Goal: Task Accomplishment & Management: Manage account settings

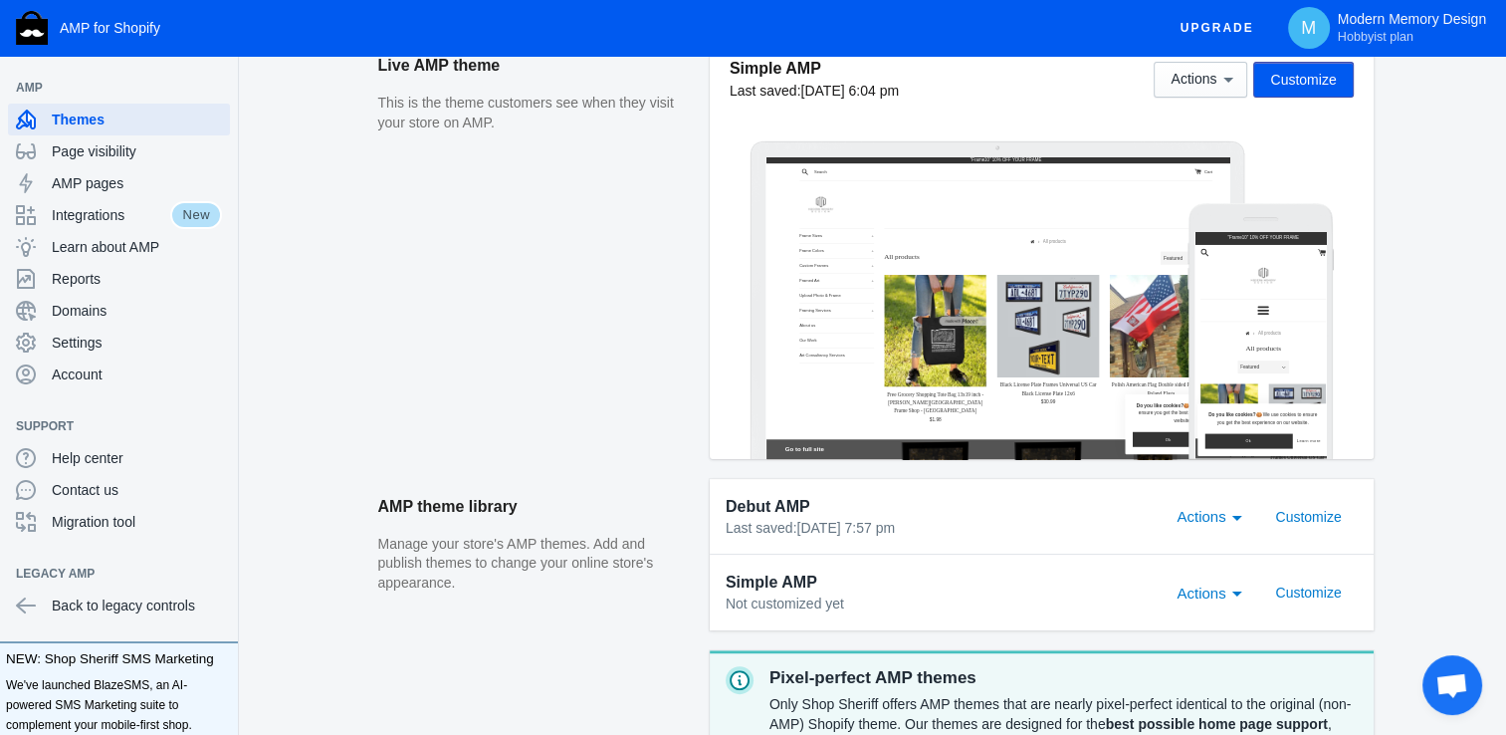
scroll to position [358, 0]
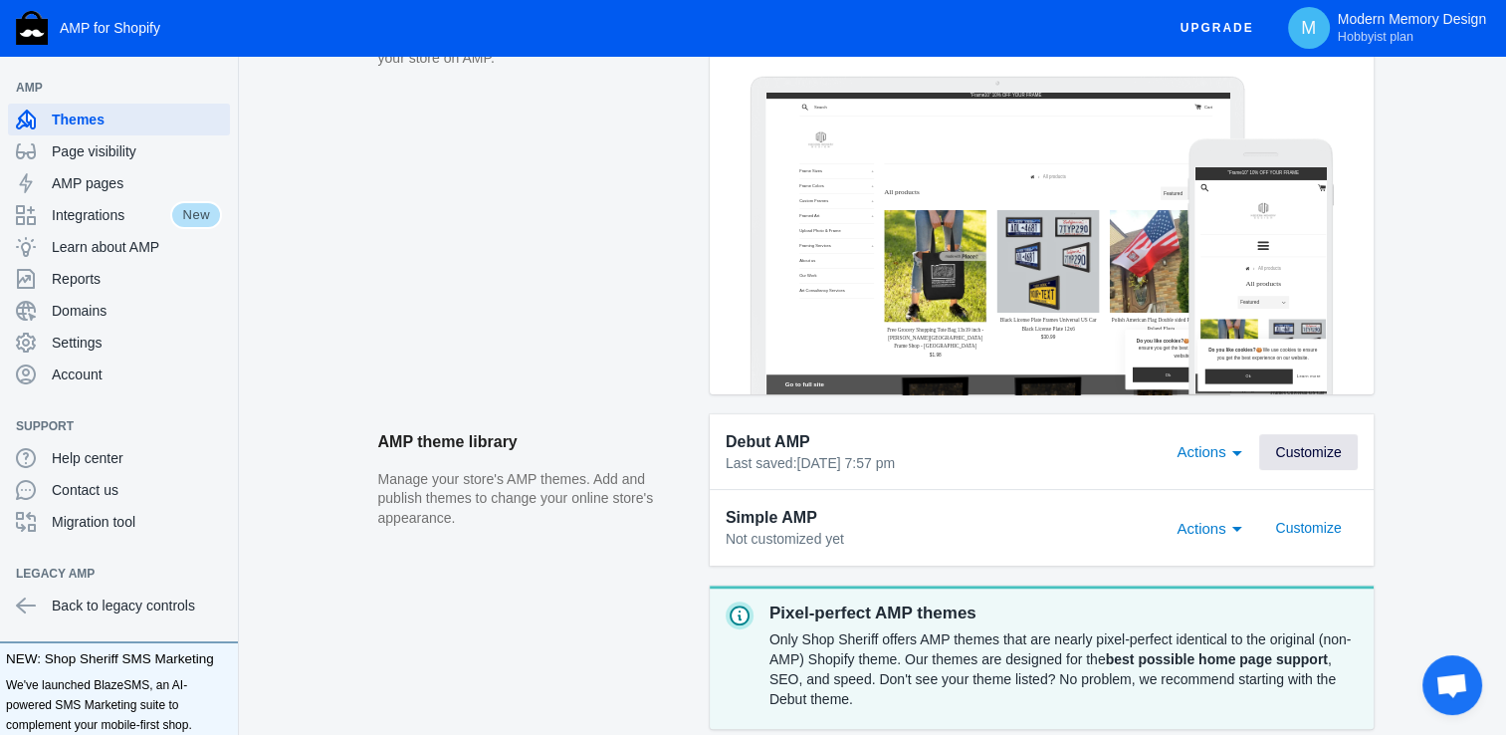
click at [1273, 449] on button "Customize" at bounding box center [1308, 452] width 98 height 36
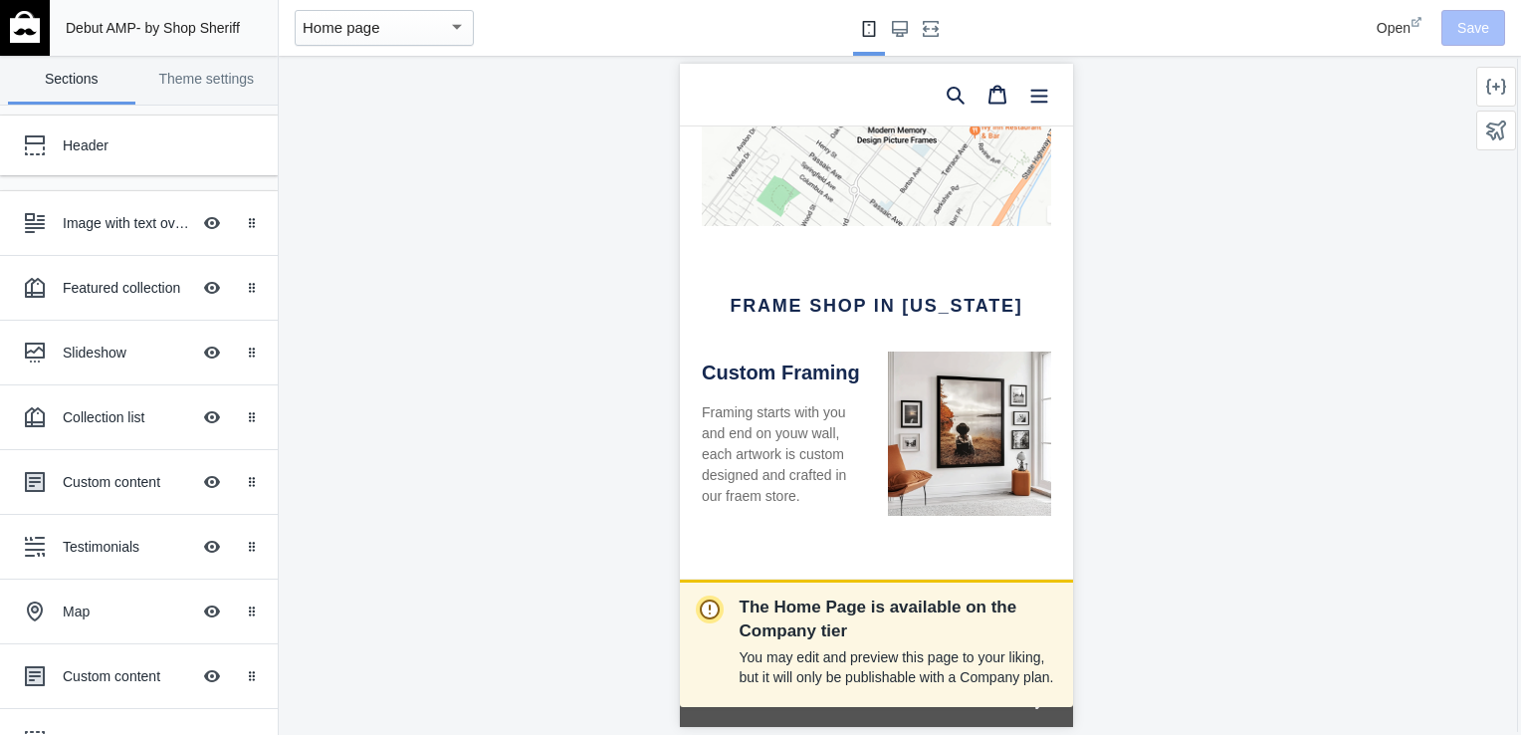
scroll to position [0, 334]
drag, startPoint x: 1064, startPoint y: 125, endPoint x: 1770, endPoint y: 608, distance: 855.0
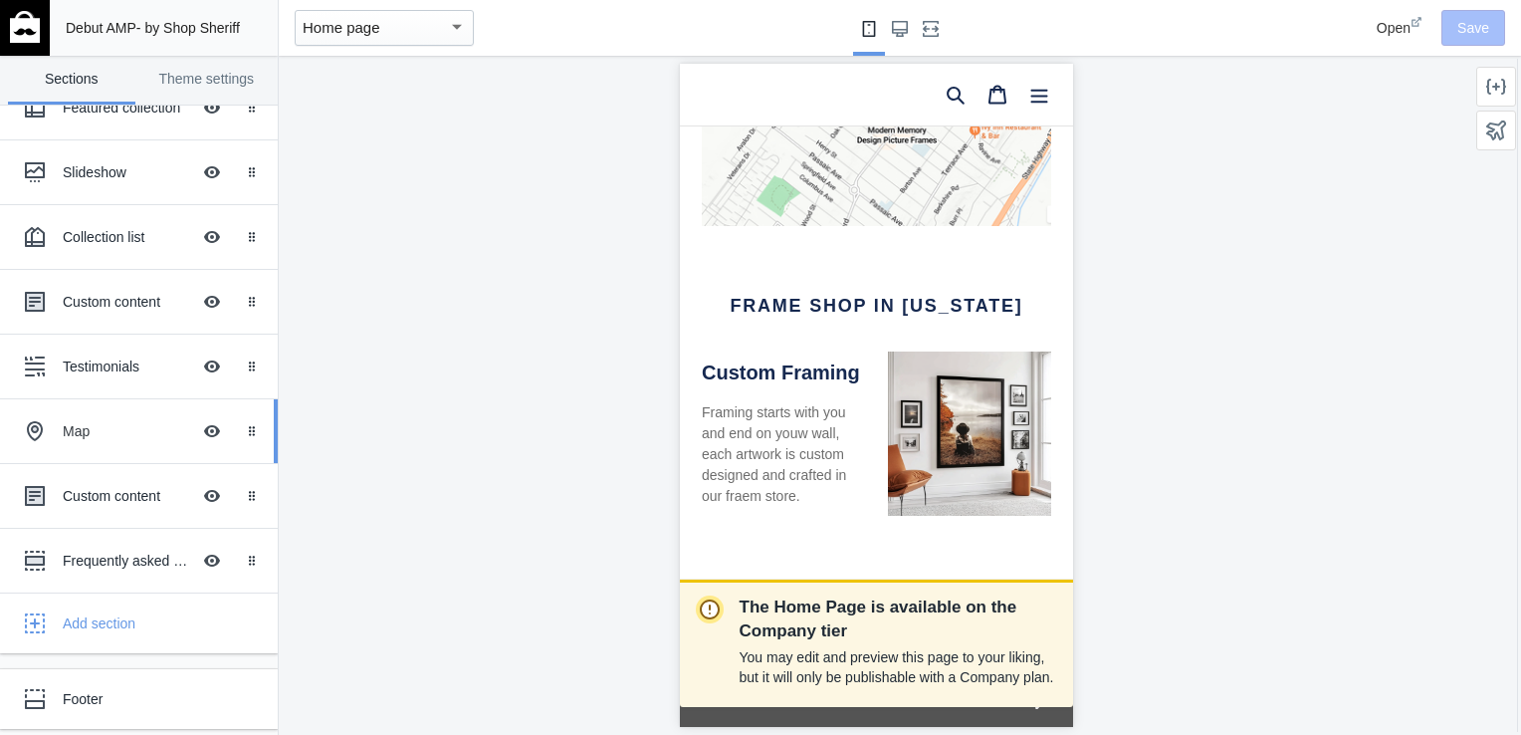
click at [97, 440] on div "Map Hide Image with text overlay" at bounding box center [124, 431] width 219 height 44
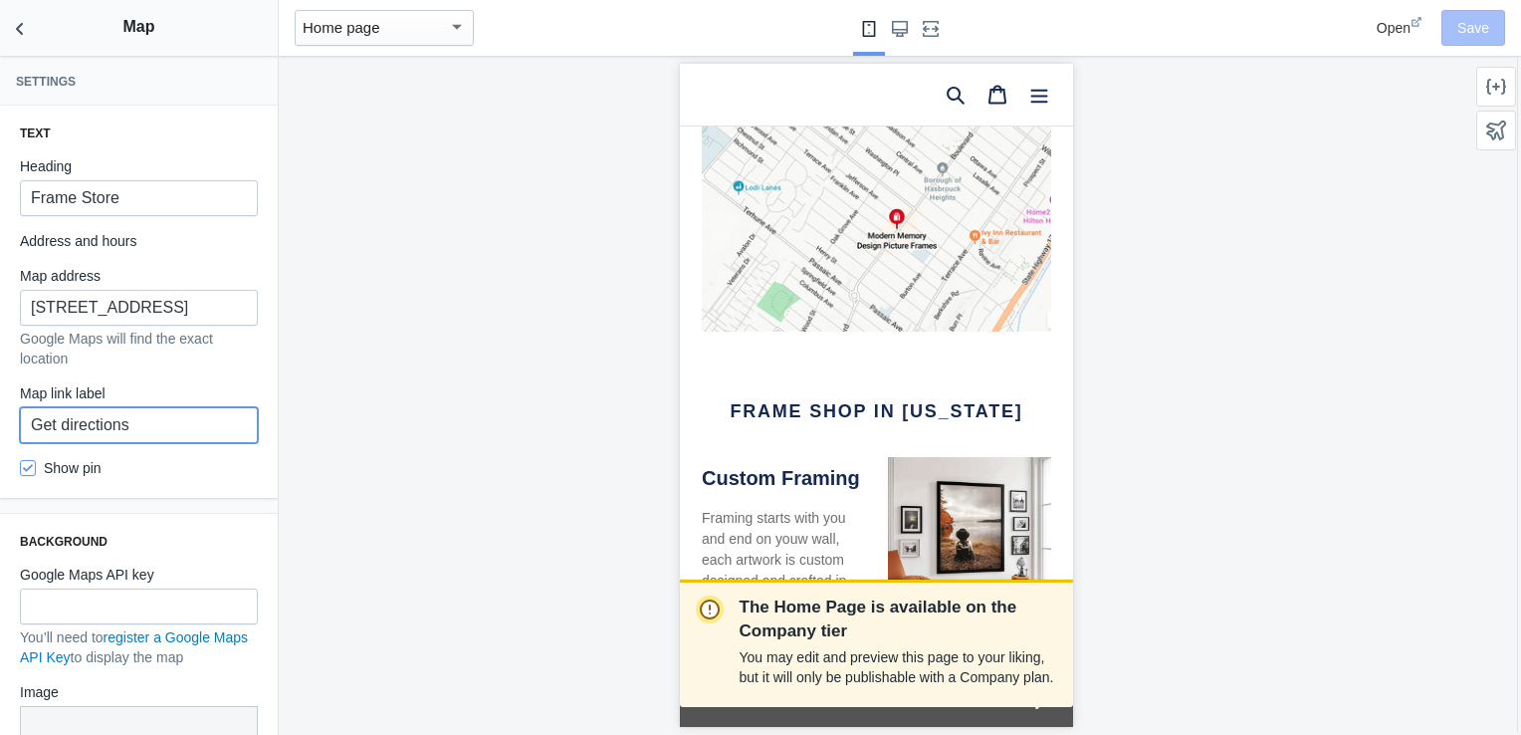
scroll to position [0, 49]
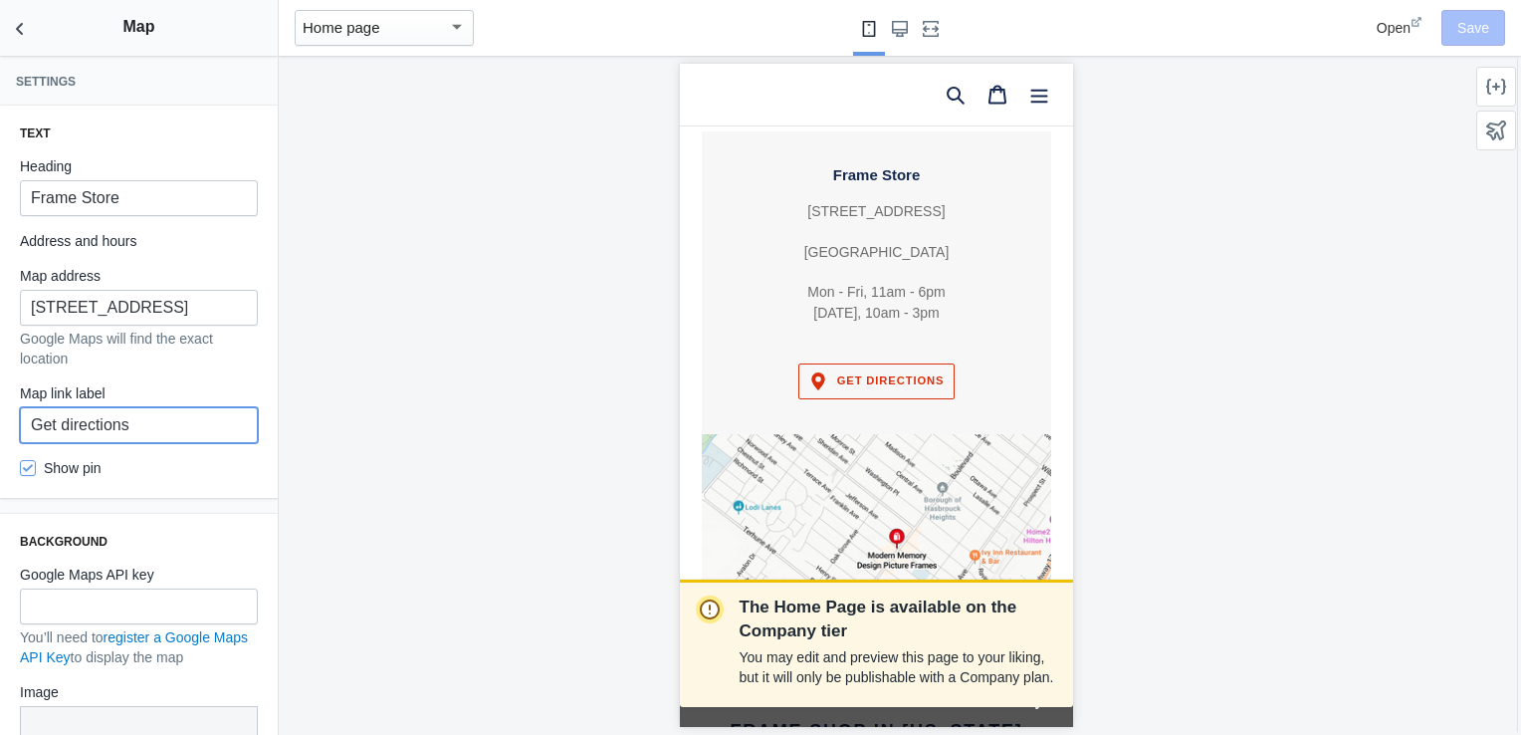
click at [97, 440] on input "Get directions" at bounding box center [139, 425] width 238 height 36
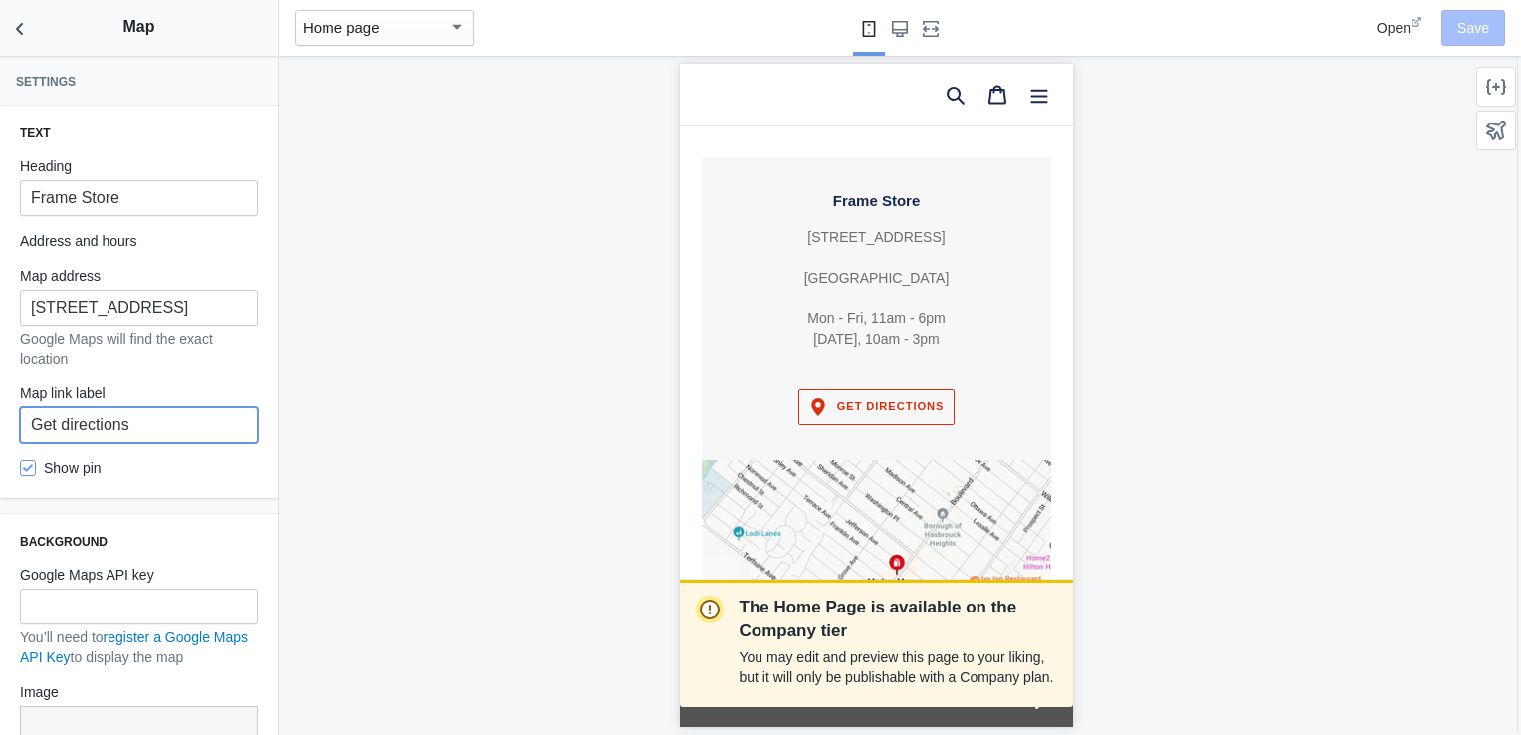
scroll to position [0, 0]
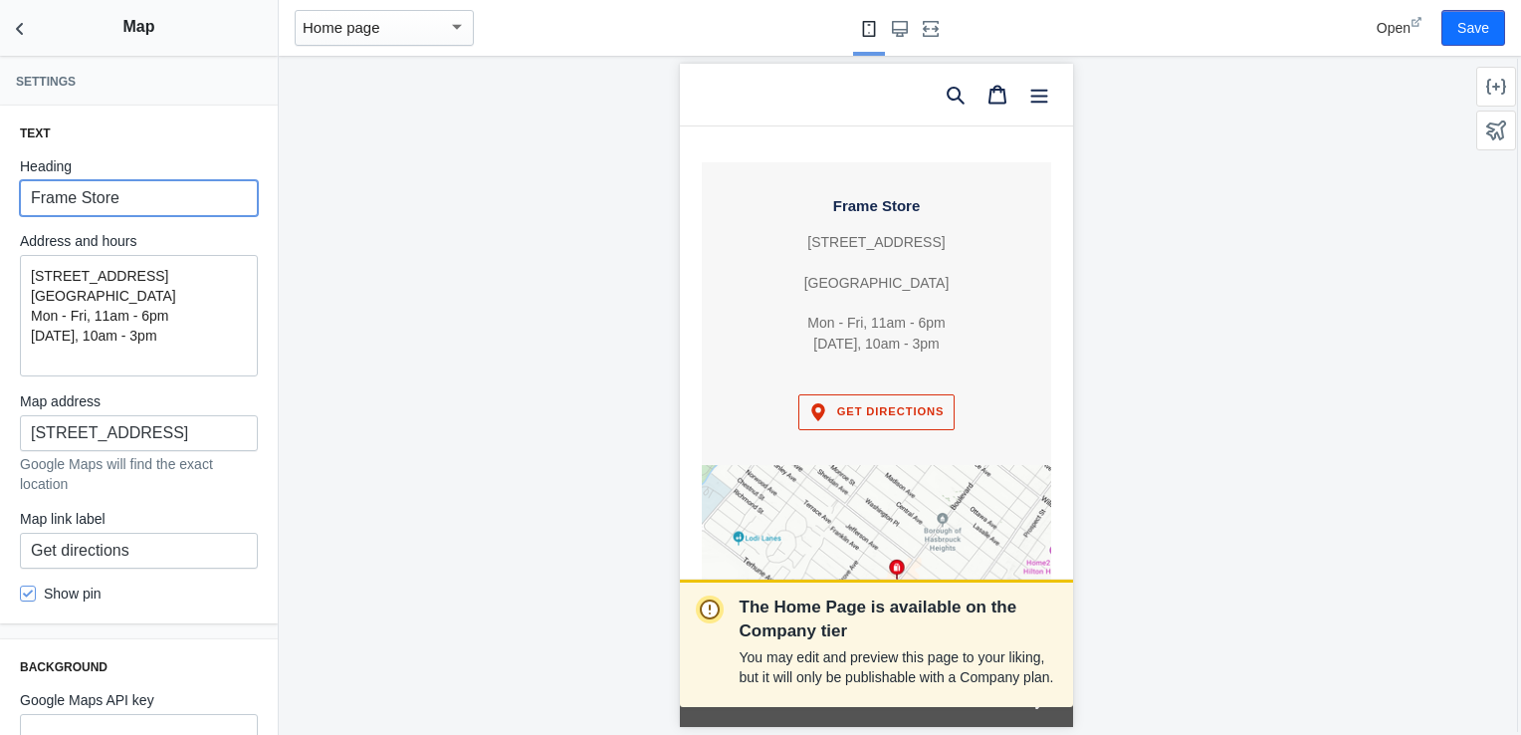
click at [84, 212] on input "Frame Store" at bounding box center [139, 198] width 238 height 36
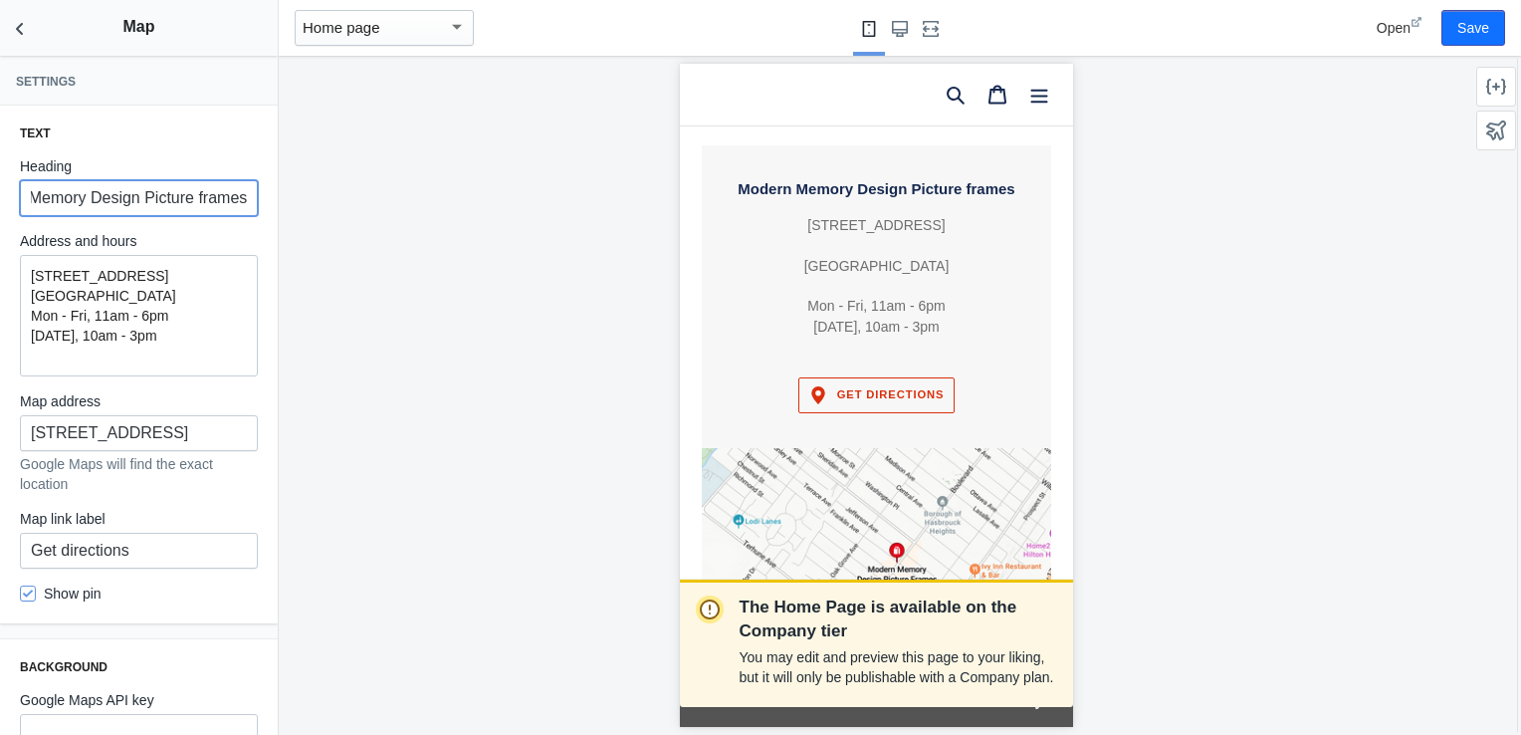
type input "Modern Memory Design Picture frames"
click at [223, 367] on div "213 Boulevard Hasbrouck Heights, NJ 07604 Mon - Fri, 11am - 6pm Saturday, 10am …" at bounding box center [139, 315] width 238 height 121
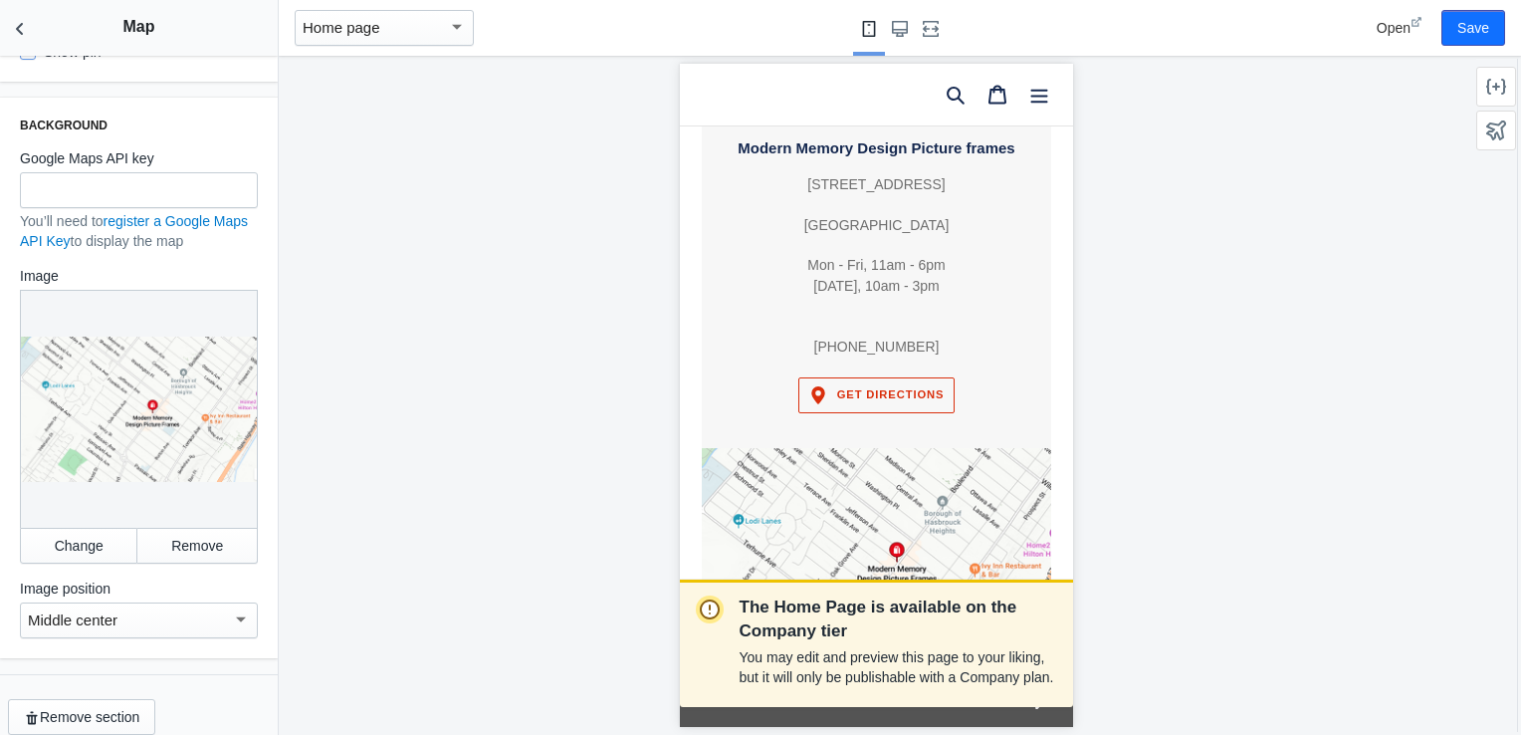
click at [1479, 6] on div "Open Save" at bounding box center [1403, 28] width 219 height 56
click at [1479, 10] on button "Save" at bounding box center [1473, 28] width 64 height 36
click at [1401, 366] on div "The Home Page is available on the Company tier You may edit and preview this pa…" at bounding box center [876, 395] width 1194 height 679
click at [628, 225] on div "The Home Page is available on the Company tier You may edit and preview this pa…" at bounding box center [876, 395] width 1194 height 679
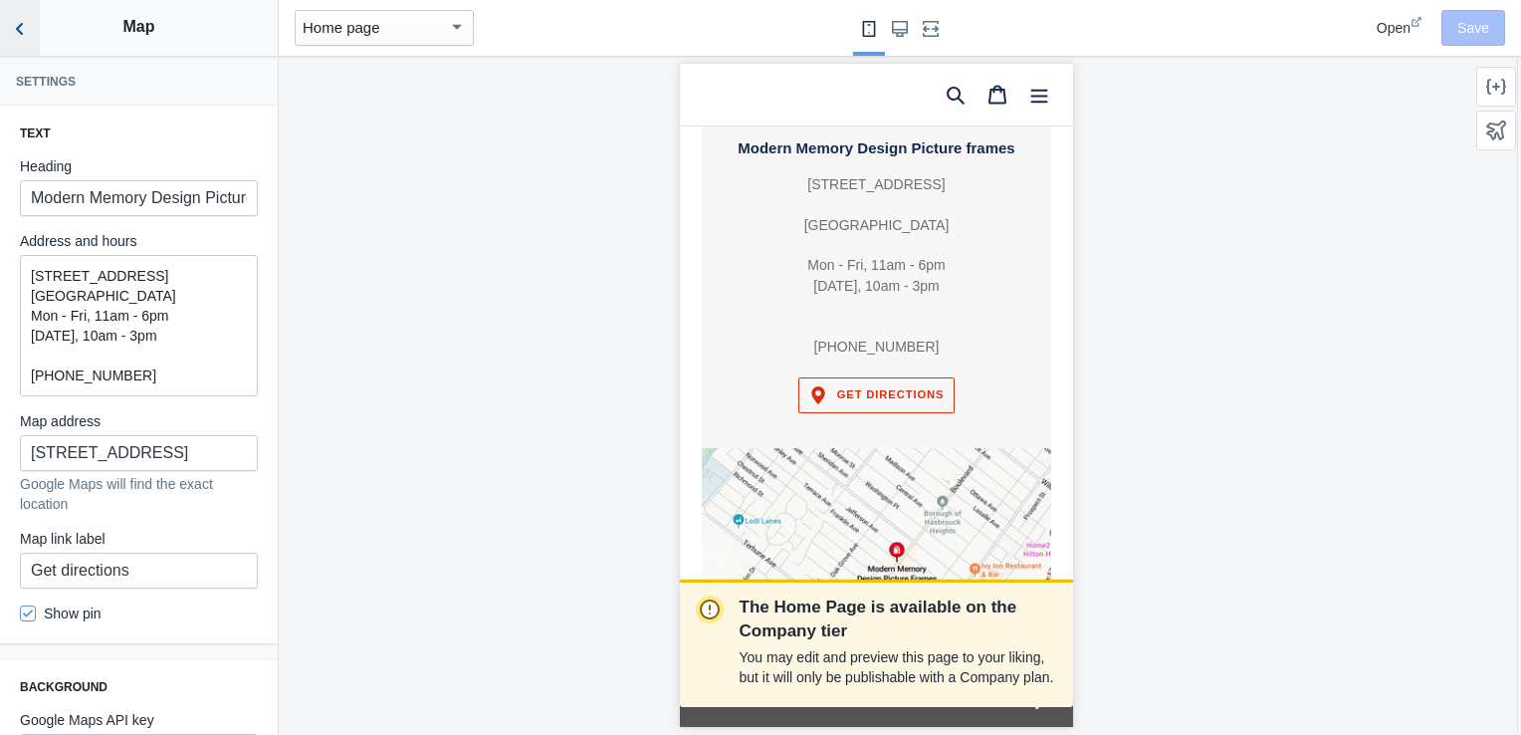
click at [22, 23] on use "Back to sections" at bounding box center [19, 29] width 7 height 12
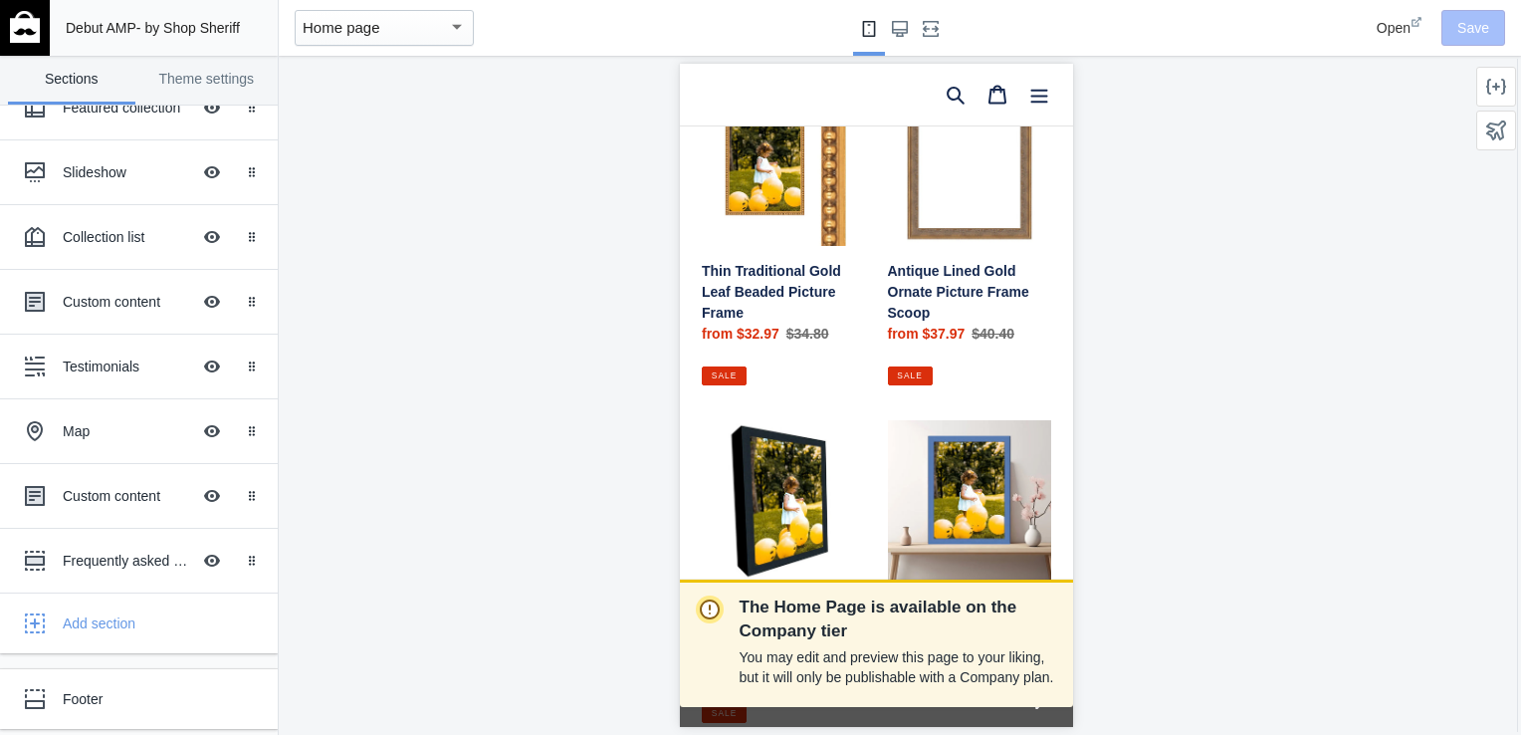
click at [1041, 289] on div "Custom Framing Thin Traditional Gold Leaf Beaded Picture Frame Thin Traditional…" at bounding box center [875, 581] width 393 height 1111
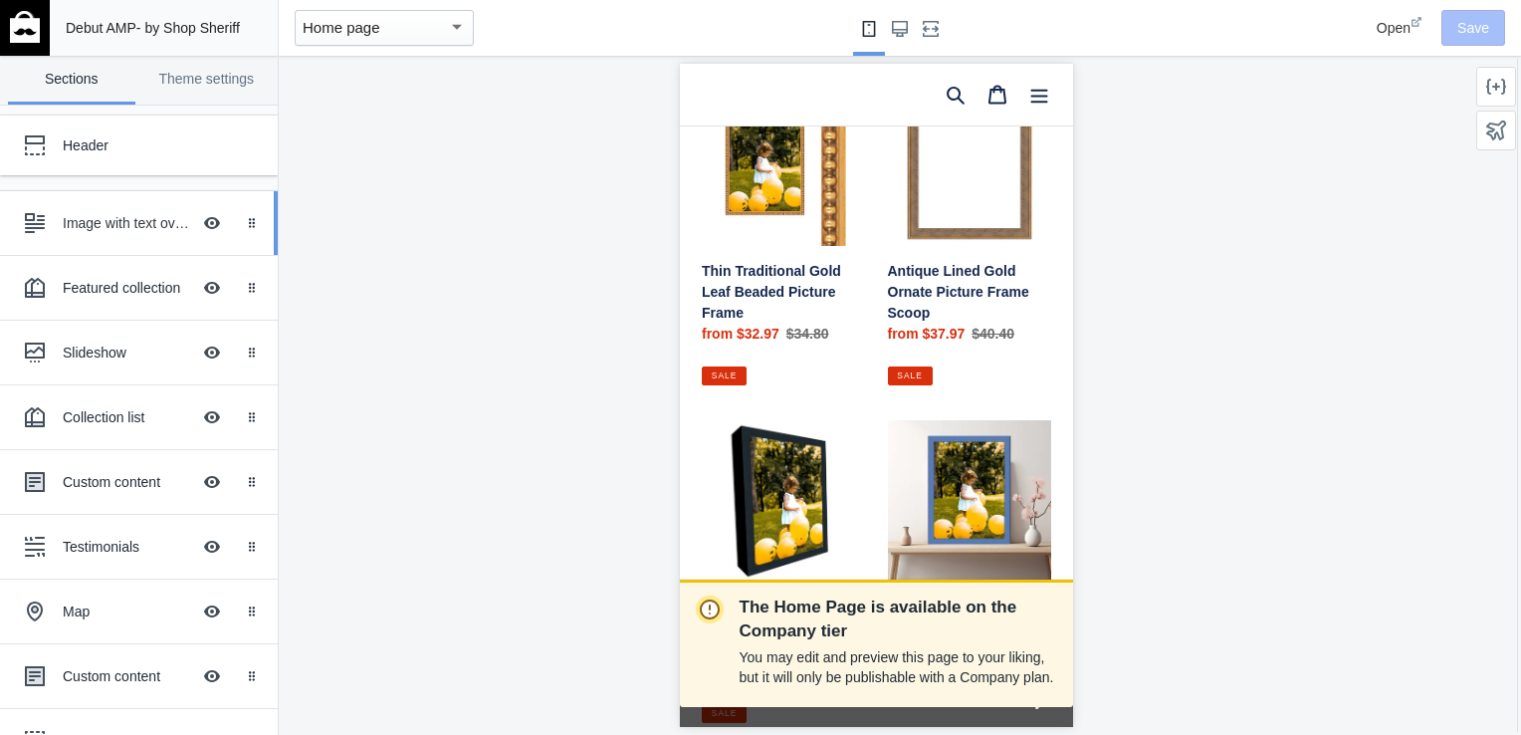
click at [110, 214] on div "Image with text overlay" at bounding box center [126, 223] width 127 height 20
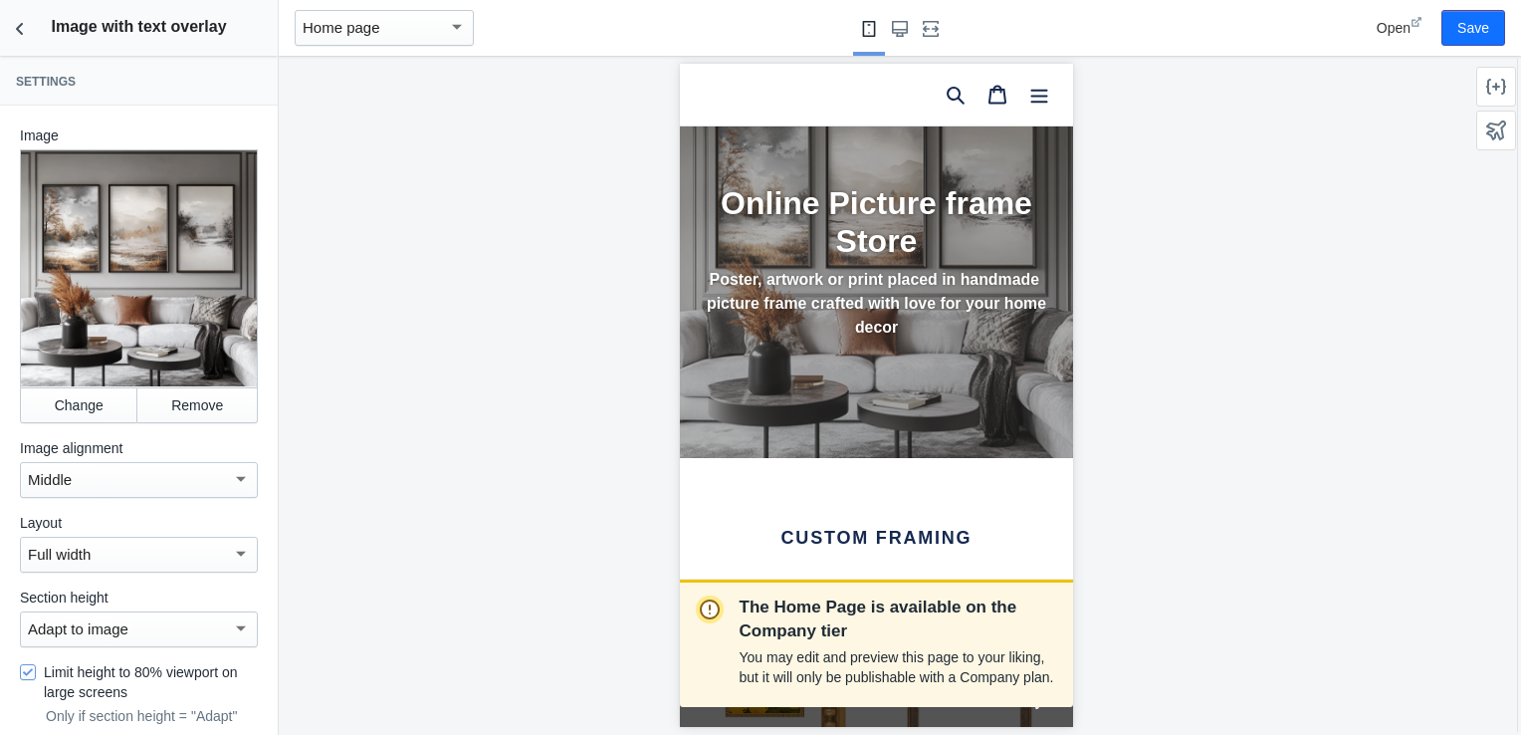
click at [441, 32] on div "Home page" at bounding box center [375, 28] width 145 height 24
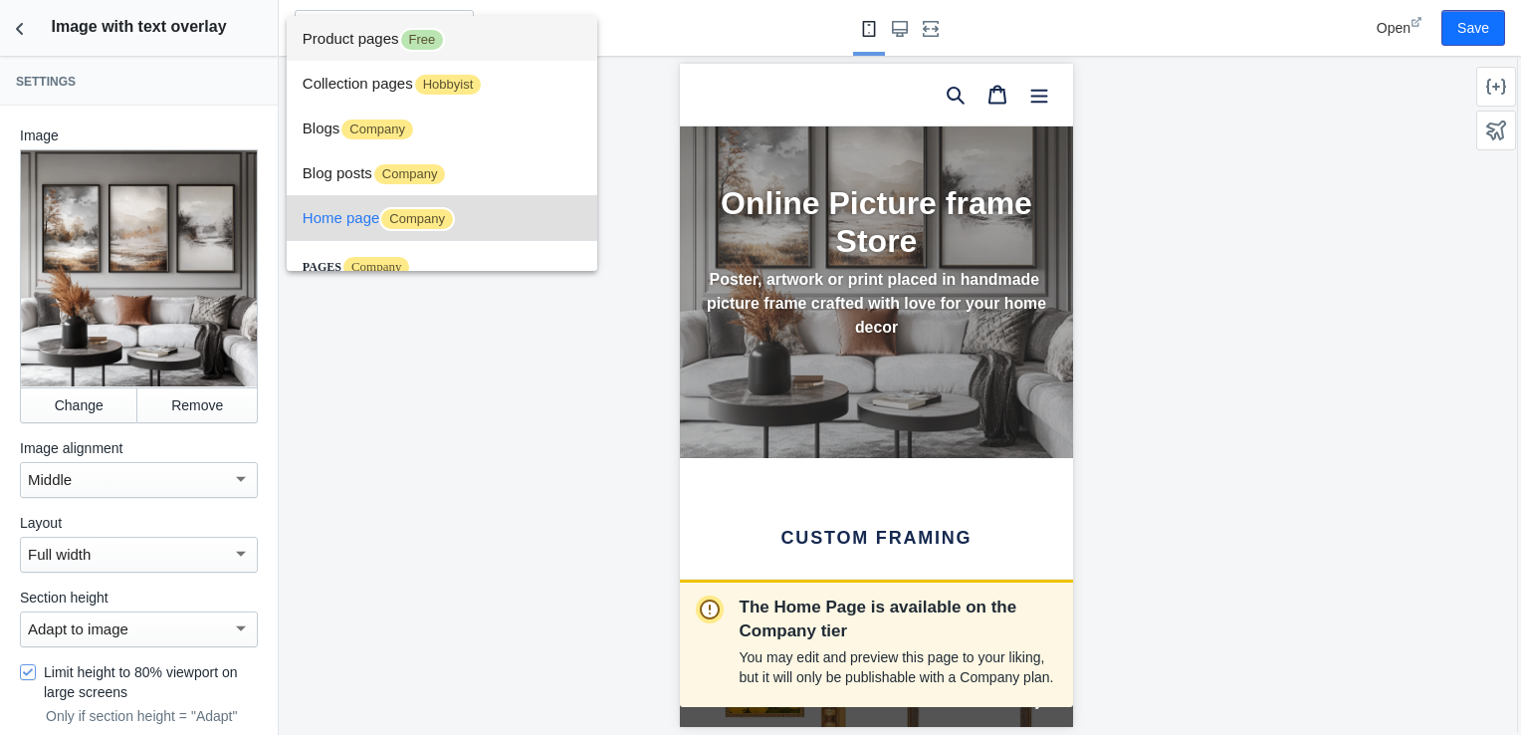
click at [454, 51] on span "Product pages Free" at bounding box center [442, 38] width 279 height 45
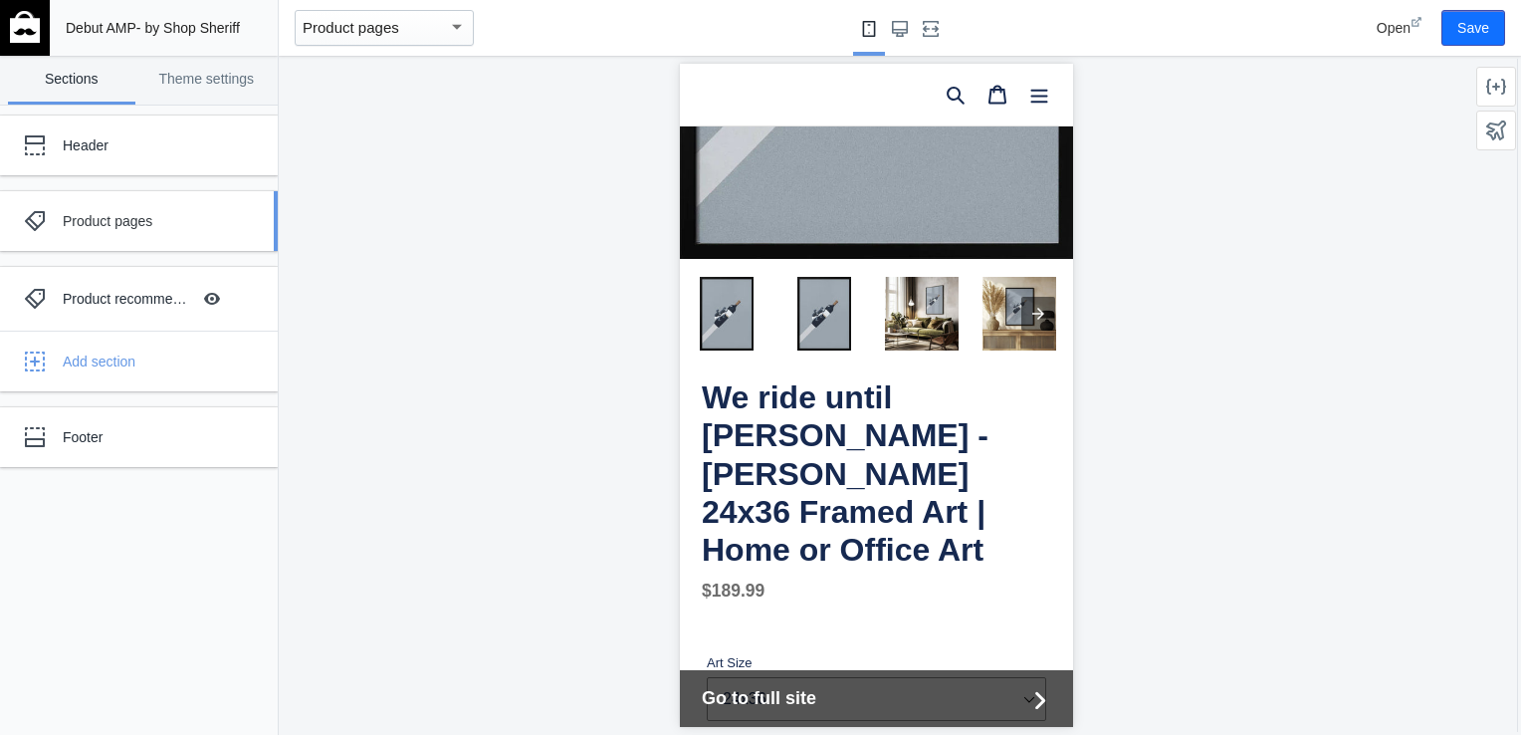
click at [147, 222] on div "Product pages" at bounding box center [148, 221] width 171 height 20
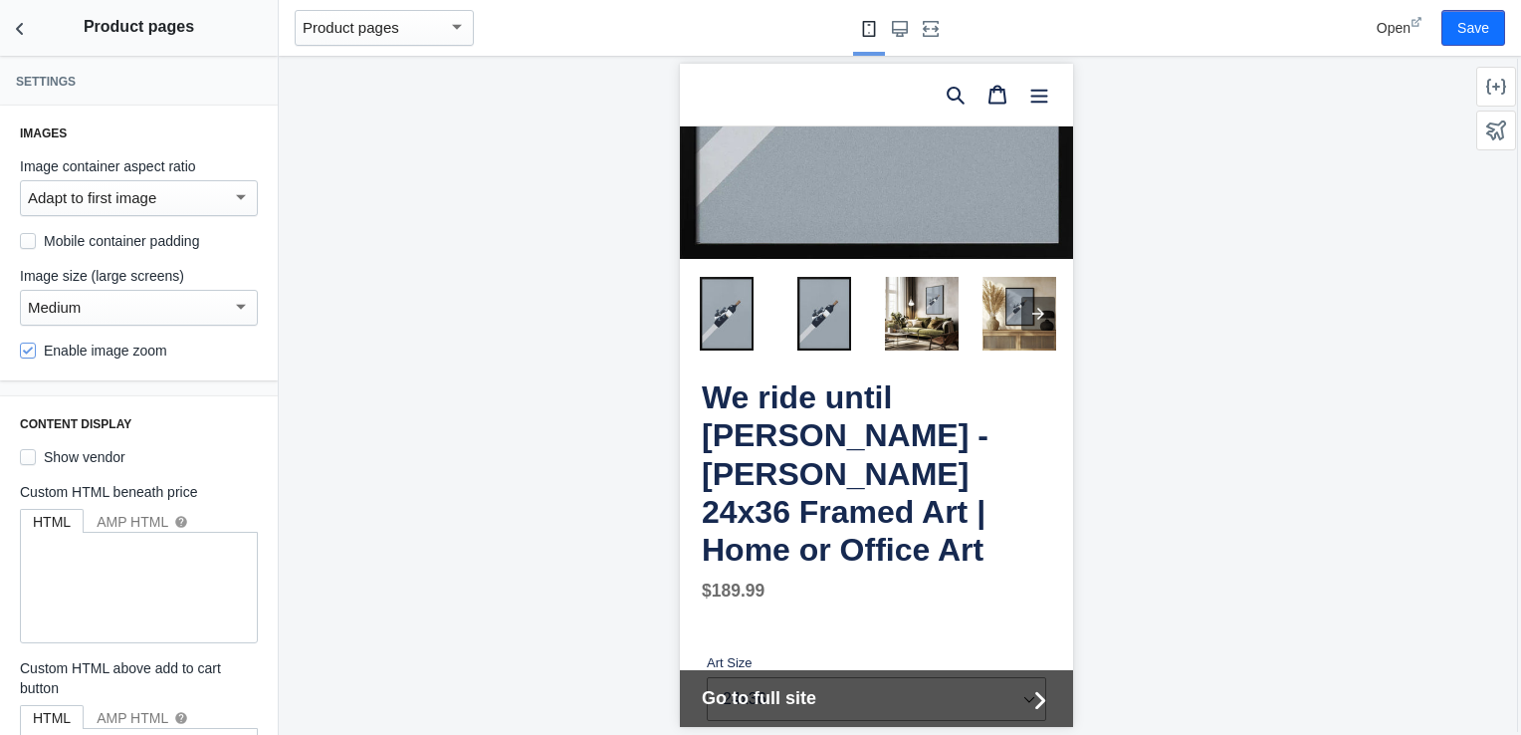
click at [140, 205] on mat-select-trigger "Adapt to first image" at bounding box center [92, 197] width 128 height 17
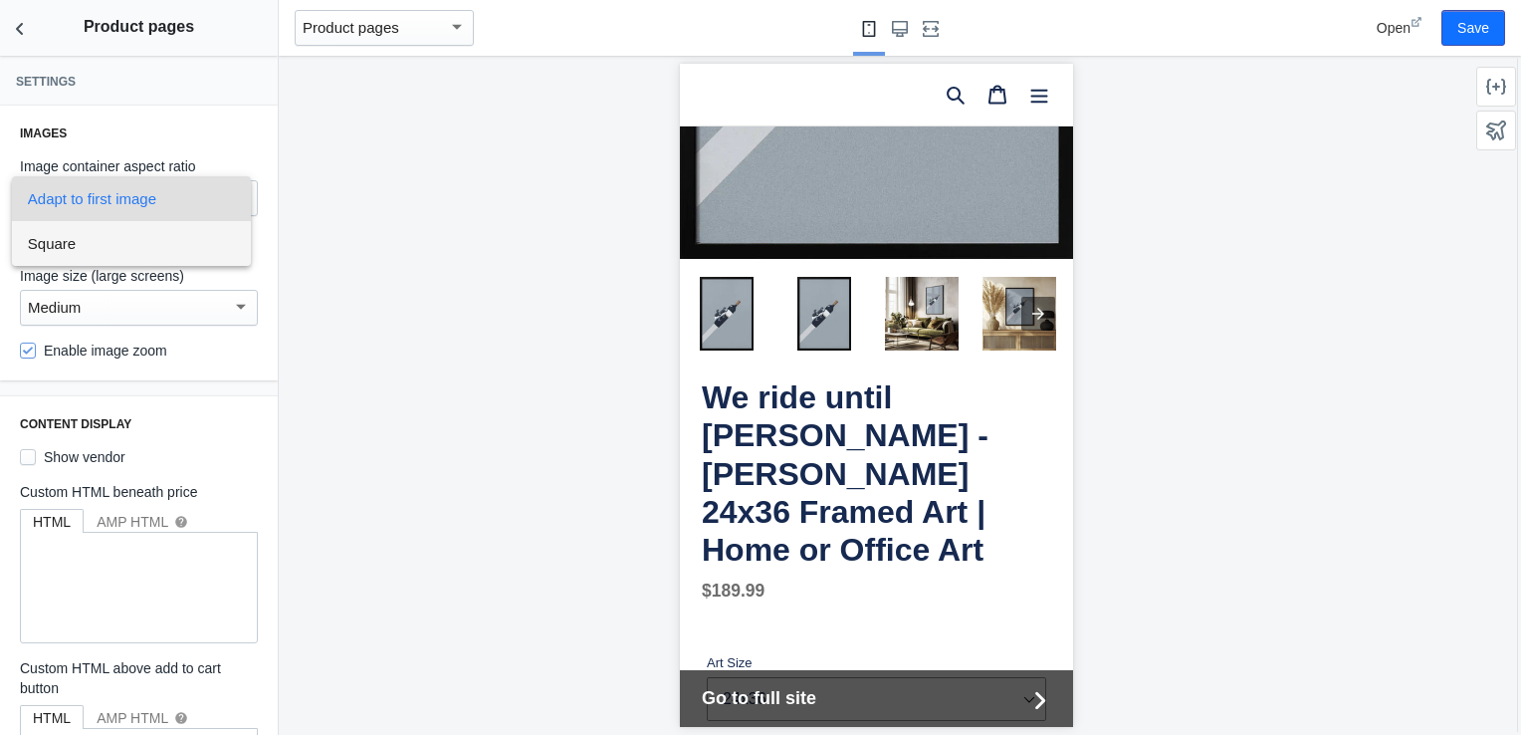
click at [127, 234] on span "Square" at bounding box center [131, 243] width 207 height 45
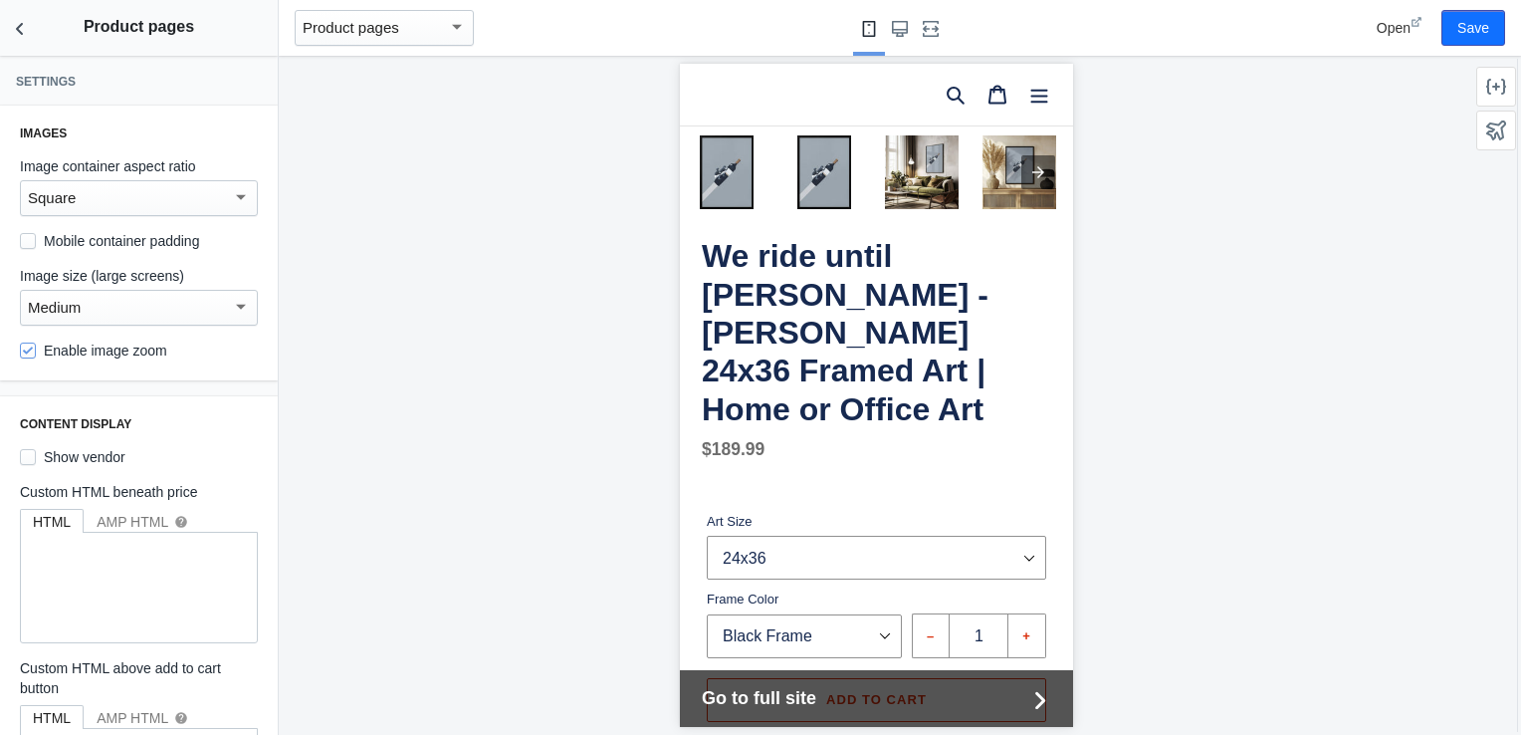
click at [1056, 210] on div "We ride until dawn - Maarten Léon 24x36 Framed Art | Home or Office Art Regular…" at bounding box center [875, 462] width 393 height 1432
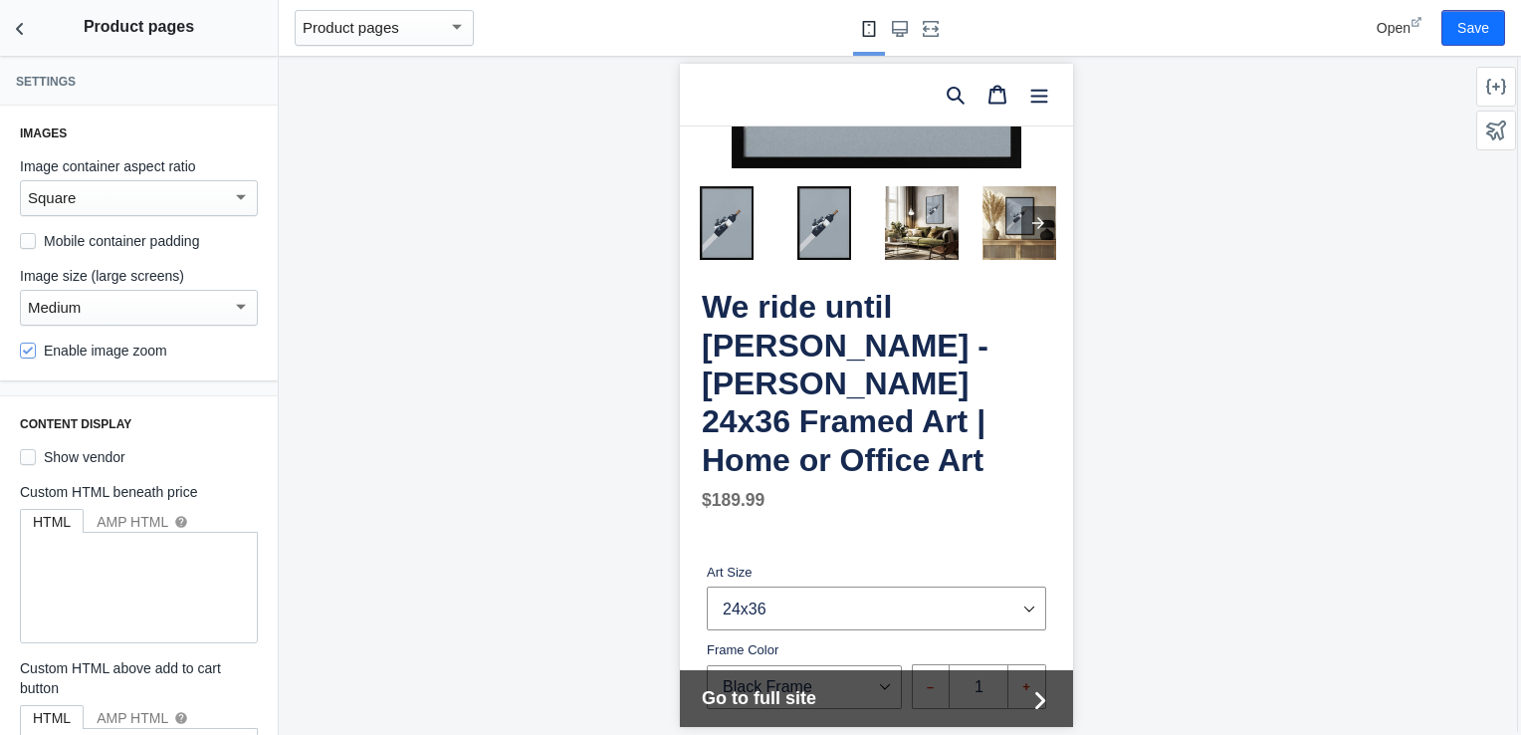
click at [132, 297] on div "Medium" at bounding box center [130, 308] width 204 height 24
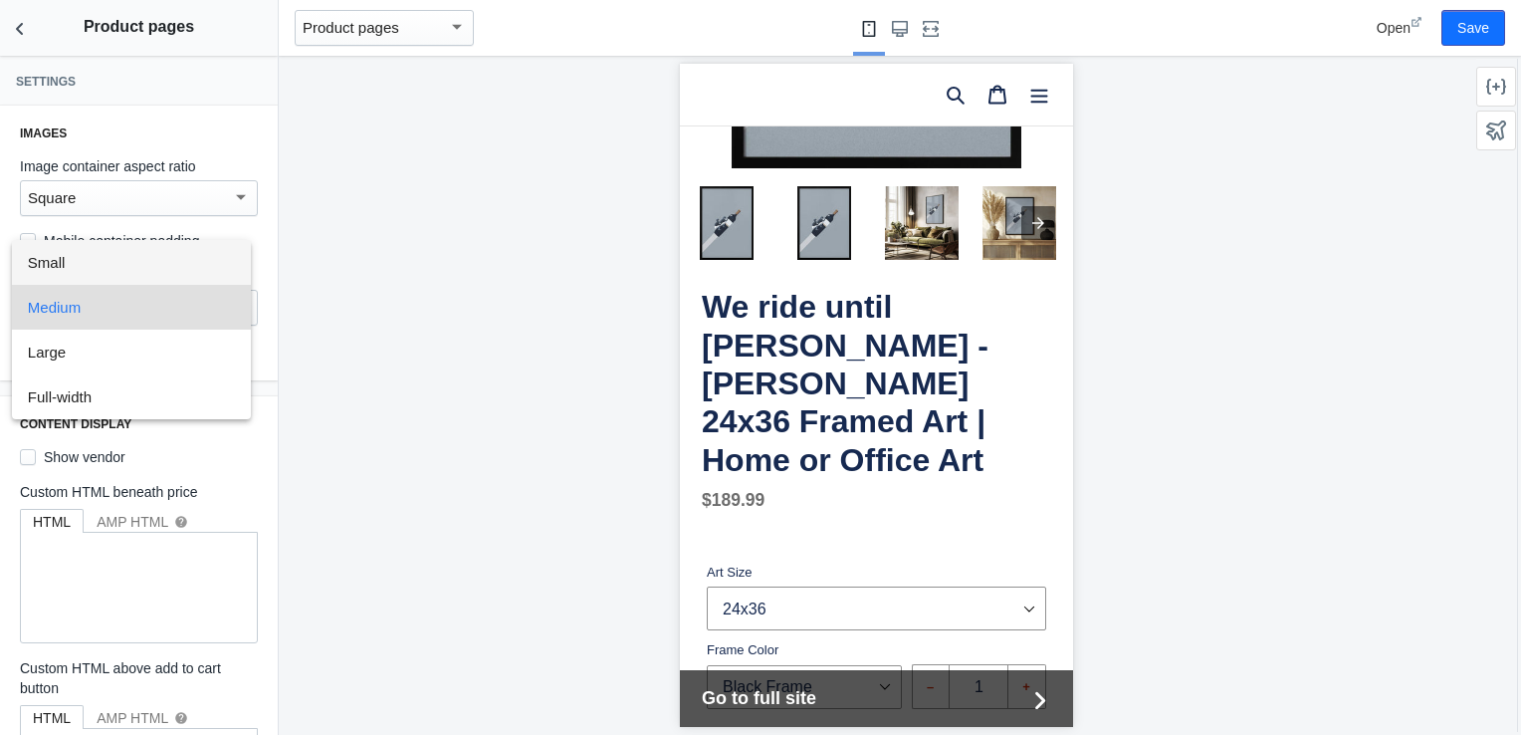
click at [138, 267] on span "Small" at bounding box center [131, 262] width 207 height 45
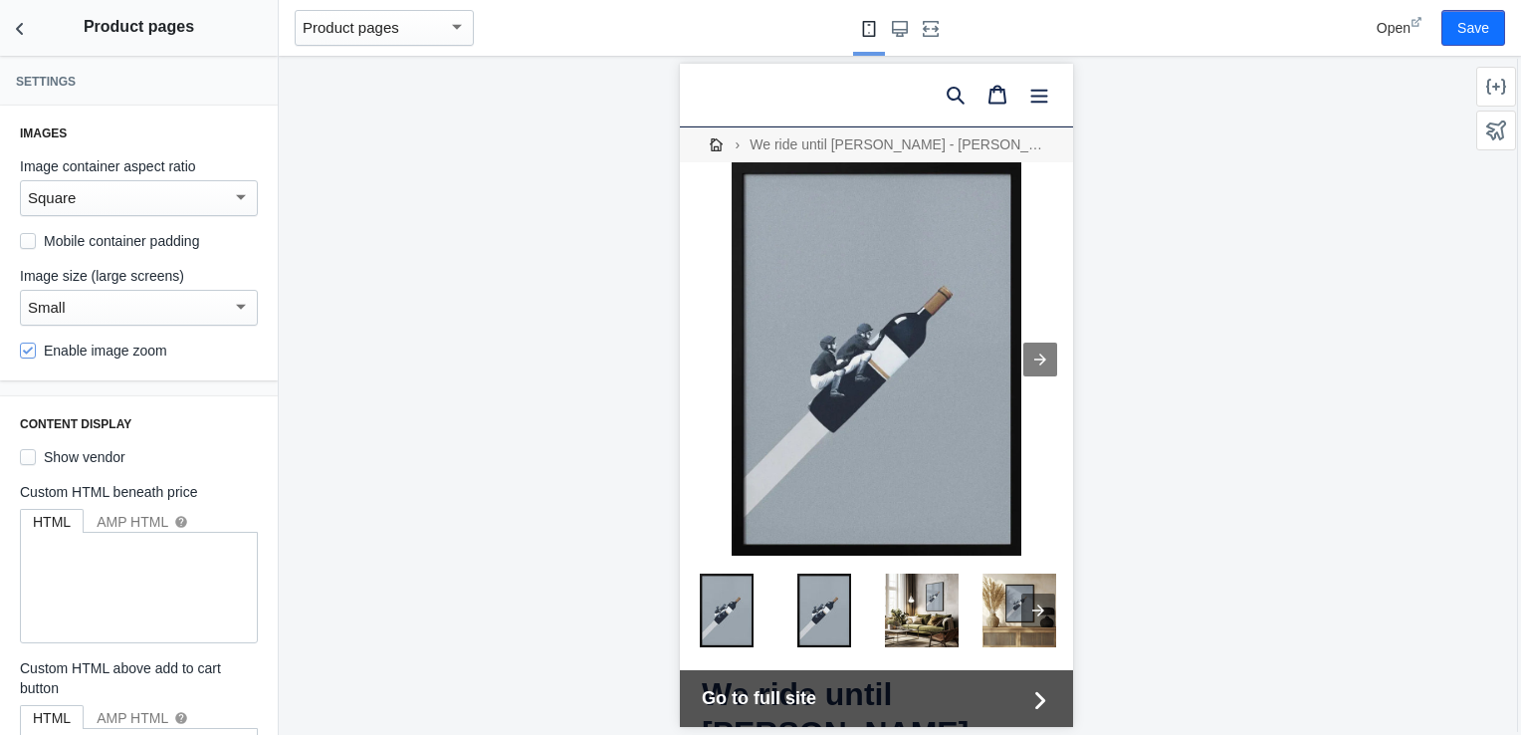
click at [133, 352] on label "Enable image zoom" at bounding box center [93, 350] width 147 height 20
click at [36, 352] on input "Enable image zoom" at bounding box center [28, 350] width 16 height 16
checkbox input "false"
click at [1025, 355] on div at bounding box center [1039, 359] width 34 height 34
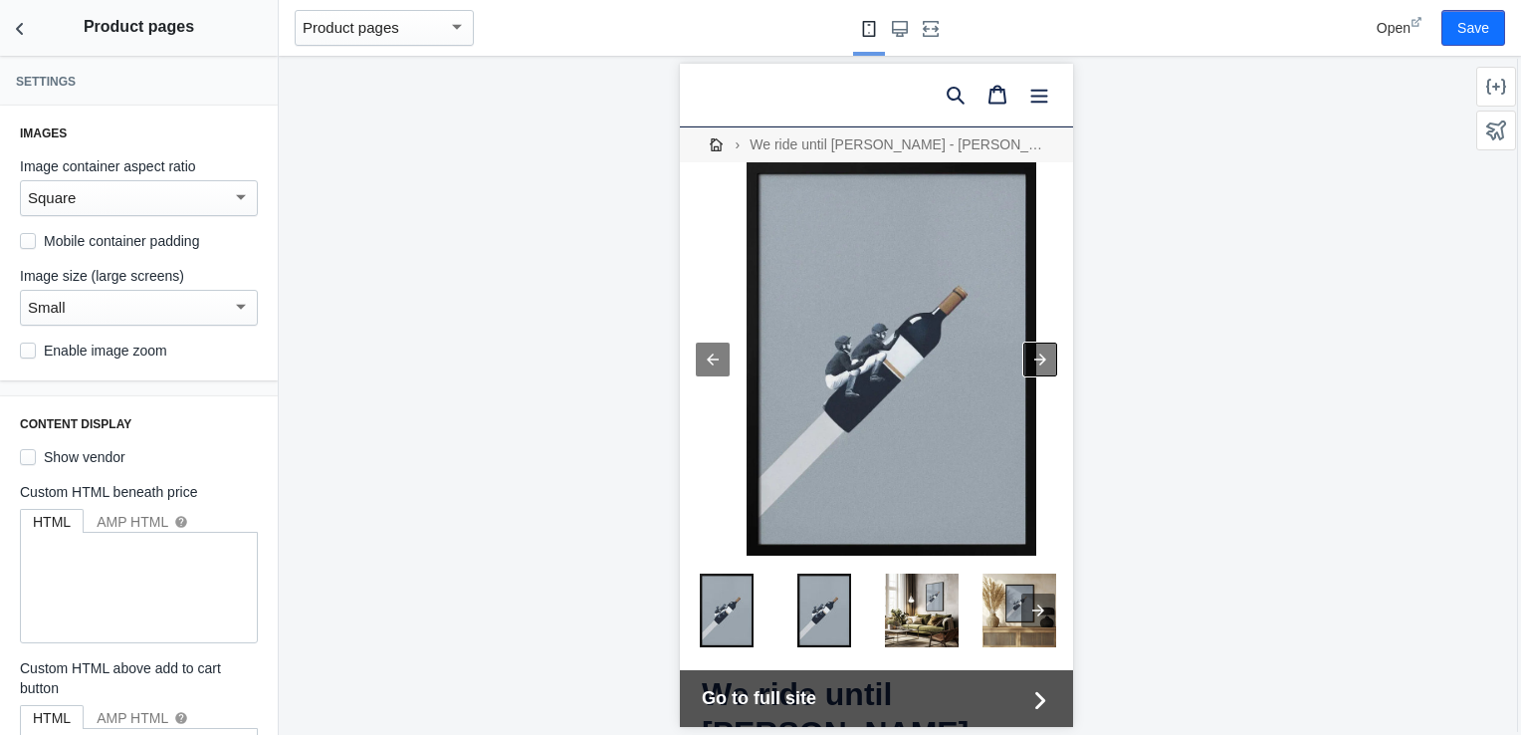
click at [1025, 355] on div at bounding box center [1039, 359] width 34 height 34
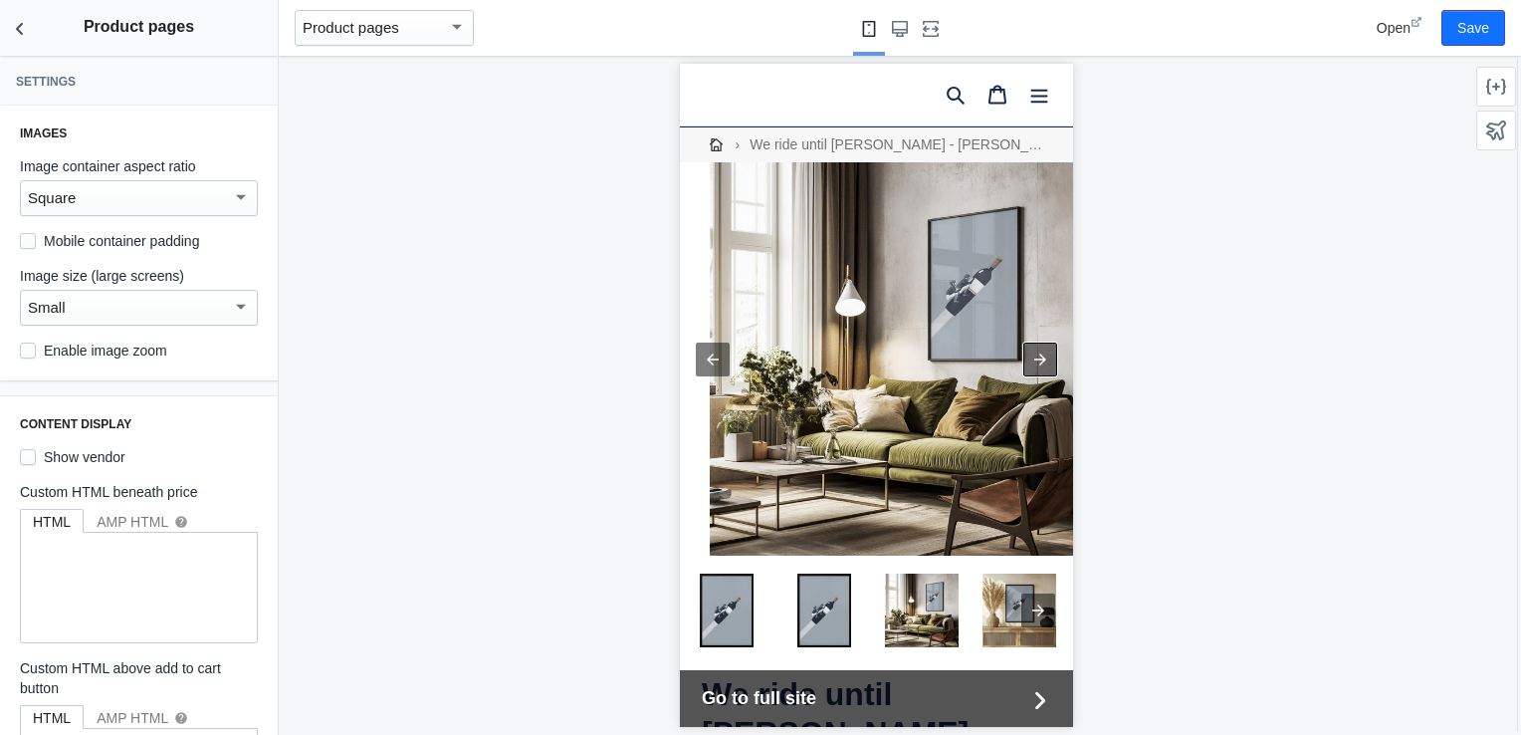
click at [1025, 355] on div at bounding box center [1039, 359] width 34 height 34
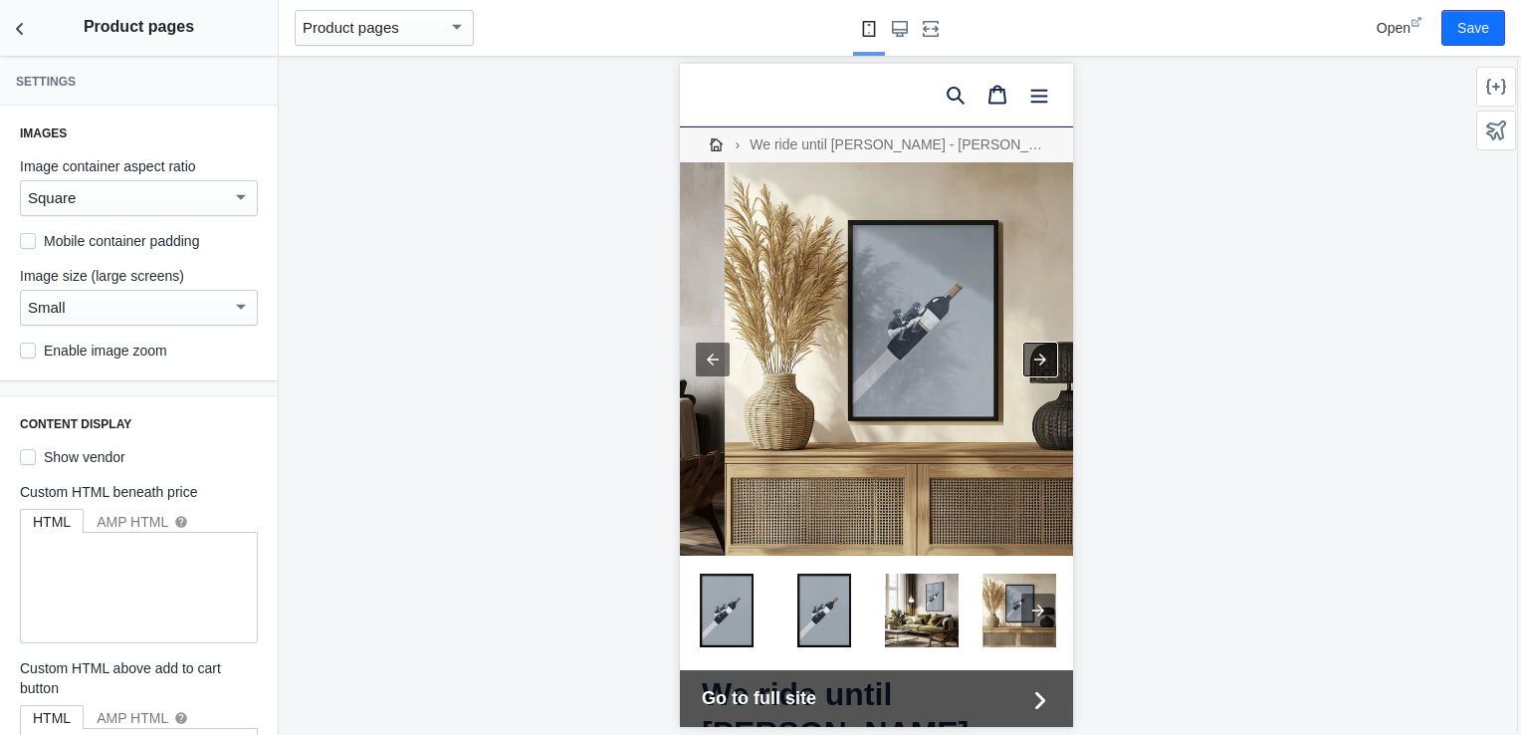
click at [1025, 355] on div at bounding box center [1039, 359] width 34 height 34
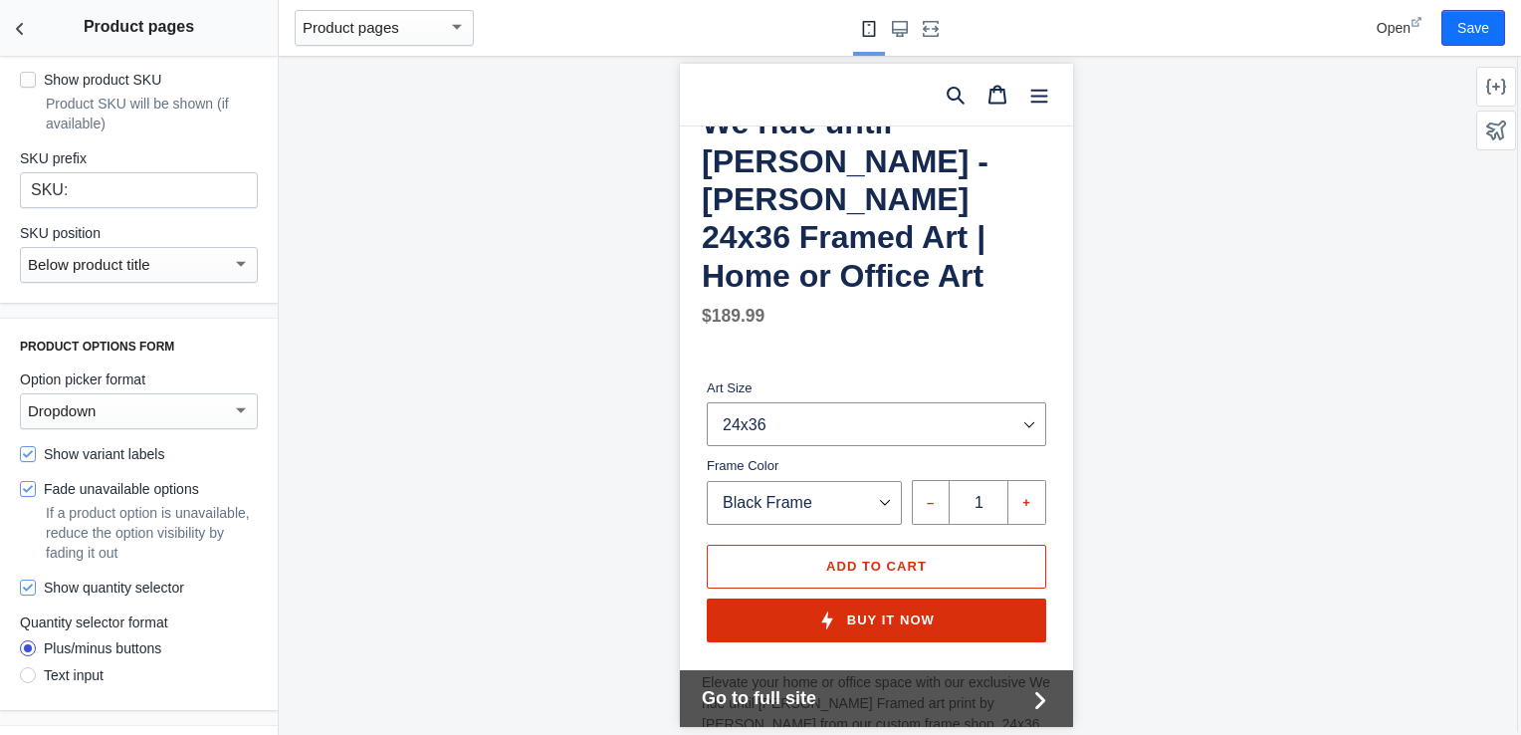
scroll to position [854, 0]
click at [209, 416] on div "Dropdown" at bounding box center [130, 413] width 204 height 24
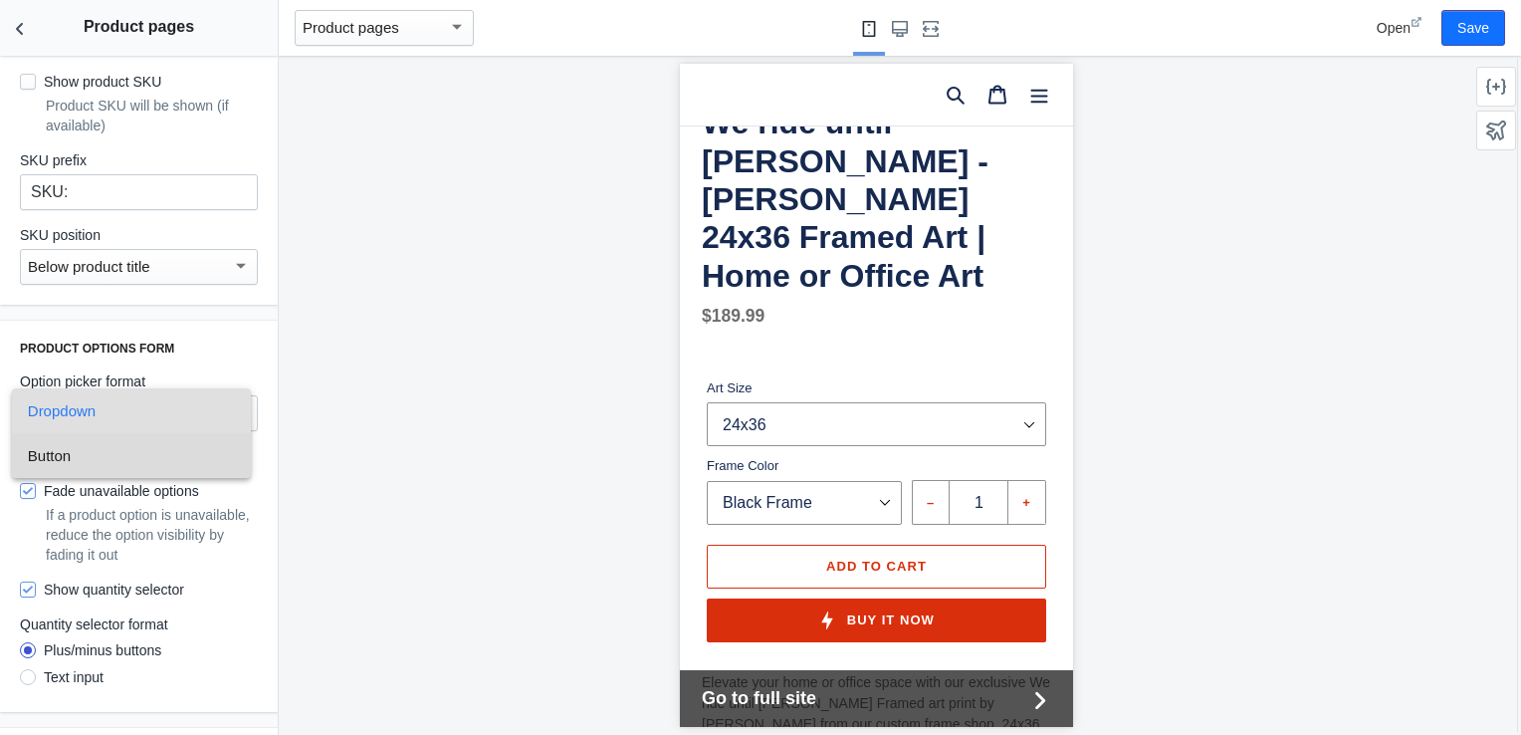
click at [193, 460] on span "Button" at bounding box center [131, 455] width 207 height 45
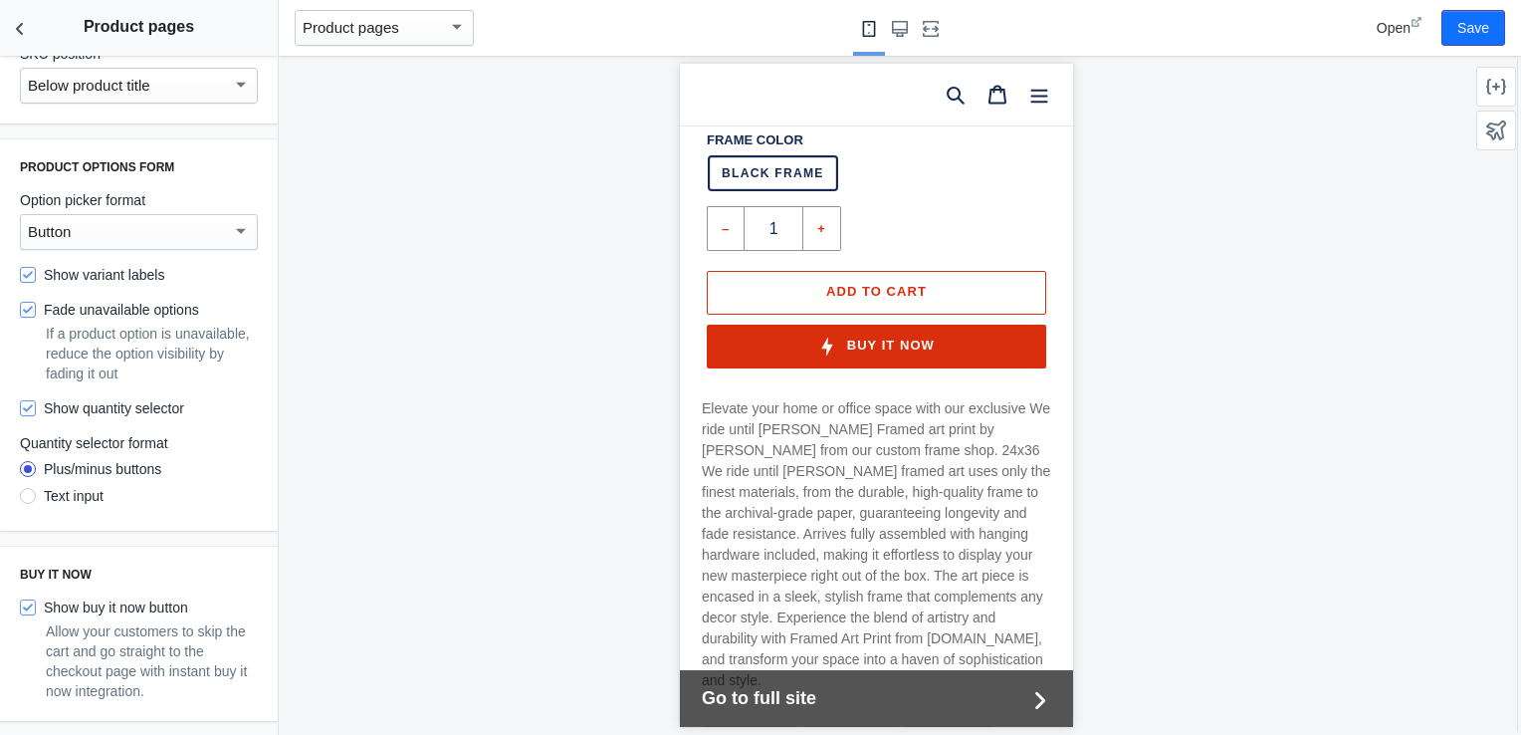
scroll to position [1097, 0]
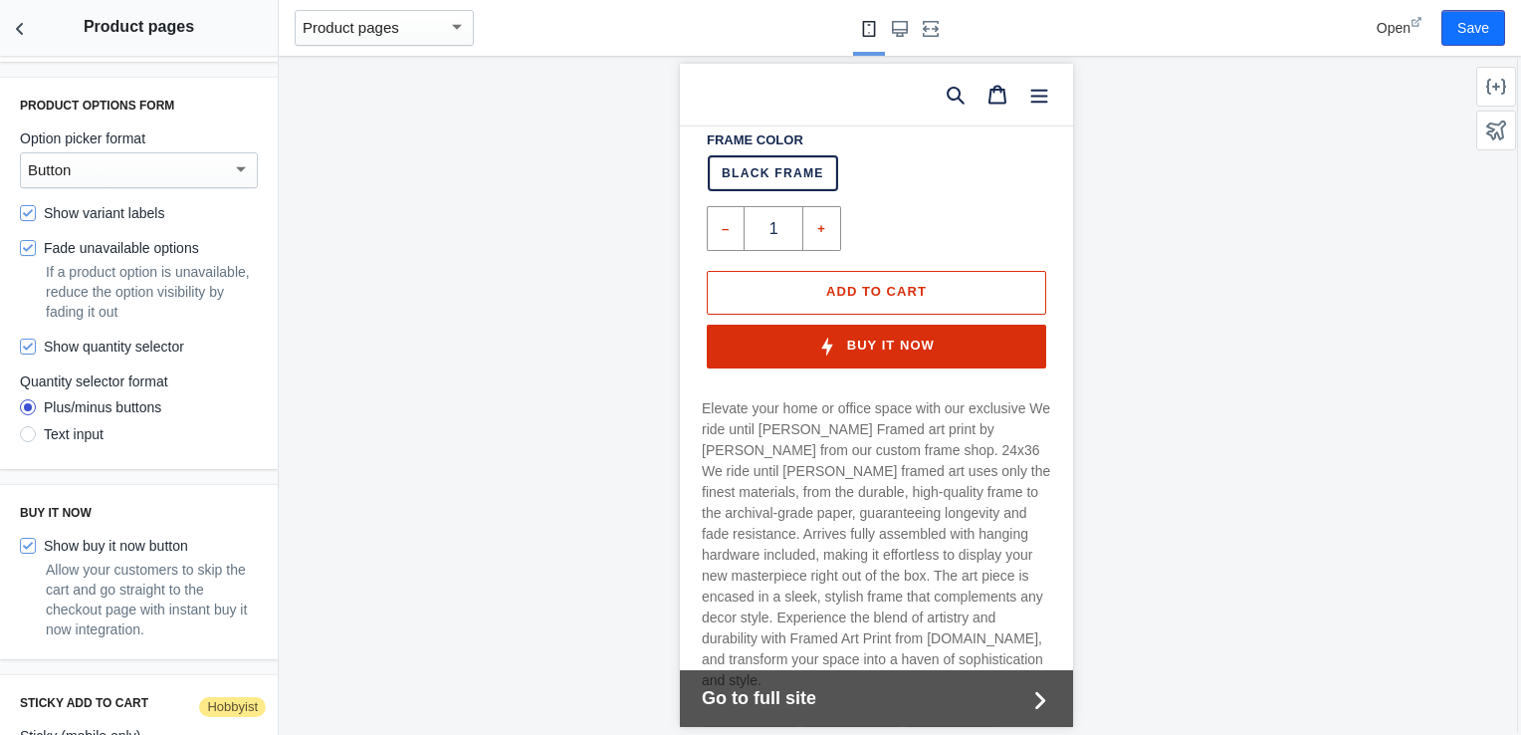
click at [80, 435] on div "Text input" at bounding box center [74, 434] width 60 height 20
click at [28, 437] on input "Text input" at bounding box center [28, 437] width 0 height 0
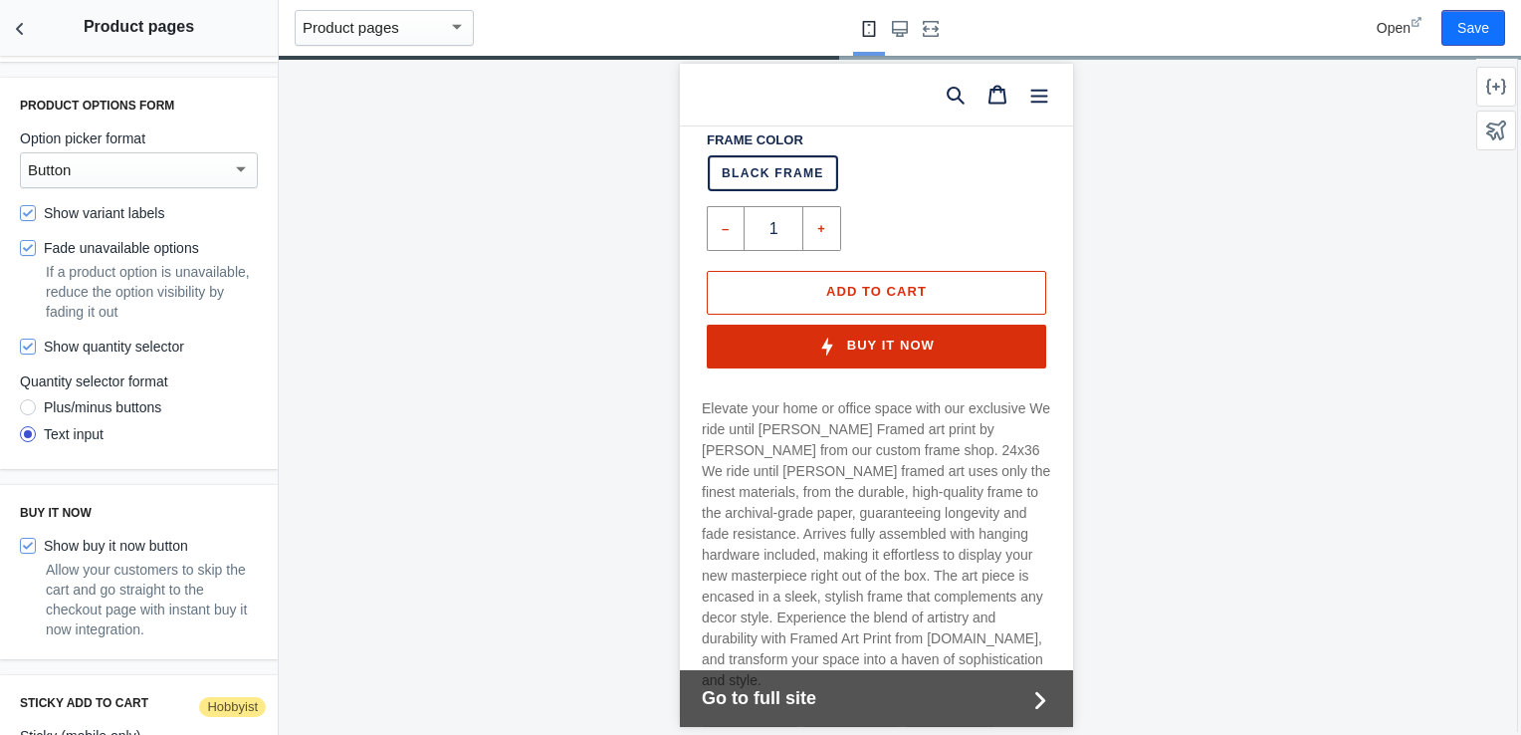
scroll to position [972, 0]
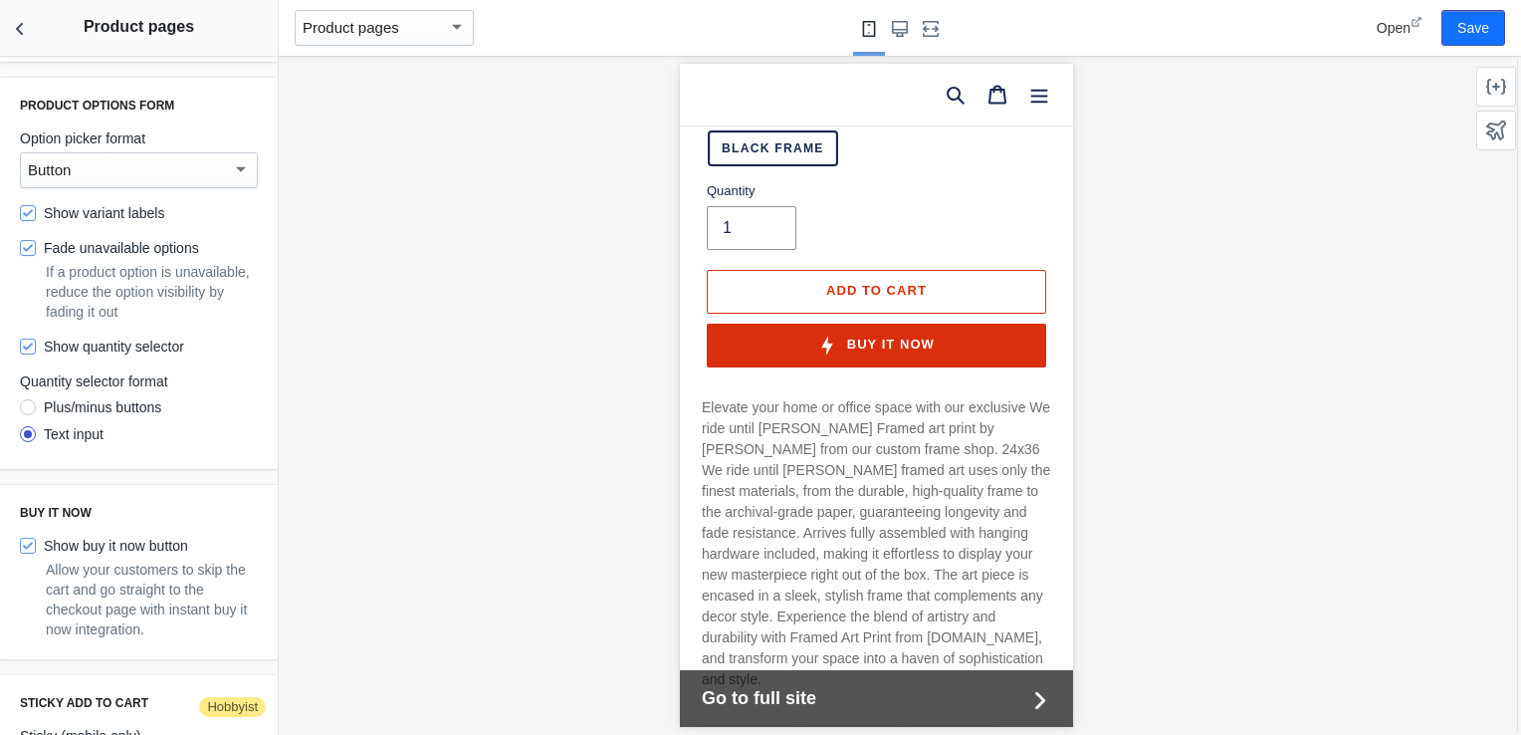
click at [76, 400] on div "Plus/minus buttons" at bounding box center [102, 407] width 117 height 20
click at [28, 410] on input "Plus/minus buttons" at bounding box center [28, 410] width 0 height 0
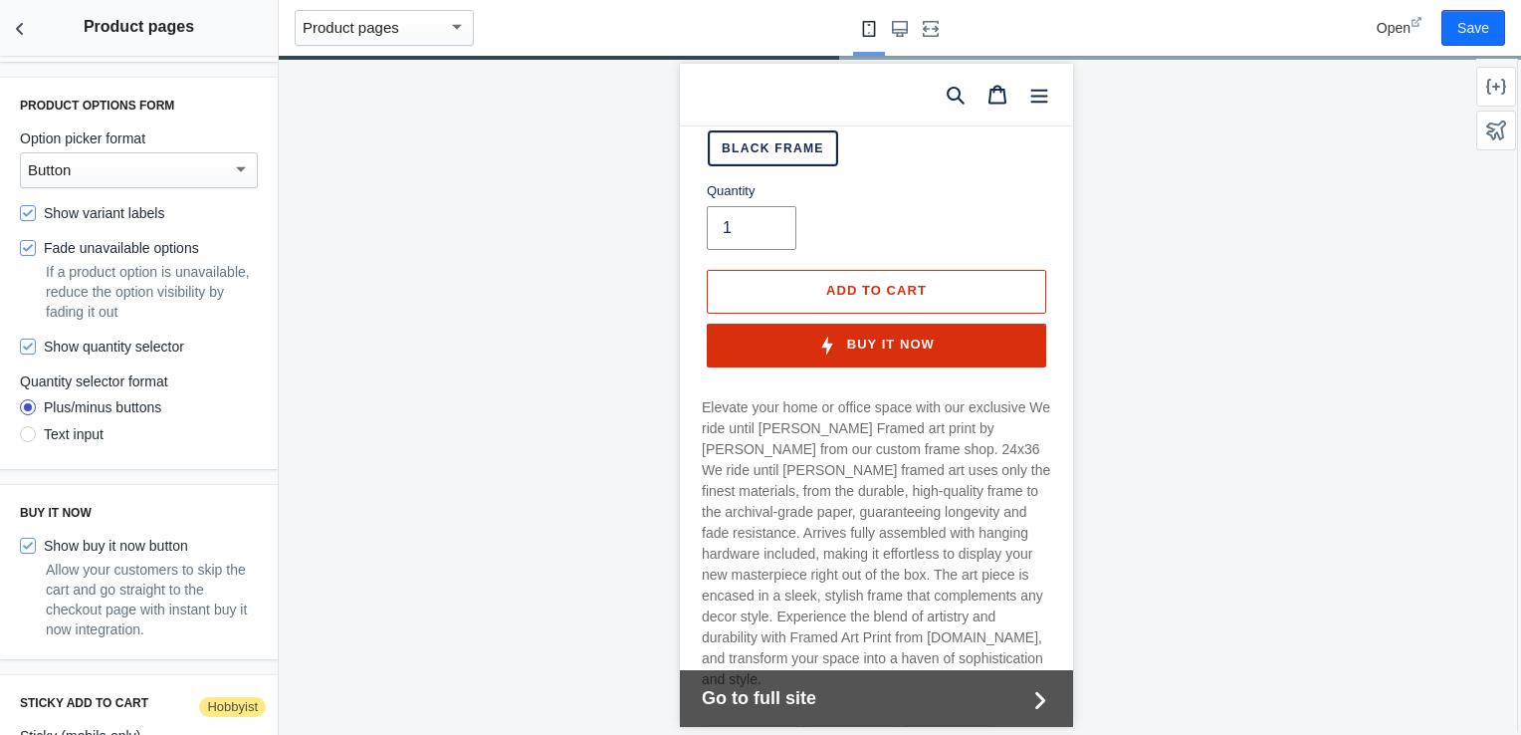
scroll to position [948, 0]
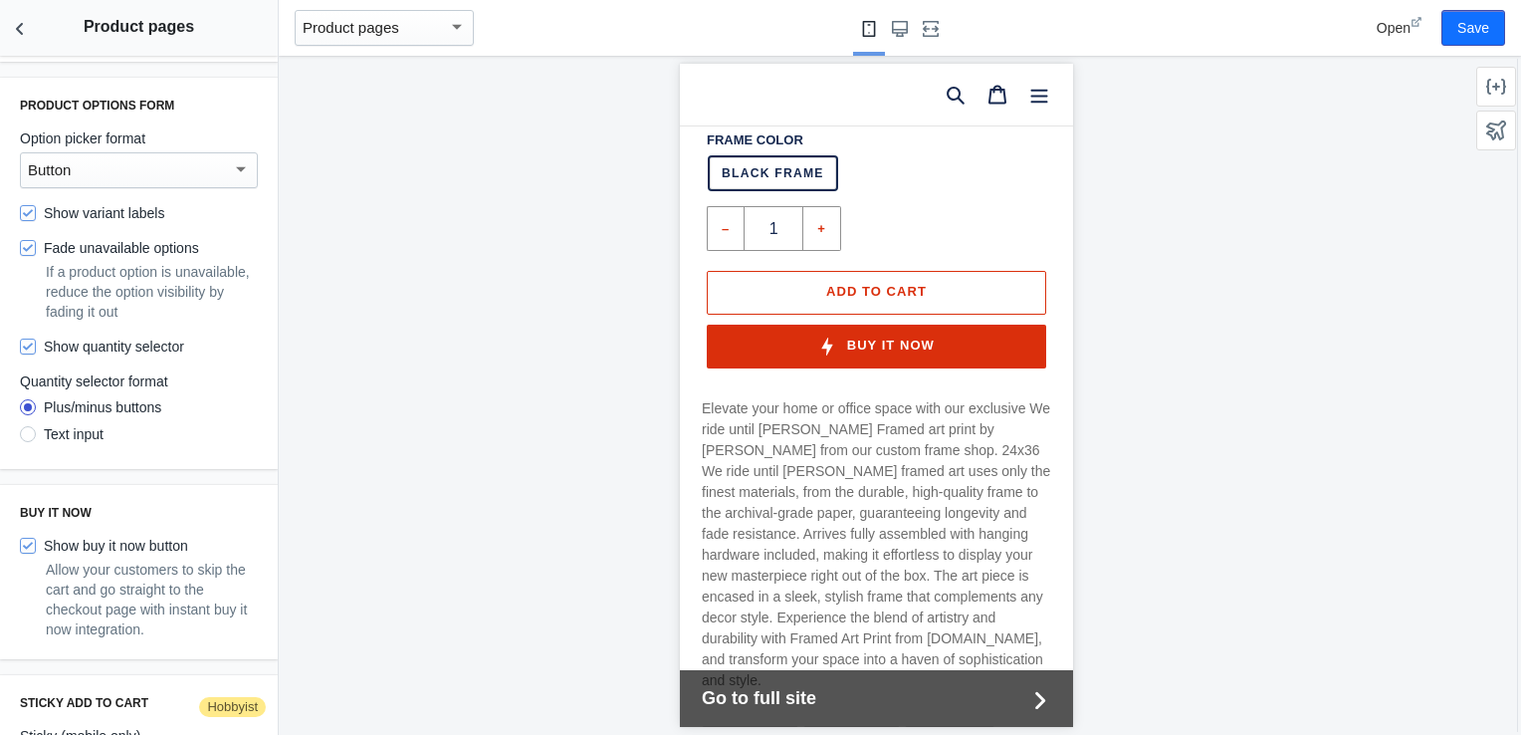
click at [149, 535] on label "Show buy it now button" at bounding box center [104, 545] width 168 height 20
click at [36, 537] on input "Show buy it now button" at bounding box center [28, 545] width 16 height 16
checkbox input "false"
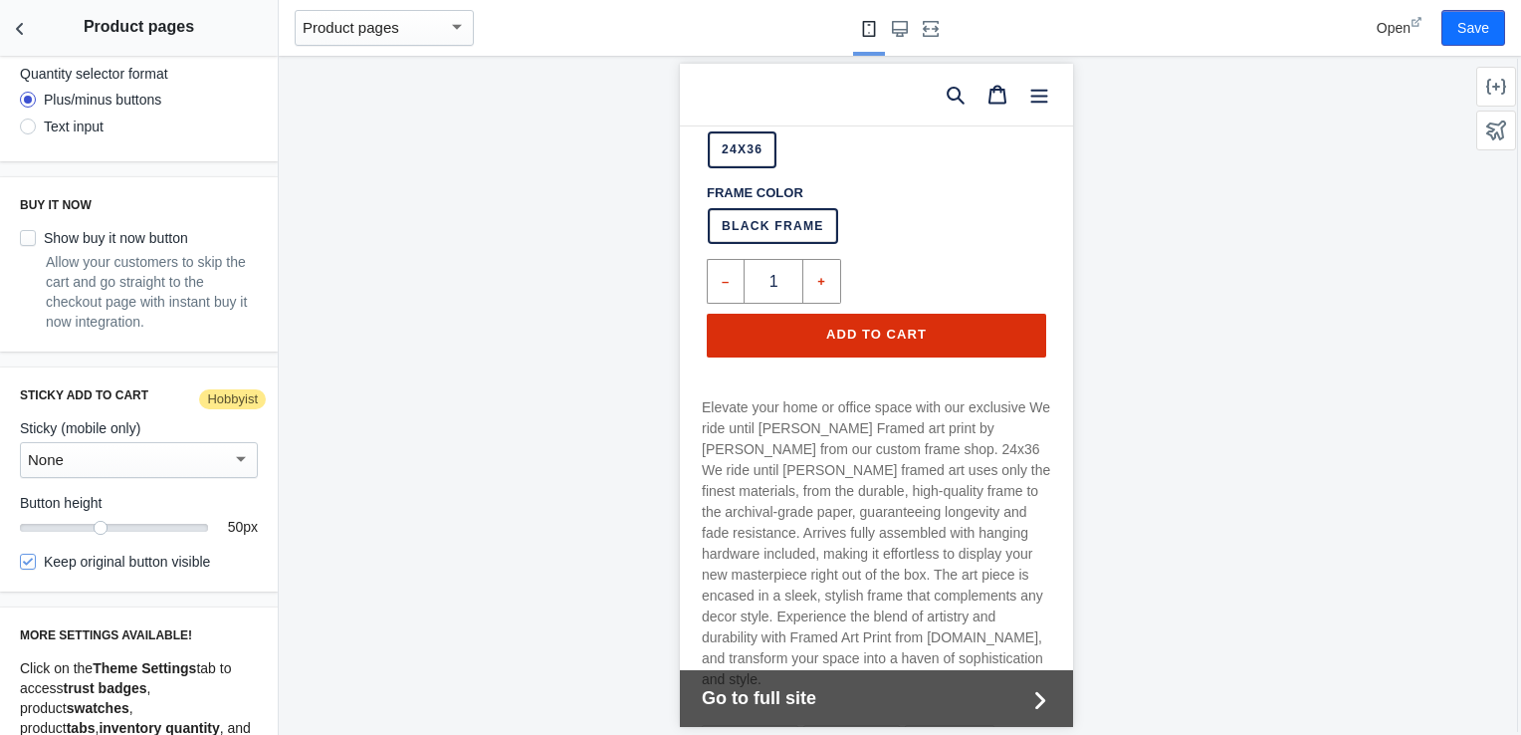
scroll to position [1417, 0]
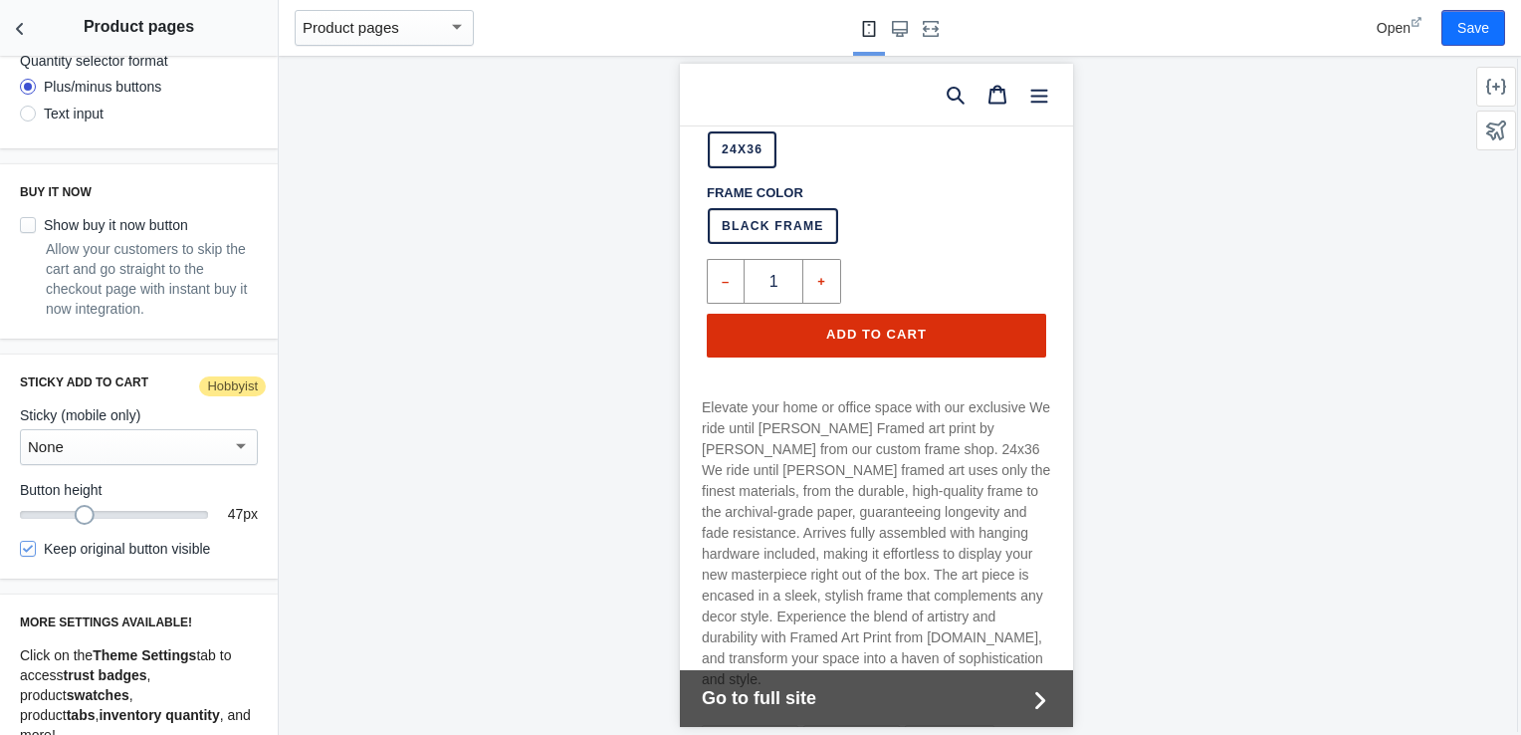
click at [82, 515] on mat-slider "47" at bounding box center [114, 514] width 188 height 20
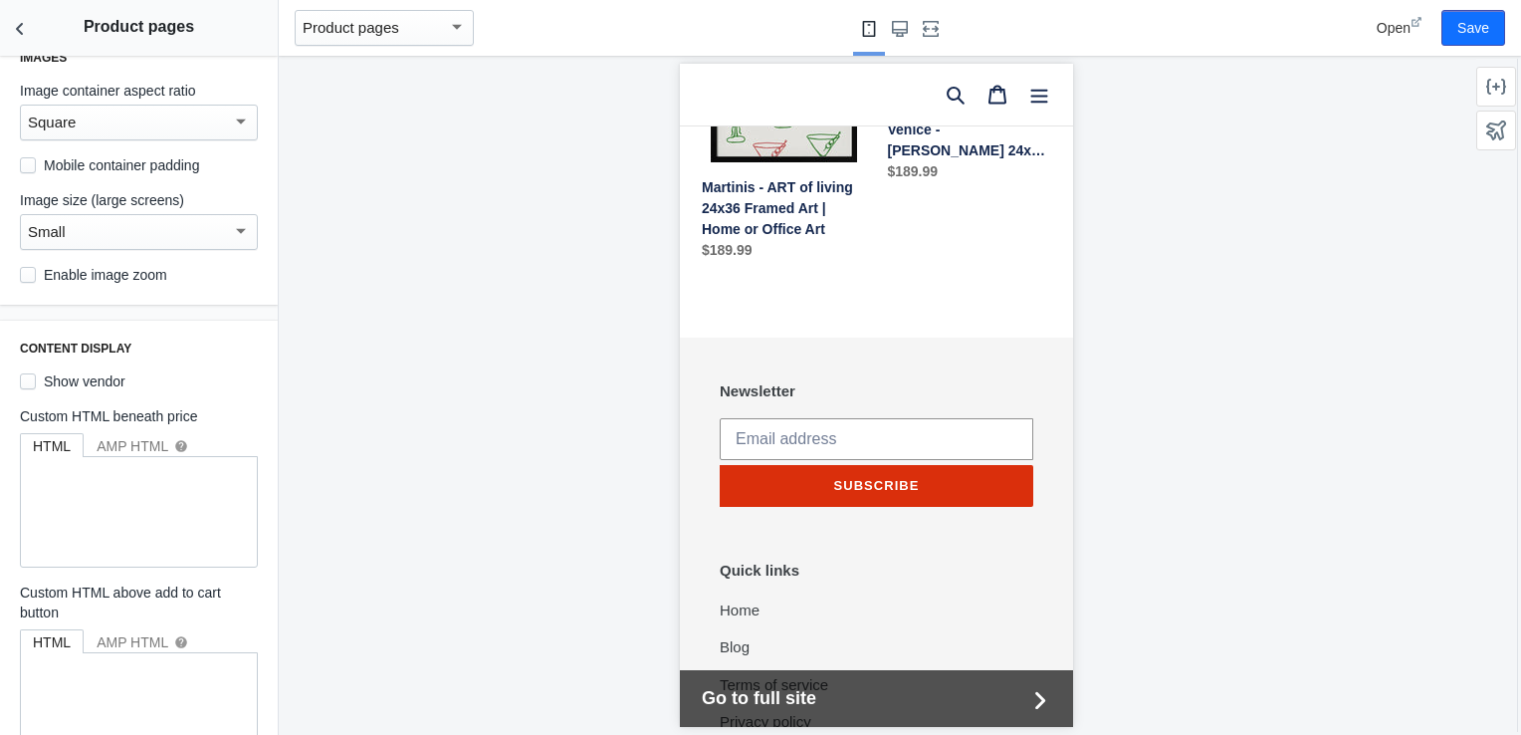
scroll to position [0, 0]
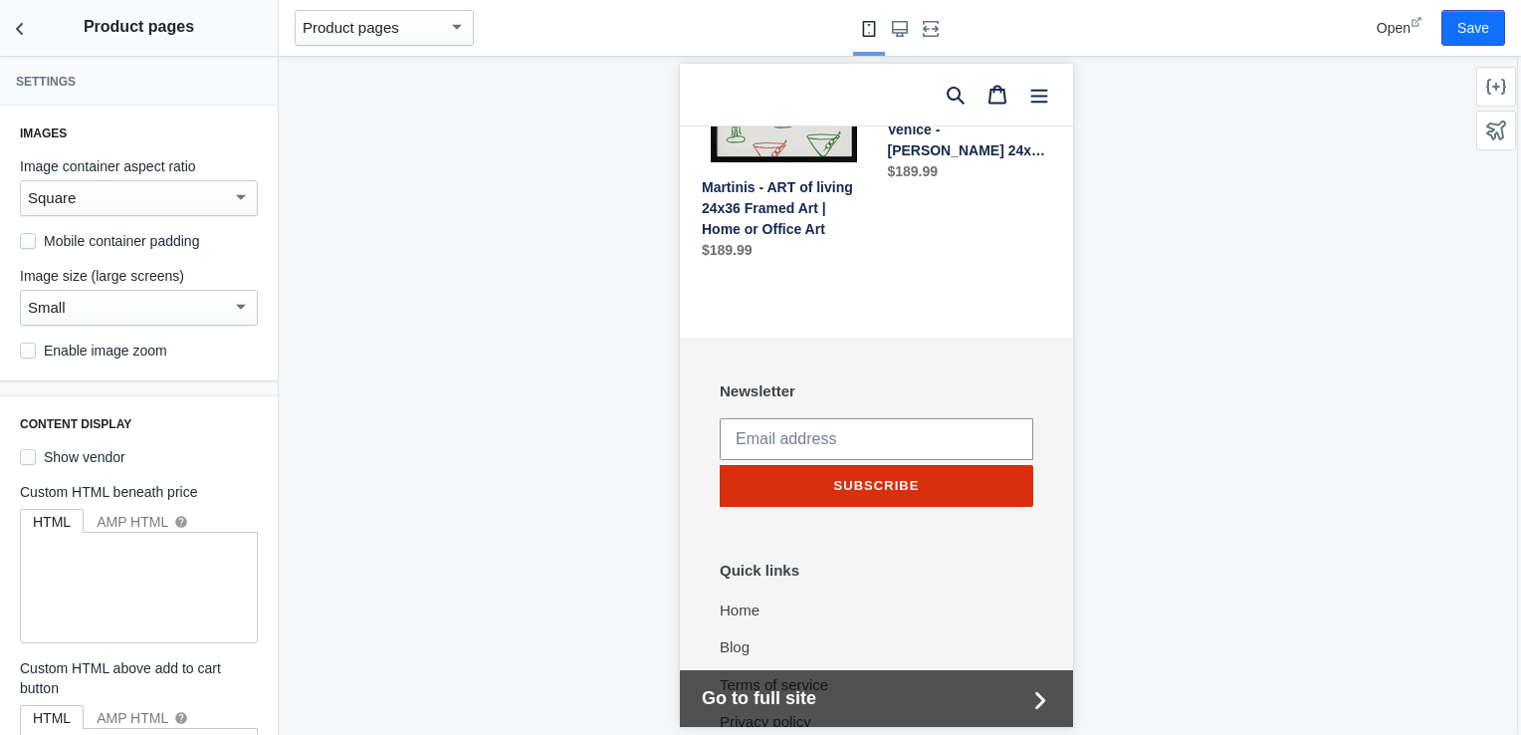
click at [646, 223] on div at bounding box center [876, 395] width 1194 height 679
click at [1455, 18] on button "Save" at bounding box center [1473, 28] width 64 height 36
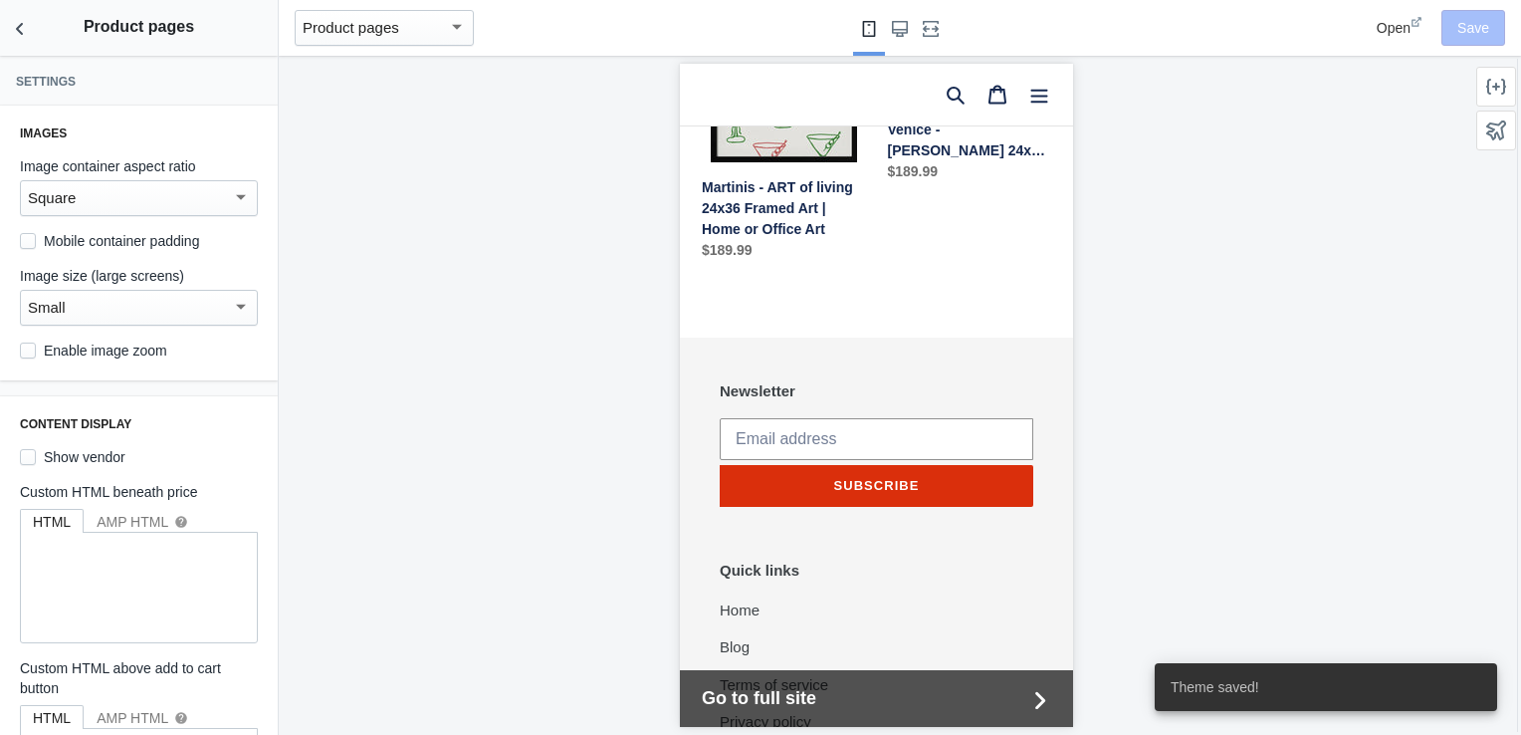
click at [494, 297] on div at bounding box center [876, 395] width 1194 height 679
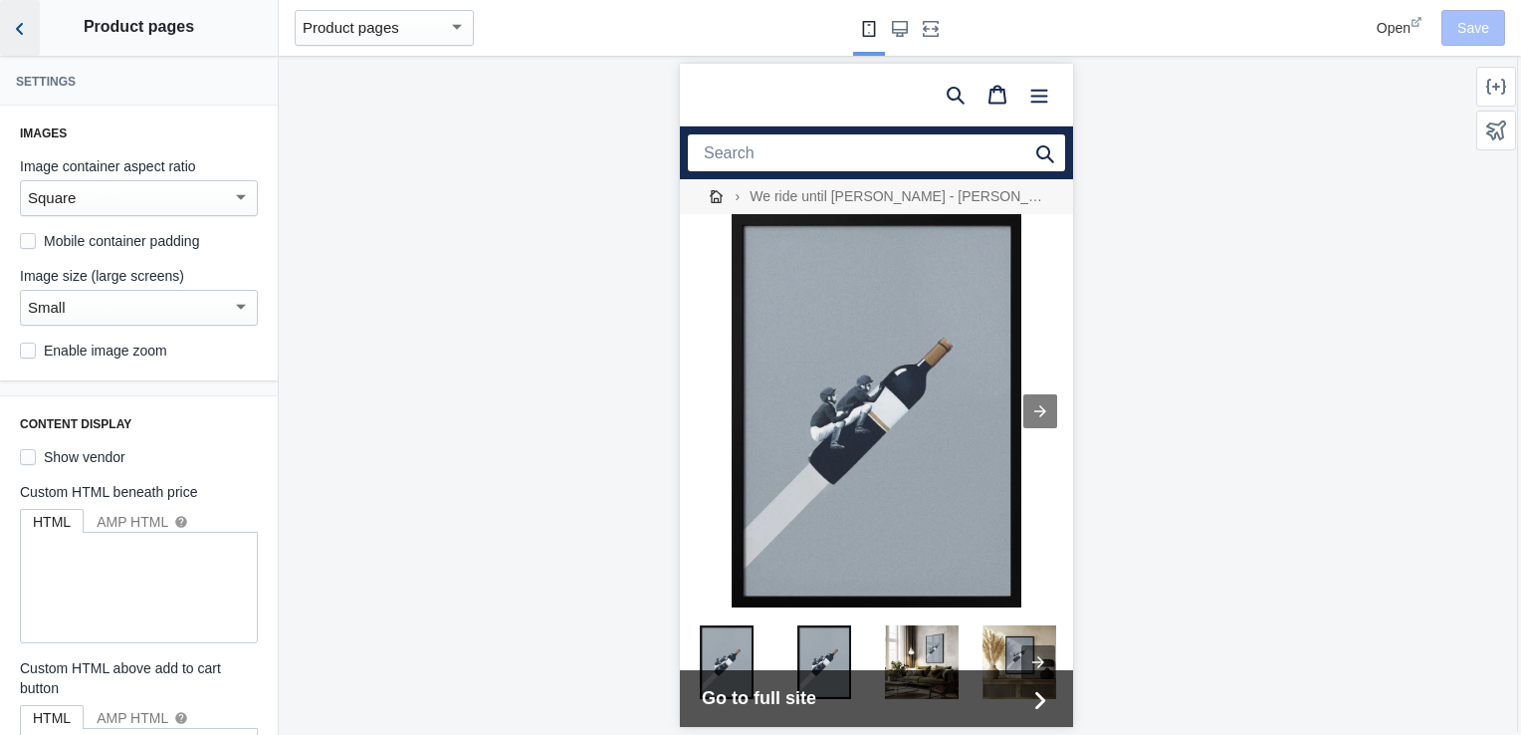
click at [19, 30] on use "Back to sections" at bounding box center [19, 29] width 7 height 12
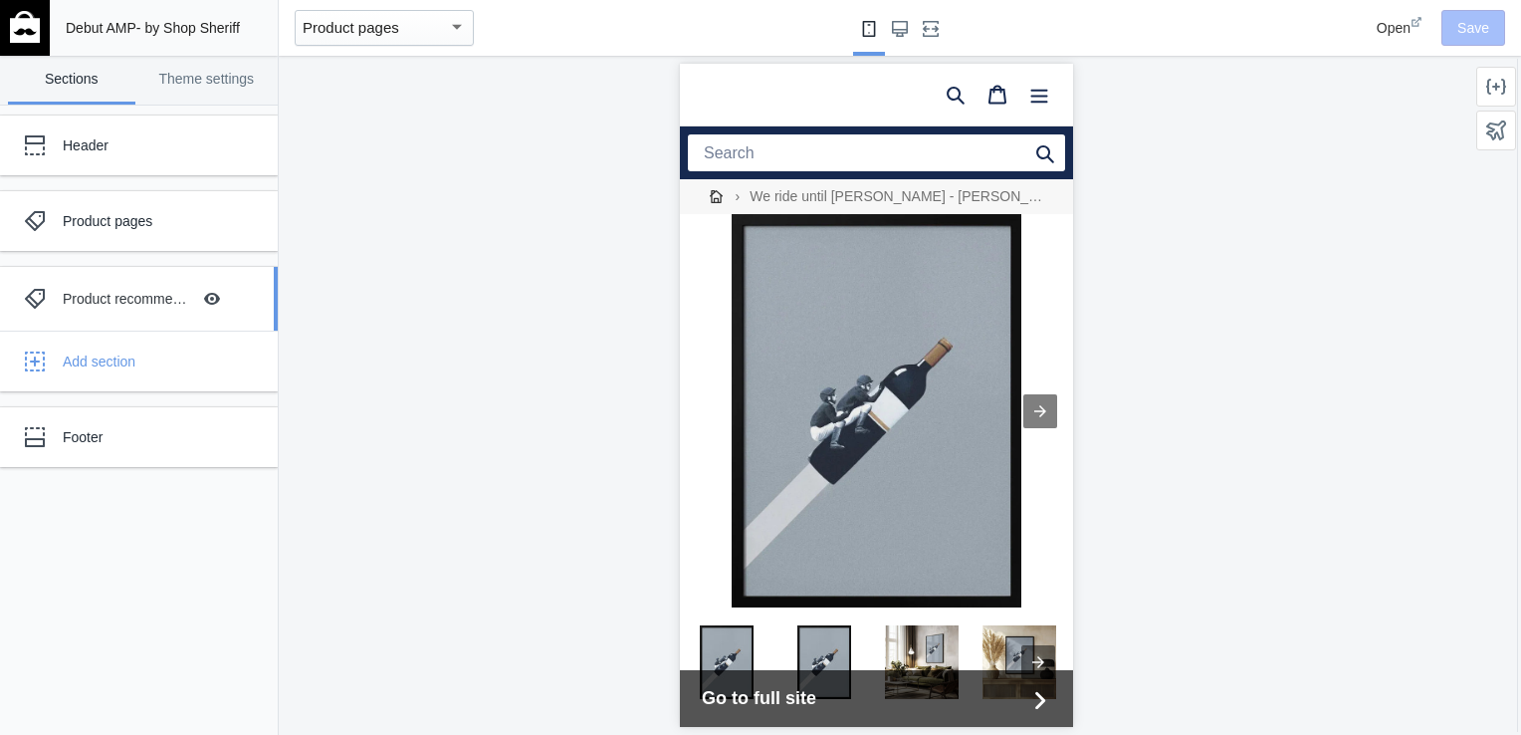
click at [101, 297] on div "Product recommendations" at bounding box center [126, 299] width 127 height 20
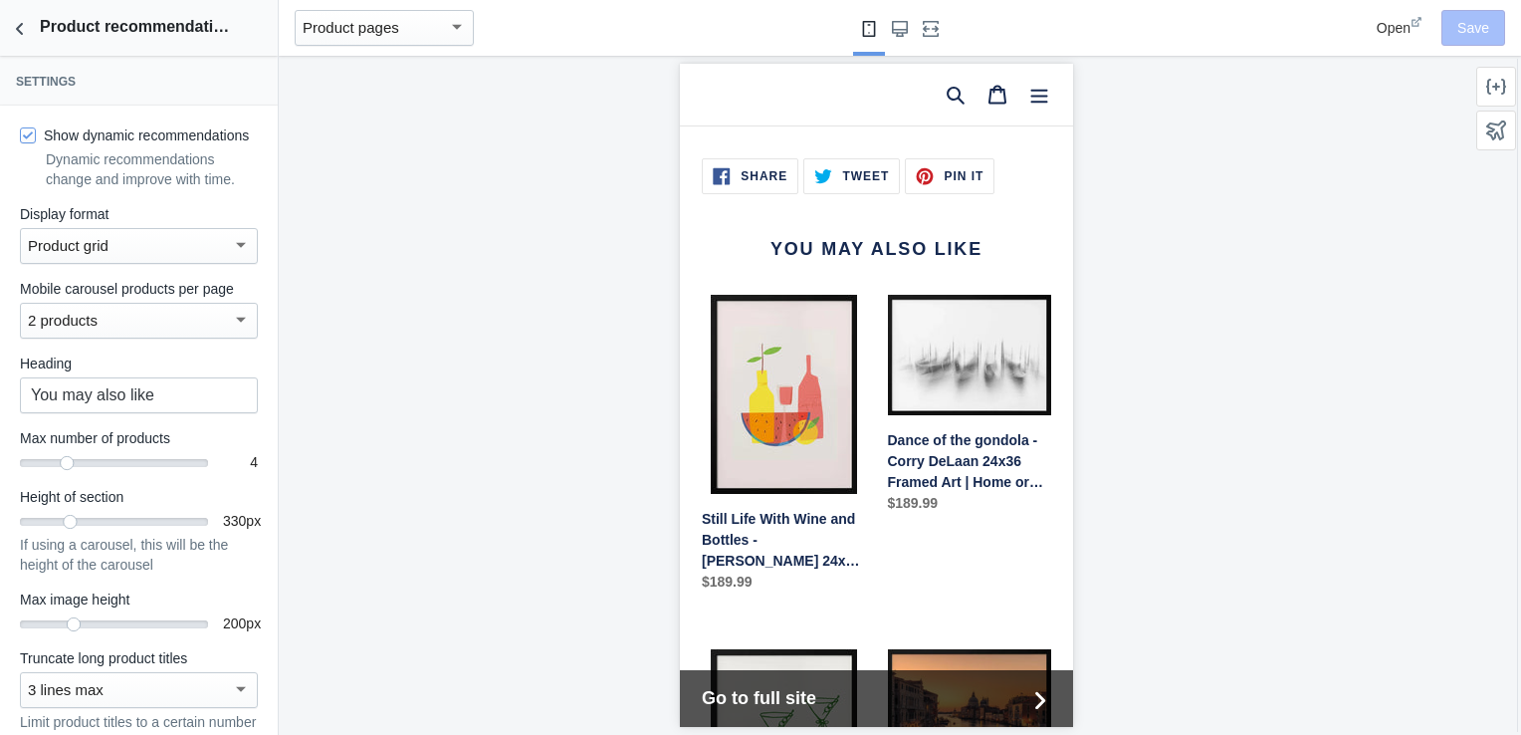
scroll to position [1511, 0]
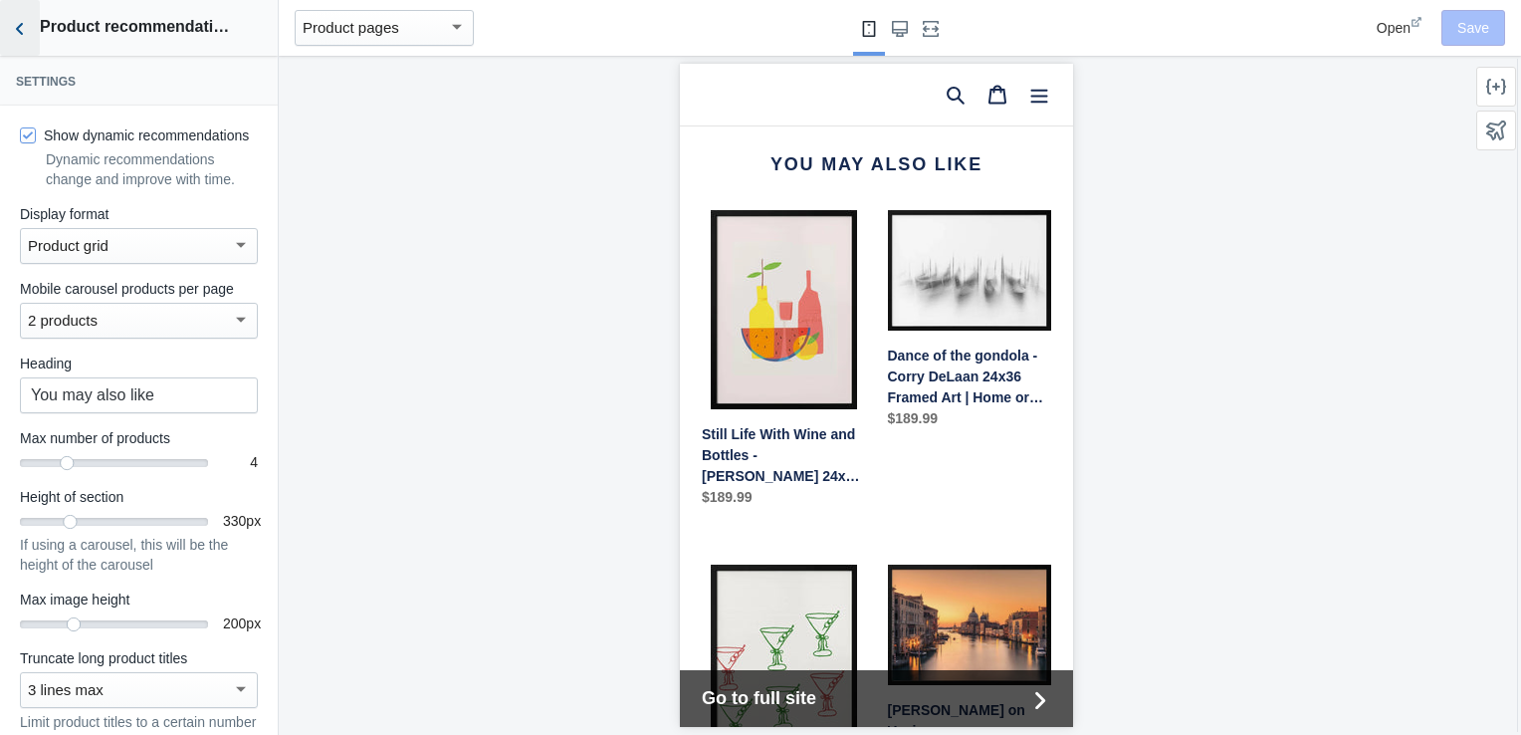
drag, startPoint x: 18, startPoint y: 32, endPoint x: 12, endPoint y: 2, distance: 30.5
click at [12, 2] on button "Back to sections" at bounding box center [20, 28] width 40 height 56
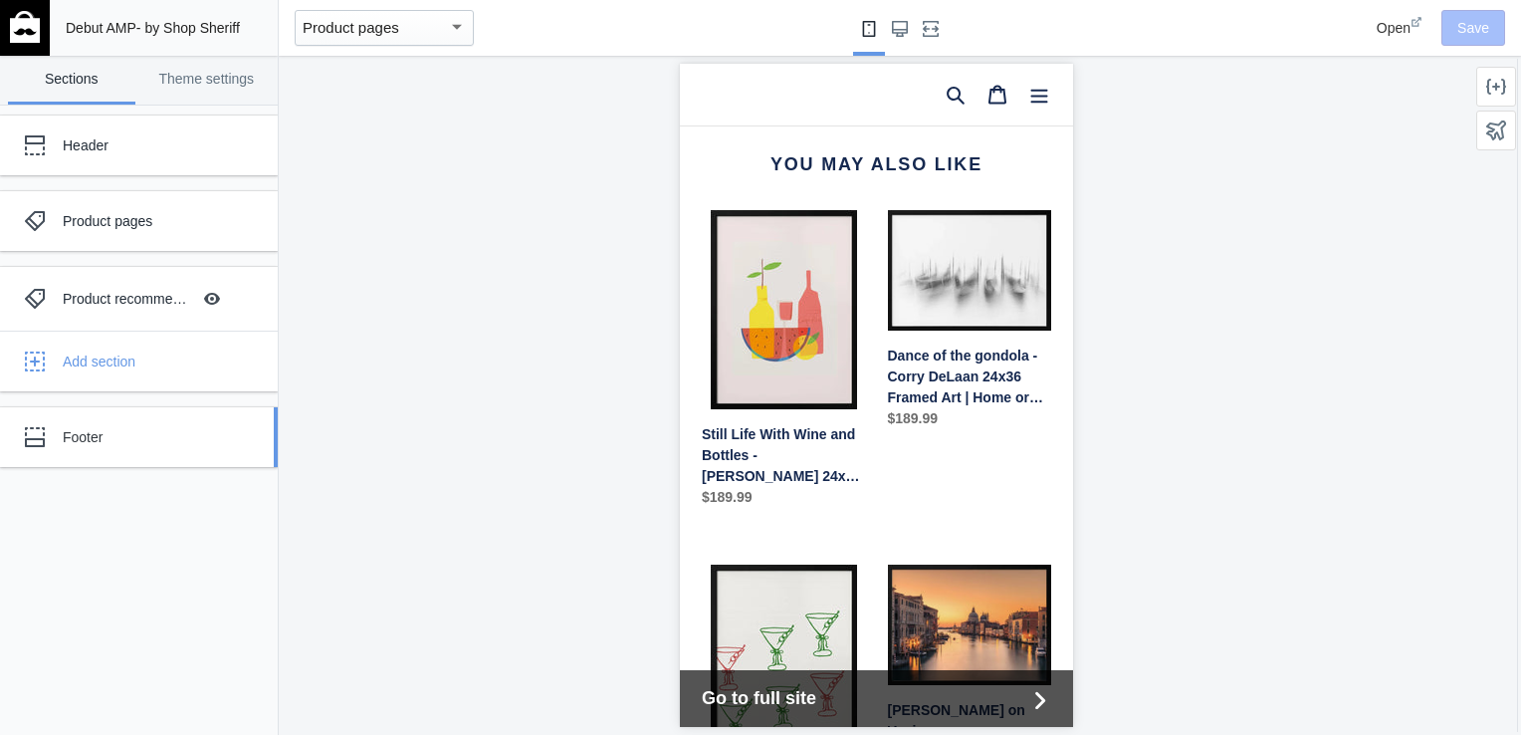
click at [215, 448] on div "Footer" at bounding box center [124, 437] width 219 height 40
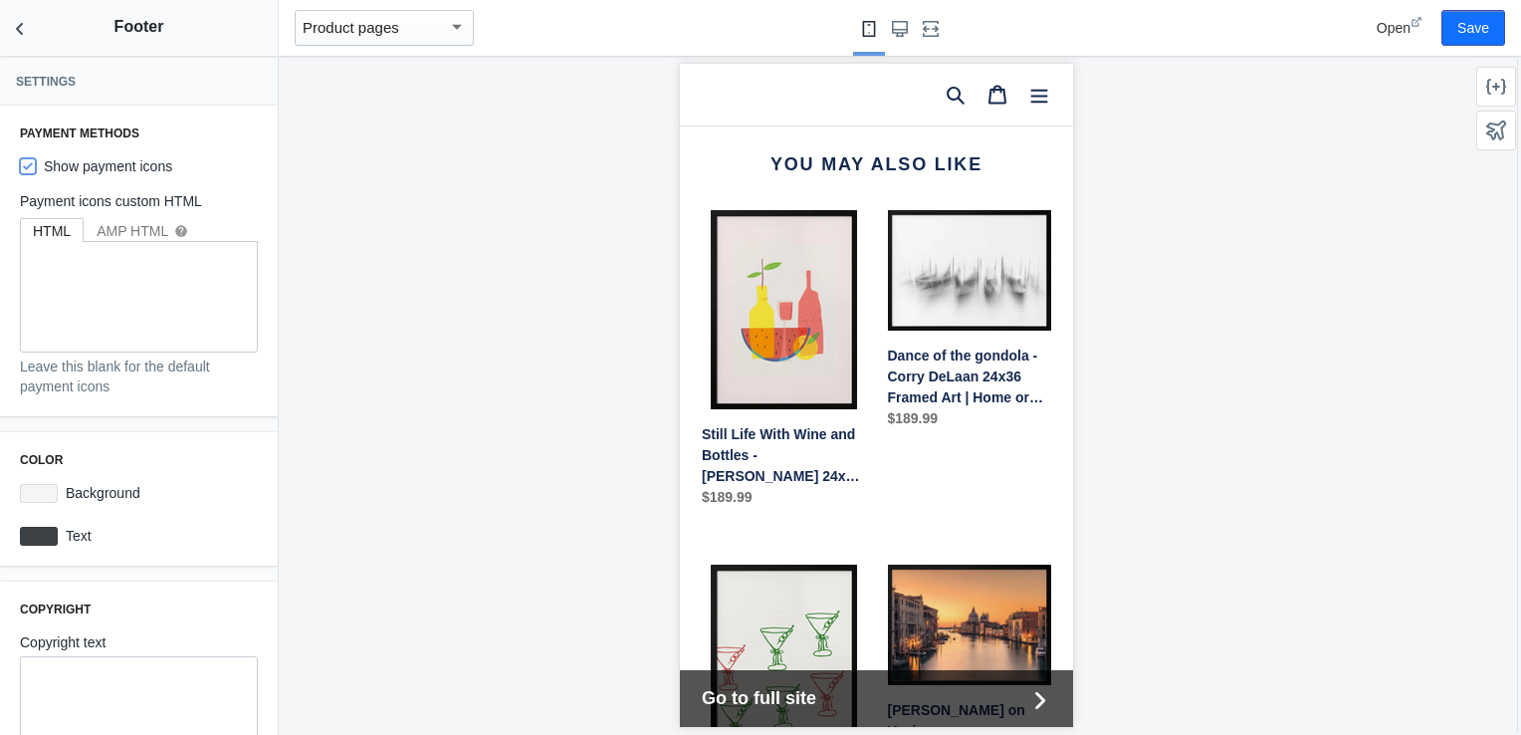
click at [34, 167] on input "Show payment icons" at bounding box center [28, 166] width 16 height 16
checkbox input "false"
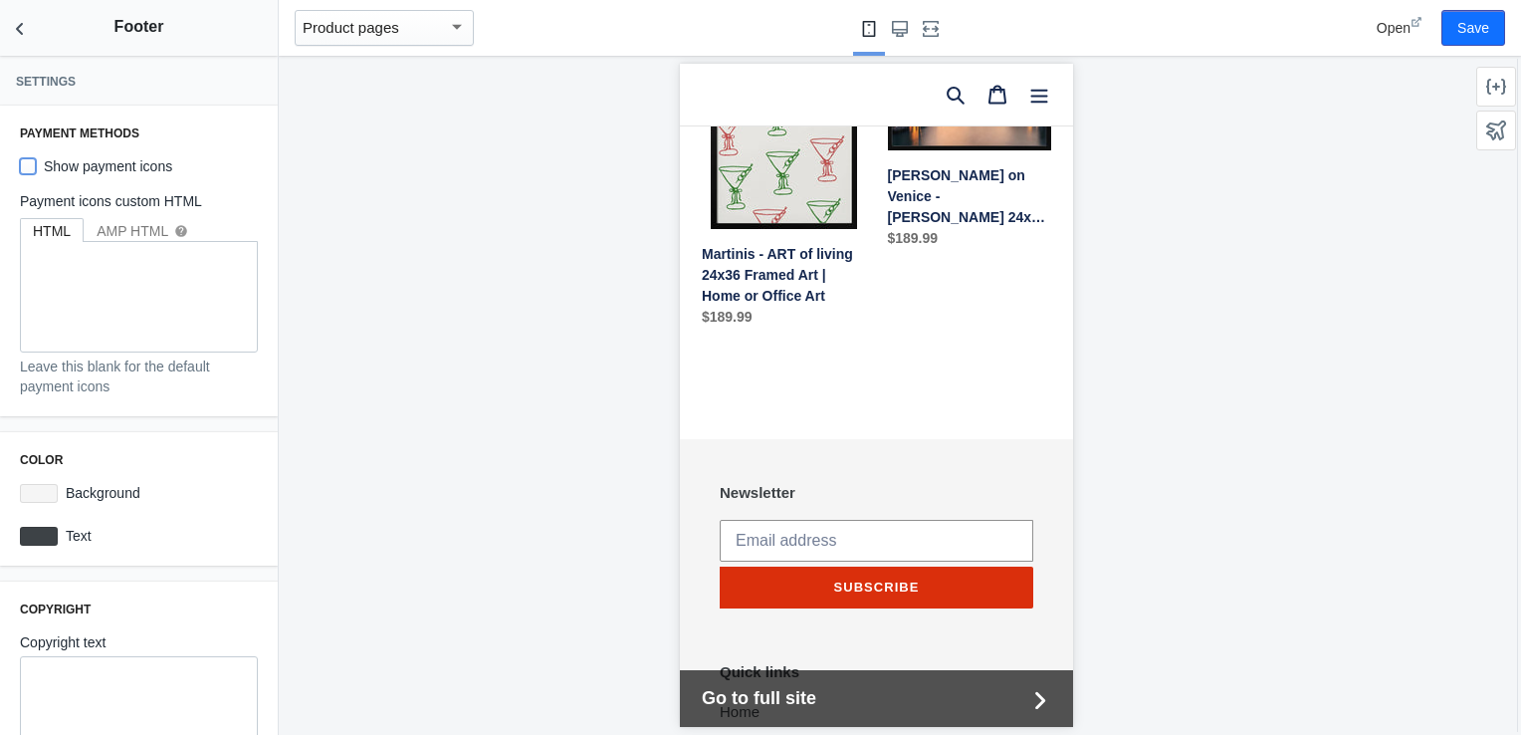
scroll to position [1975, 0]
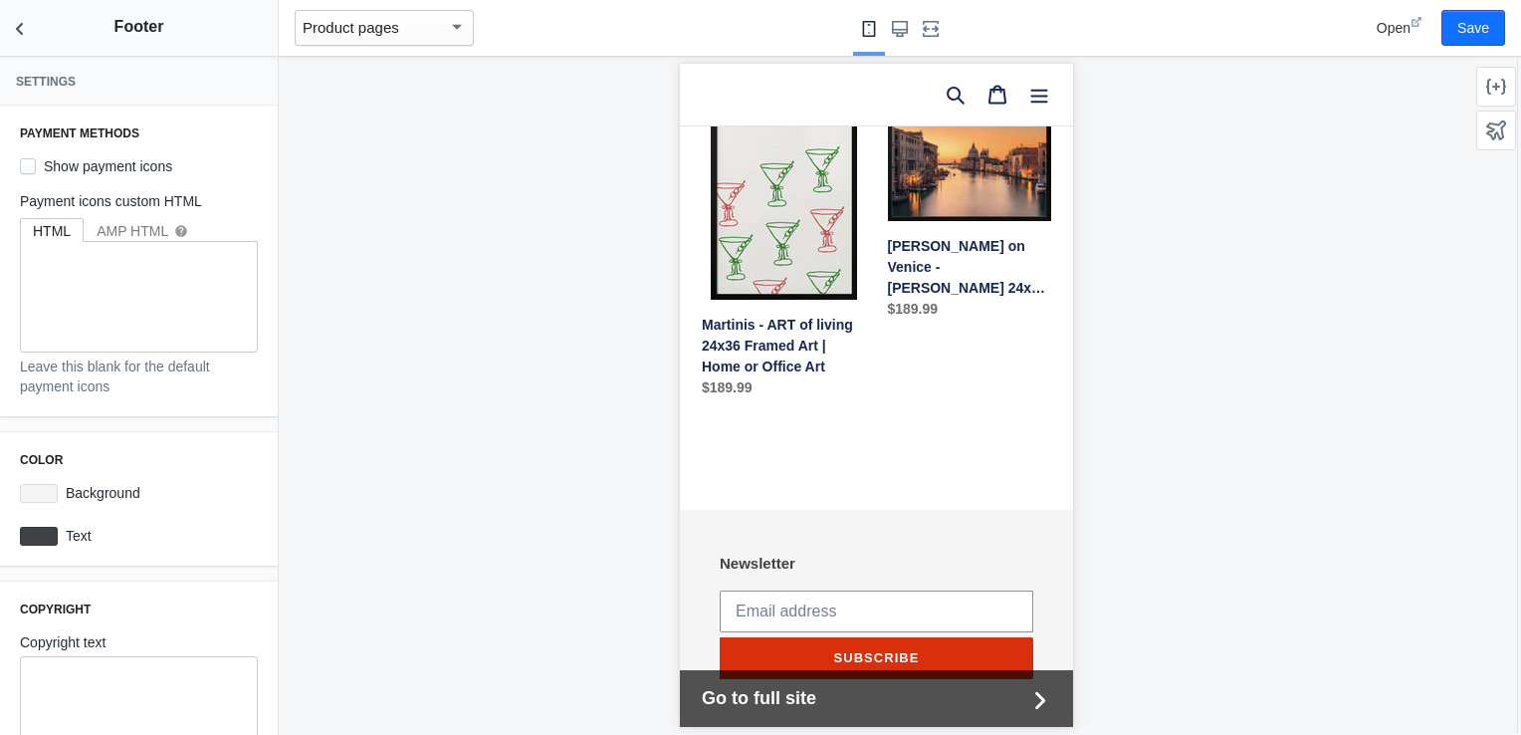
click at [780, 554] on h3 "Newsletter" at bounding box center [876, 563] width 314 height 18
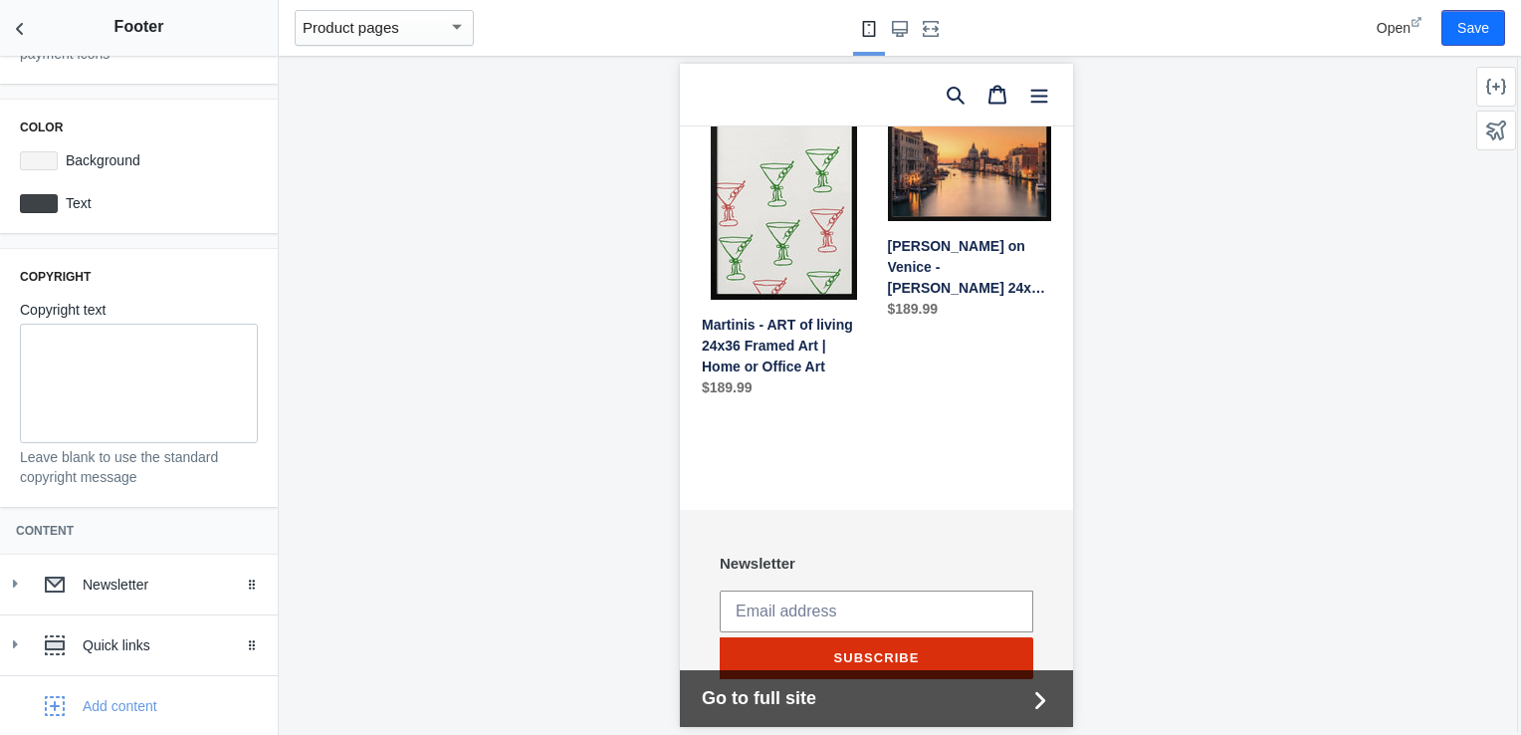
scroll to position [342, 0]
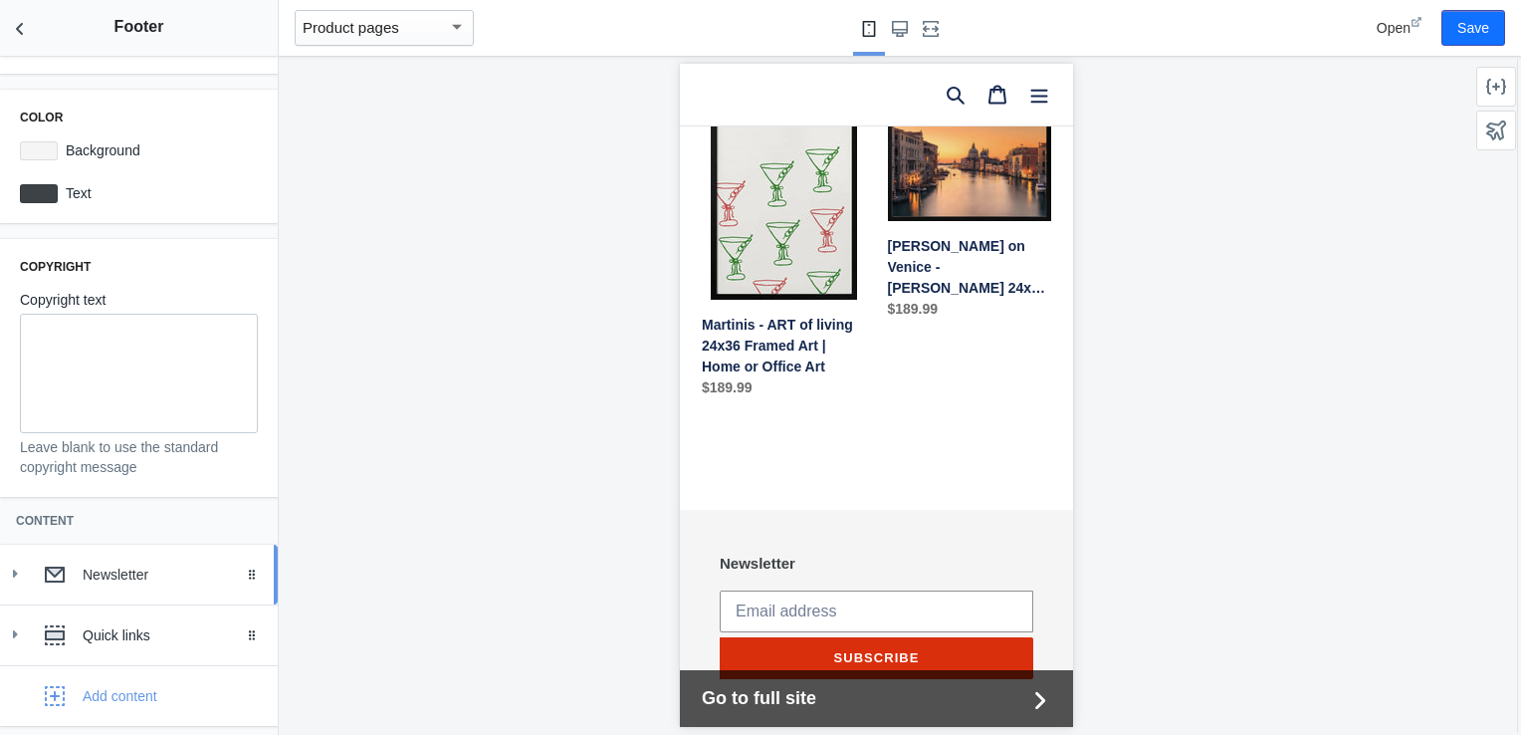
click at [115, 571] on div "Newsletter" at bounding box center [173, 574] width 180 height 20
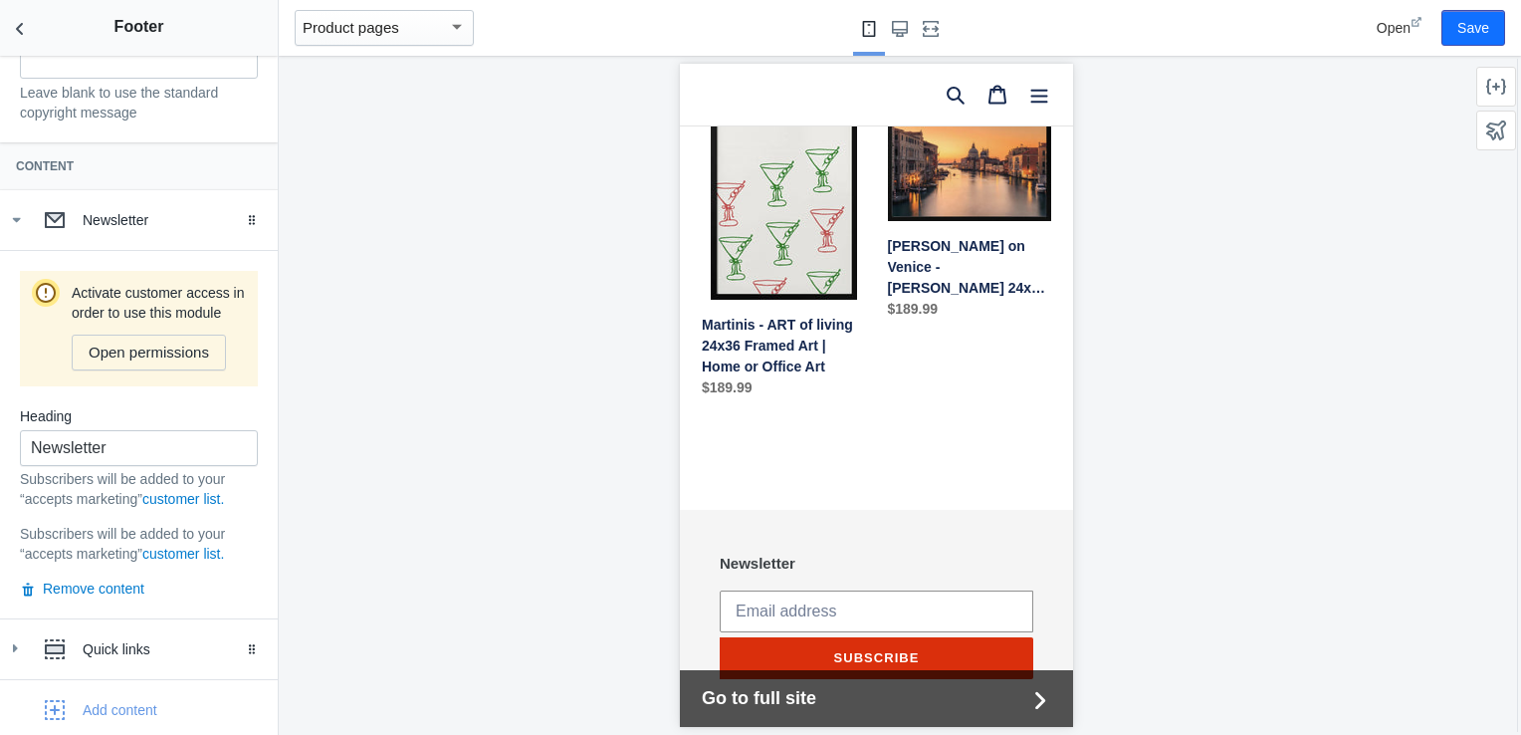
scroll to position [701, 0]
click at [123, 594] on button "Remove content" at bounding box center [82, 584] width 124 height 20
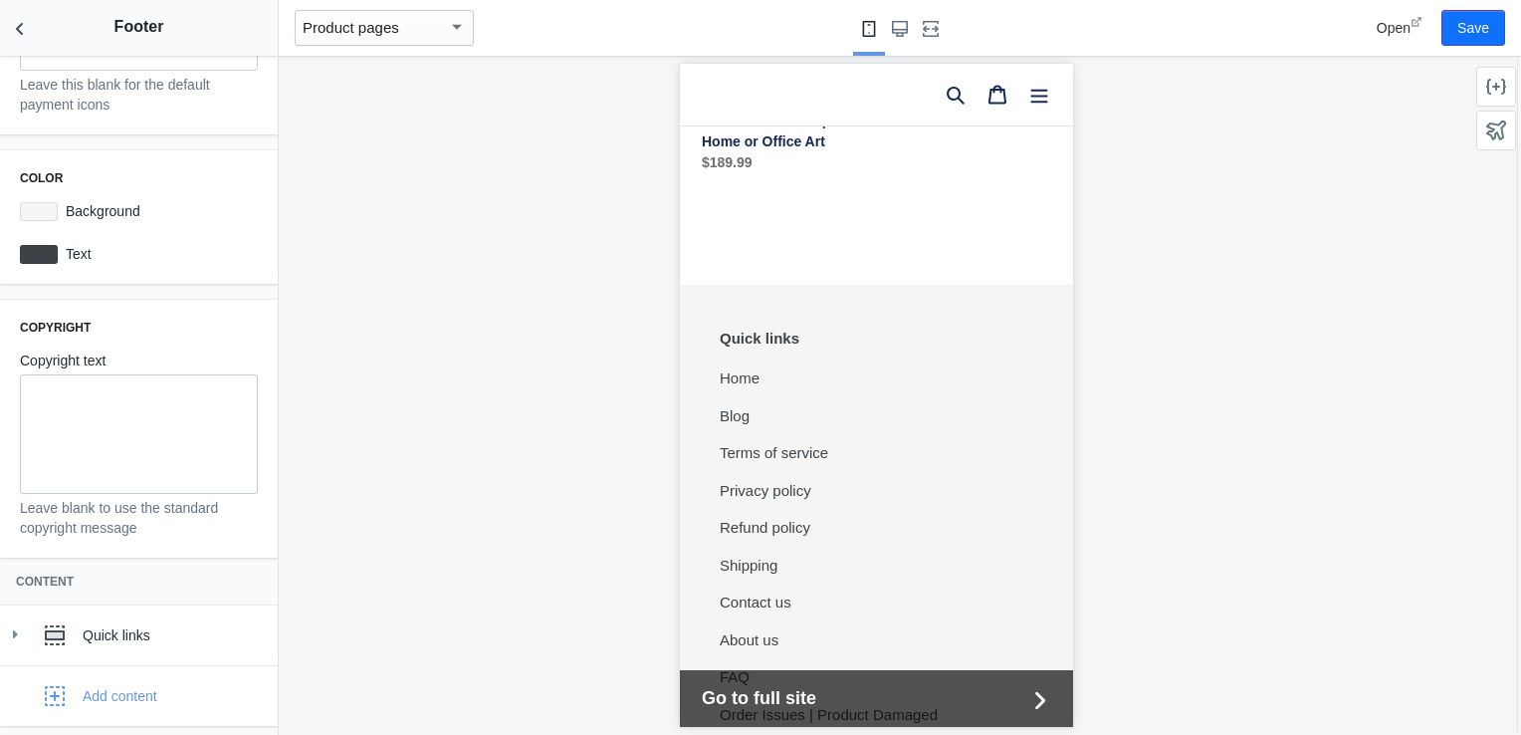
scroll to position [2197, 0]
click at [1461, 45] on button "Save" at bounding box center [1473, 28] width 64 height 36
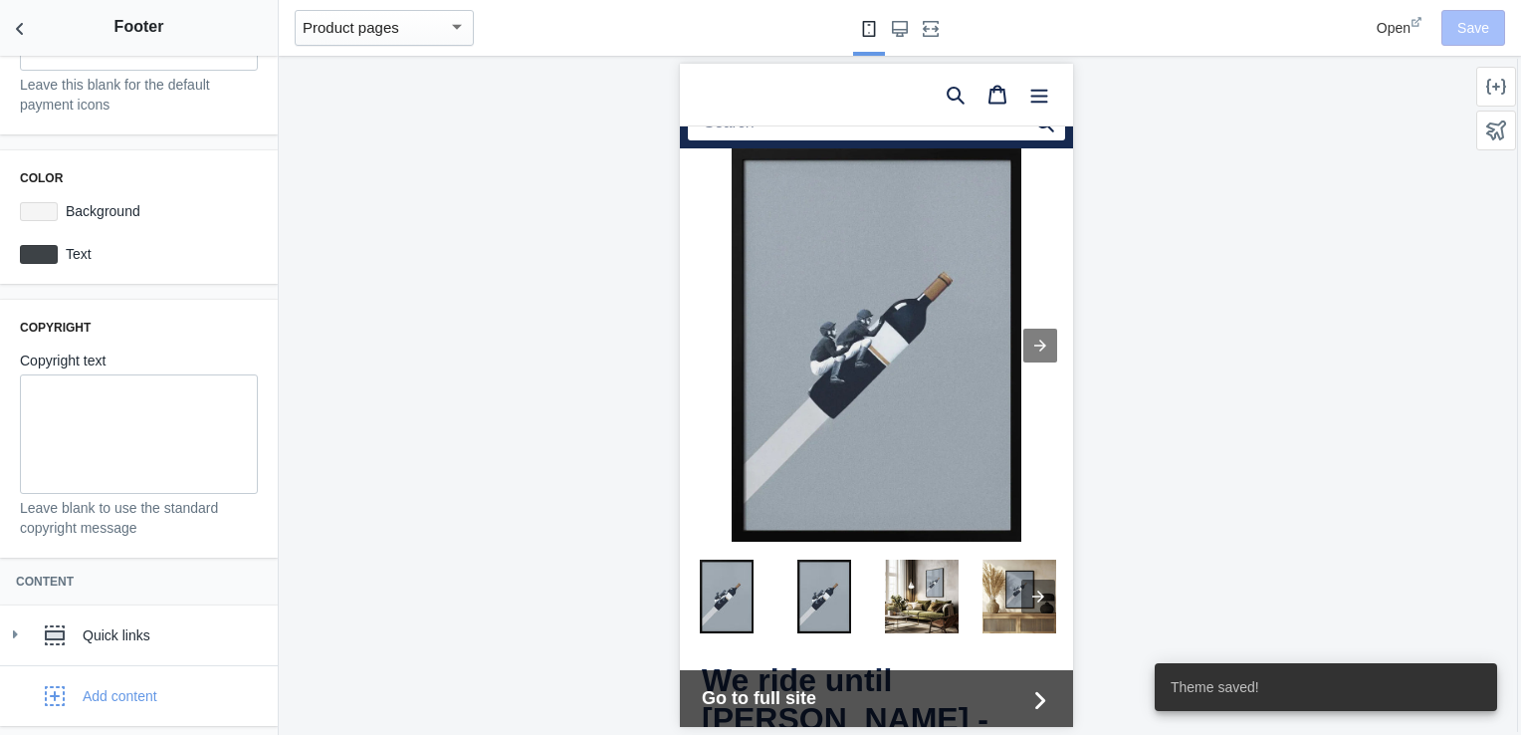
scroll to position [0, 0]
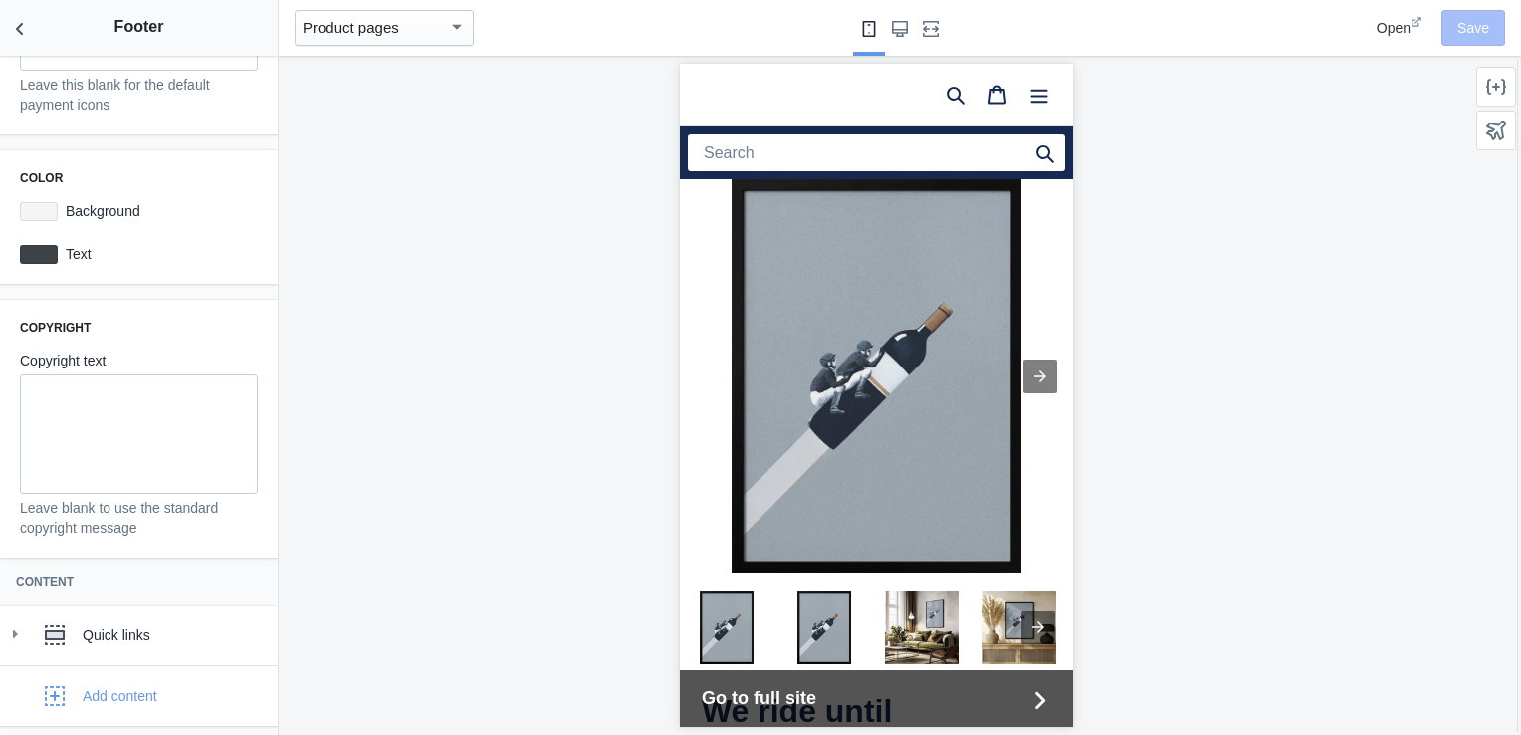
click at [706, 257] on img "Product image 1" at bounding box center [875, 375] width 393 height 393
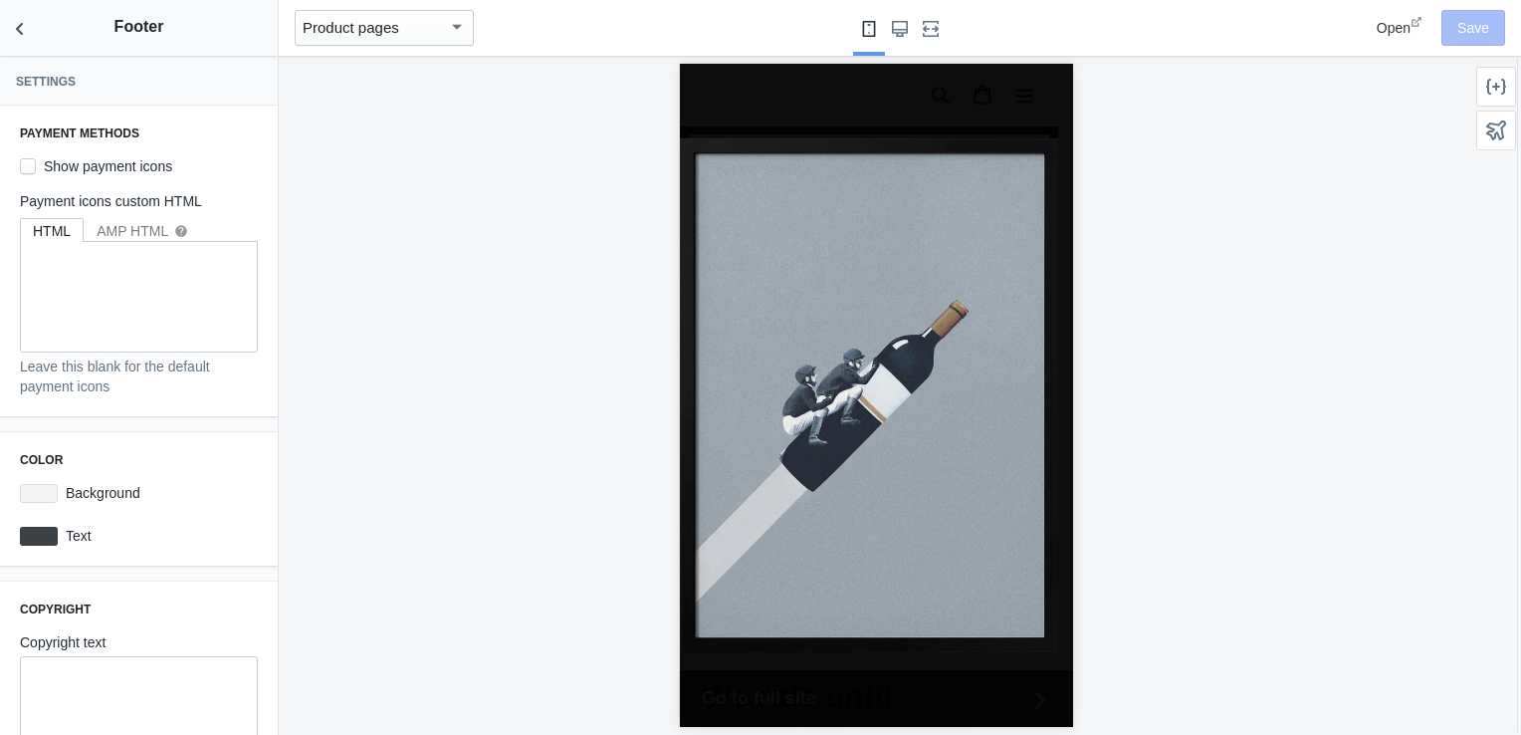
click at [853, 150] on img "Product image 1" at bounding box center [868, 395] width 378 height 514
click at [853, 121] on div at bounding box center [875, 395] width 393 height 663
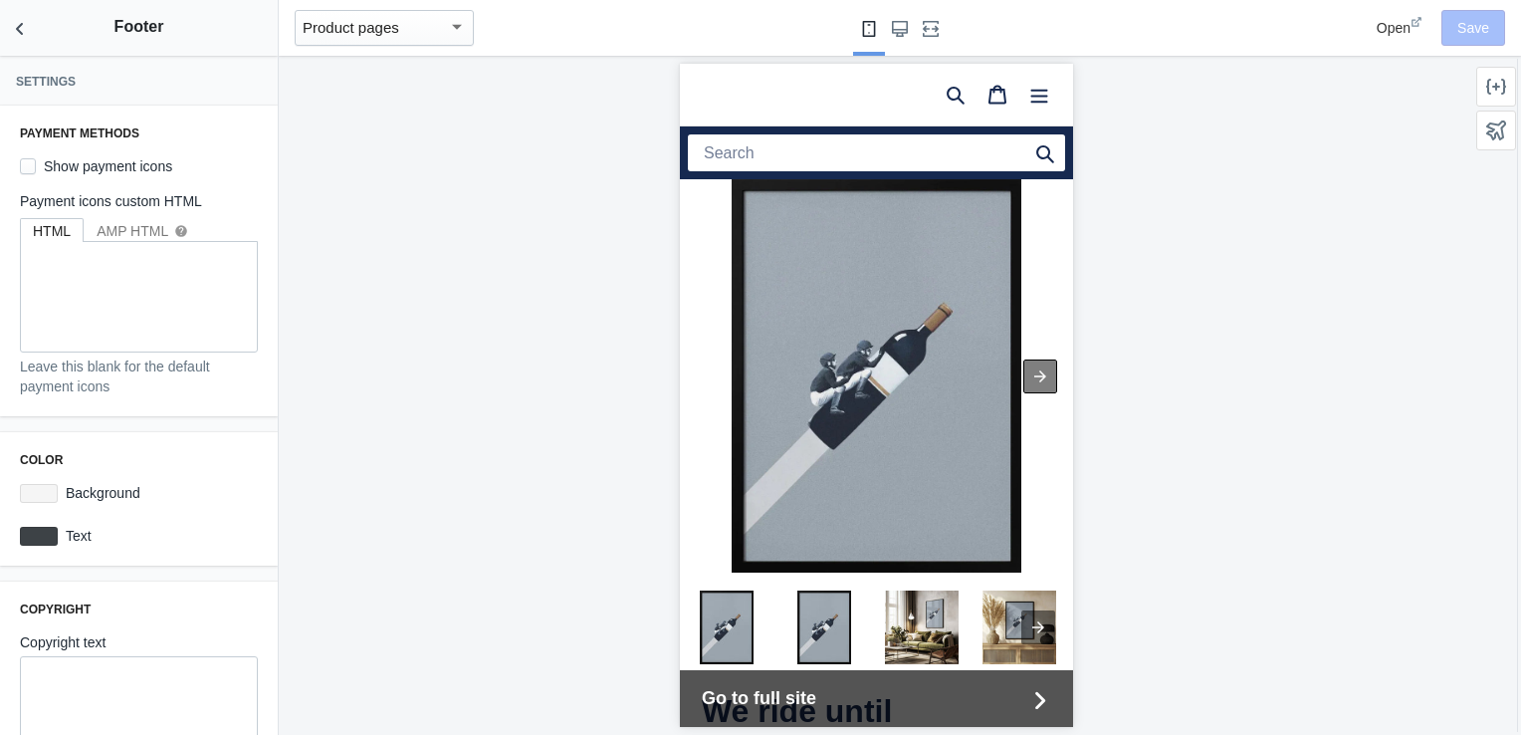
click at [1034, 378] on div at bounding box center [1039, 376] width 34 height 34
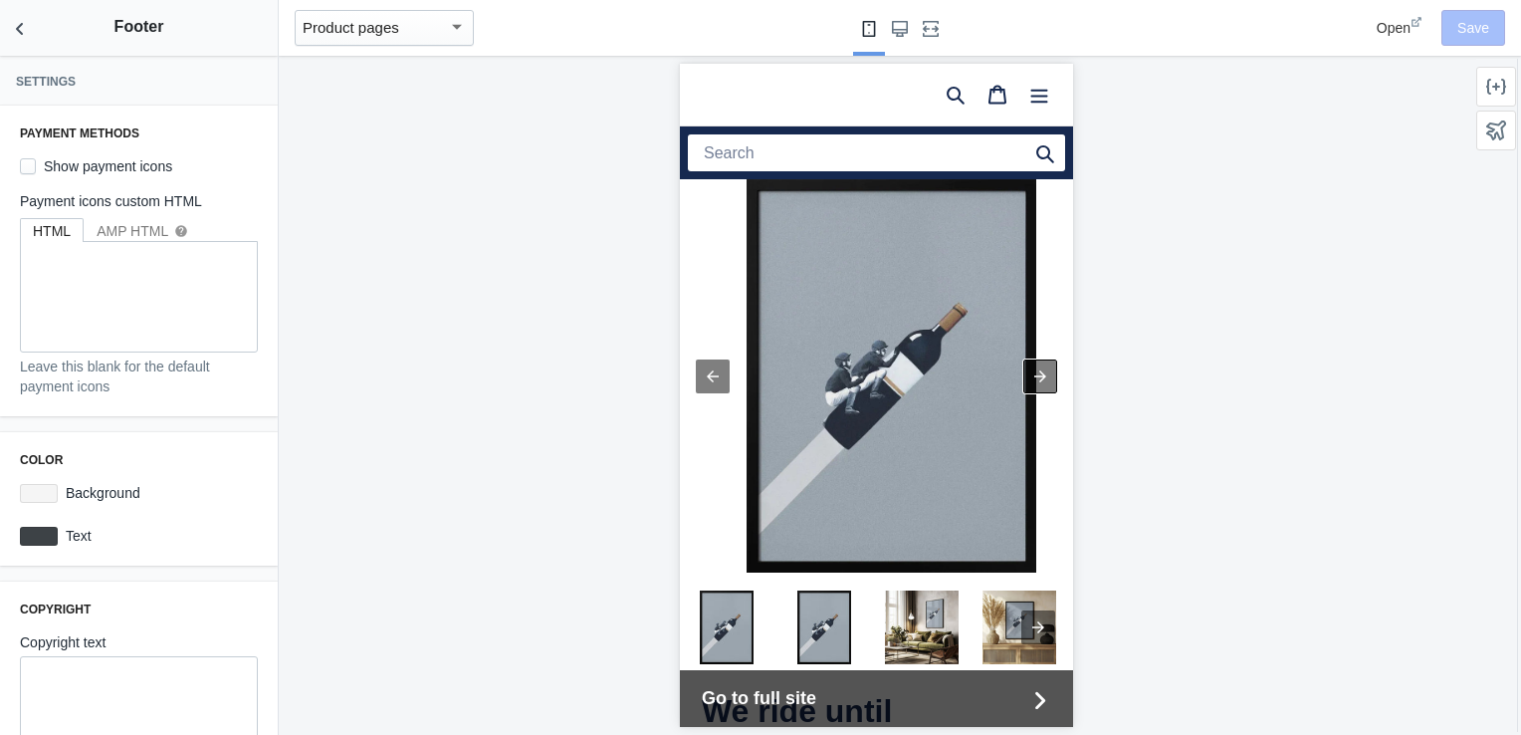
click at [1034, 376] on div at bounding box center [1039, 376] width 34 height 34
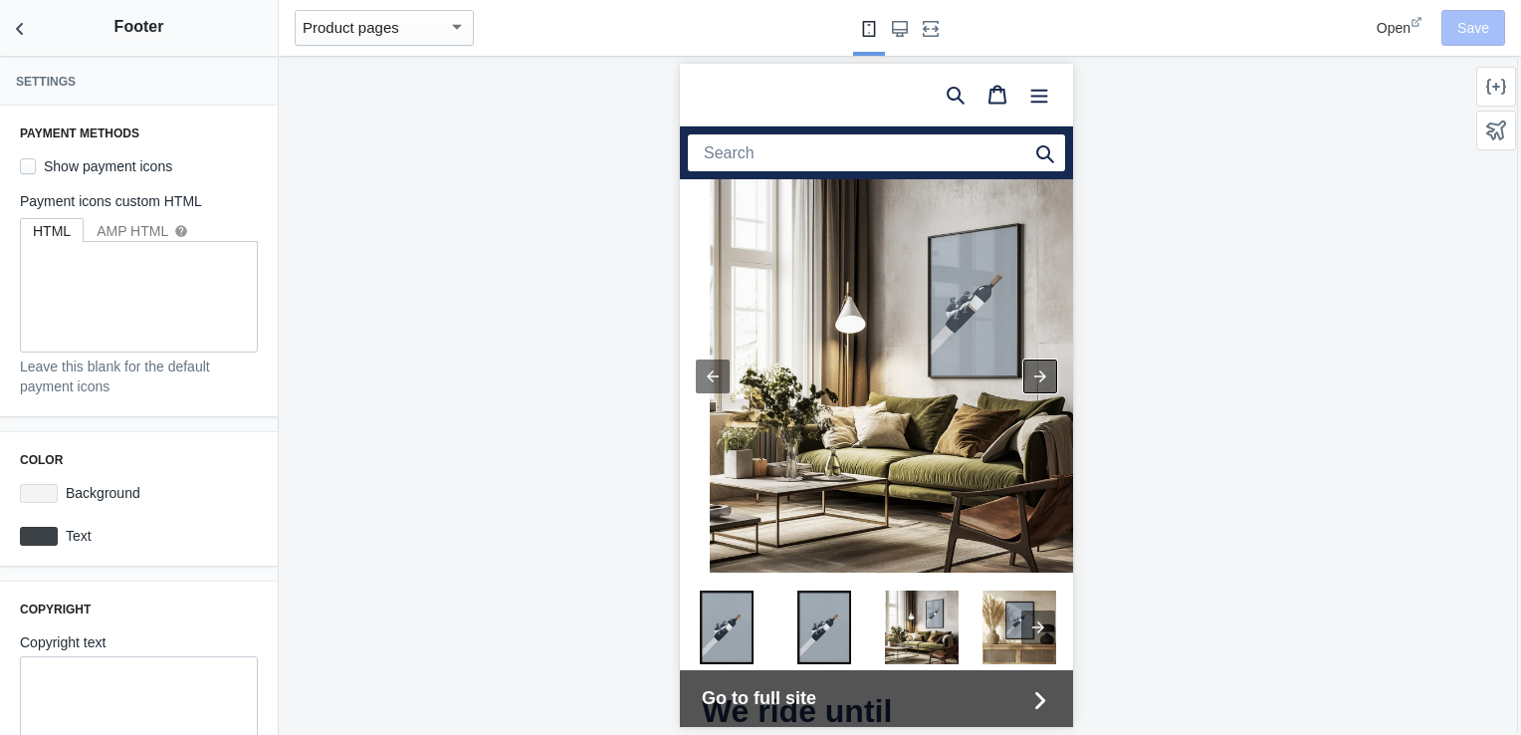
click at [1034, 376] on div at bounding box center [1039, 376] width 34 height 34
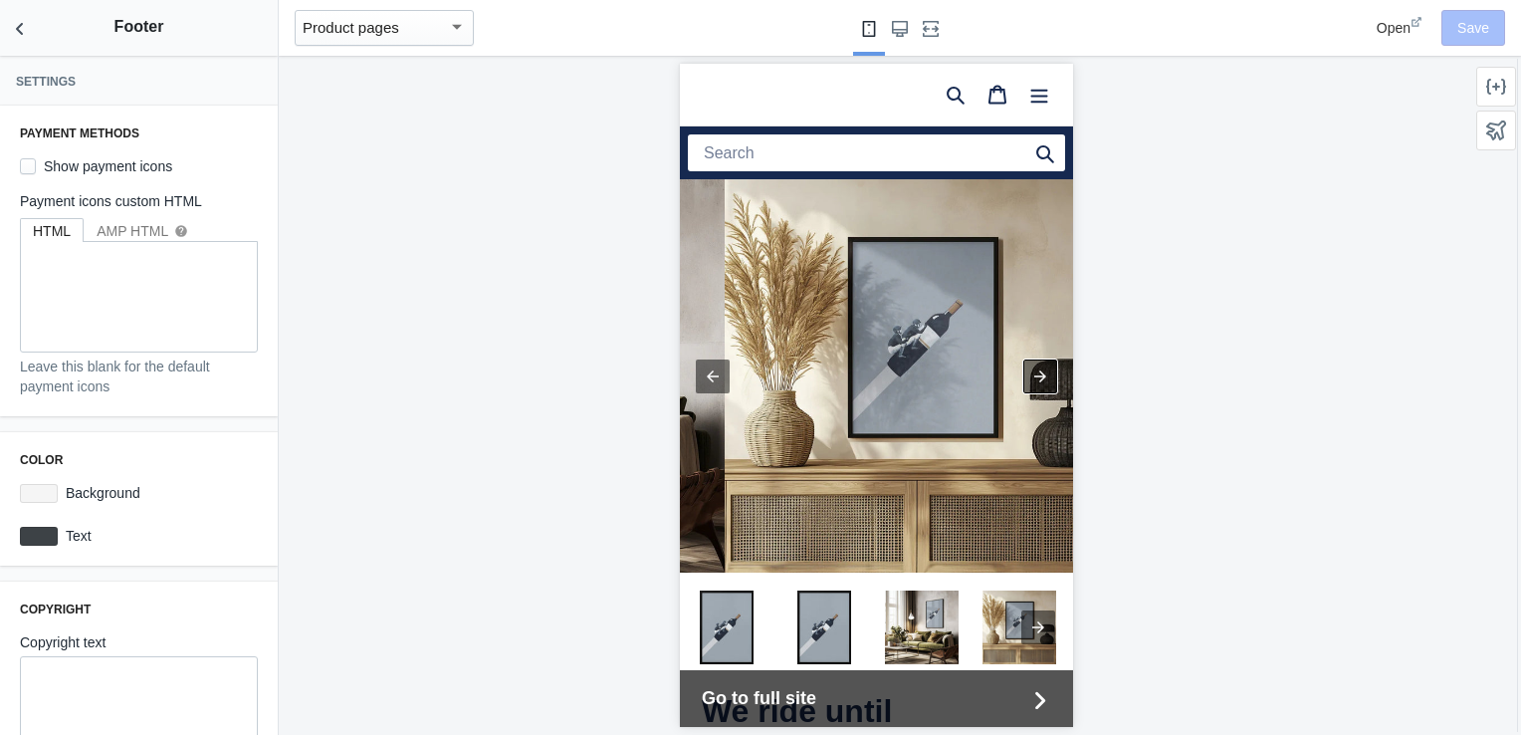
click at [1034, 376] on div at bounding box center [1039, 376] width 34 height 34
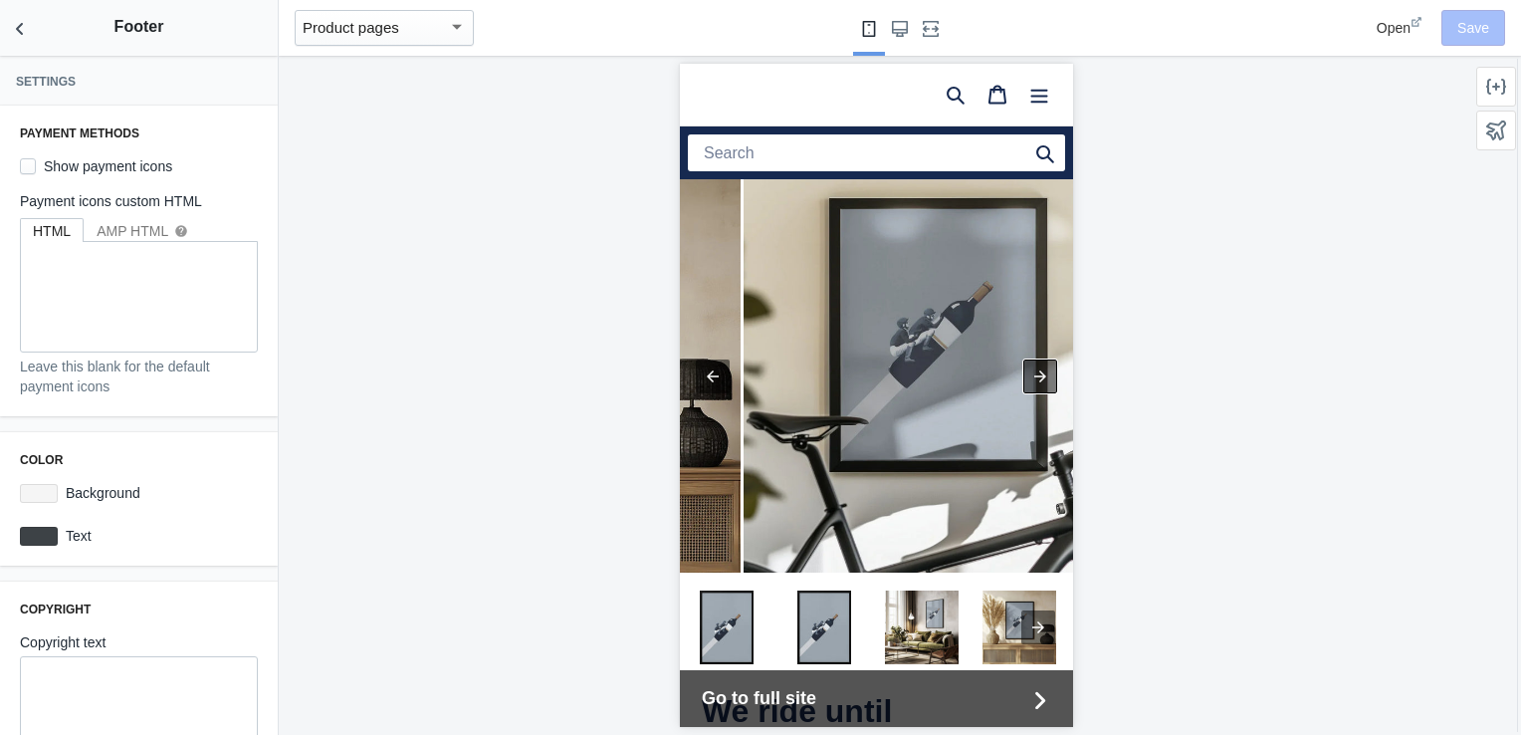
scroll to position [0, 1513]
click at [20, 27] on icon "Back to sections" at bounding box center [20, 29] width 20 height 20
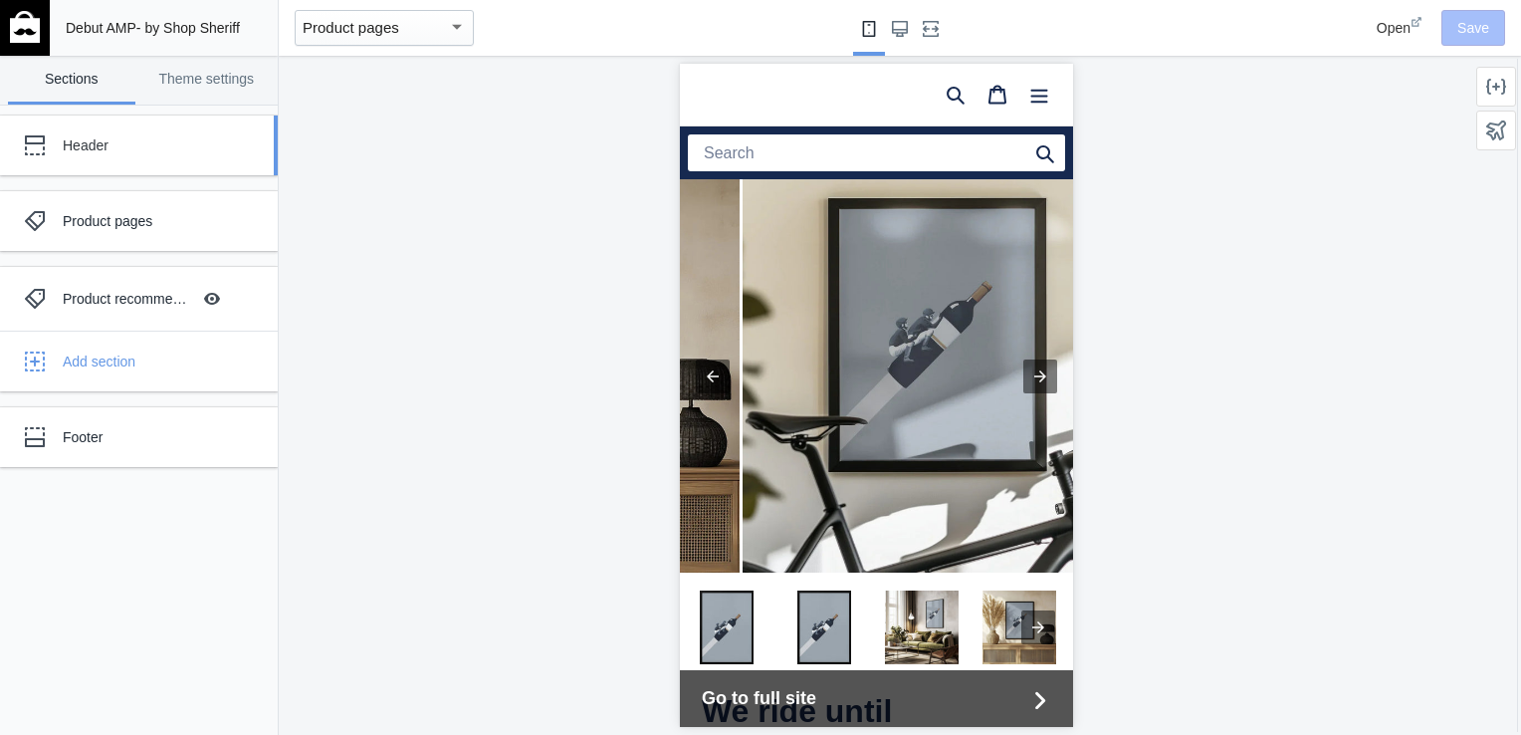
click at [148, 138] on div "Header" at bounding box center [148, 145] width 171 height 20
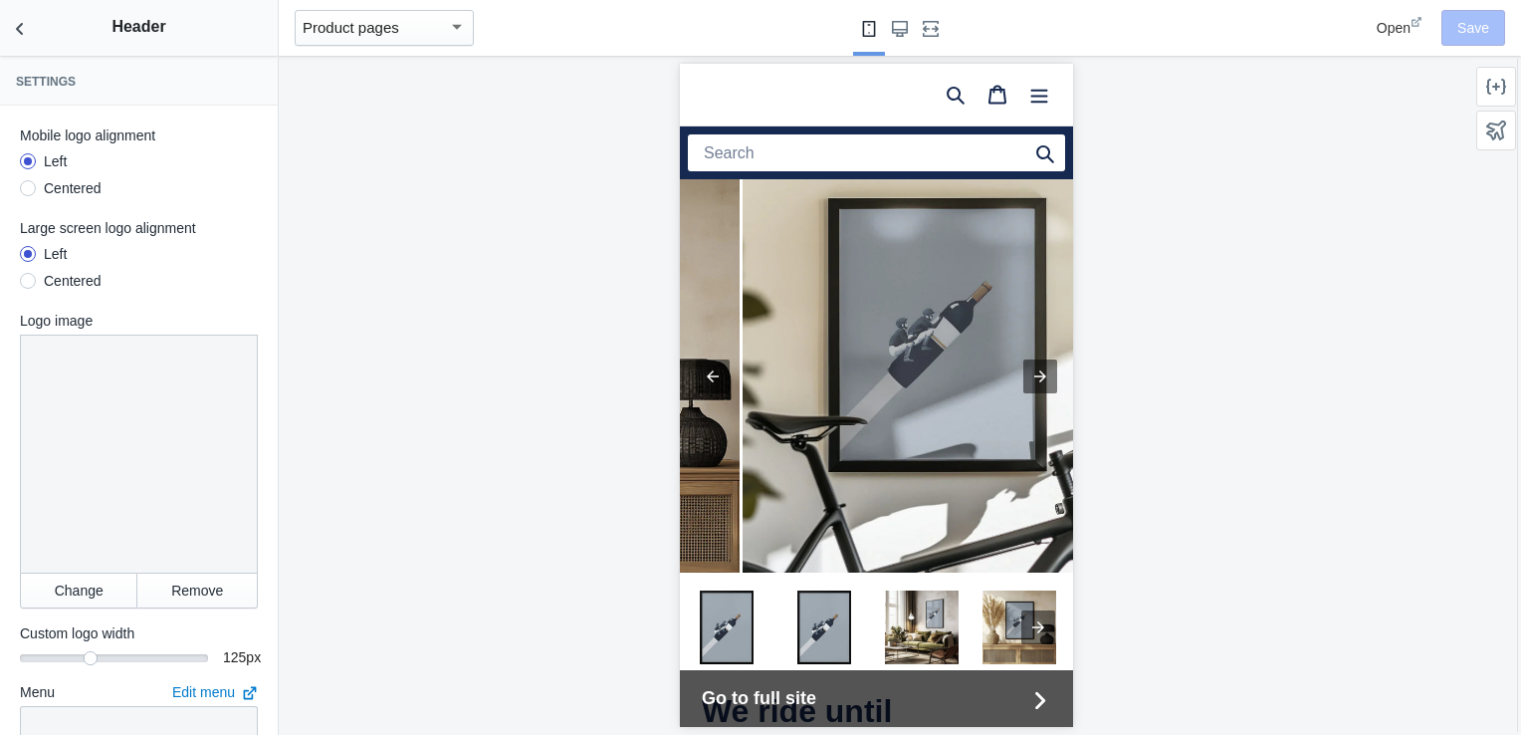
click at [68, 195] on div "Centered" at bounding box center [73, 188] width 58 height 20
click at [28, 191] on input "Centered" at bounding box center [28, 191] width 0 height 0
click at [69, 281] on div "Centered" at bounding box center [73, 281] width 58 height 20
click at [28, 284] on input "Centered" at bounding box center [28, 284] width 0 height 0
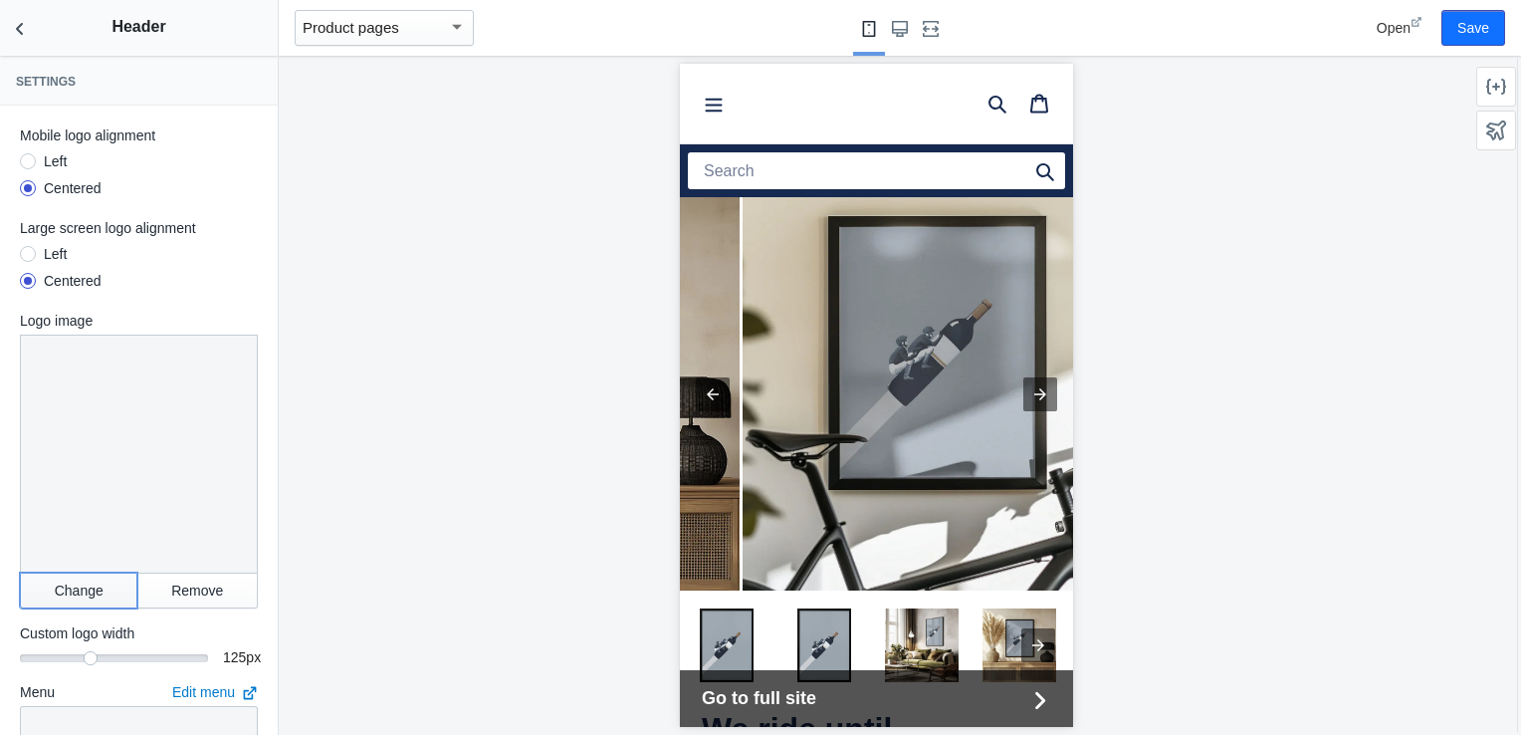
click at [102, 572] on button "Change" at bounding box center [78, 590] width 117 height 36
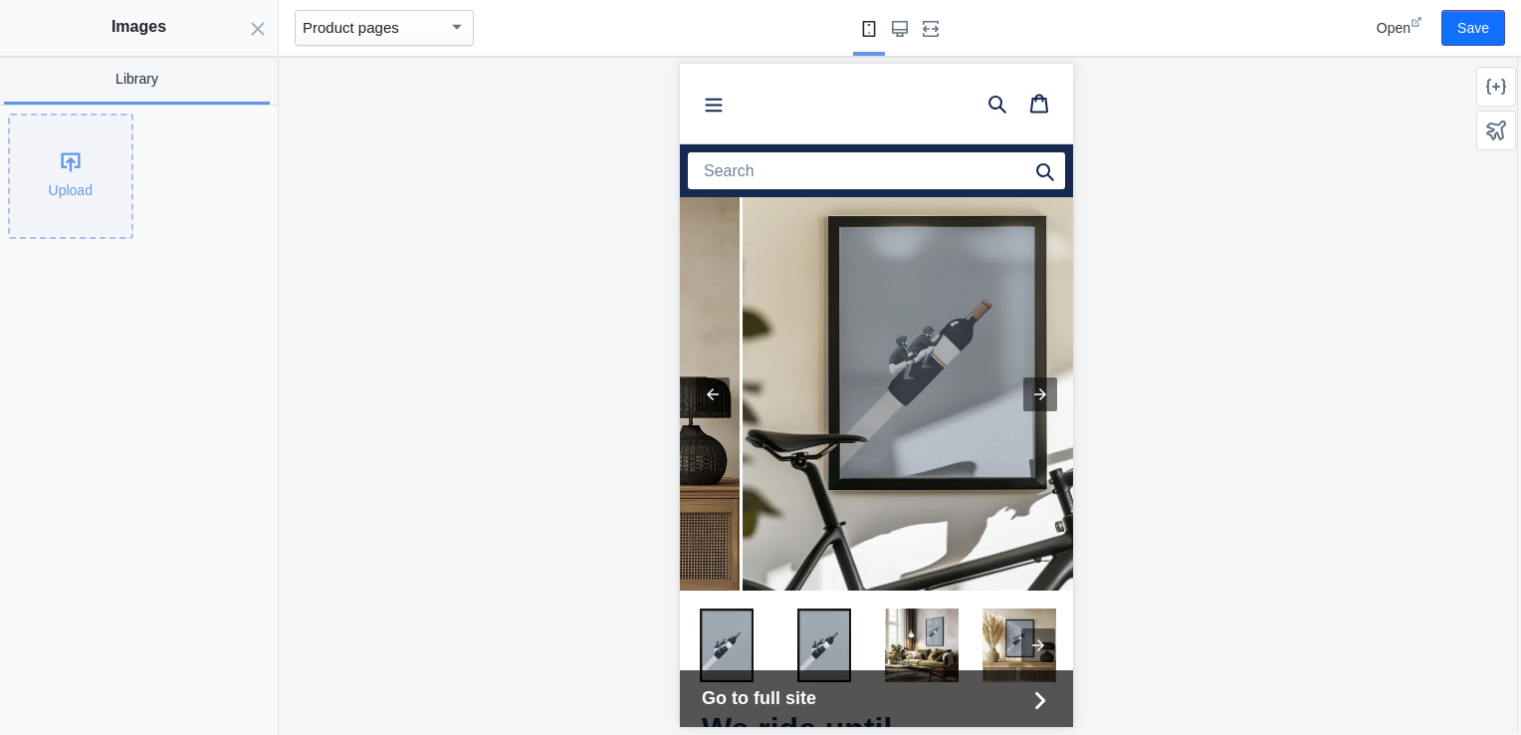
click at [107, 203] on div "Upload" at bounding box center [70, 175] width 121 height 121
click at [56, 182] on div "Upload" at bounding box center [70, 175] width 121 height 121
click at [257, 18] on button "Close panel" at bounding box center [258, 28] width 40 height 56
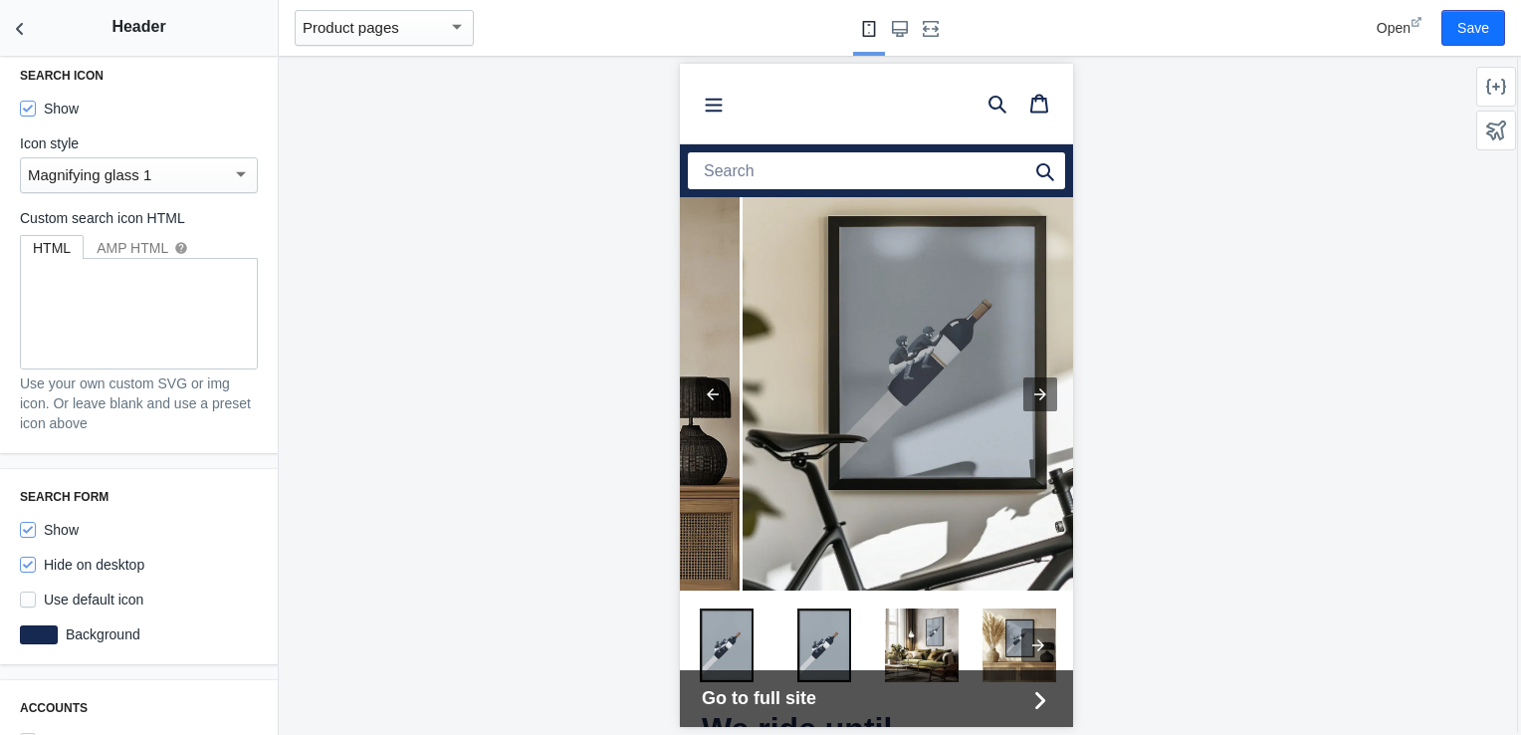
scroll to position [1194, 0]
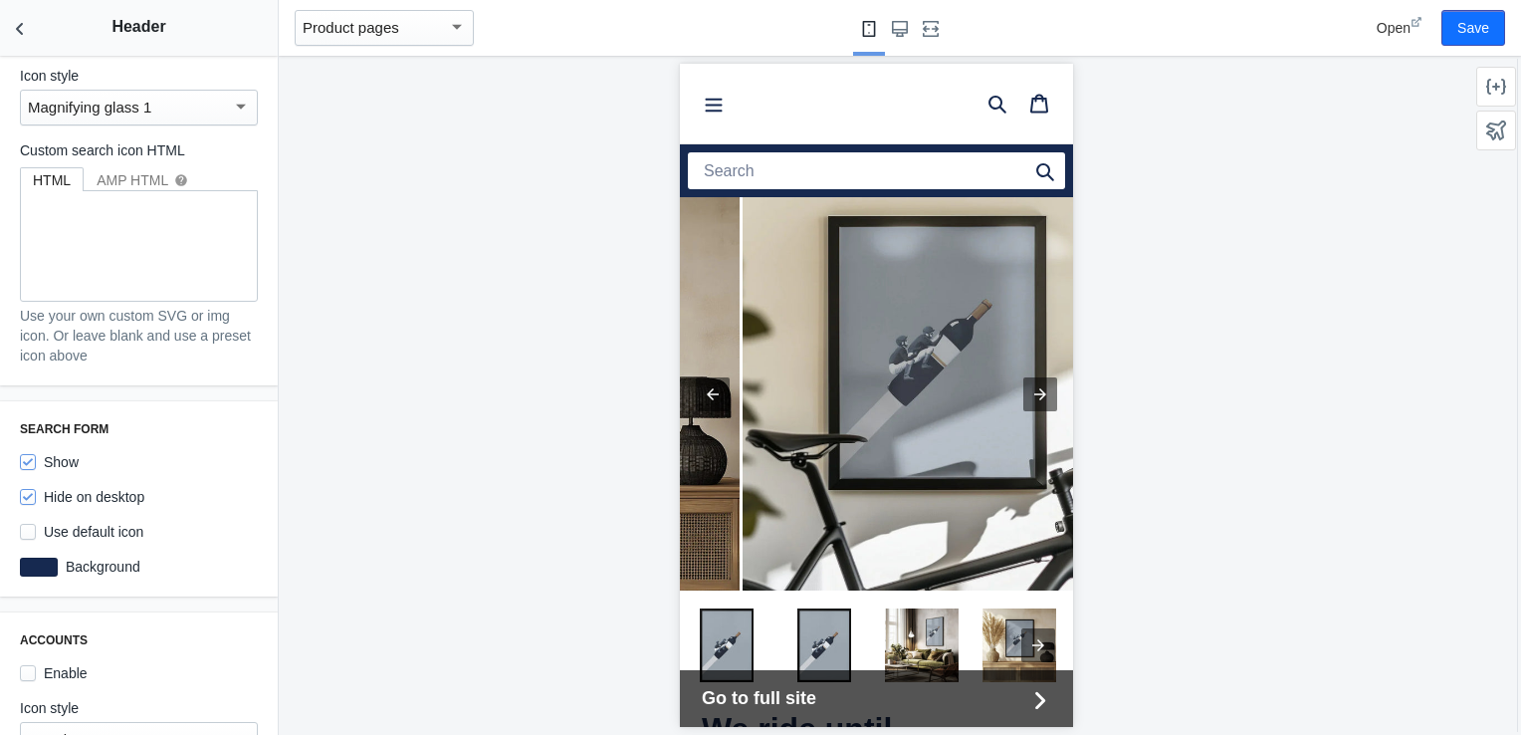
click at [183, 105] on div "Magnifying glass 1" at bounding box center [139, 108] width 238 height 36
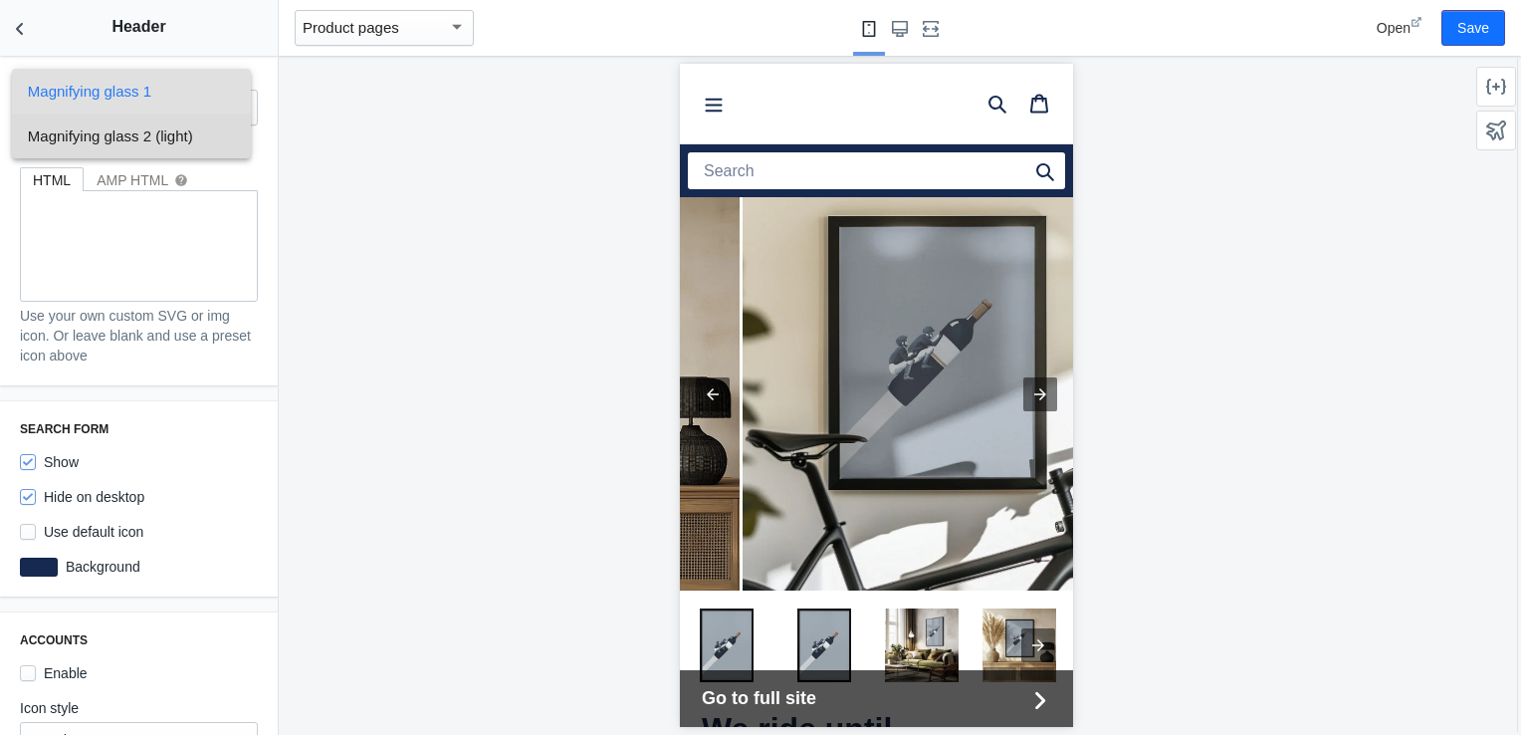
click at [185, 124] on span "Magnifying glass 2 (light)" at bounding box center [131, 135] width 207 height 45
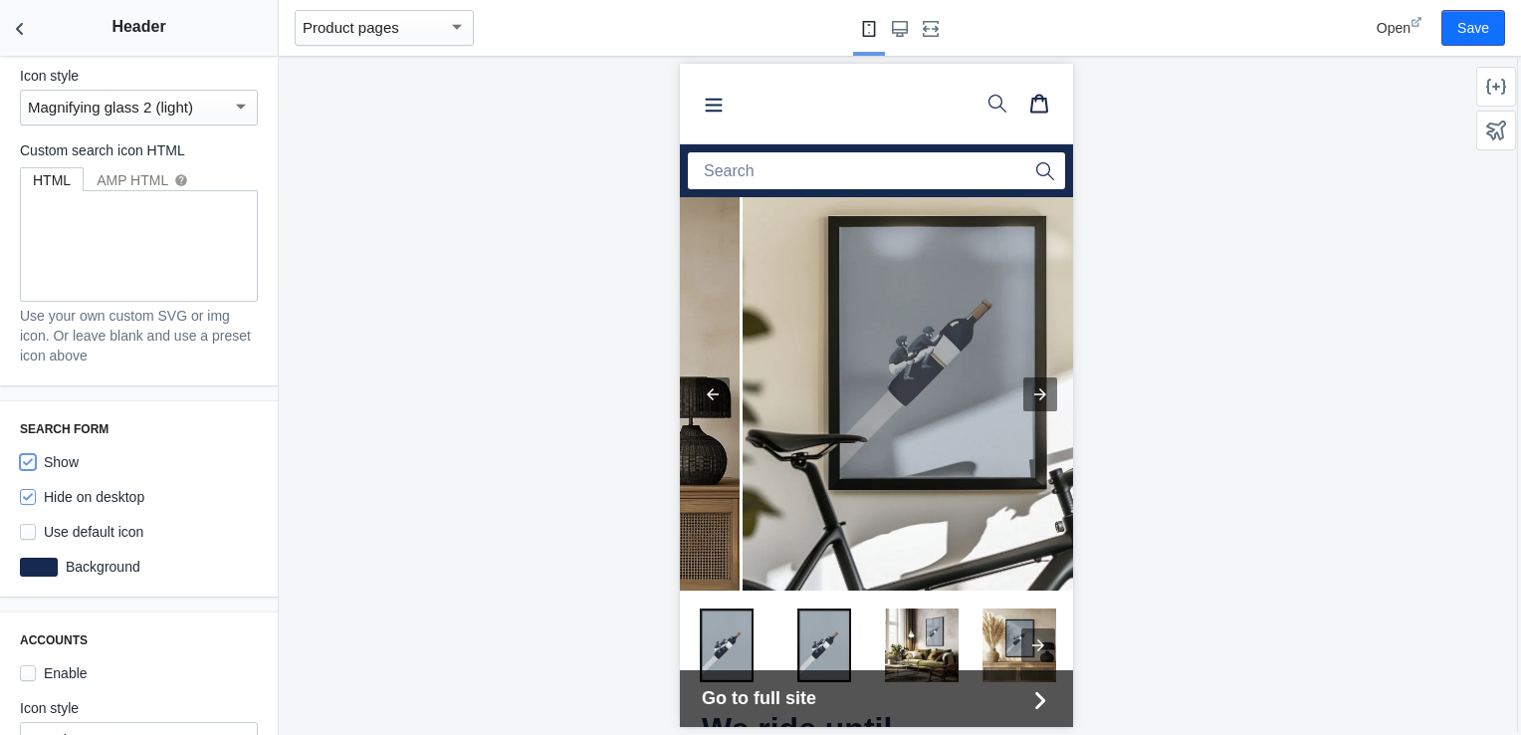
click at [29, 454] on input "Show" at bounding box center [28, 462] width 16 height 16
checkbox input "false"
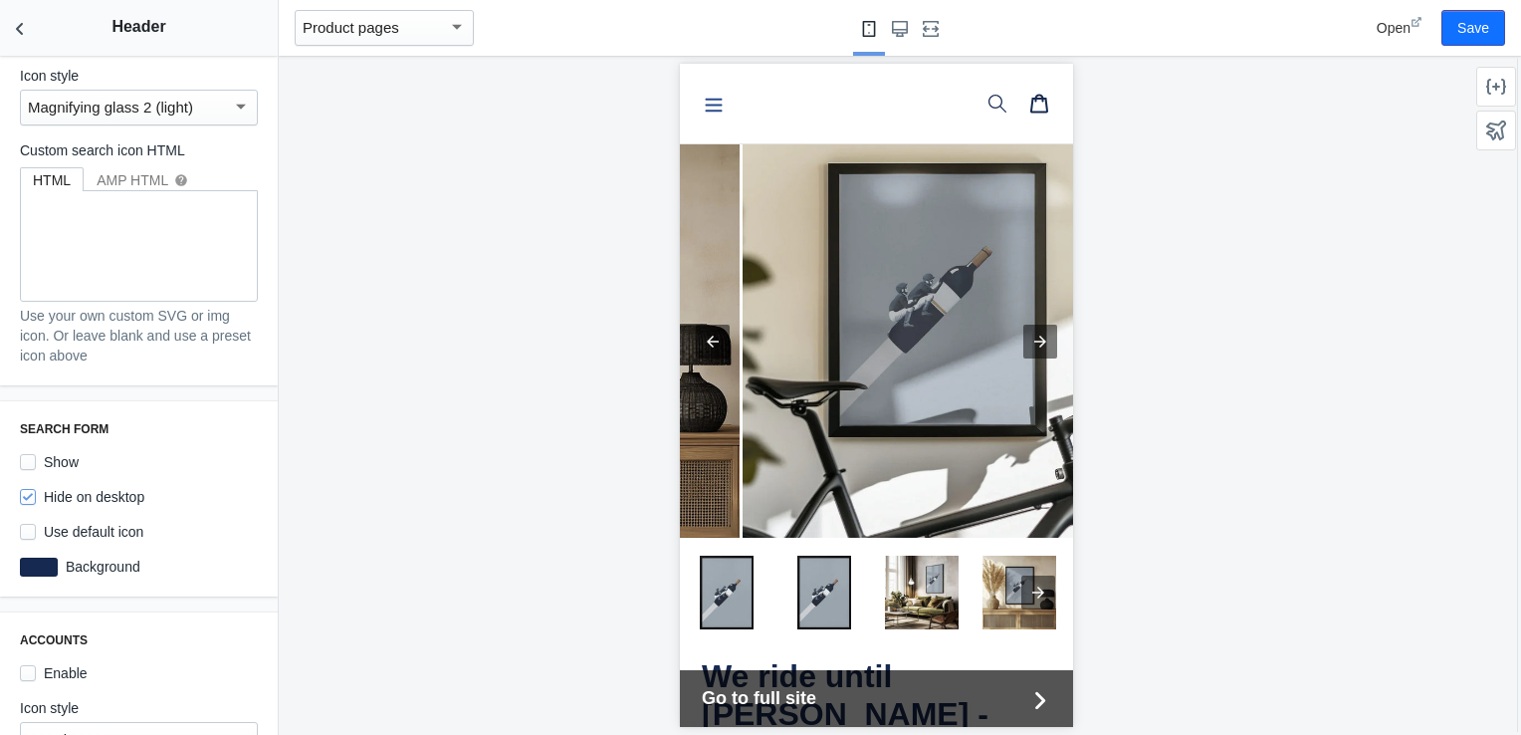
click at [702, 116] on button "Menu" at bounding box center [713, 104] width 42 height 40
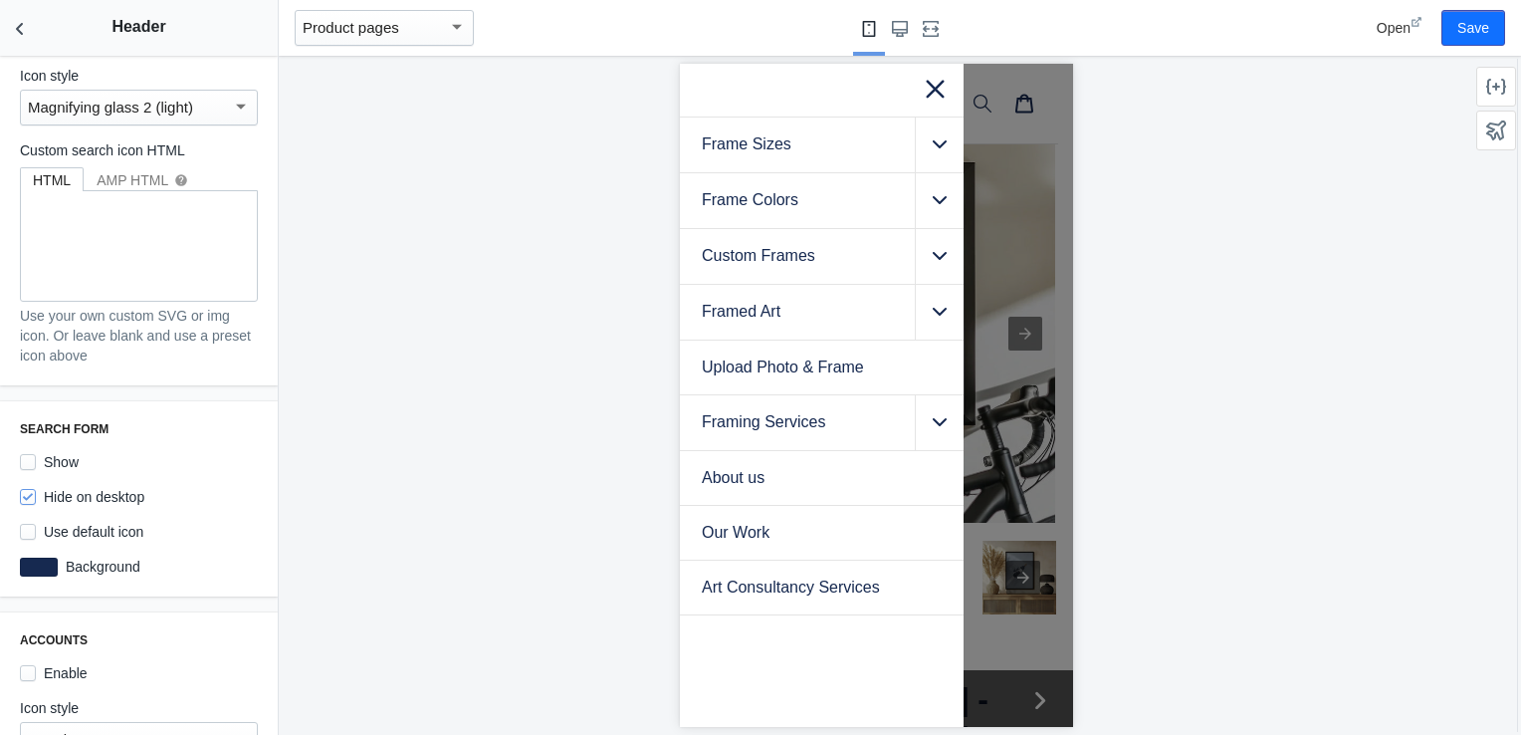
scroll to position [0, 1513]
click at [1024, 85] on div at bounding box center [875, 395] width 393 height 663
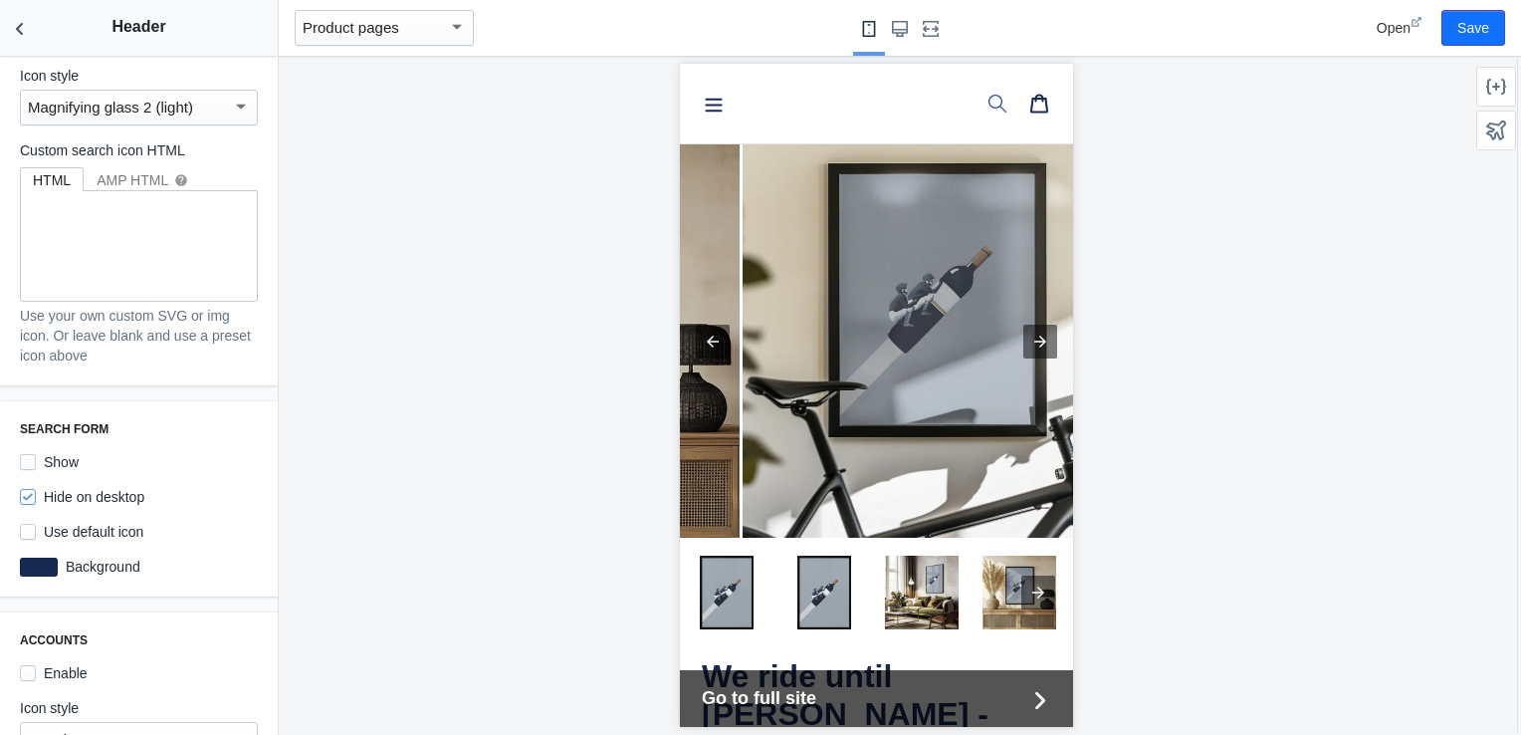
click at [986, 102] on icon at bounding box center [996, 104] width 20 height 20
click at [1044, 100] on icon "Search" at bounding box center [1052, 100] width 16 height 17
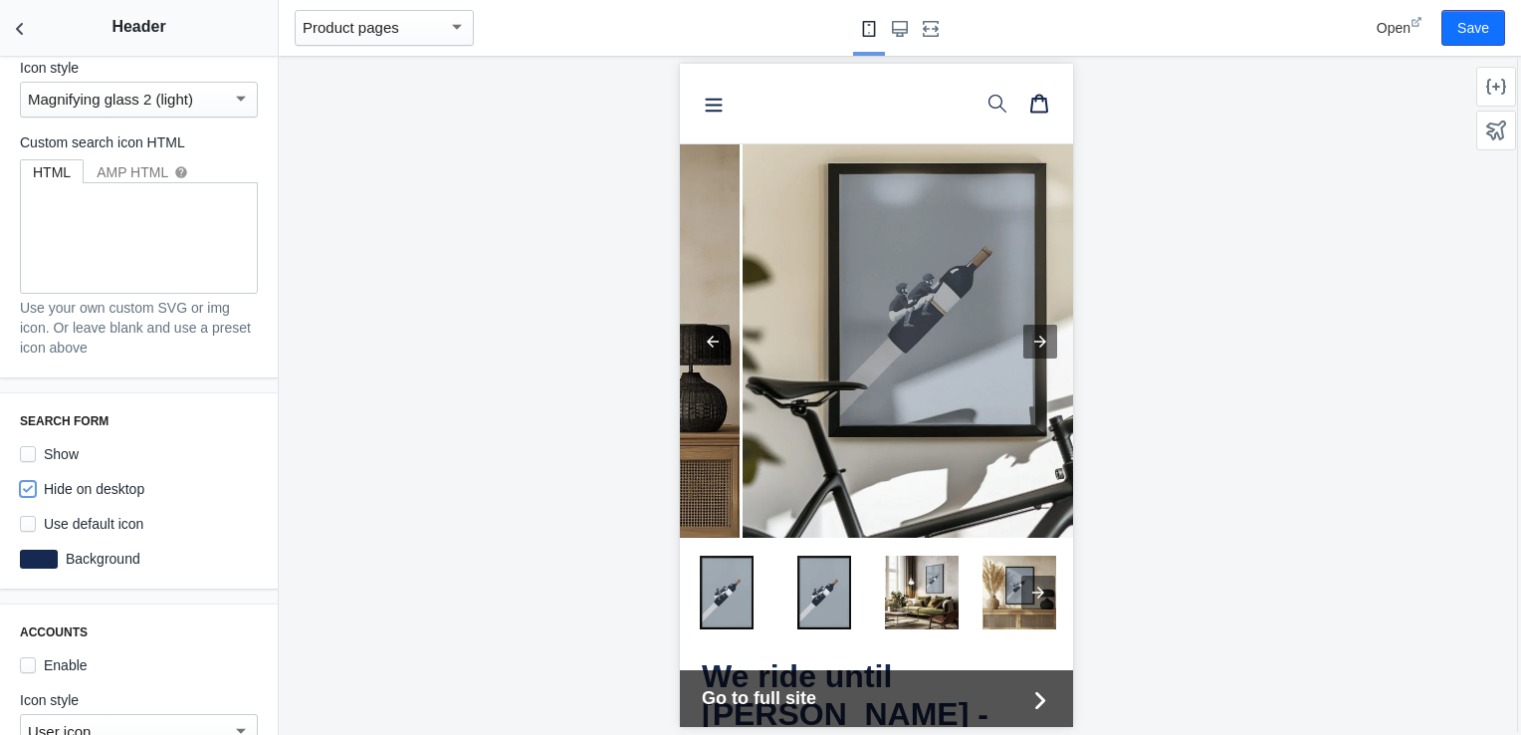
click at [31, 481] on input "Hide on desktop" at bounding box center [28, 489] width 16 height 16
checkbox input "false"
click at [1465, 26] on button "Save" at bounding box center [1473, 28] width 64 height 36
click at [24, 25] on icon "Back to sections" at bounding box center [20, 29] width 20 height 20
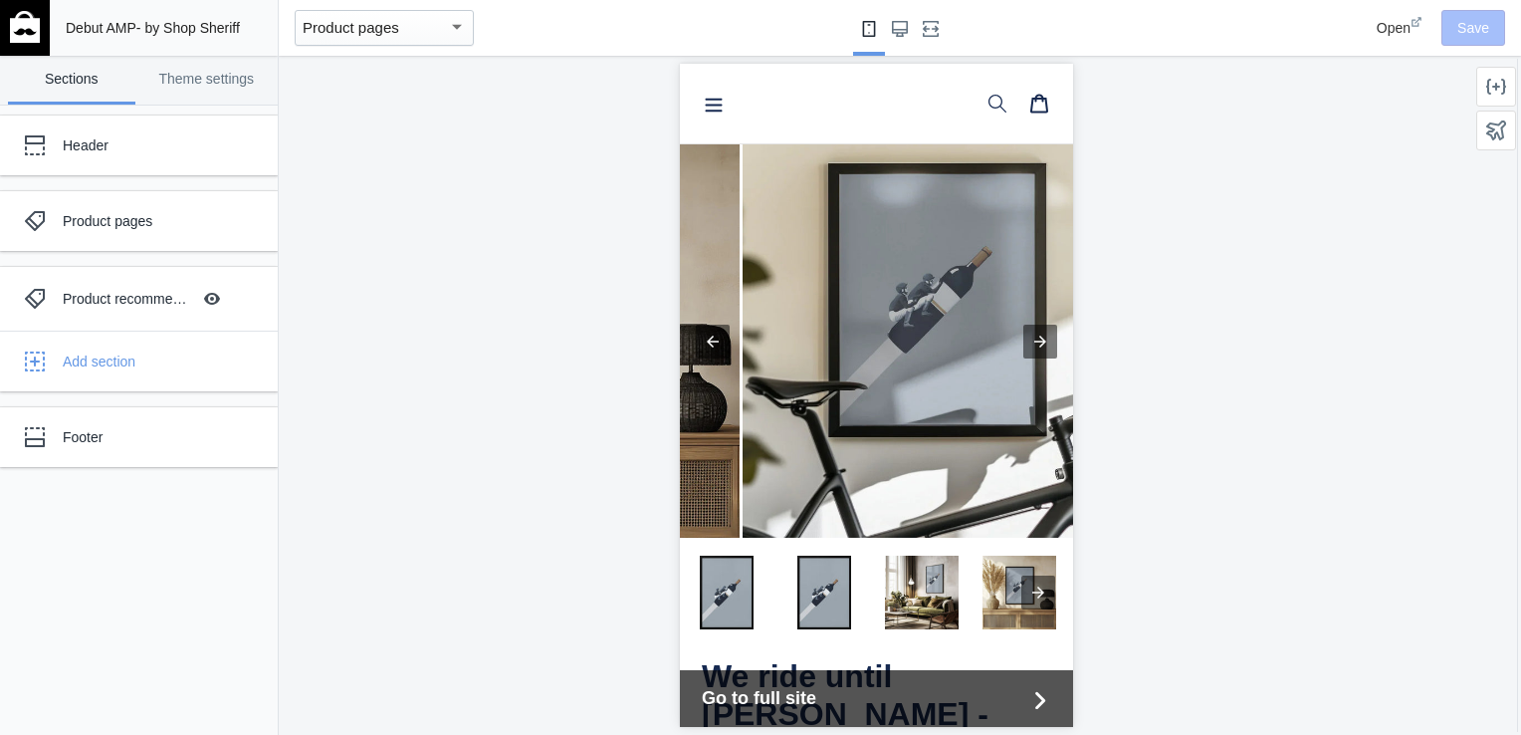
click at [349, 21] on mat-select-trigger "Product pages" at bounding box center [351, 27] width 97 height 17
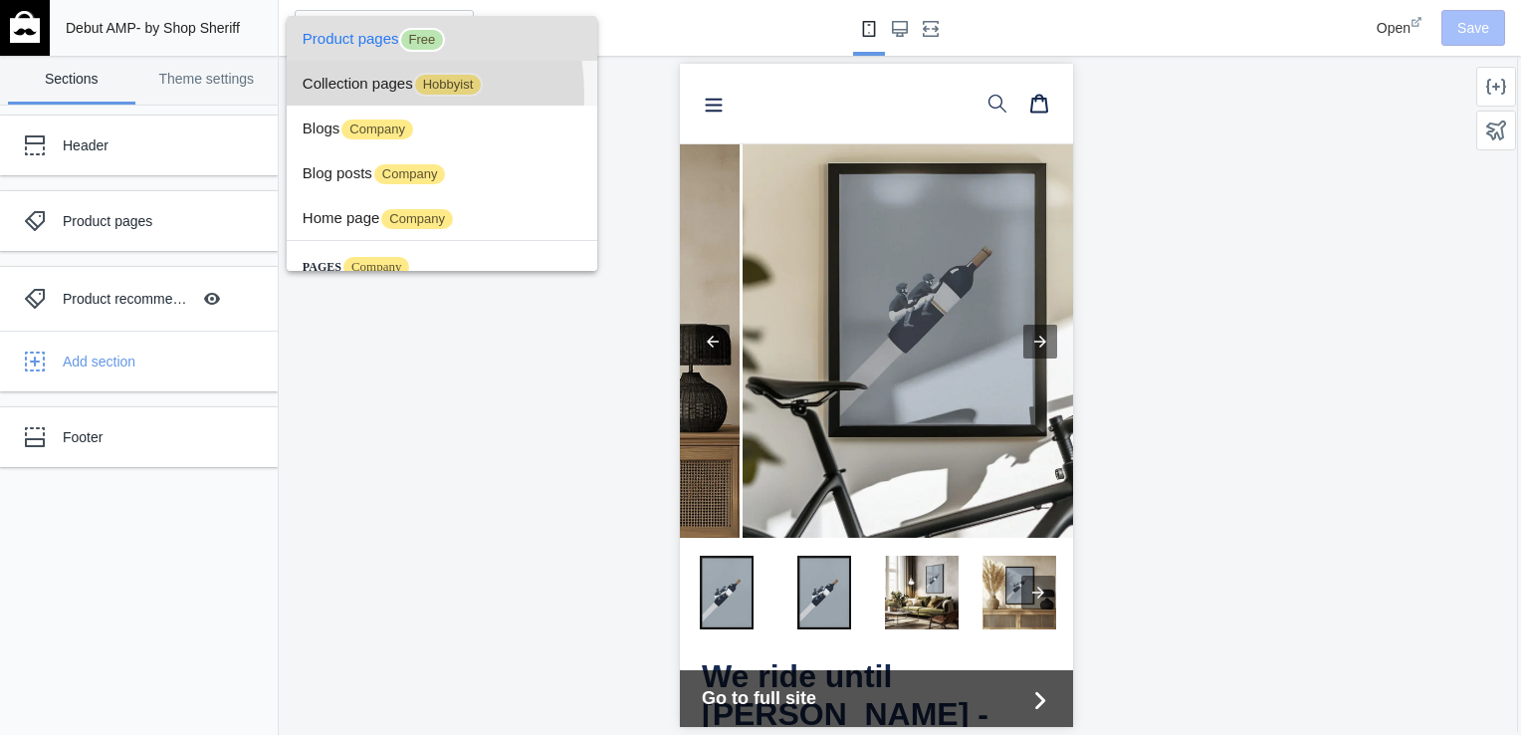
click at [361, 94] on span "Collection pages Hobbyist" at bounding box center [442, 83] width 279 height 45
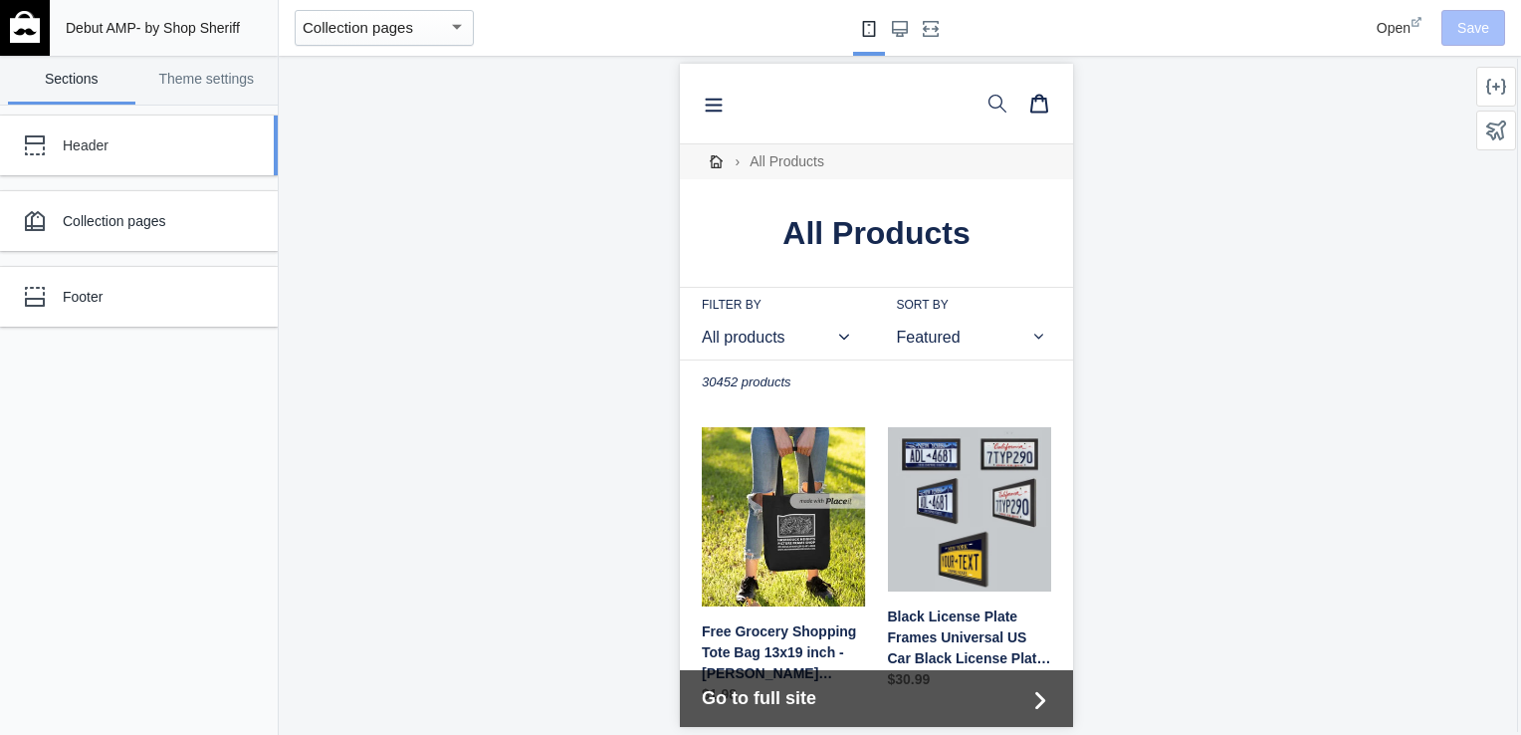
click at [128, 148] on div "Header" at bounding box center [148, 145] width 171 height 20
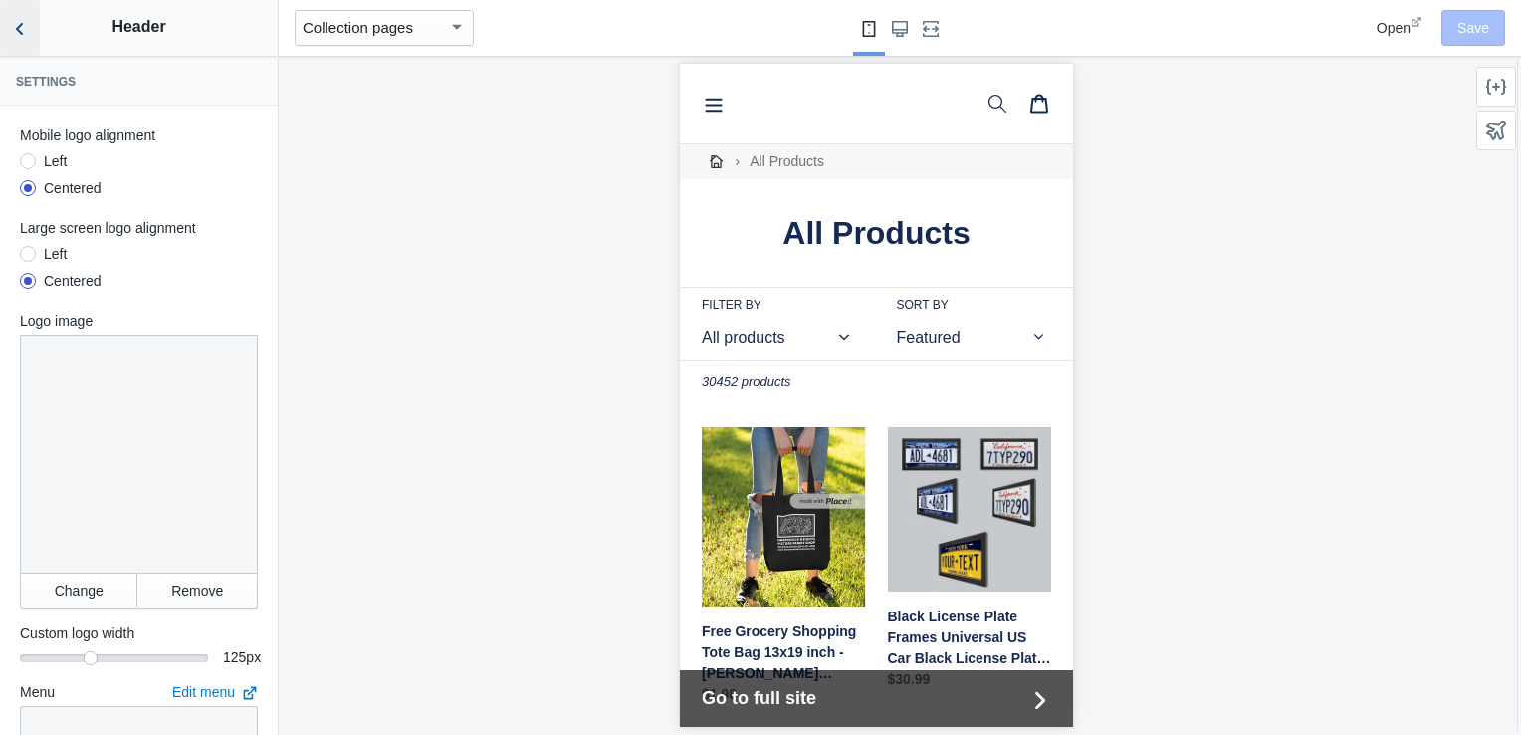
click at [18, 19] on icon "Back to sections" at bounding box center [20, 29] width 20 height 20
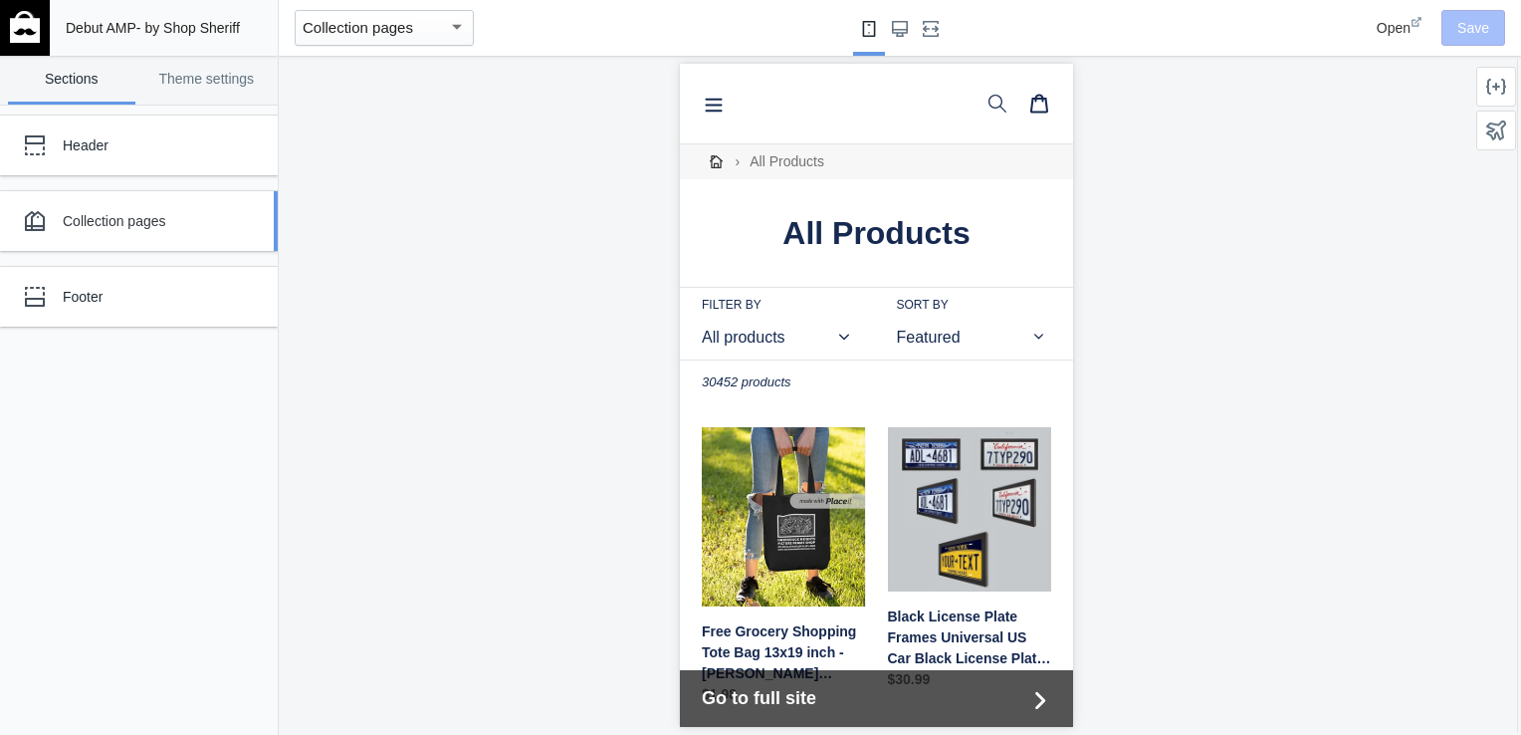
click at [109, 211] on div "Collection pages" at bounding box center [148, 221] width 171 height 20
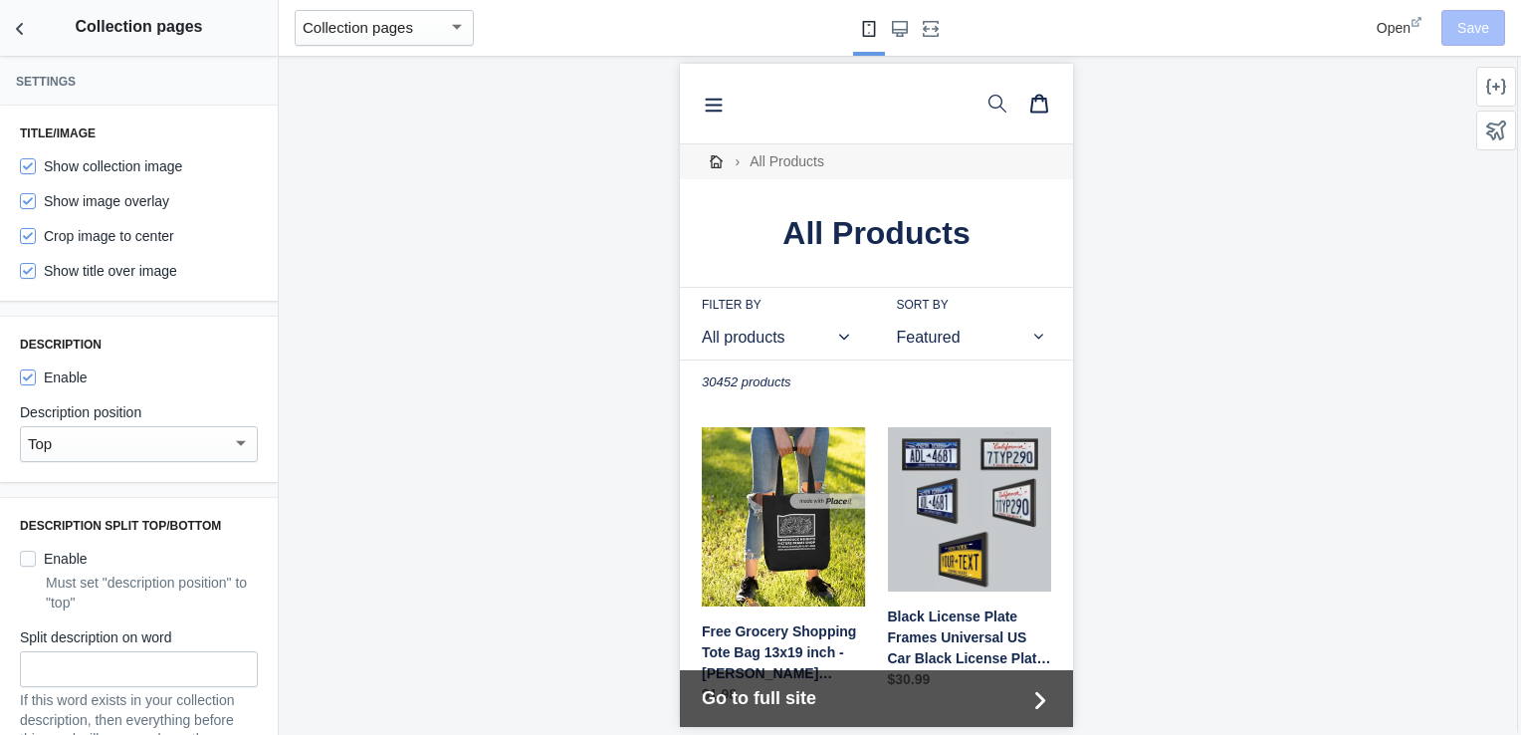
click at [88, 165] on label "Show collection image" at bounding box center [101, 166] width 162 height 20
click at [36, 165] on input "Show collection image" at bounding box center [28, 166] width 16 height 16
checkbox input "false"
click at [115, 204] on label "Show image overlay" at bounding box center [94, 201] width 149 height 20
click at [36, 204] on input "Show image overlay" at bounding box center [28, 201] width 16 height 16
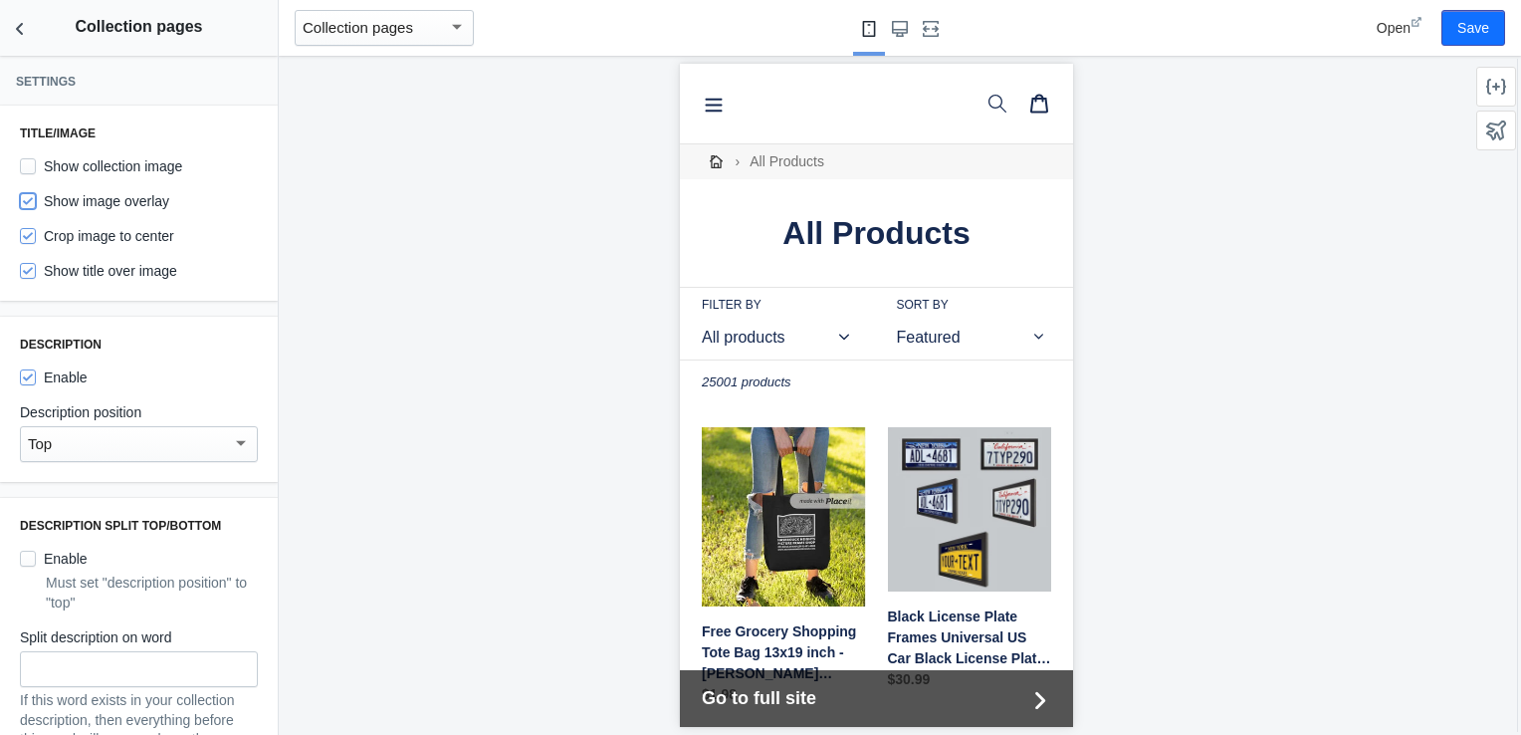
checkbox input "false"
click at [67, 383] on label "Enable" at bounding box center [54, 377] width 68 height 20
click at [36, 383] on input "Enable" at bounding box center [28, 377] width 16 height 16
click at [67, 383] on label "Enable" at bounding box center [54, 377] width 68 height 20
click at [36, 383] on input "Enable" at bounding box center [28, 377] width 16 height 16
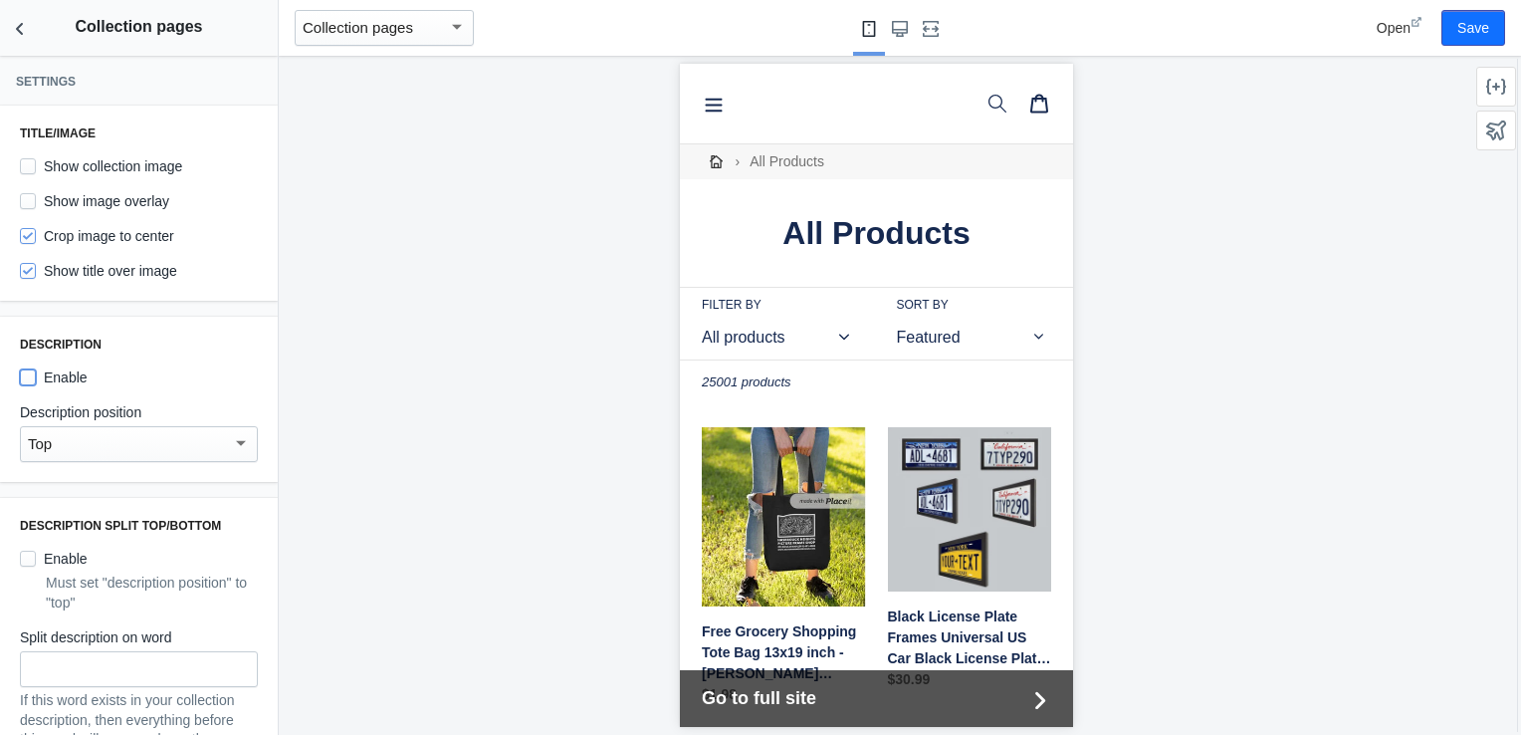
checkbox input "true"
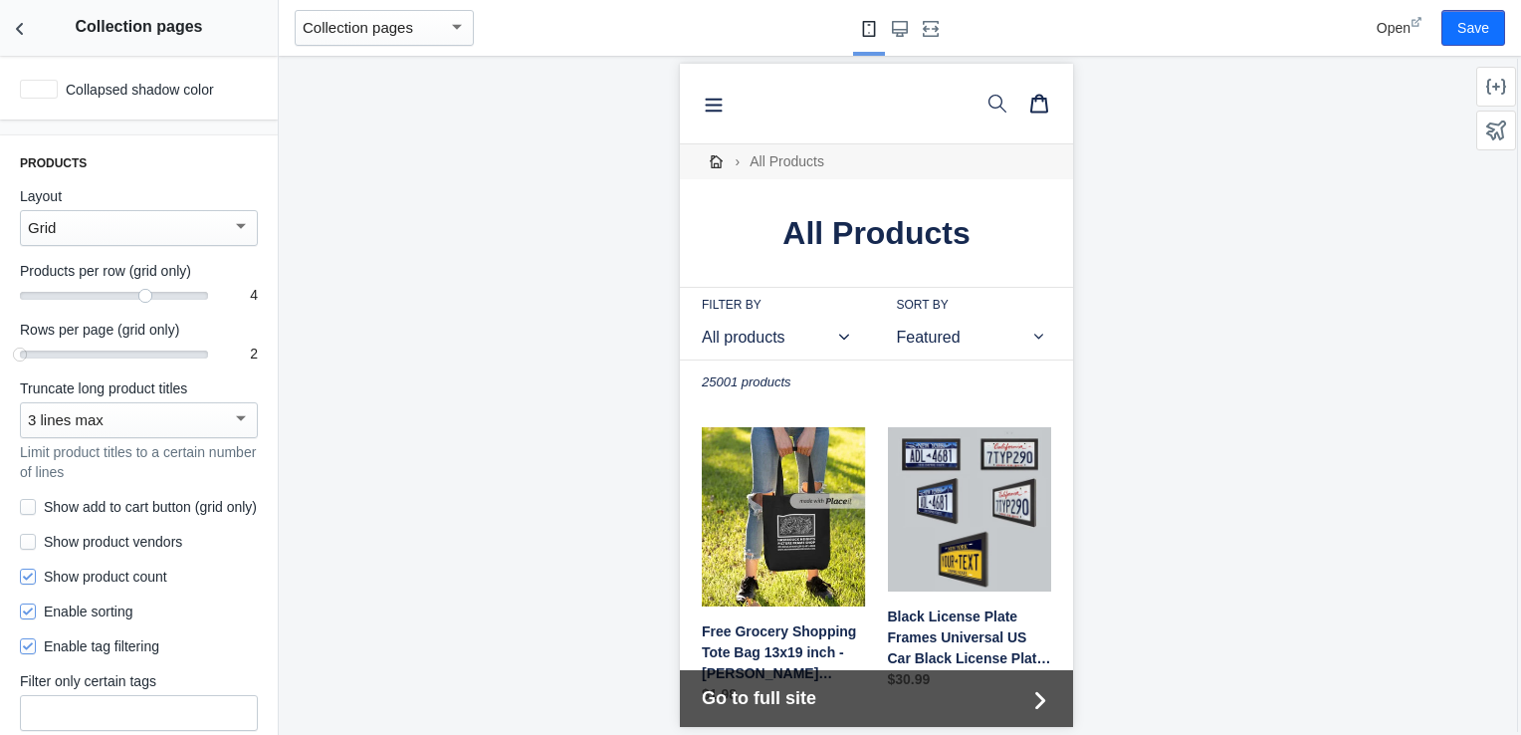
scroll to position [1010, 0]
drag, startPoint x: 22, startPoint y: 373, endPoint x: 62, endPoint y: 367, distance: 40.3
click at [62, 363] on mat-slider "3" at bounding box center [114, 353] width 188 height 20
drag, startPoint x: 135, startPoint y: 312, endPoint x: 164, endPoint y: 313, distance: 28.9
click at [164, 294] on div "5" at bounding box center [114, 293] width 188 height 2
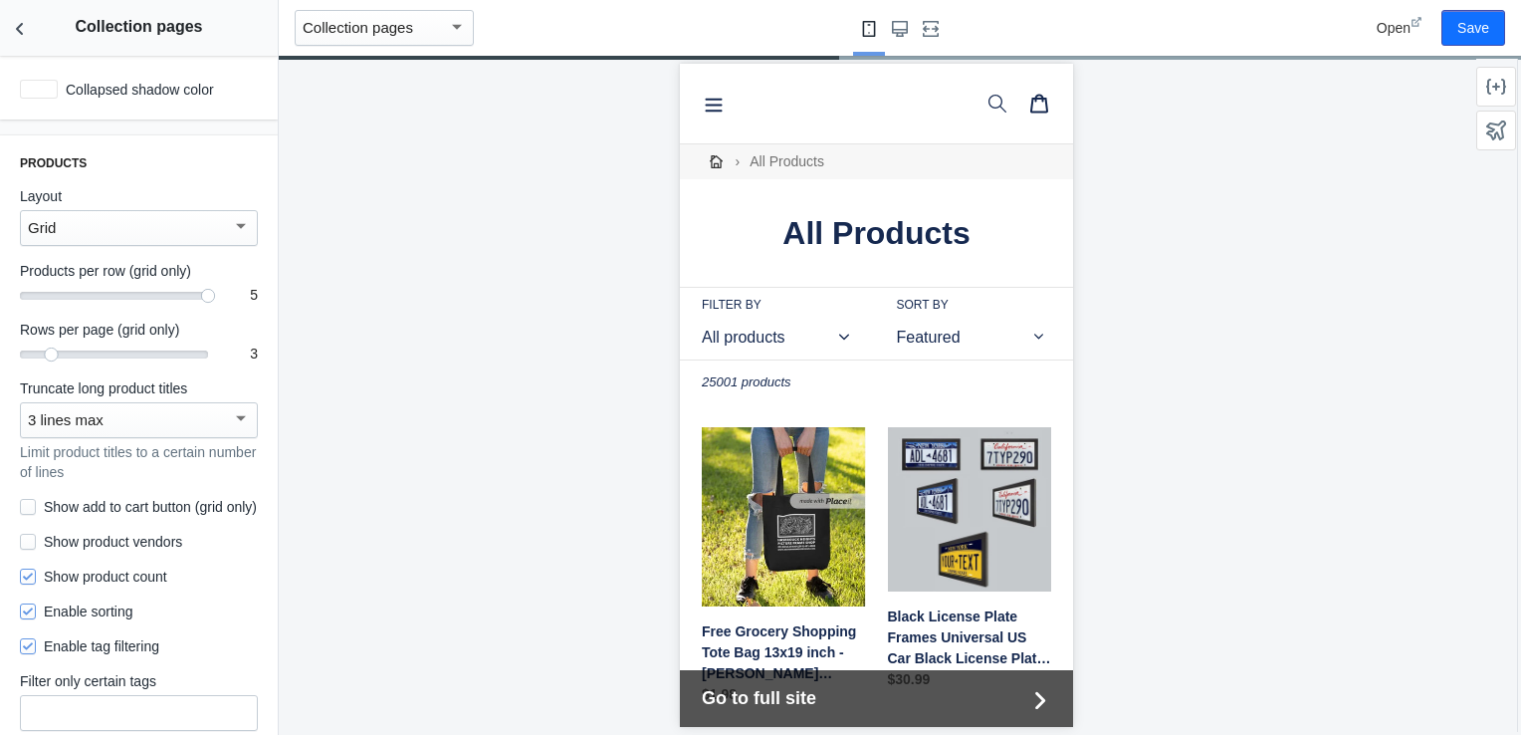
click at [127, 432] on div "3 lines max" at bounding box center [130, 420] width 204 height 24
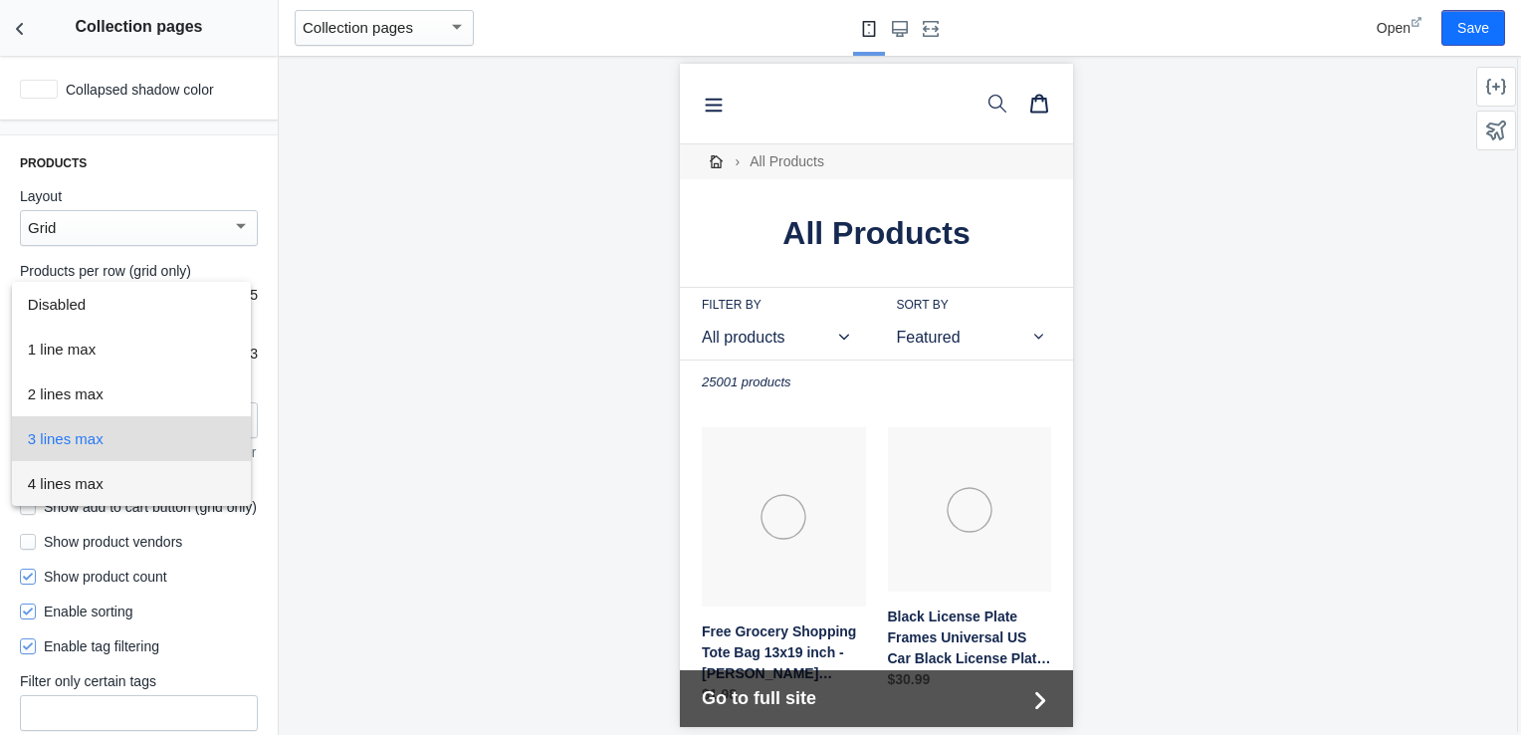
click at [126, 472] on span "4 lines max" at bounding box center [131, 483] width 207 height 45
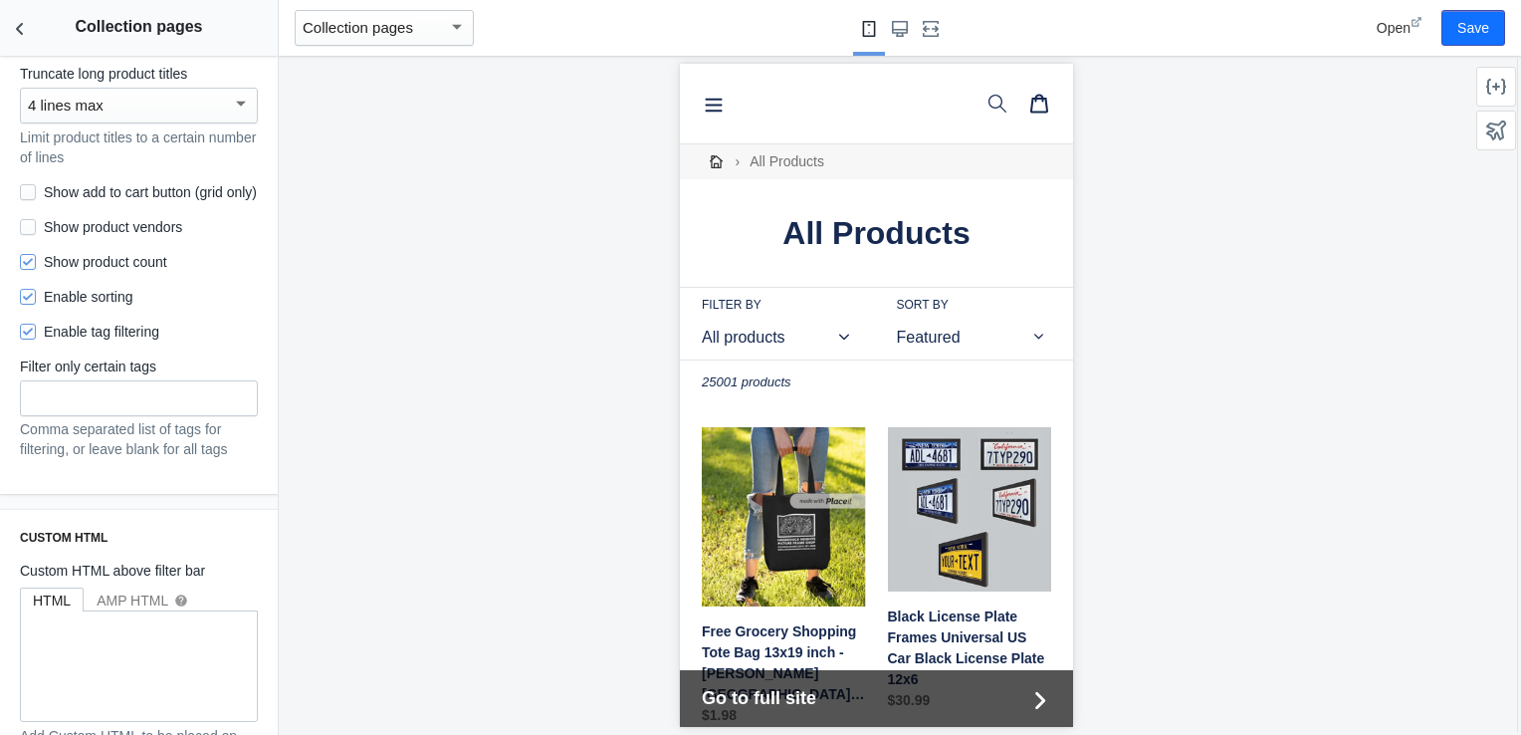
scroll to position [1338, 0]
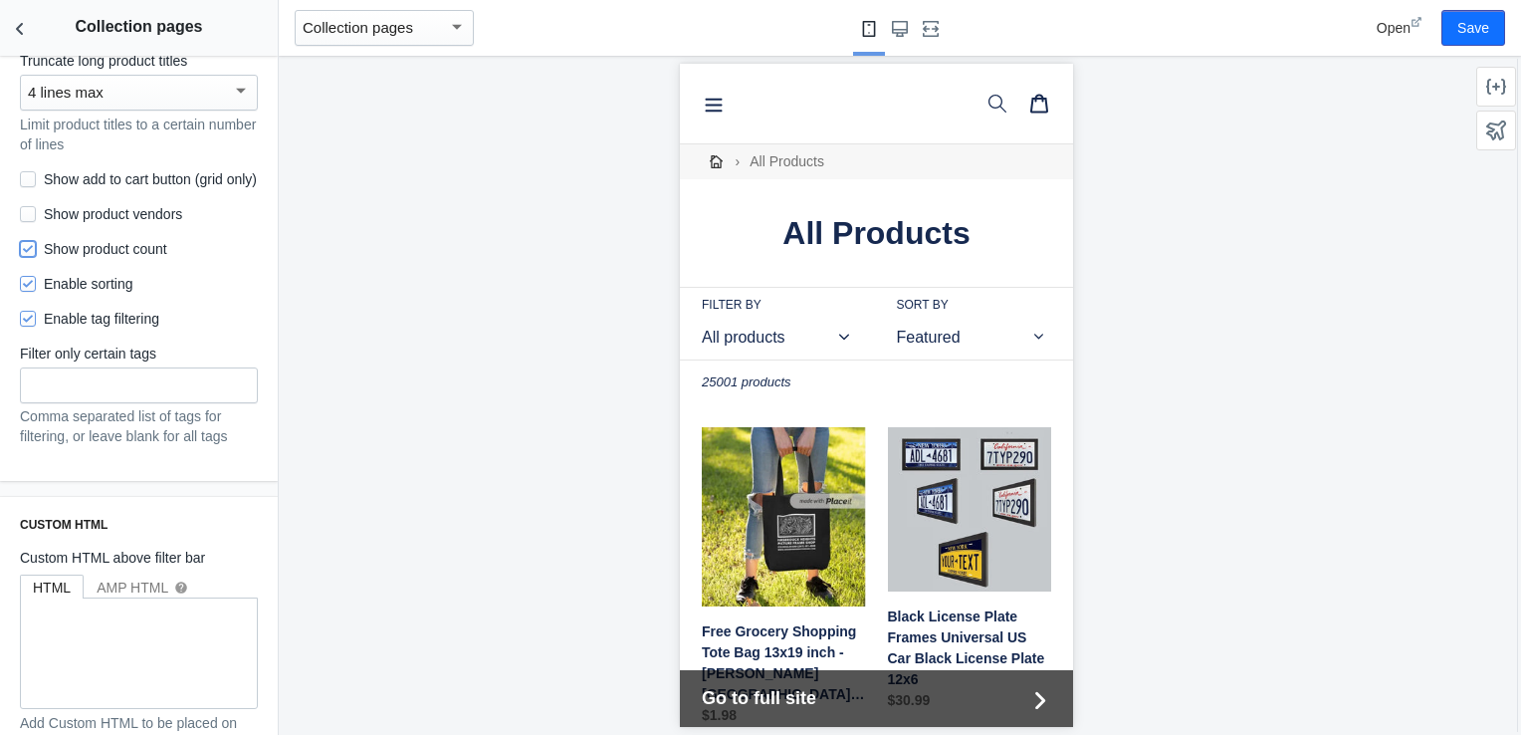
click at [23, 257] on input "Show product count" at bounding box center [28, 249] width 16 height 16
checkbox input "false"
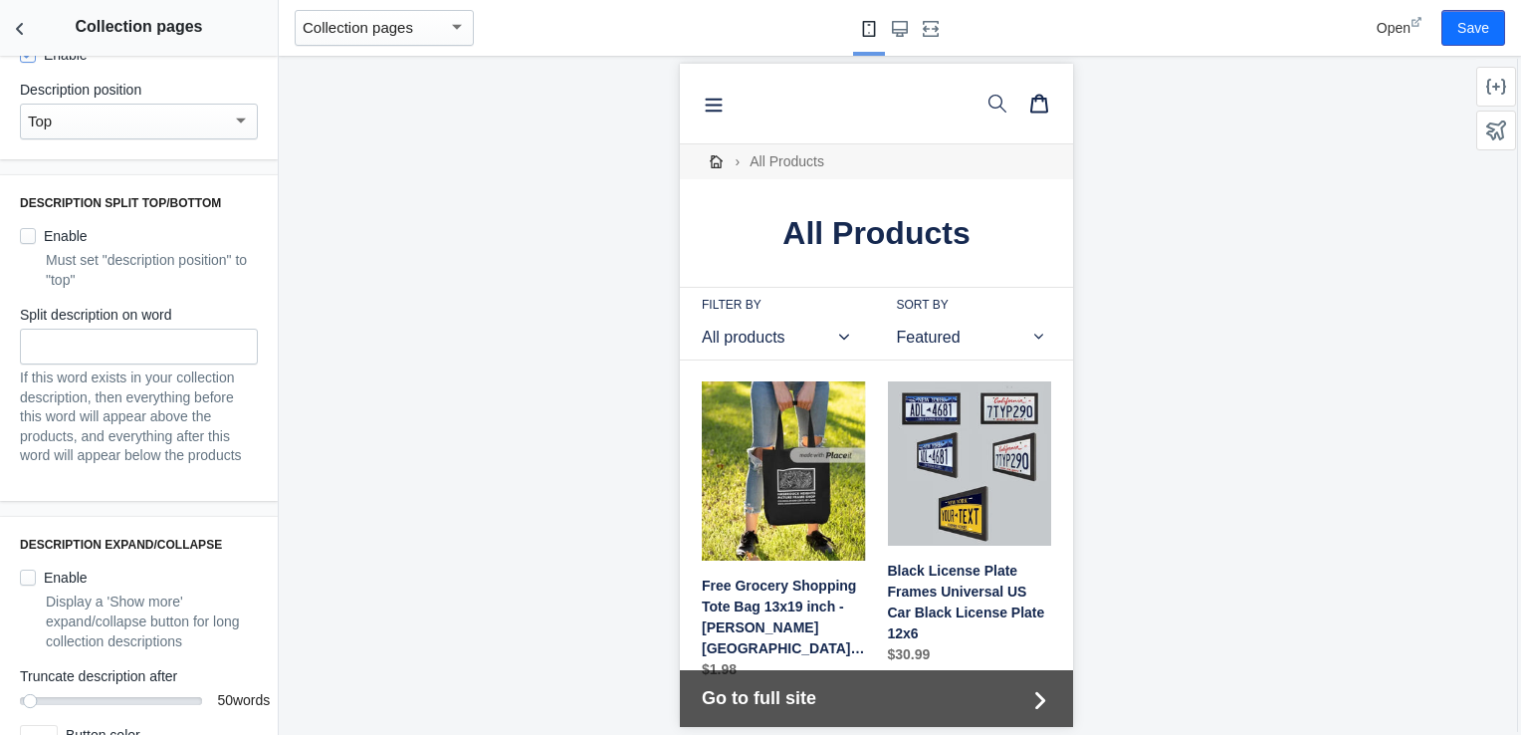
scroll to position [0, 0]
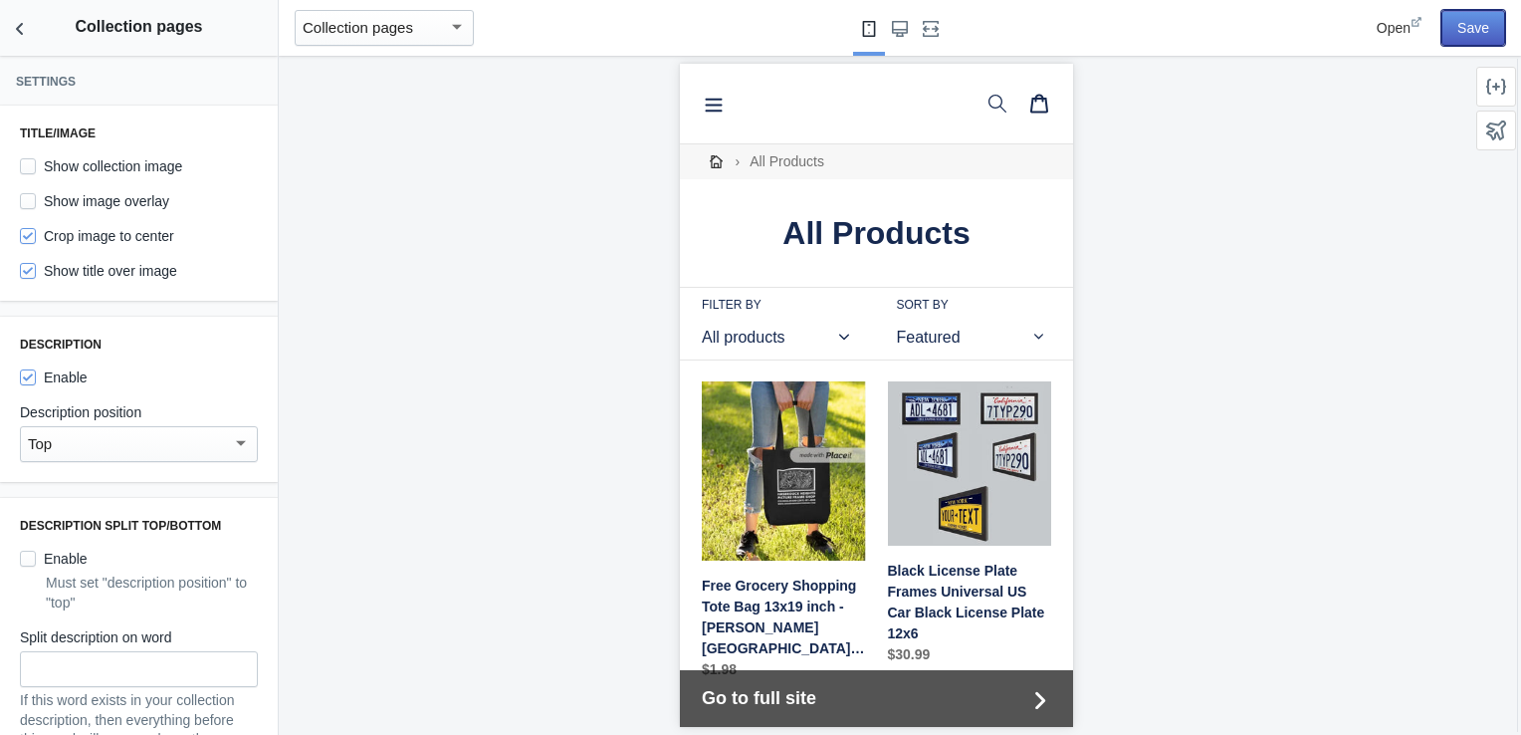
click at [1473, 26] on button "Save" at bounding box center [1473, 28] width 64 height 36
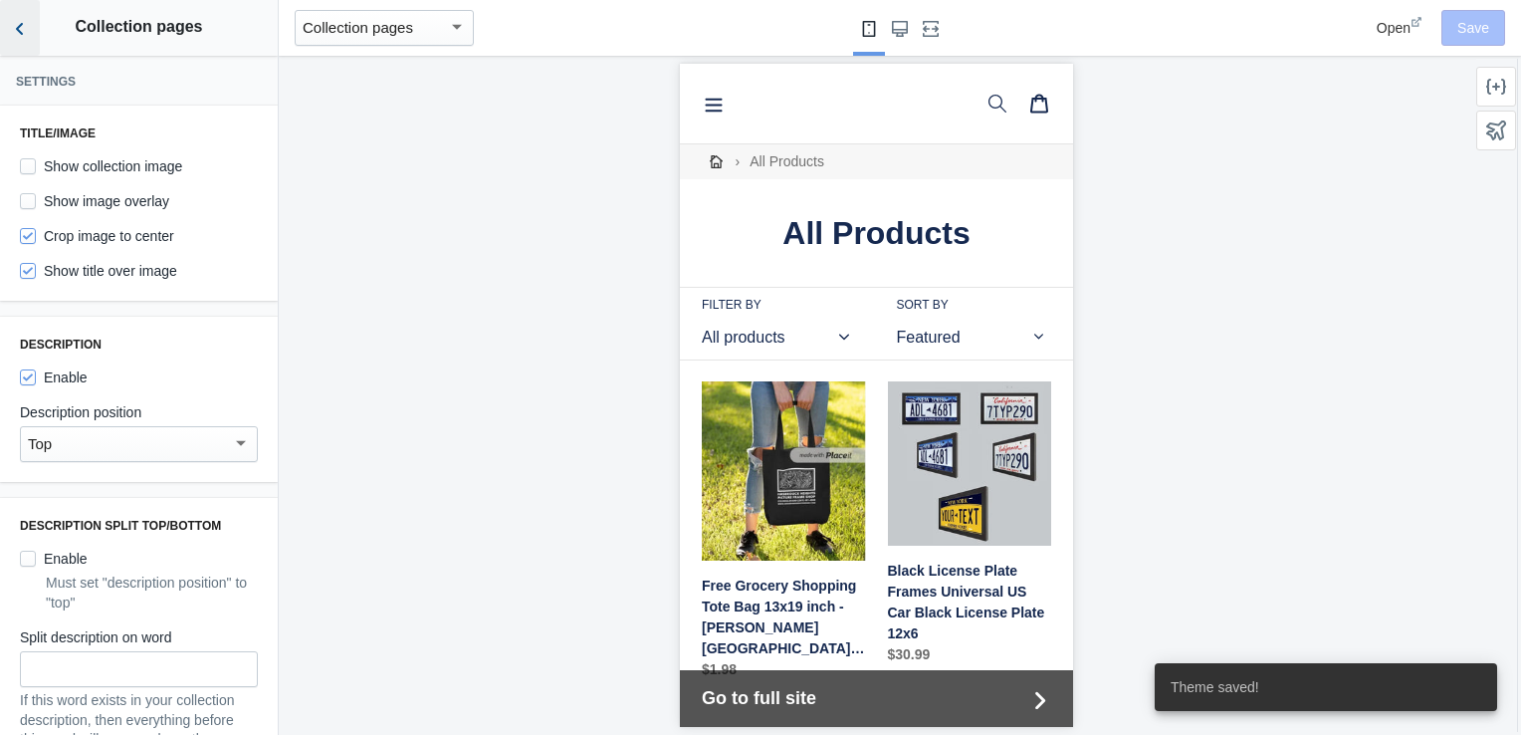
click at [36, 50] on button "Back to sections" at bounding box center [20, 28] width 40 height 56
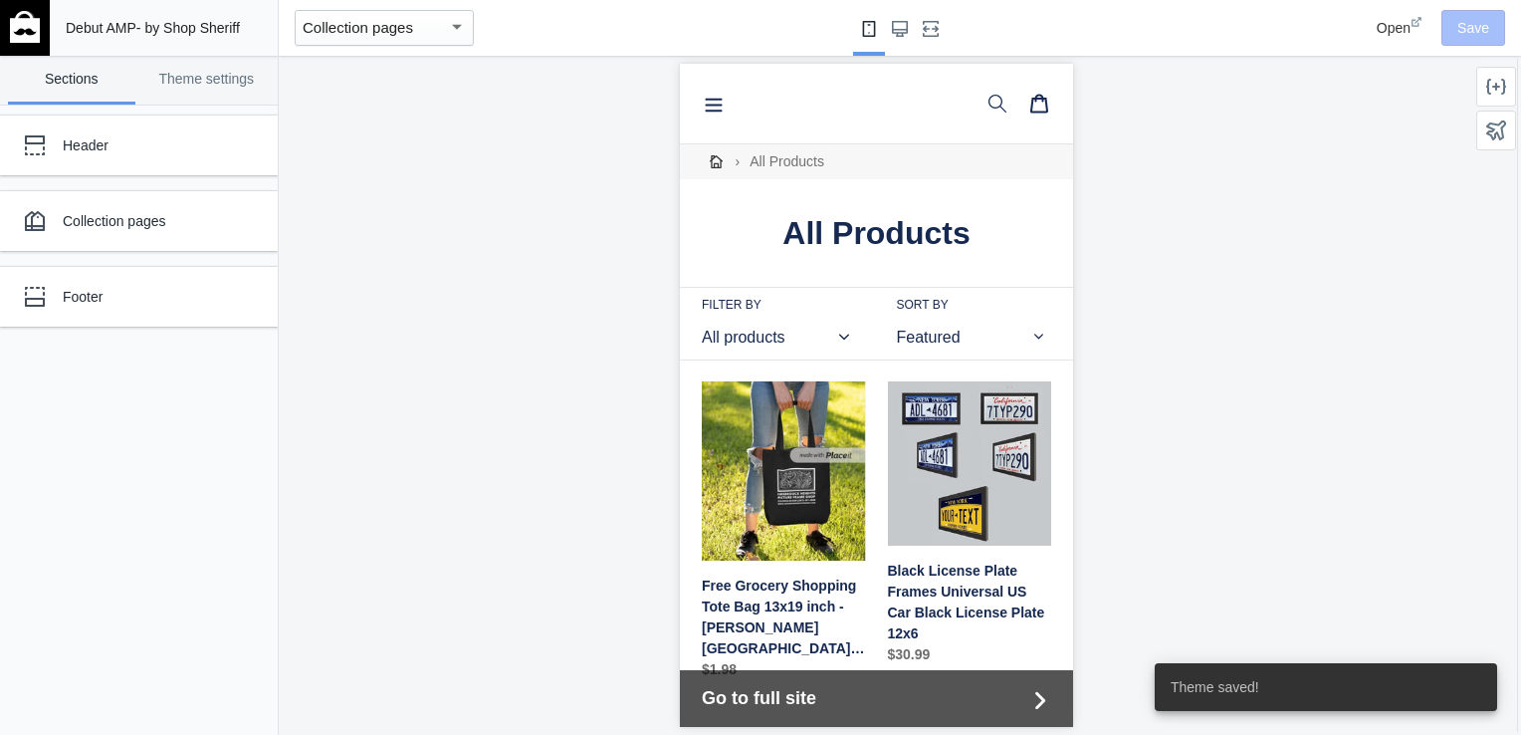
click at [48, 38] on link at bounding box center [25, 28] width 50 height 56
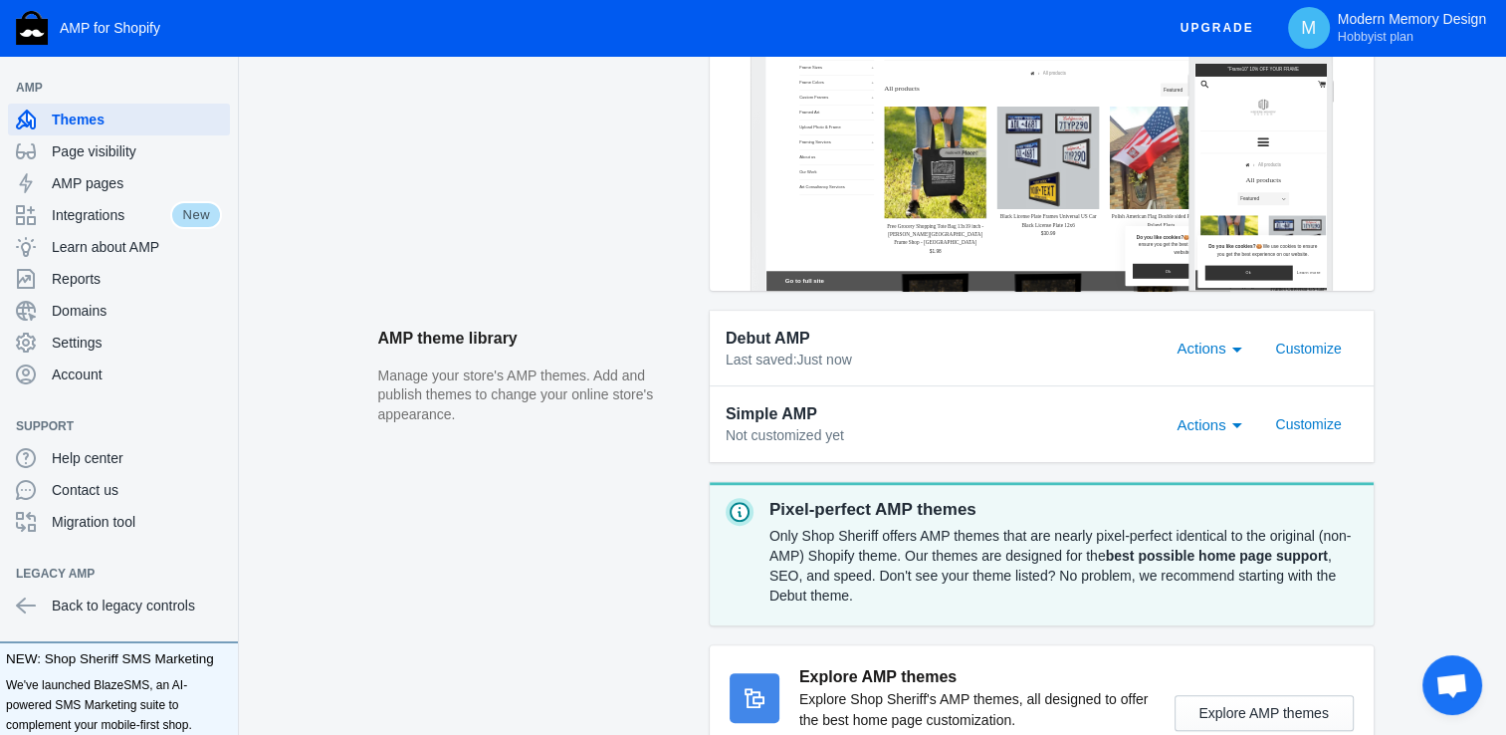
scroll to position [478, 0]
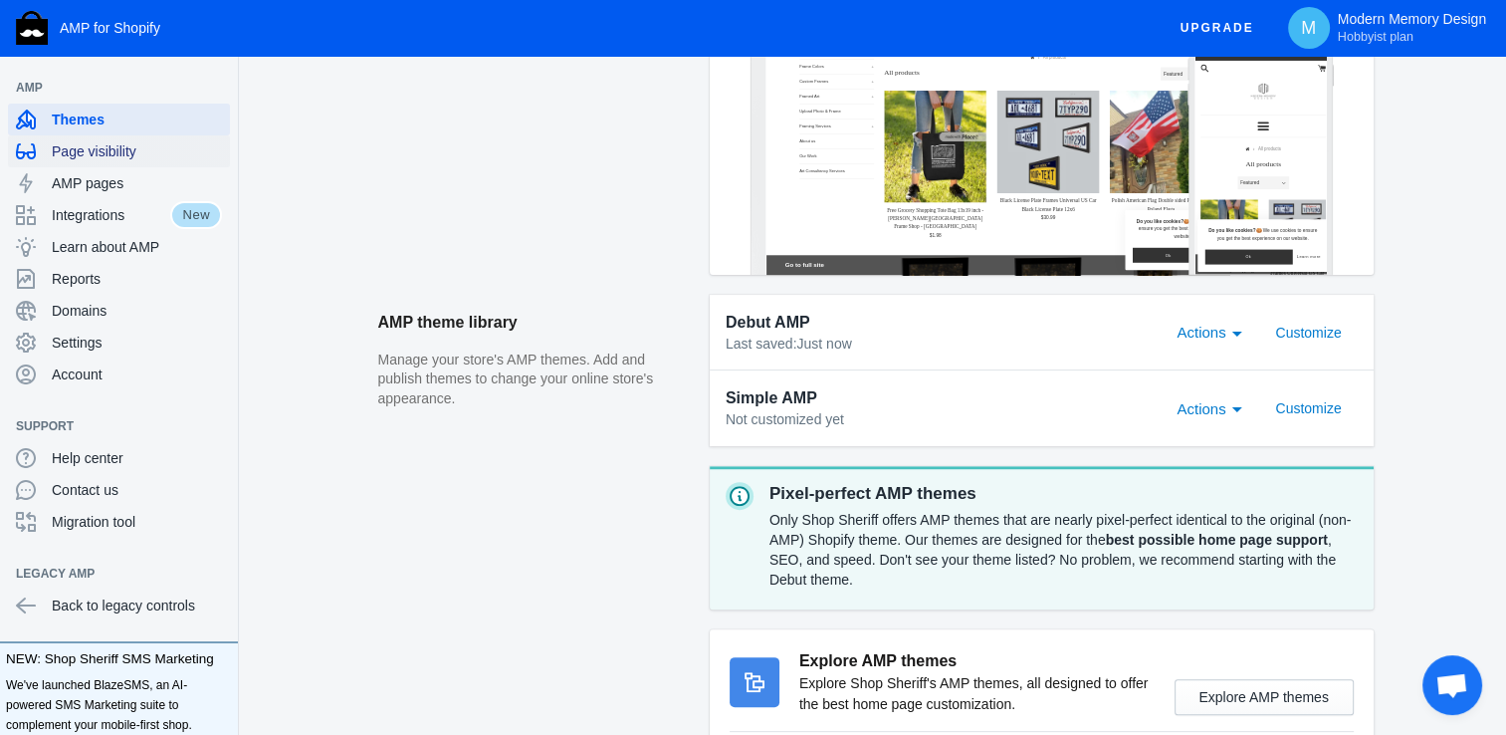
click at [123, 161] on div "Page visibility" at bounding box center [119, 151] width 206 height 32
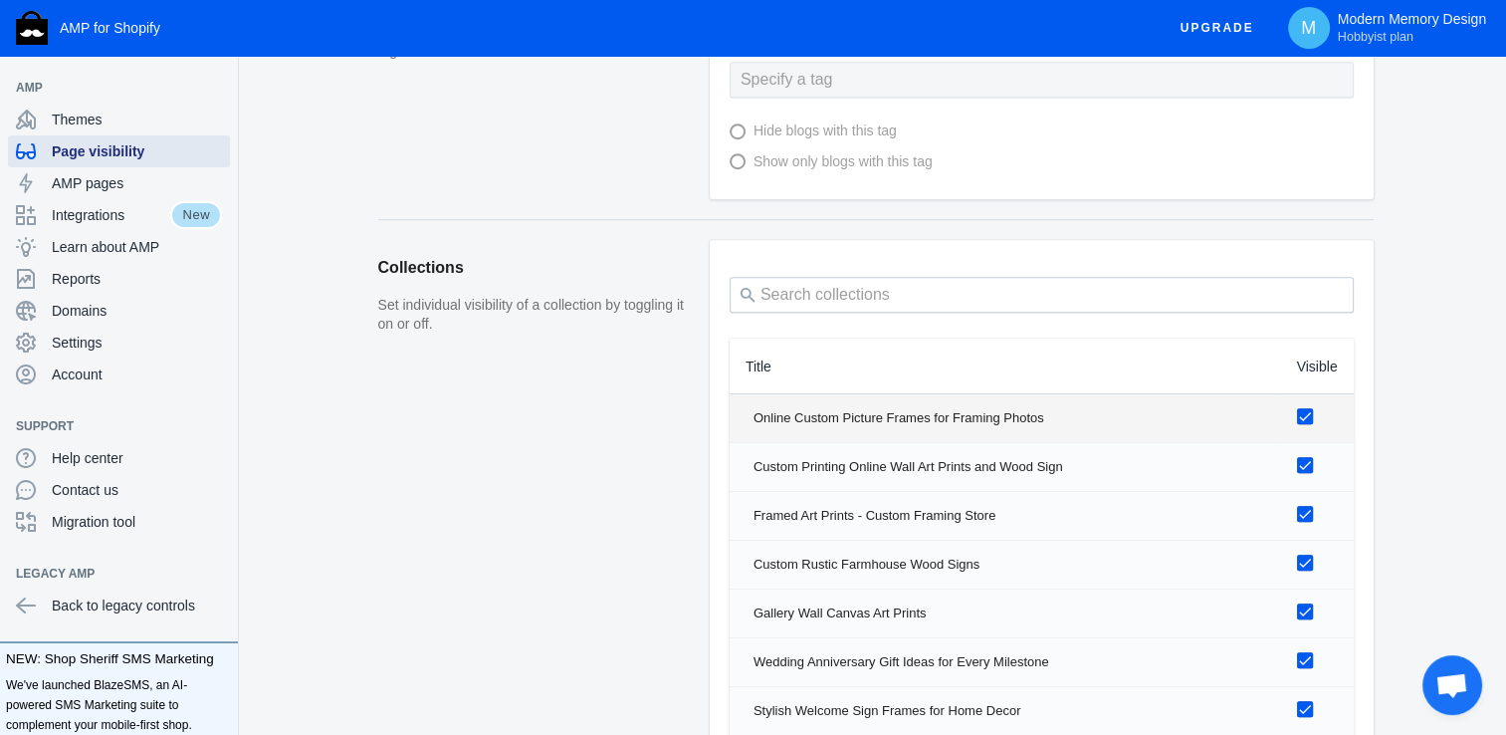
scroll to position [1240, 0]
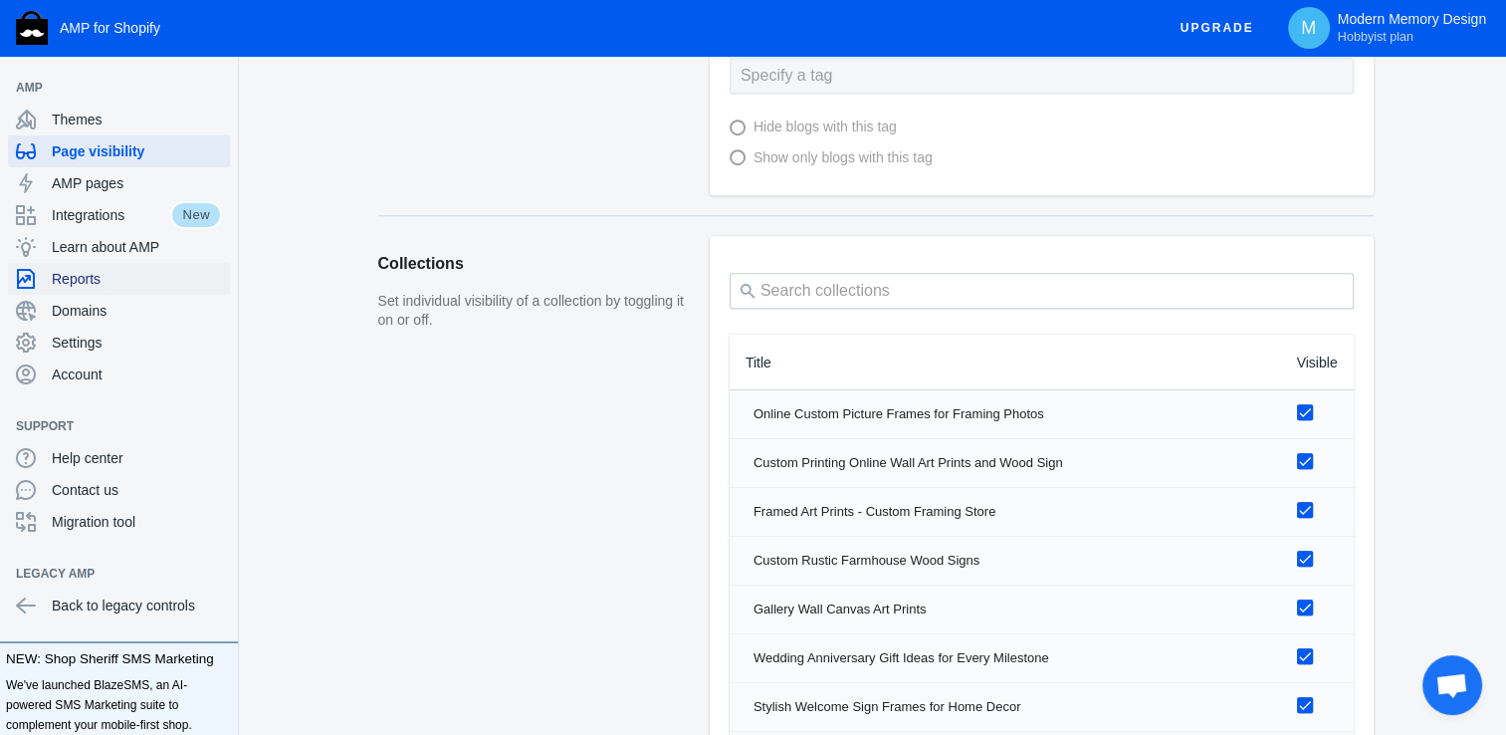
click at [111, 281] on span "Reports" at bounding box center [137, 279] width 170 height 20
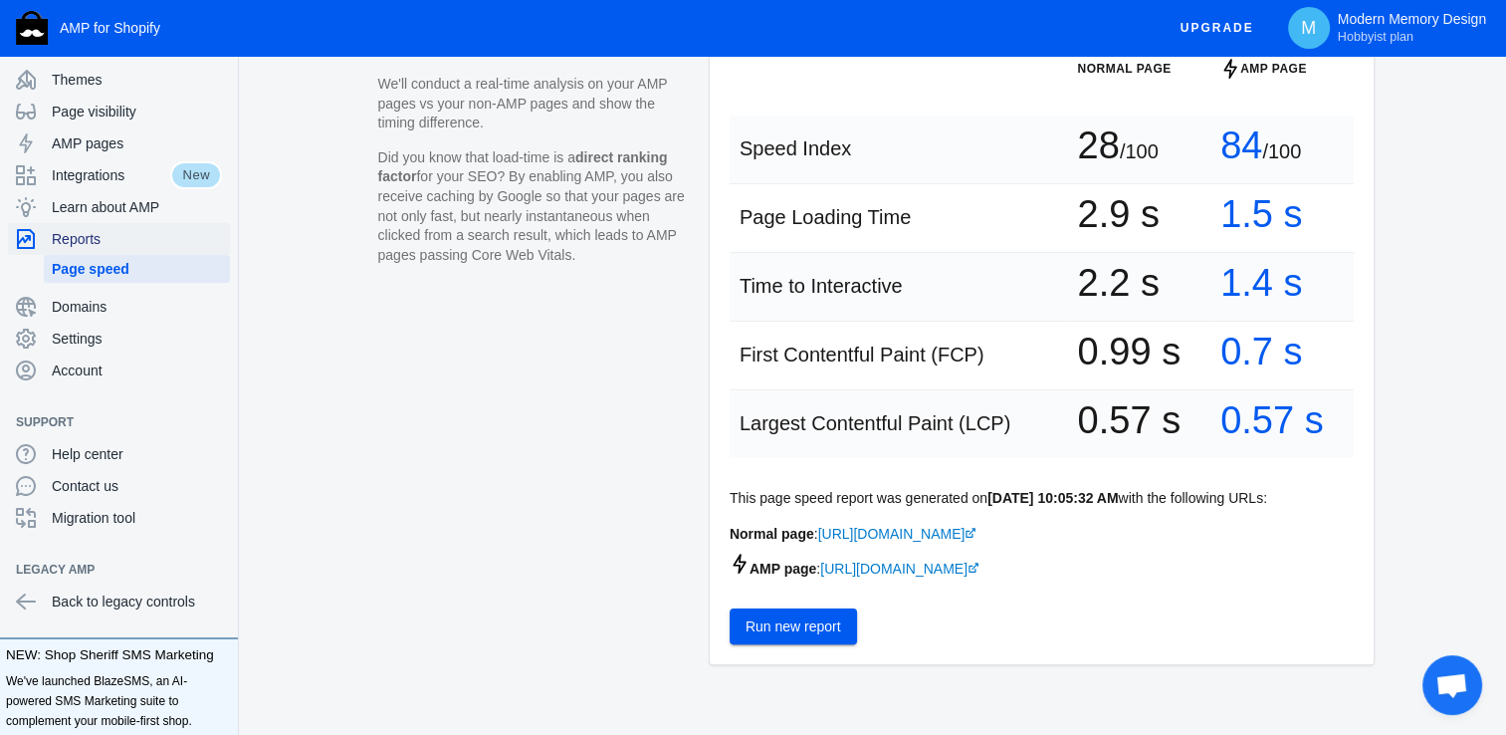
scroll to position [337, 0]
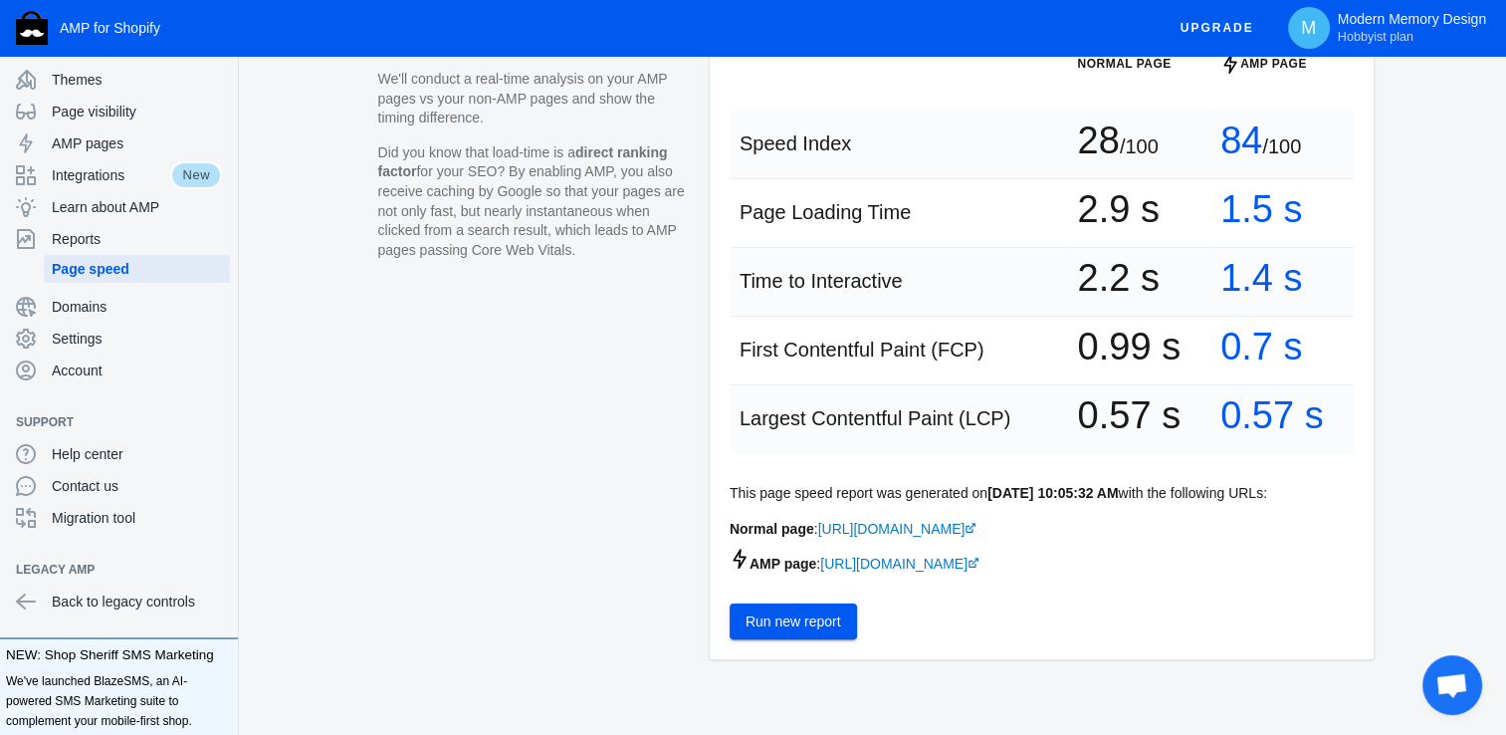
click at [804, 629] on span "Run new report" at bounding box center [793, 621] width 96 height 16
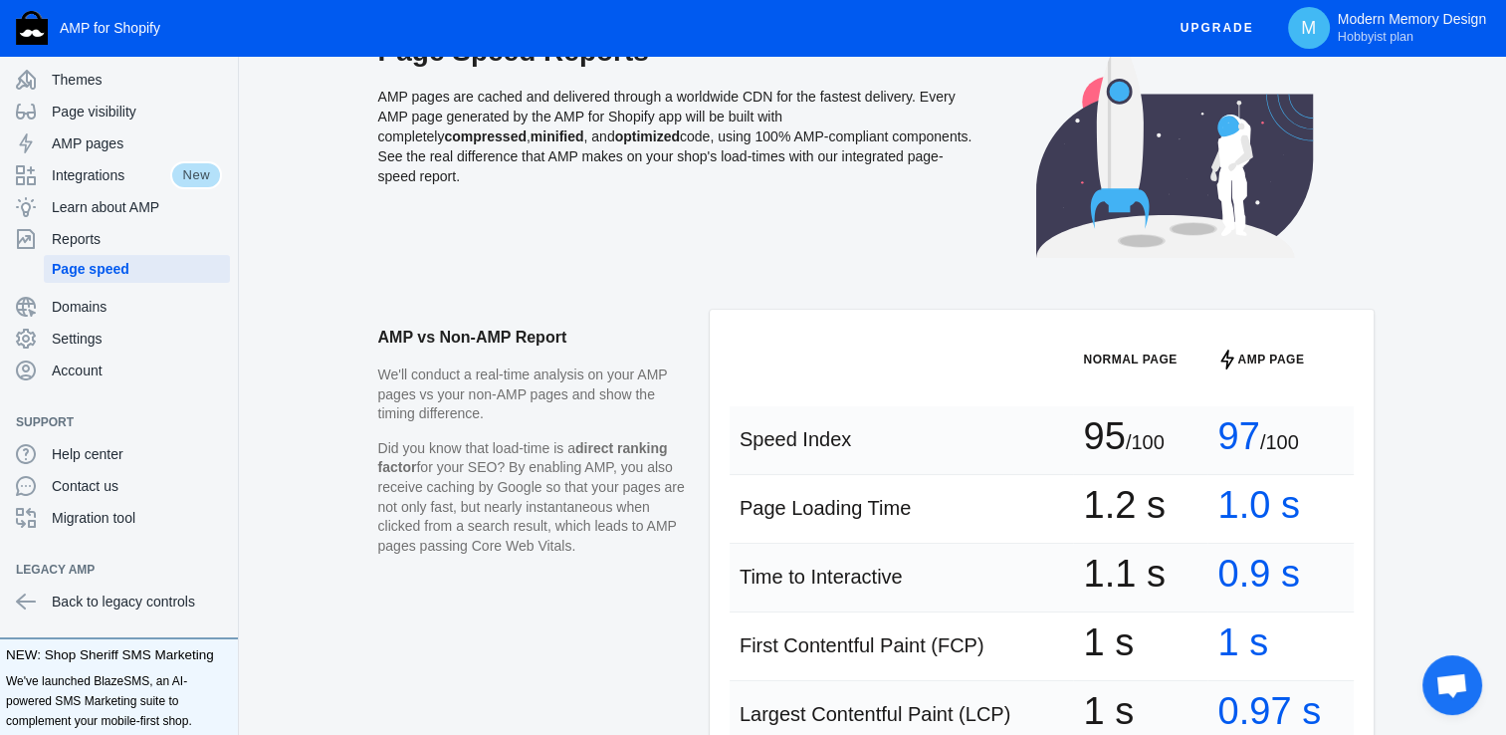
scroll to position [0, 0]
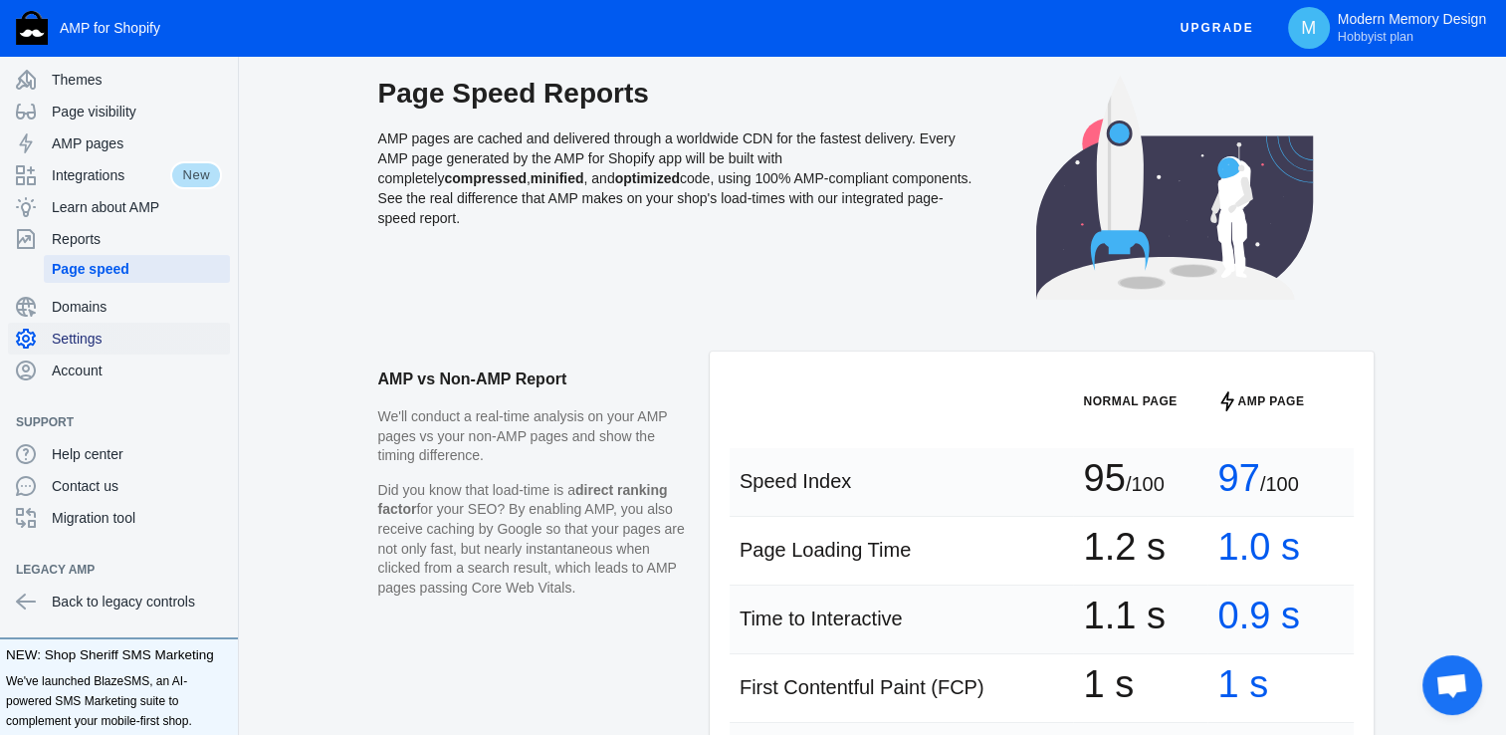
click at [68, 333] on span "Settings" at bounding box center [137, 338] width 170 height 20
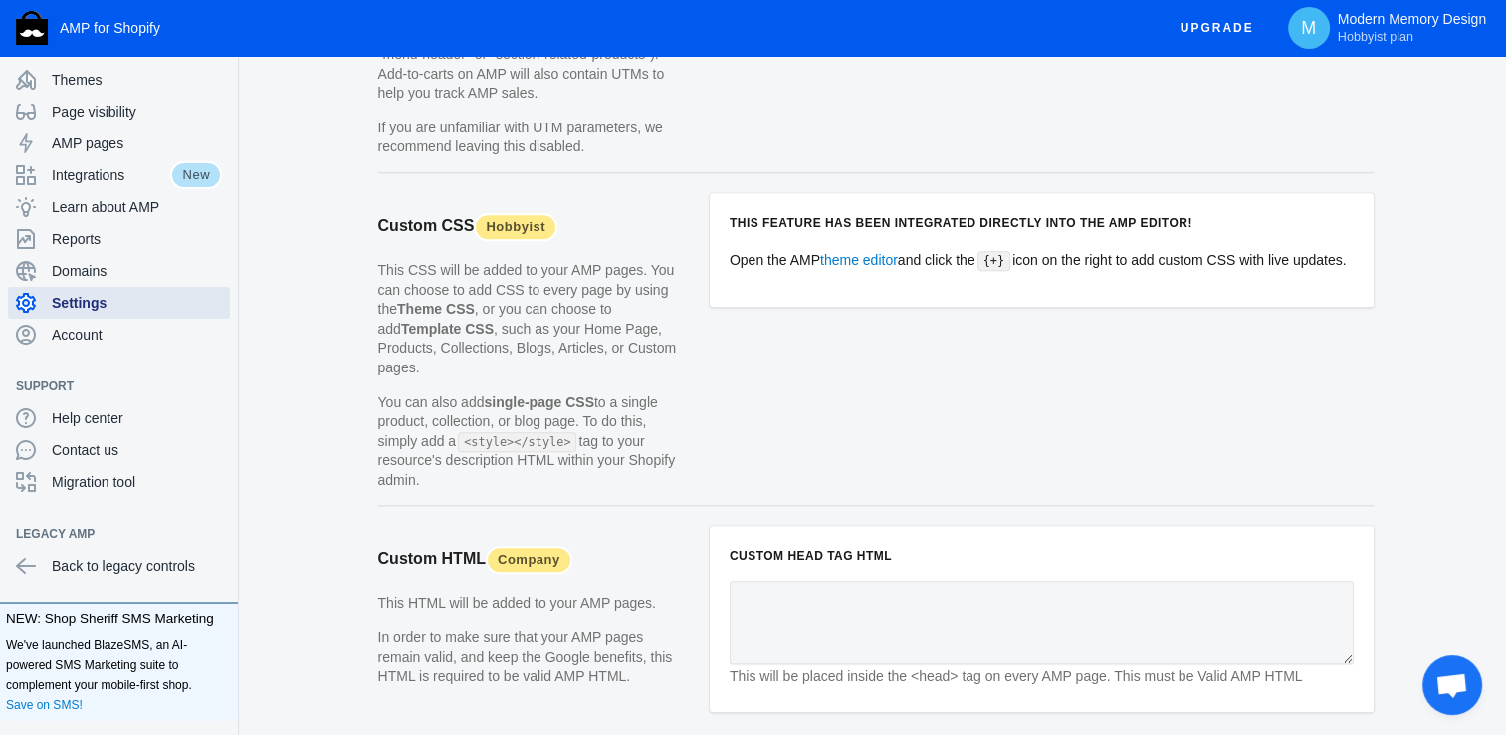
scroll to position [1878, 0]
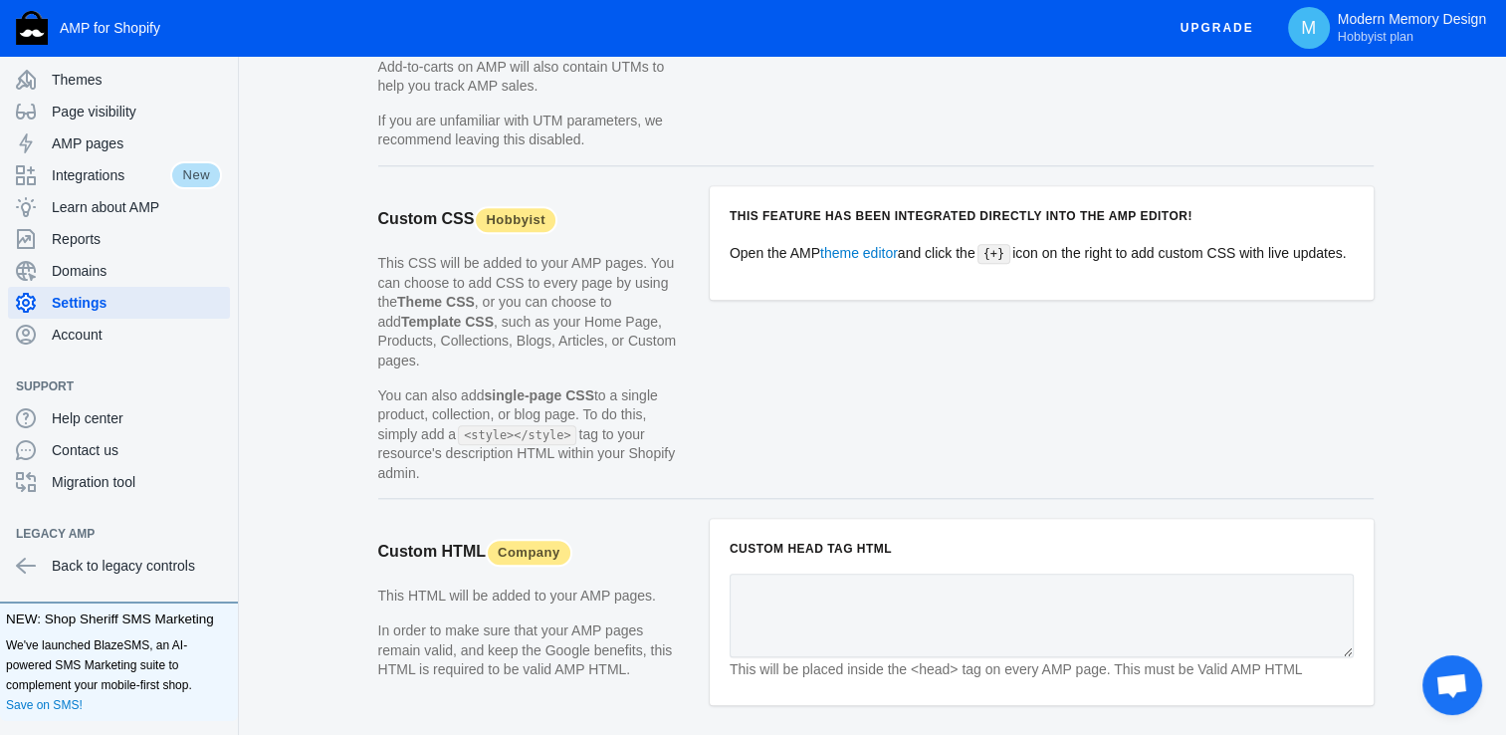
click at [976, 392] on article "This feature has been integrated directly into the AMP editor! Open the AMP the…" at bounding box center [1042, 342] width 664 height 313
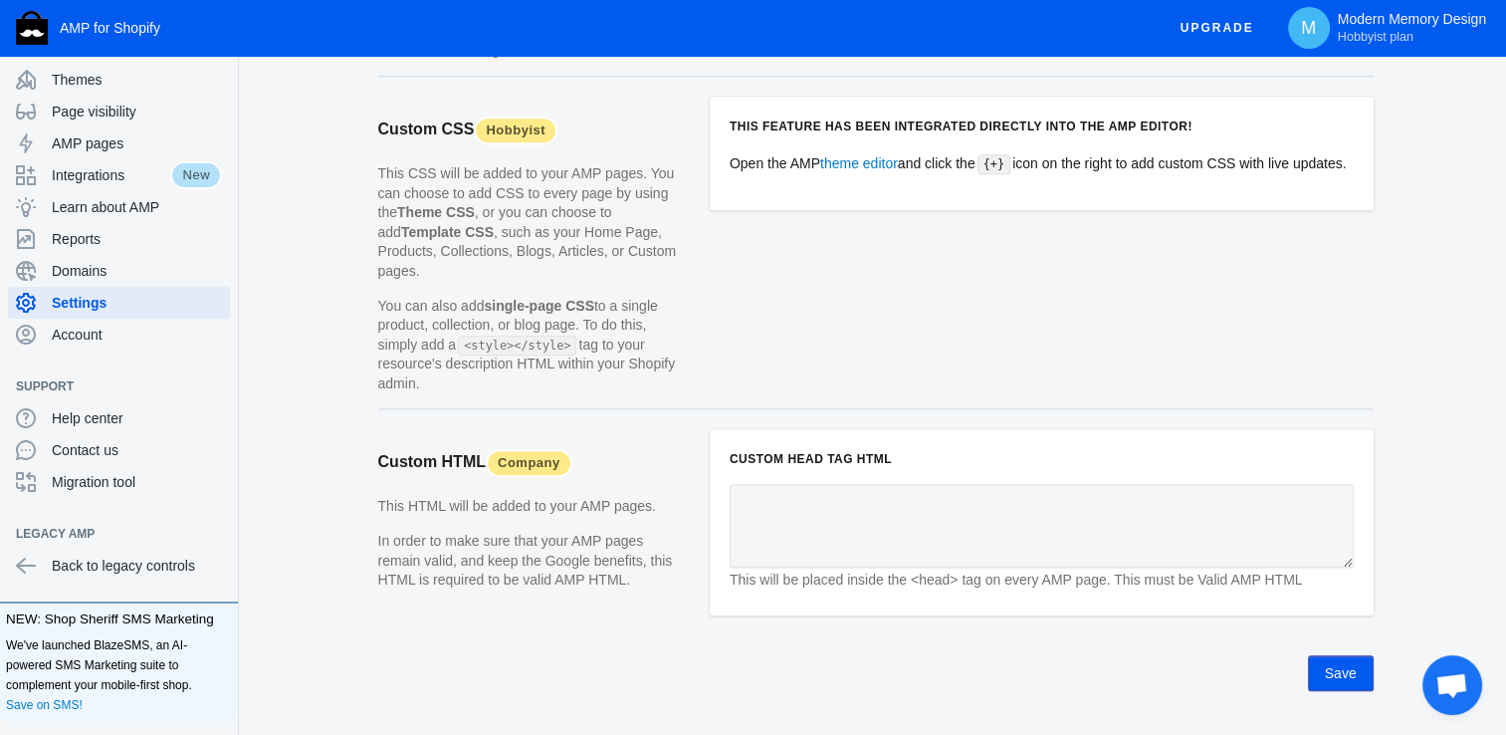
scroll to position [1988, 0]
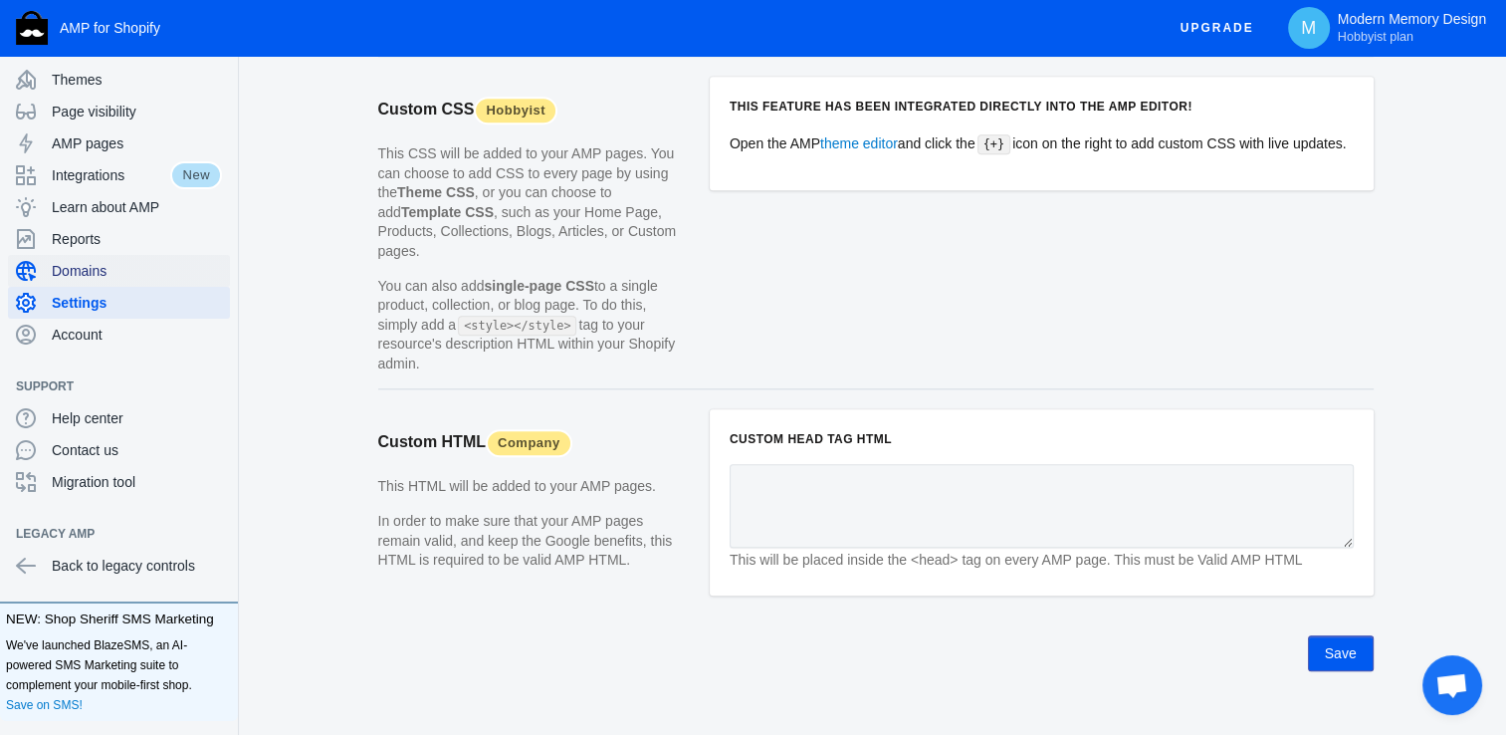
click at [42, 271] on div "Domains" at bounding box center [119, 271] width 206 height 32
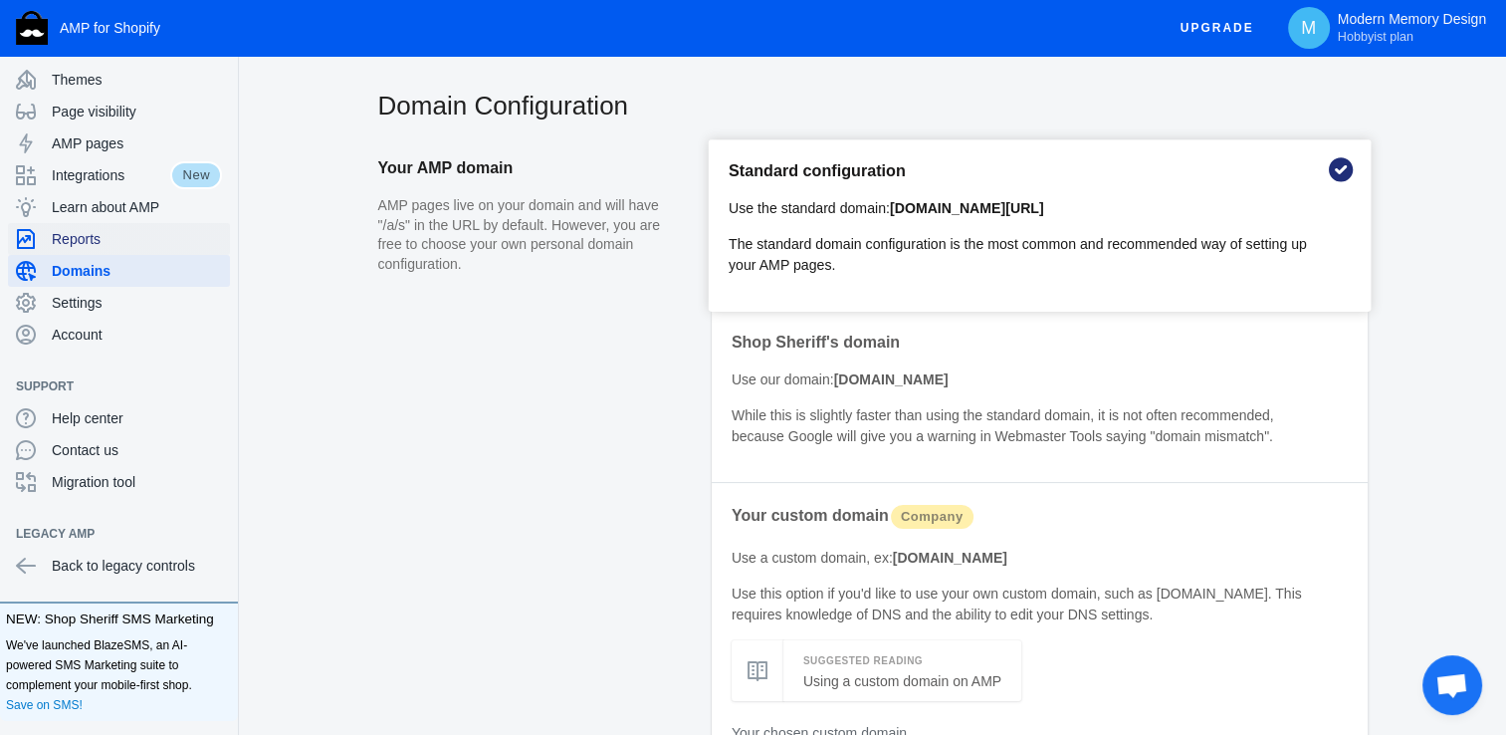
click at [76, 250] on div "Reports" at bounding box center [119, 239] width 206 height 32
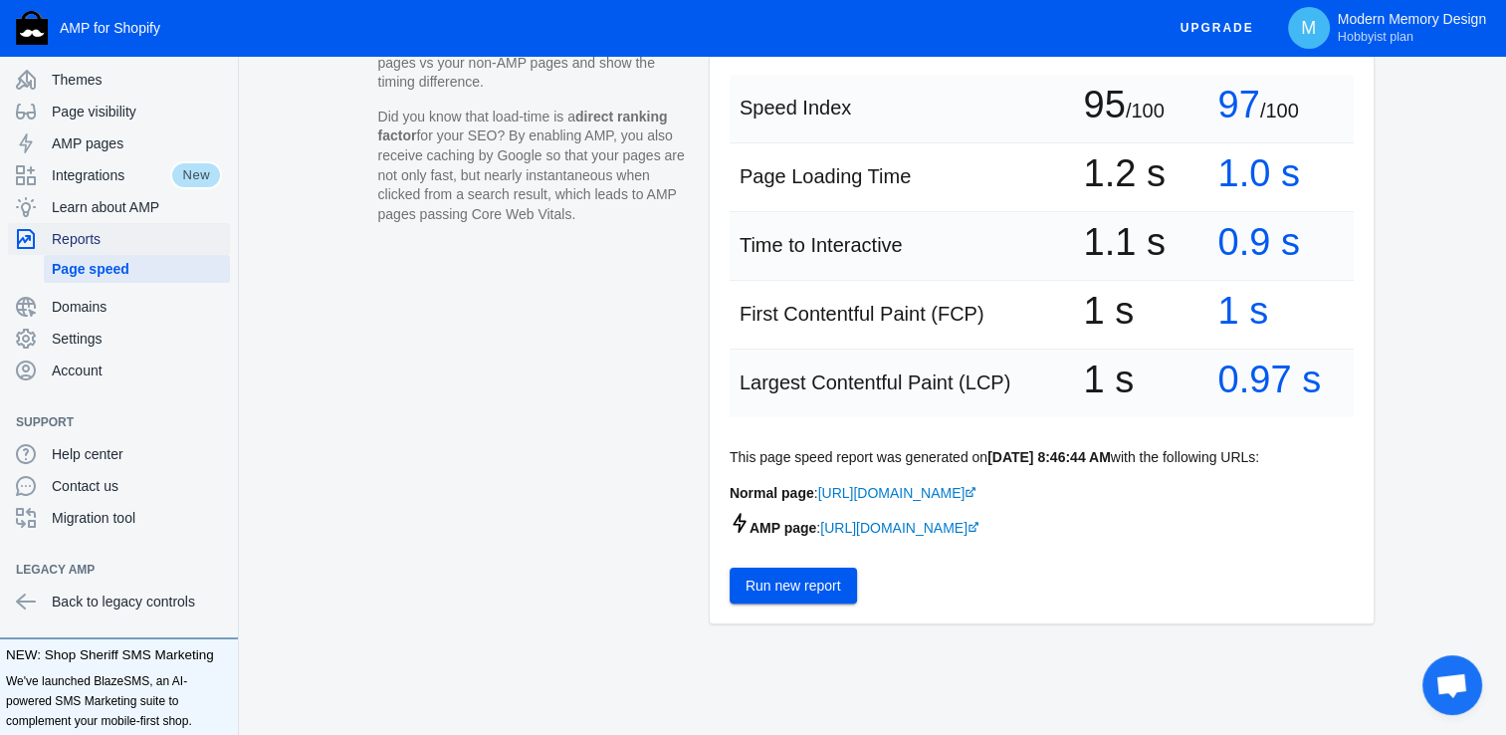
scroll to position [403, 0]
click at [904, 485] on link "https://www.modernmemorydesign.com/products/artwork-best-friend-gift-best-kind-…" at bounding box center [897, 493] width 159 height 16
click at [849, 528] on link "https://www.modernmemorydesign.com/a/s/products/artwork-best-friend-gift-best-k…" at bounding box center [899, 528] width 159 height 16
click at [114, 90] on div "Themes" at bounding box center [119, 80] width 206 height 32
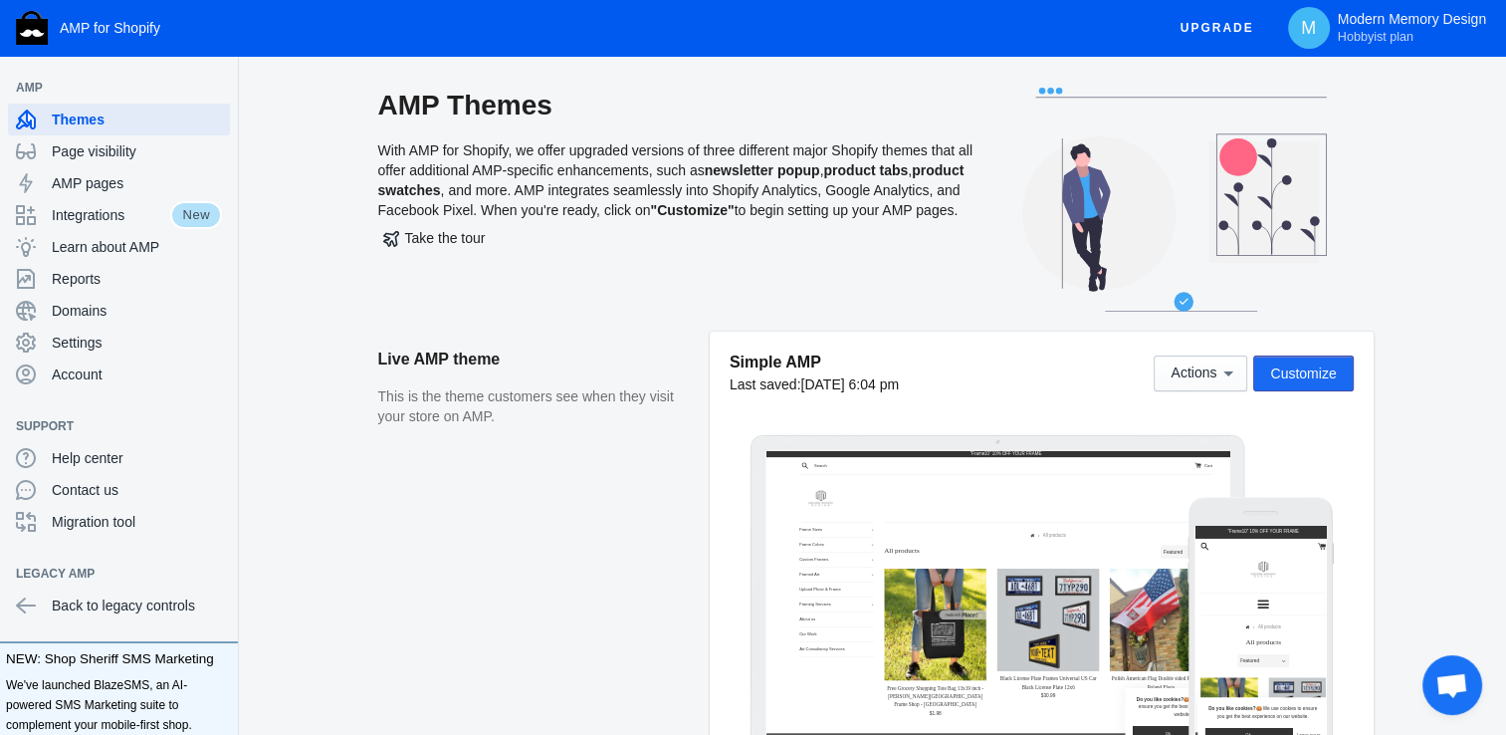
click at [1268, 379] on button "Customize" at bounding box center [1303, 373] width 100 height 36
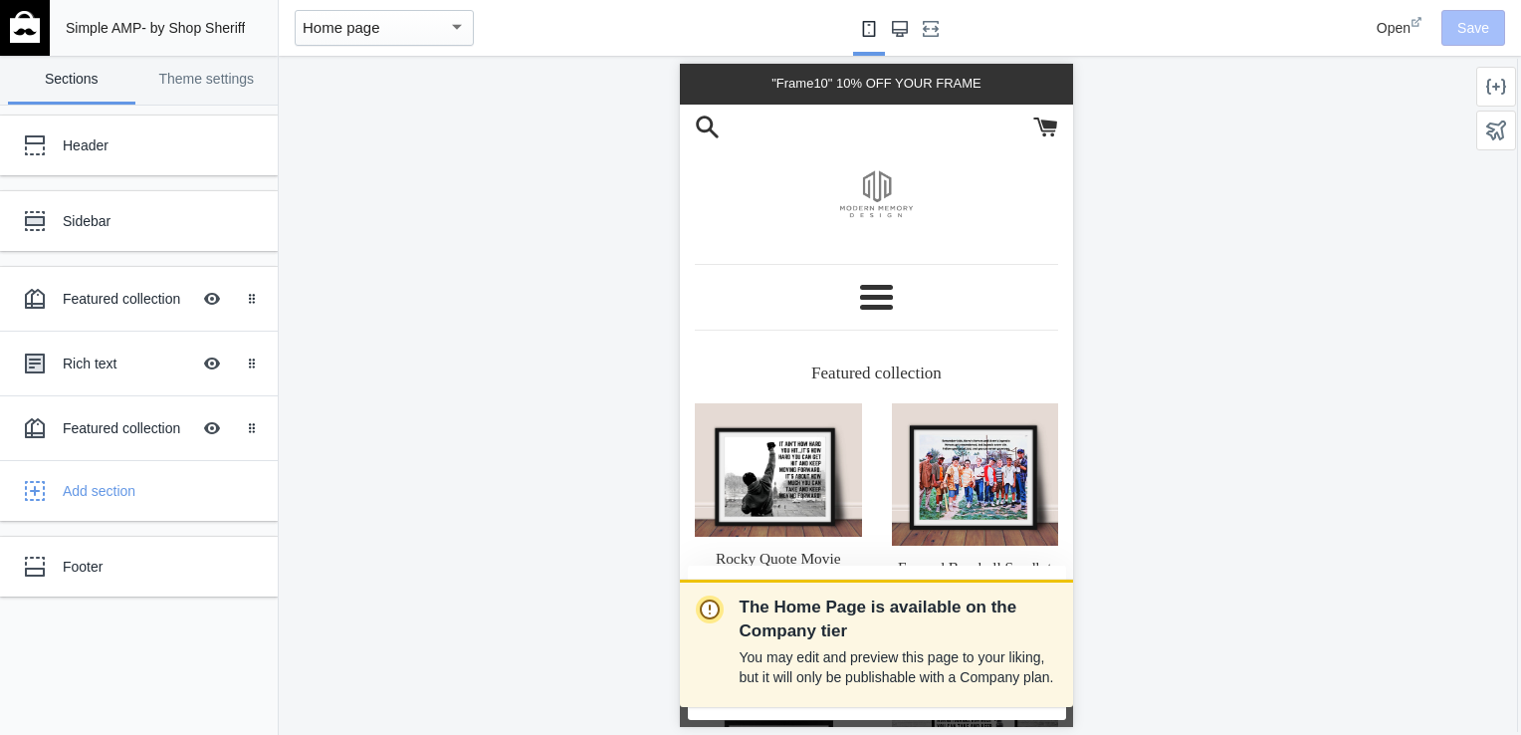
click at [892, 29] on use "Large screen" at bounding box center [900, 29] width 16 height 16
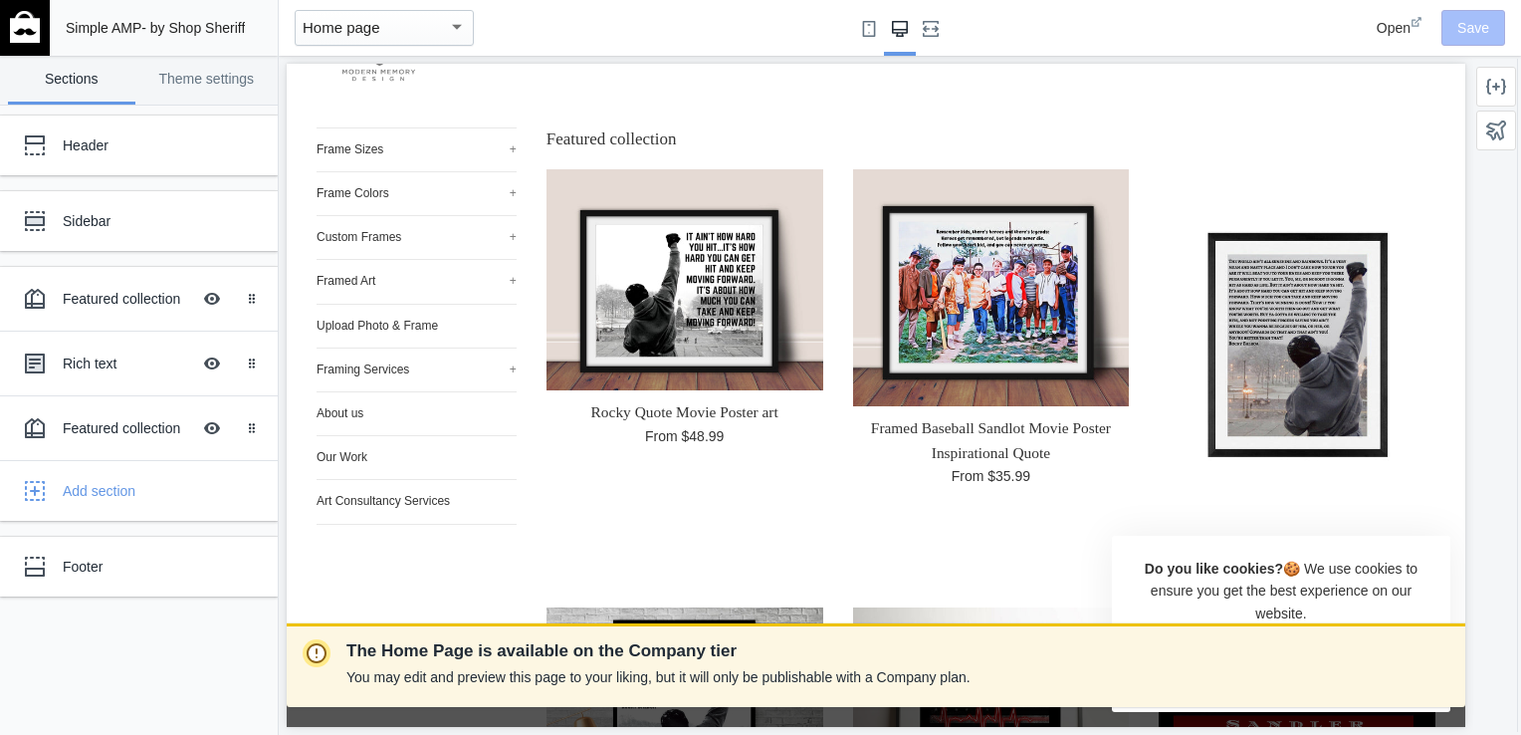
scroll to position [121, 0]
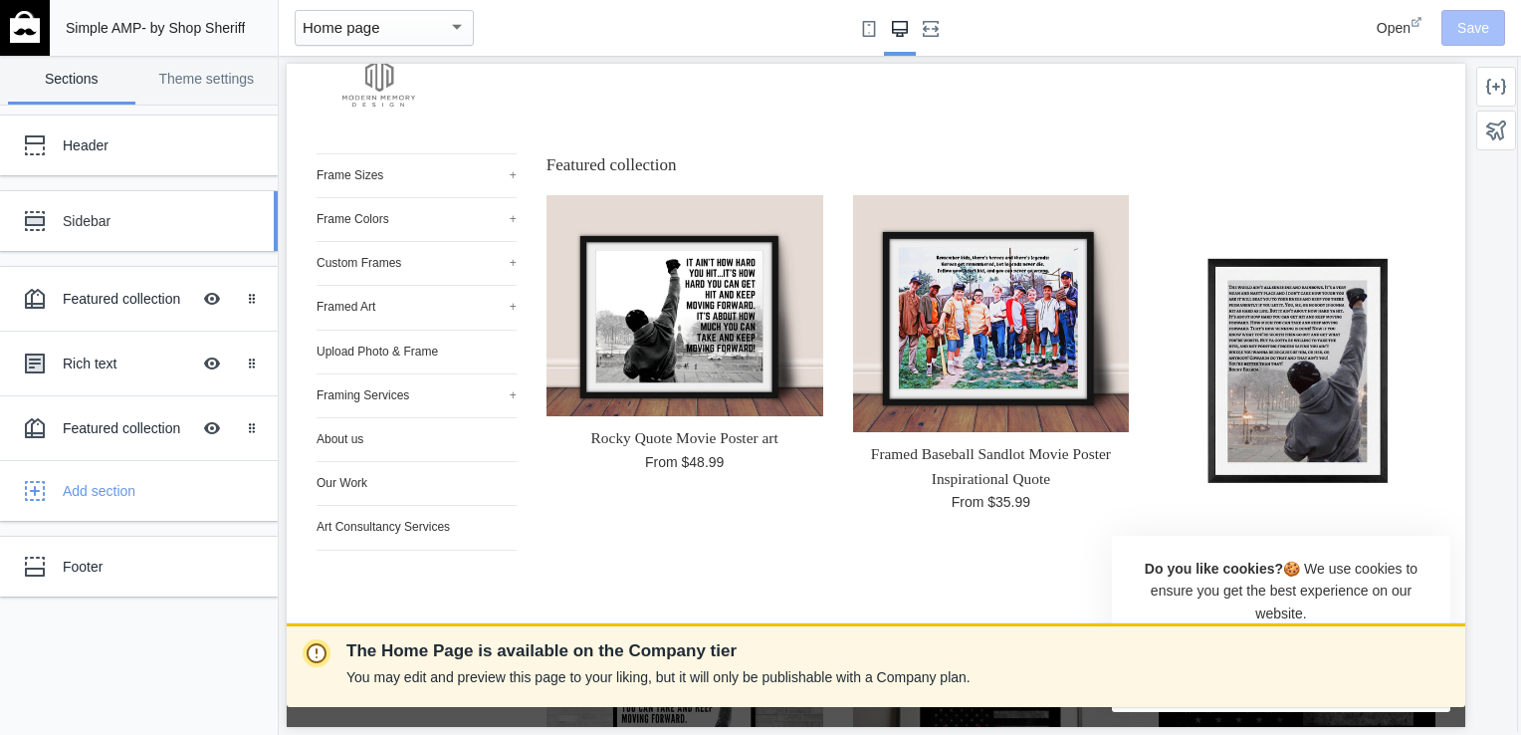
click at [150, 225] on div "Sidebar" at bounding box center [148, 221] width 171 height 20
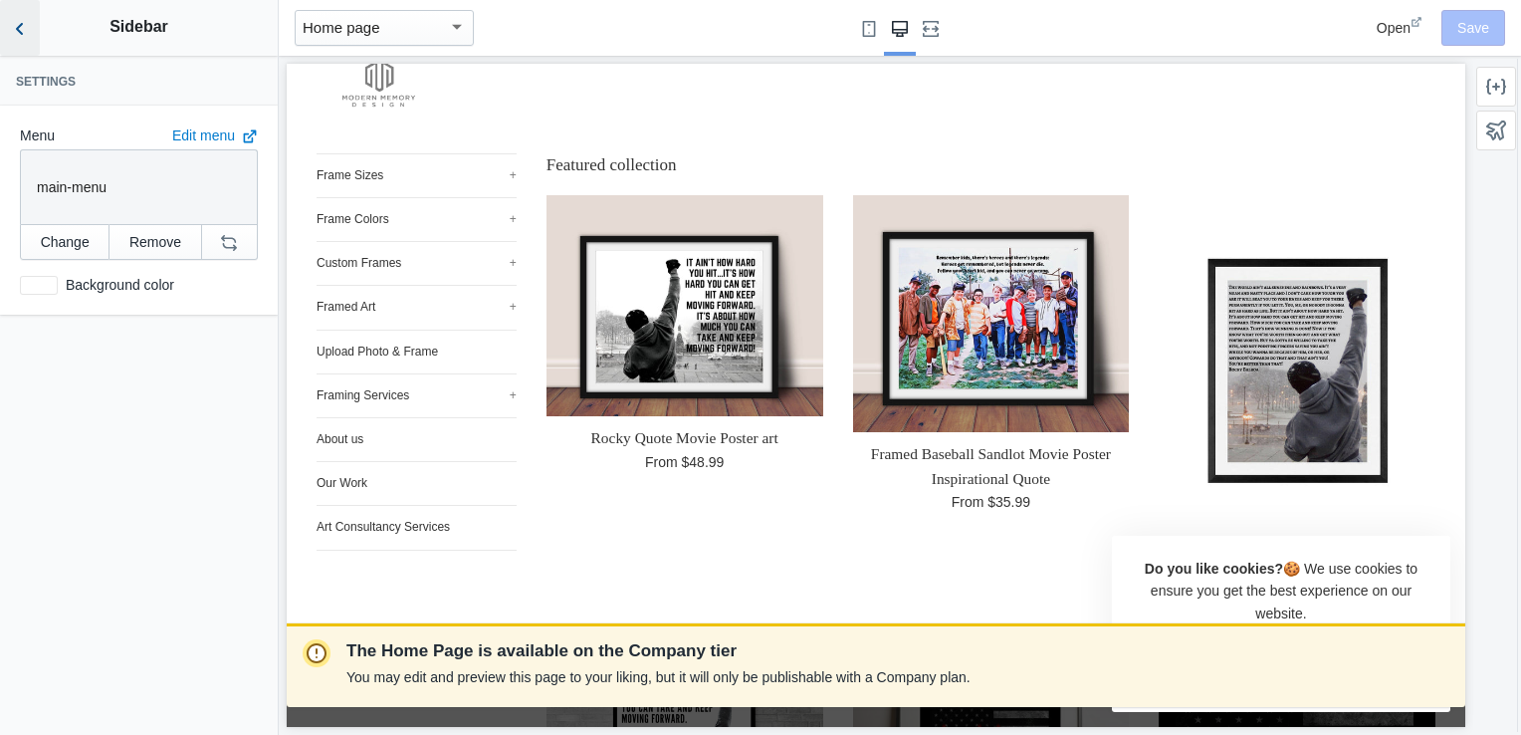
click at [24, 29] on icon "Back to sections" at bounding box center [20, 29] width 20 height 20
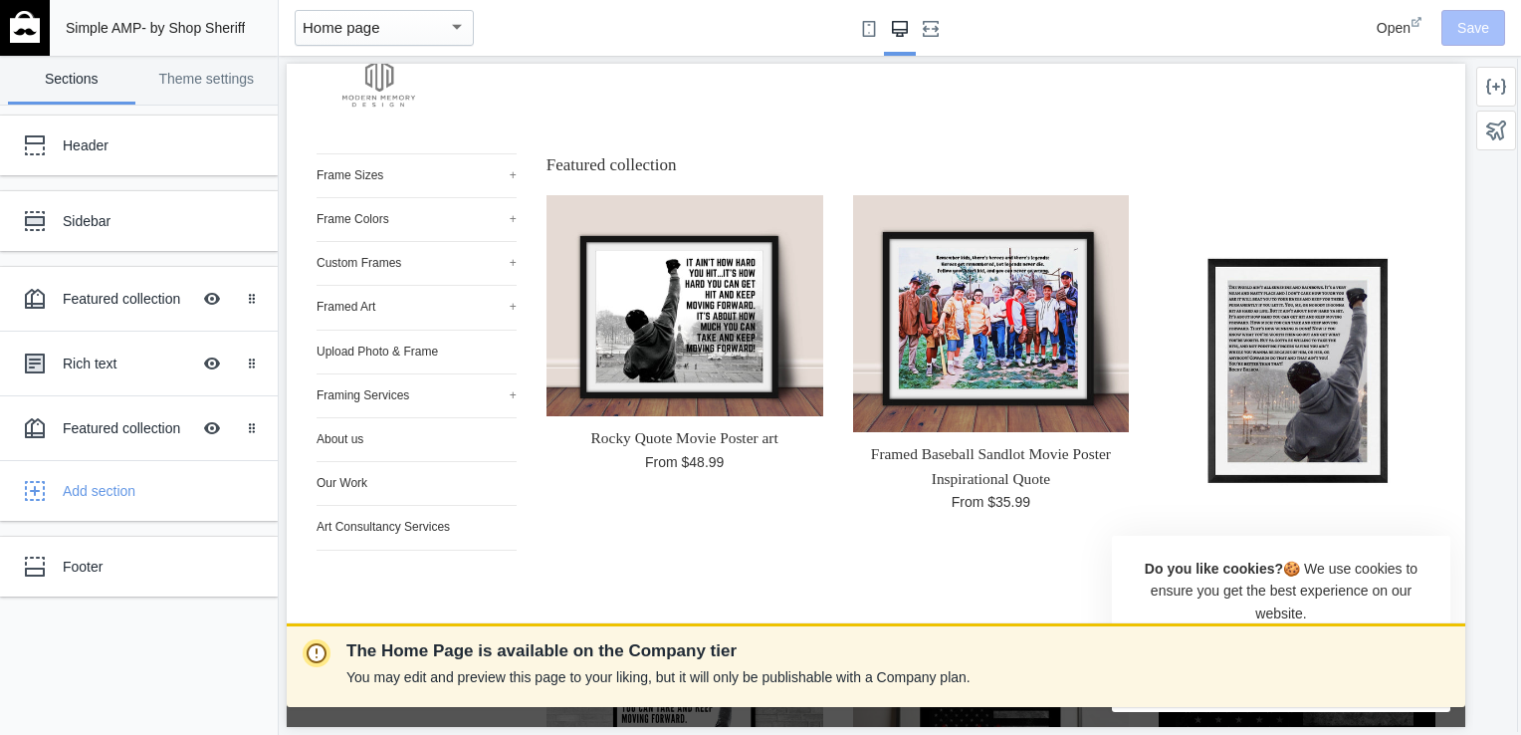
click at [335, 30] on mat-select-trigger "Home page" at bounding box center [342, 27] width 78 height 17
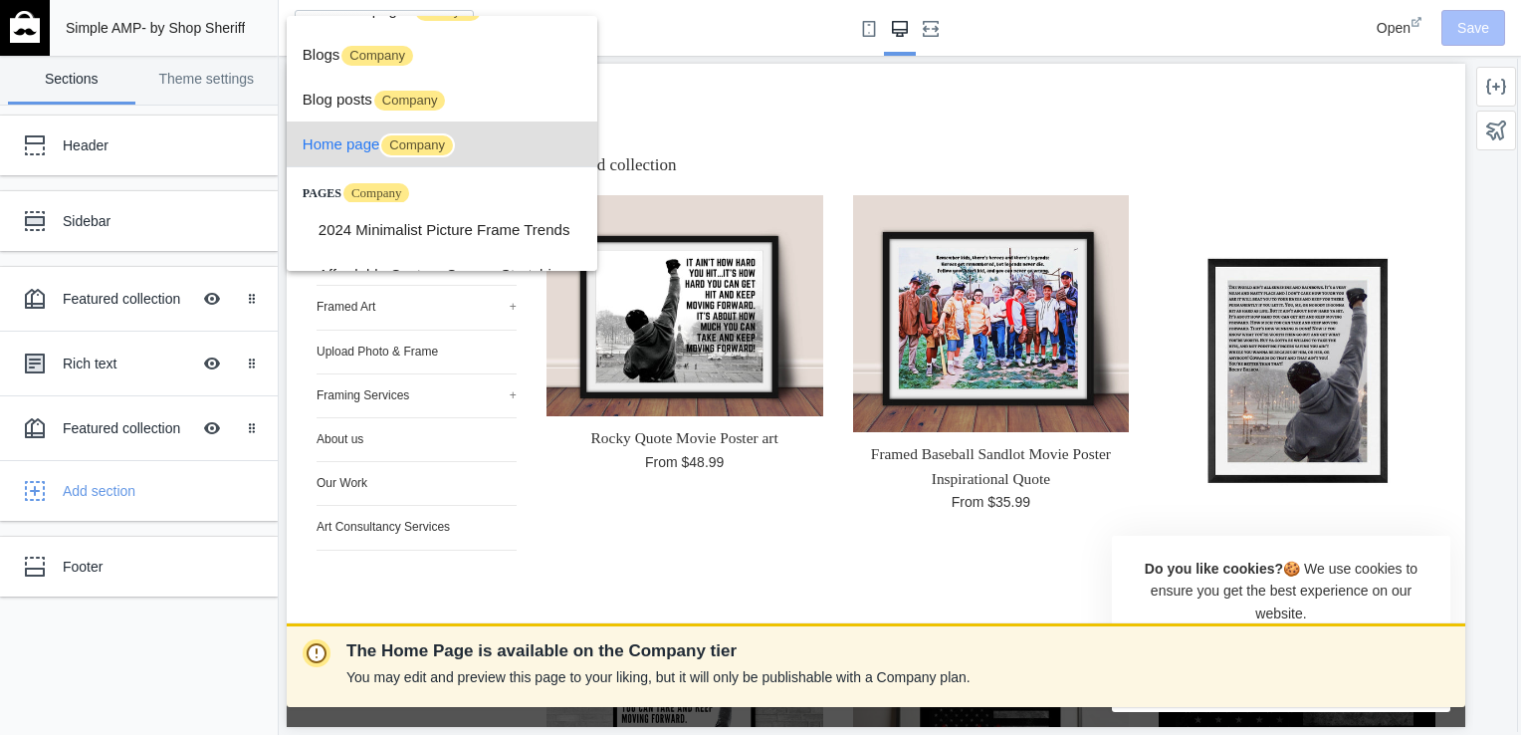
scroll to position [0, 0]
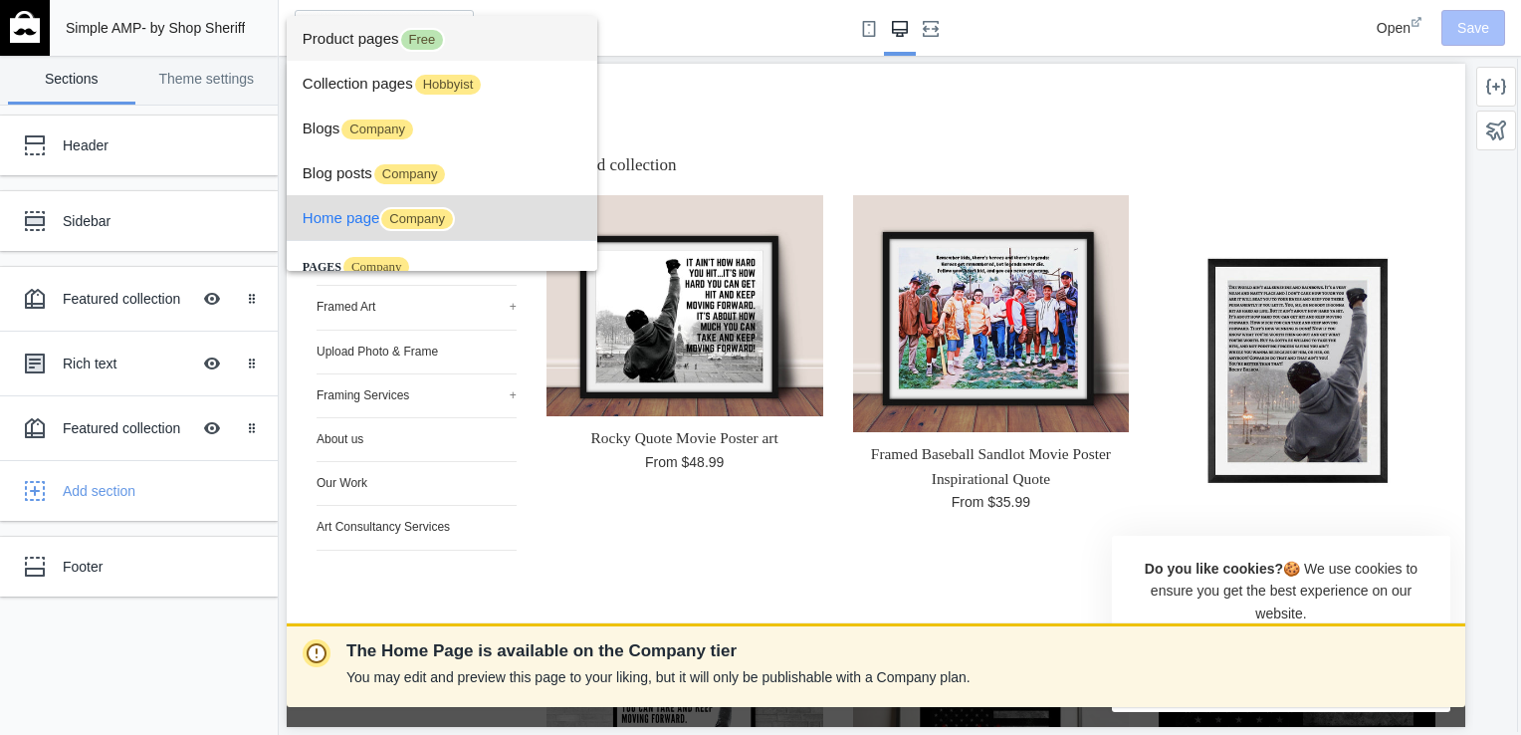
click at [491, 30] on span "Product pages Free" at bounding box center [442, 38] width 279 height 45
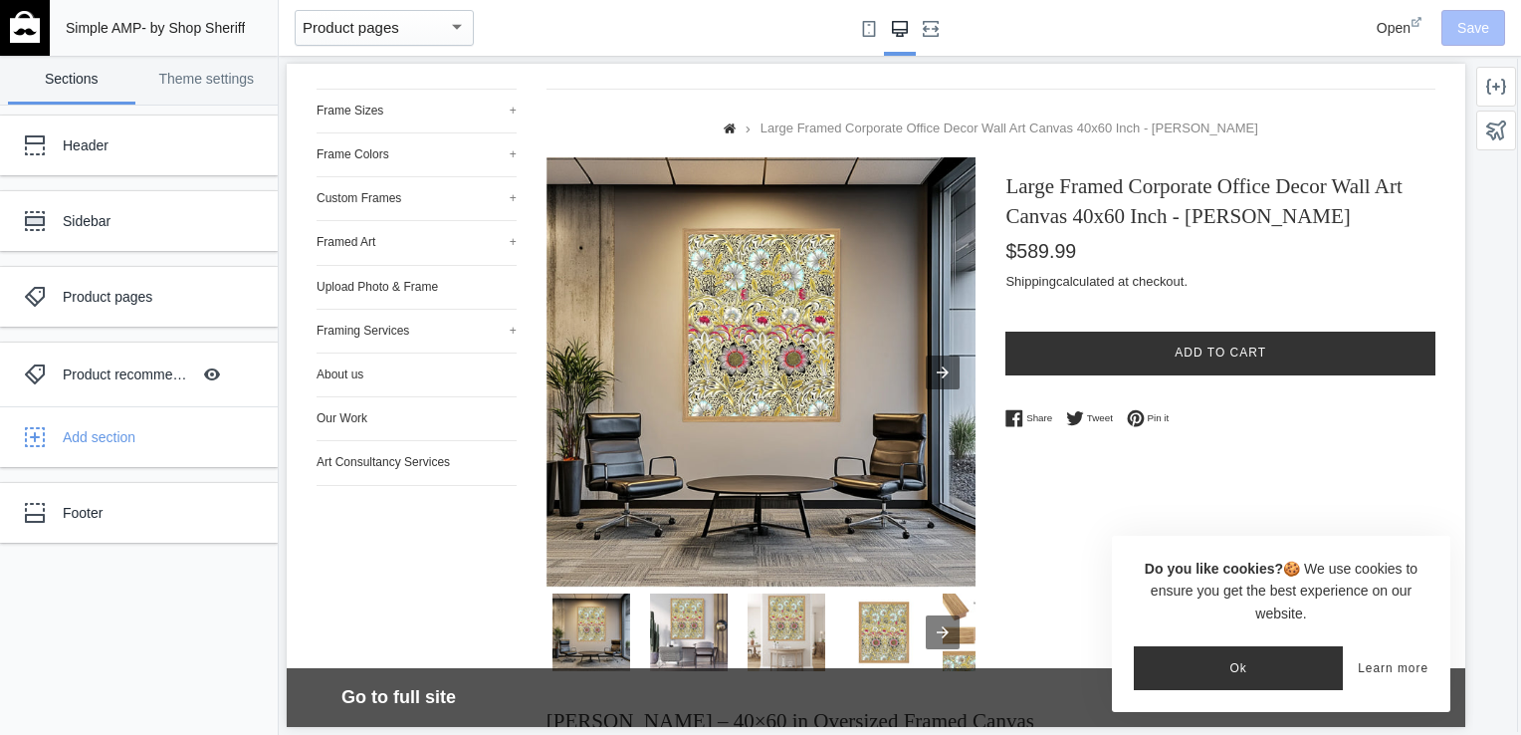
scroll to position [180, 0]
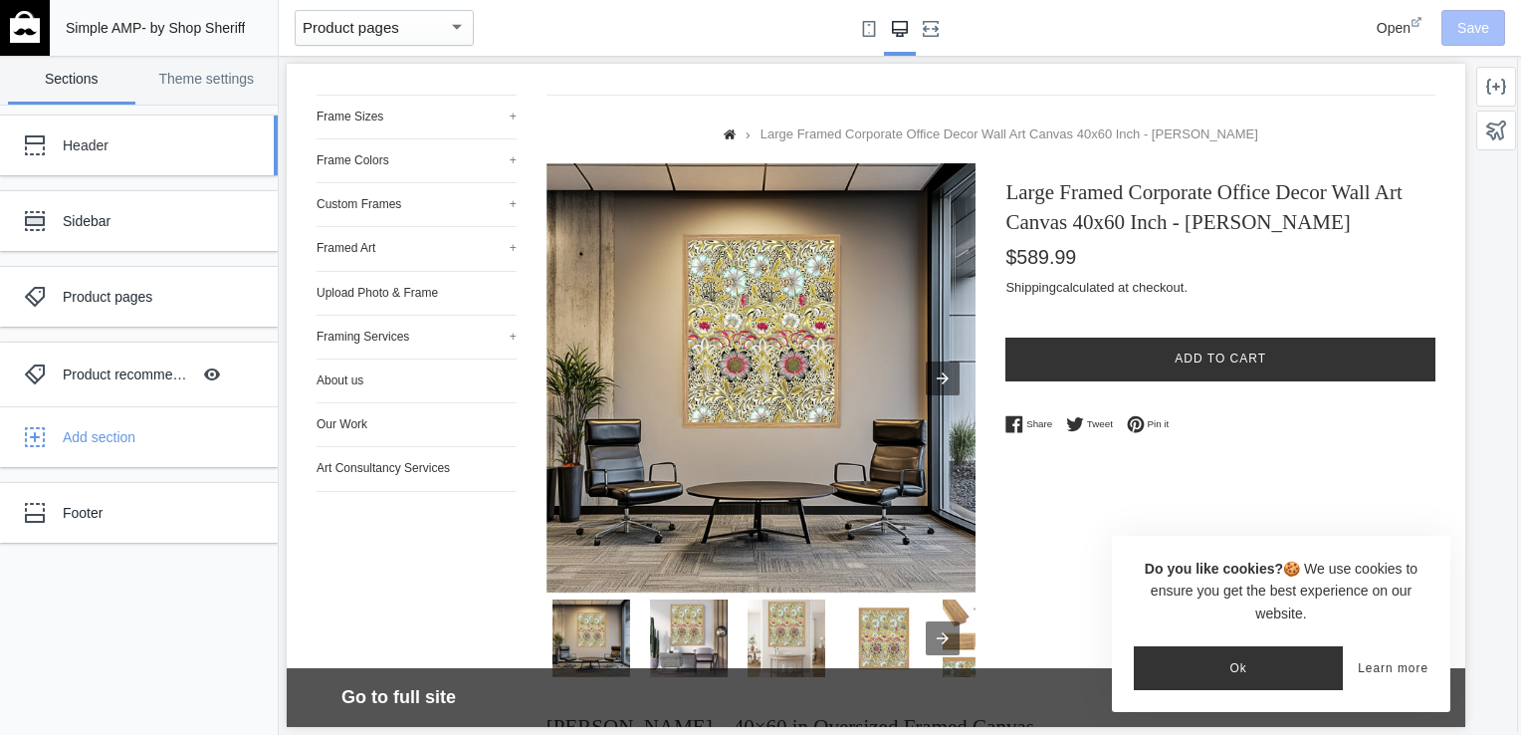
click at [126, 162] on div "Header" at bounding box center [124, 145] width 219 height 40
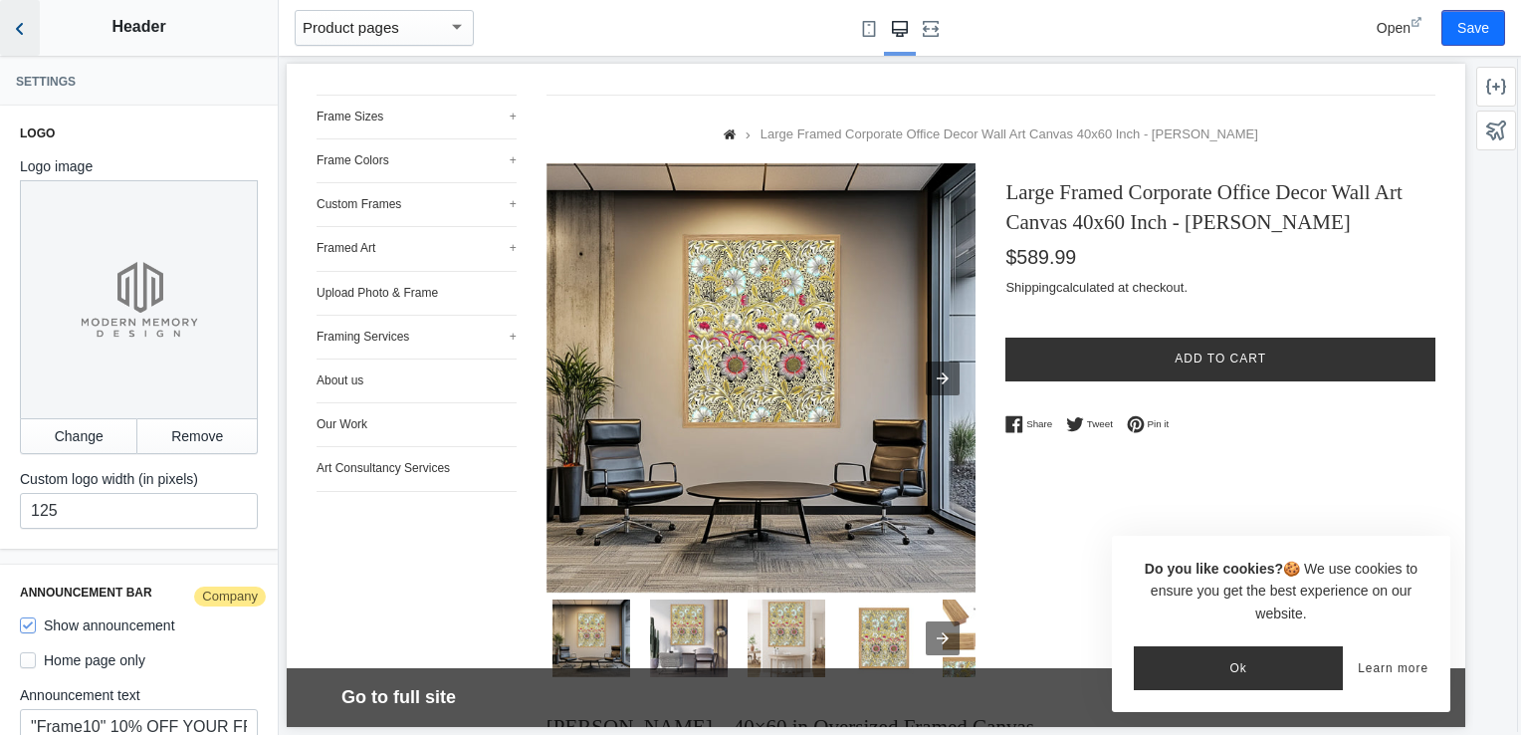
click at [21, 36] on icon "Back to sections" at bounding box center [20, 29] width 20 height 20
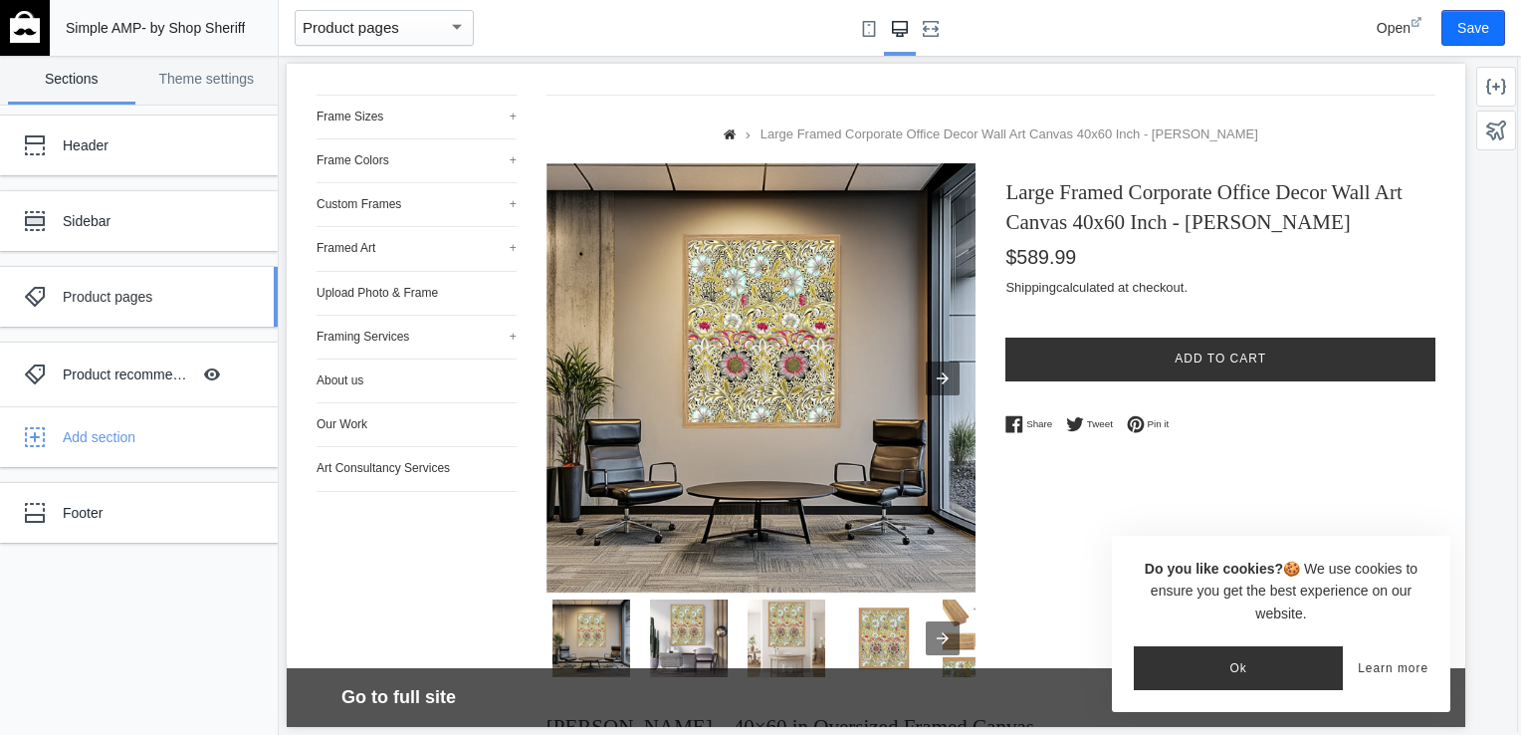
click at [119, 288] on div "Product pages" at bounding box center [148, 297] width 171 height 20
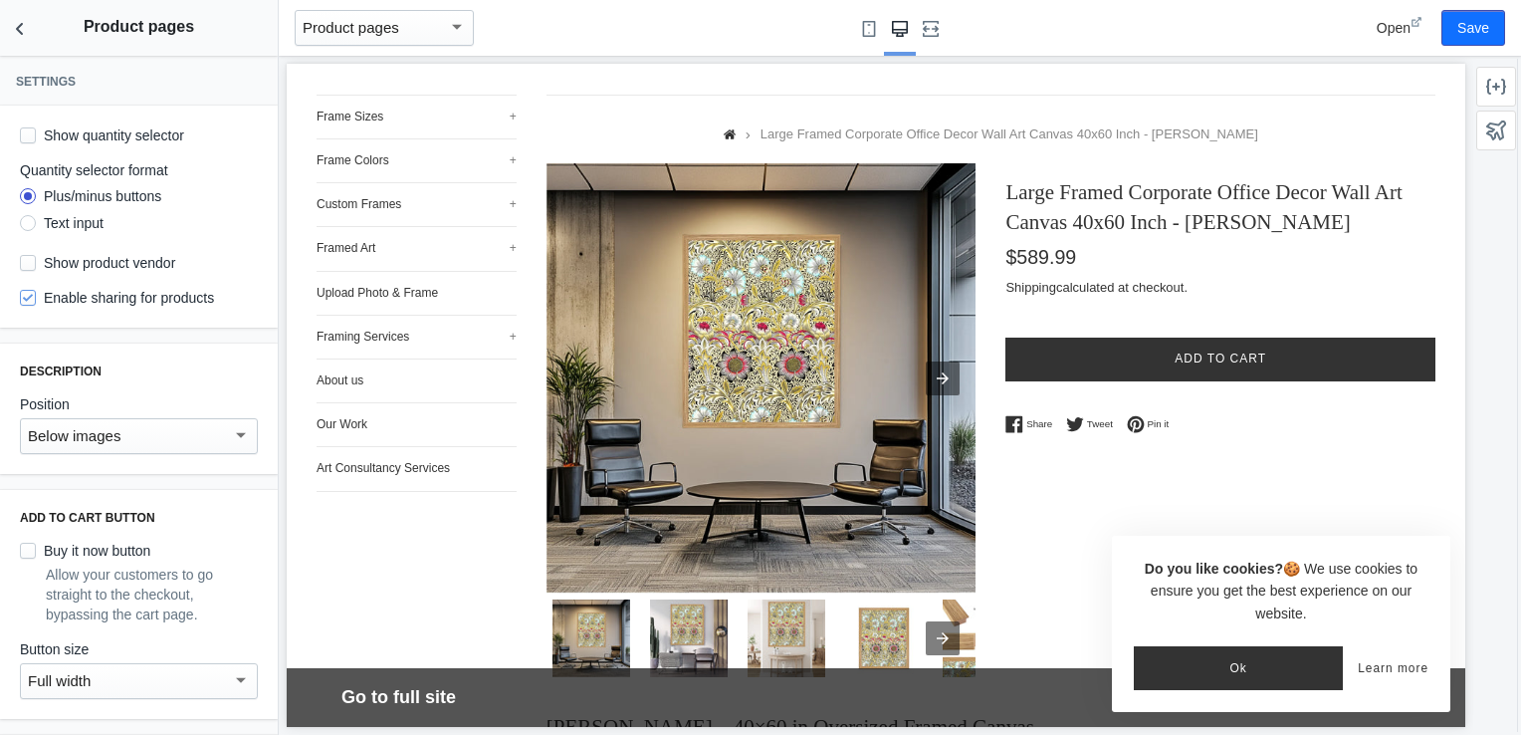
click at [146, 305] on label "Enable sharing for products" at bounding box center [117, 298] width 194 height 20
click at [36, 305] on input "Enable sharing for products" at bounding box center [28, 298] width 16 height 16
checkbox input "false"
click at [1457, 34] on button "Save" at bounding box center [1473, 28] width 64 height 36
click at [1271, 669] on button "Ok" at bounding box center [1238, 668] width 209 height 44
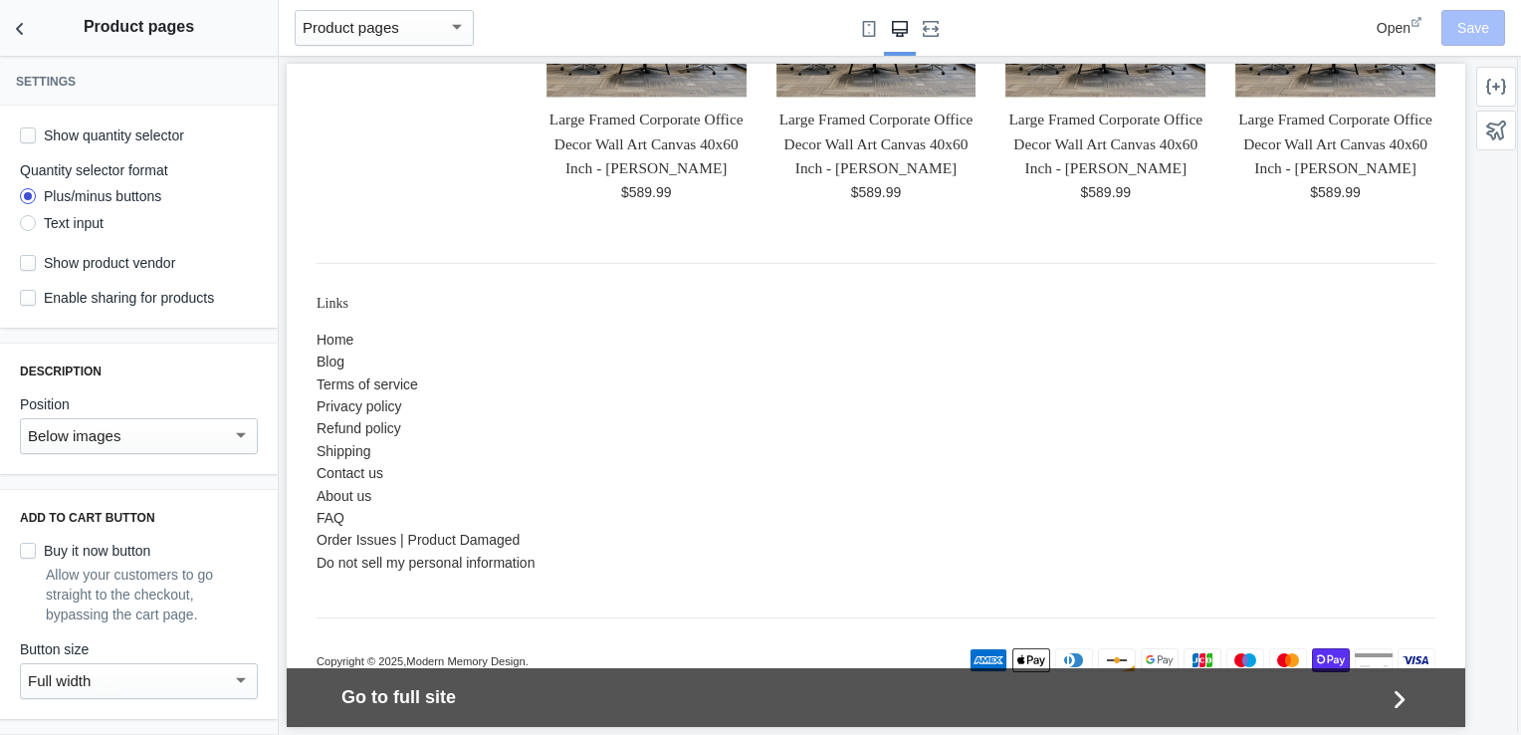
scroll to position [1648, 0]
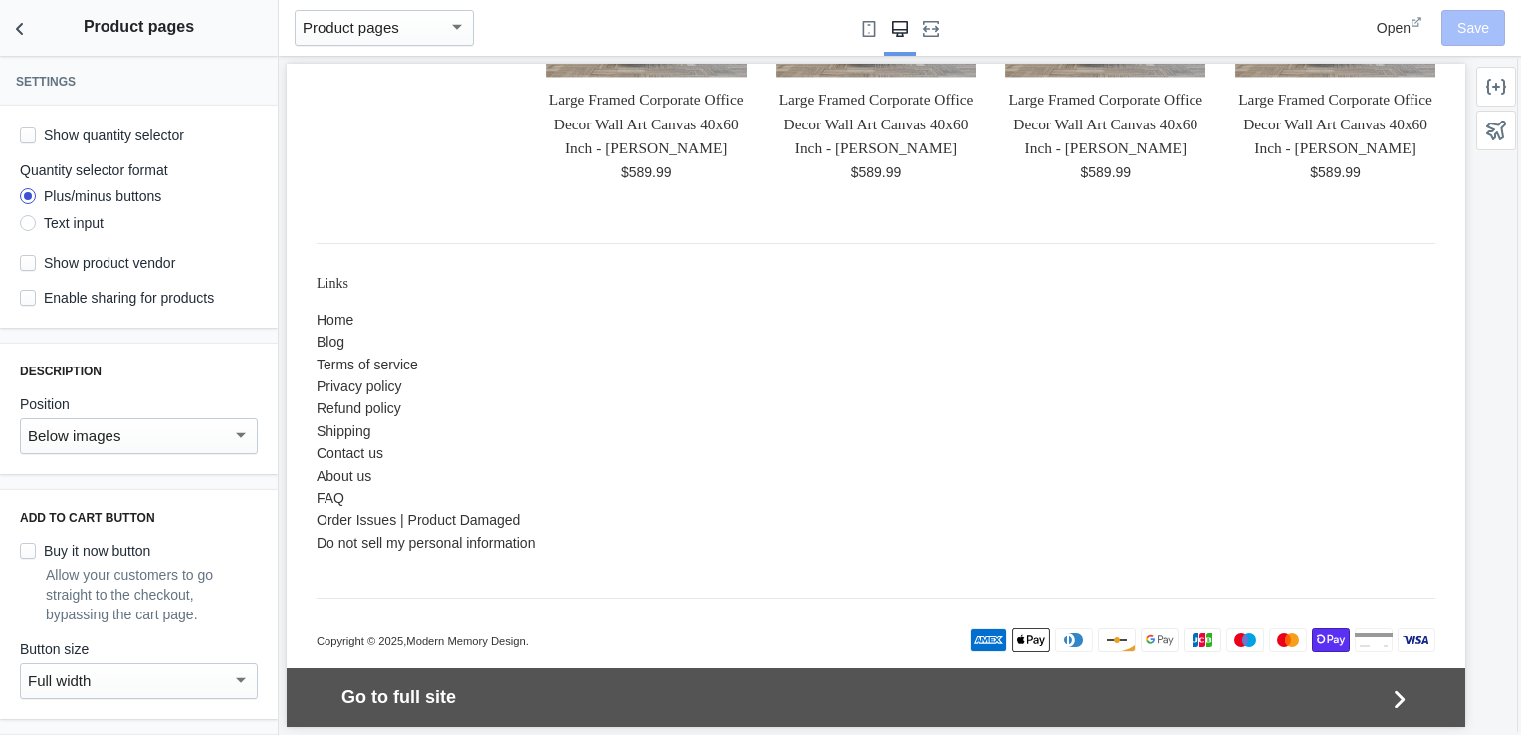
drag, startPoint x: 1463, startPoint y: 177, endPoint x: 1757, endPoint y: 649, distance: 555.7
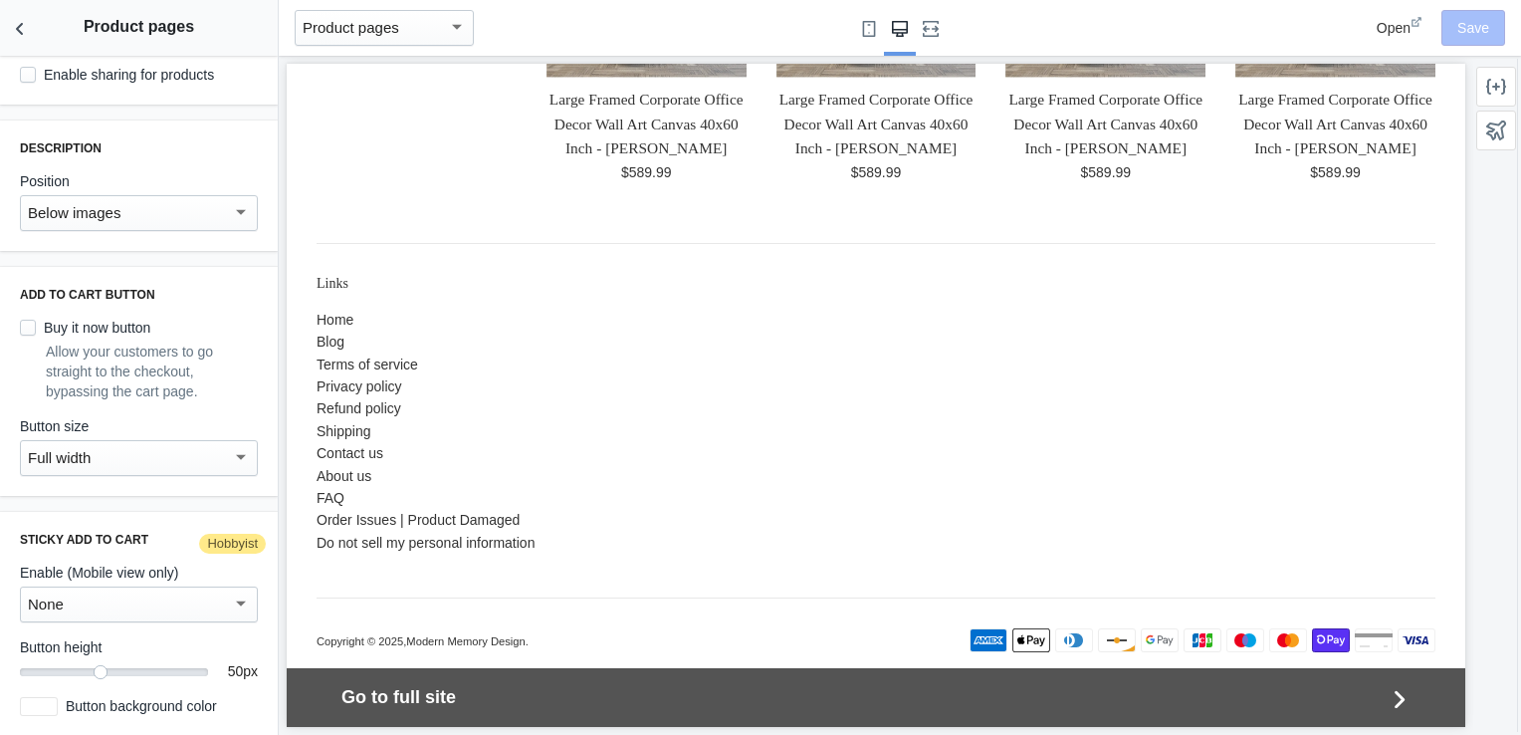
scroll to position [232, 0]
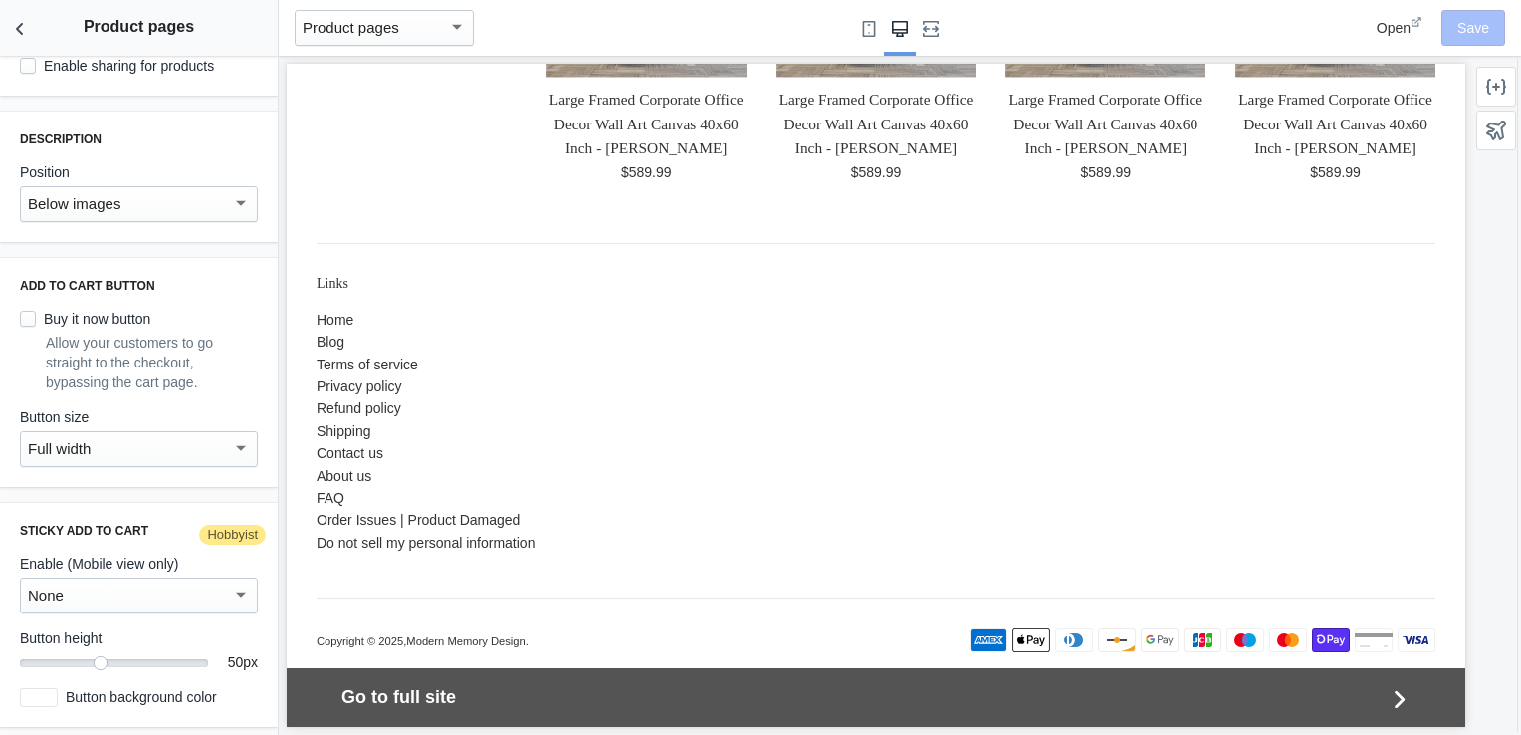
click at [216, 455] on div "Full width" at bounding box center [130, 449] width 204 height 24
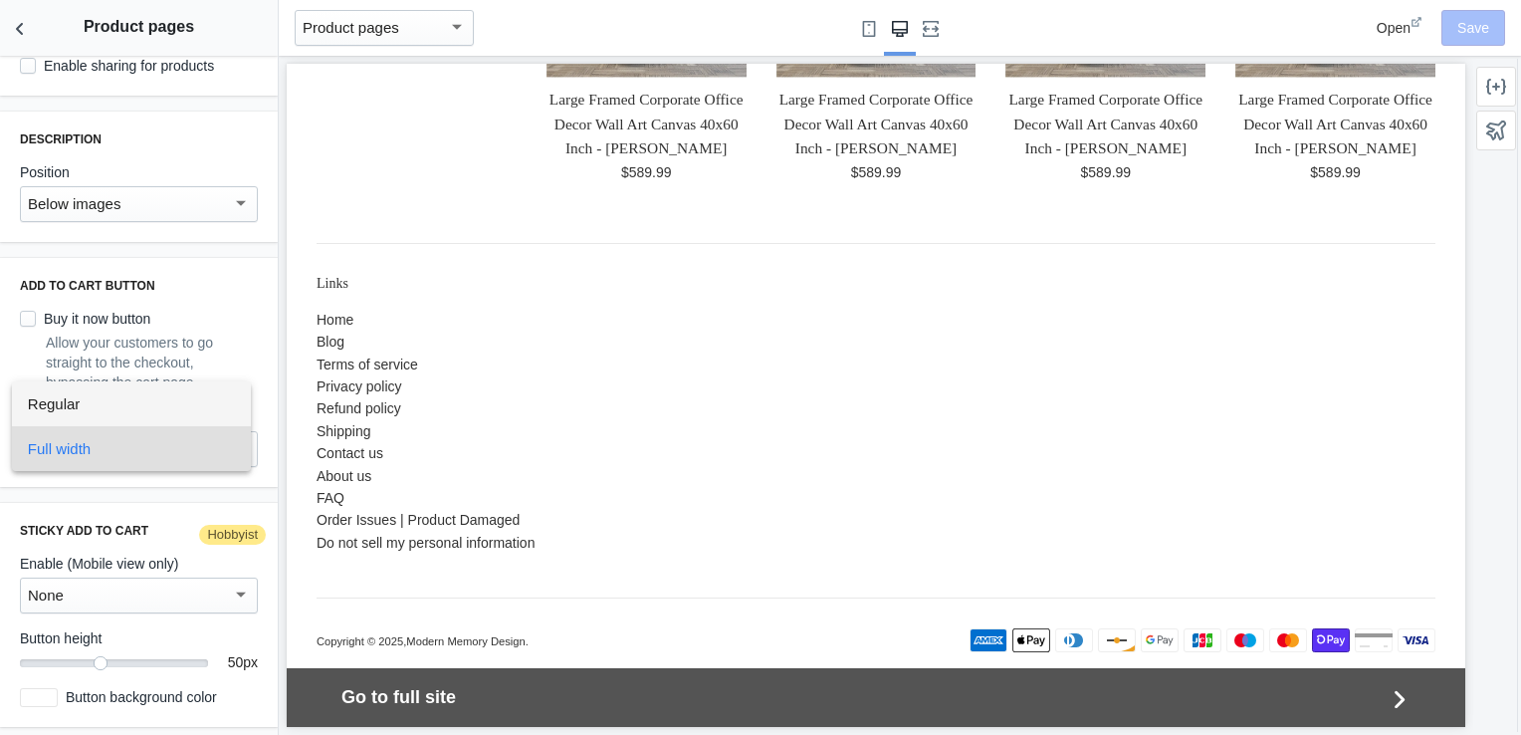
click at [204, 414] on span "Regular" at bounding box center [131, 403] width 207 height 45
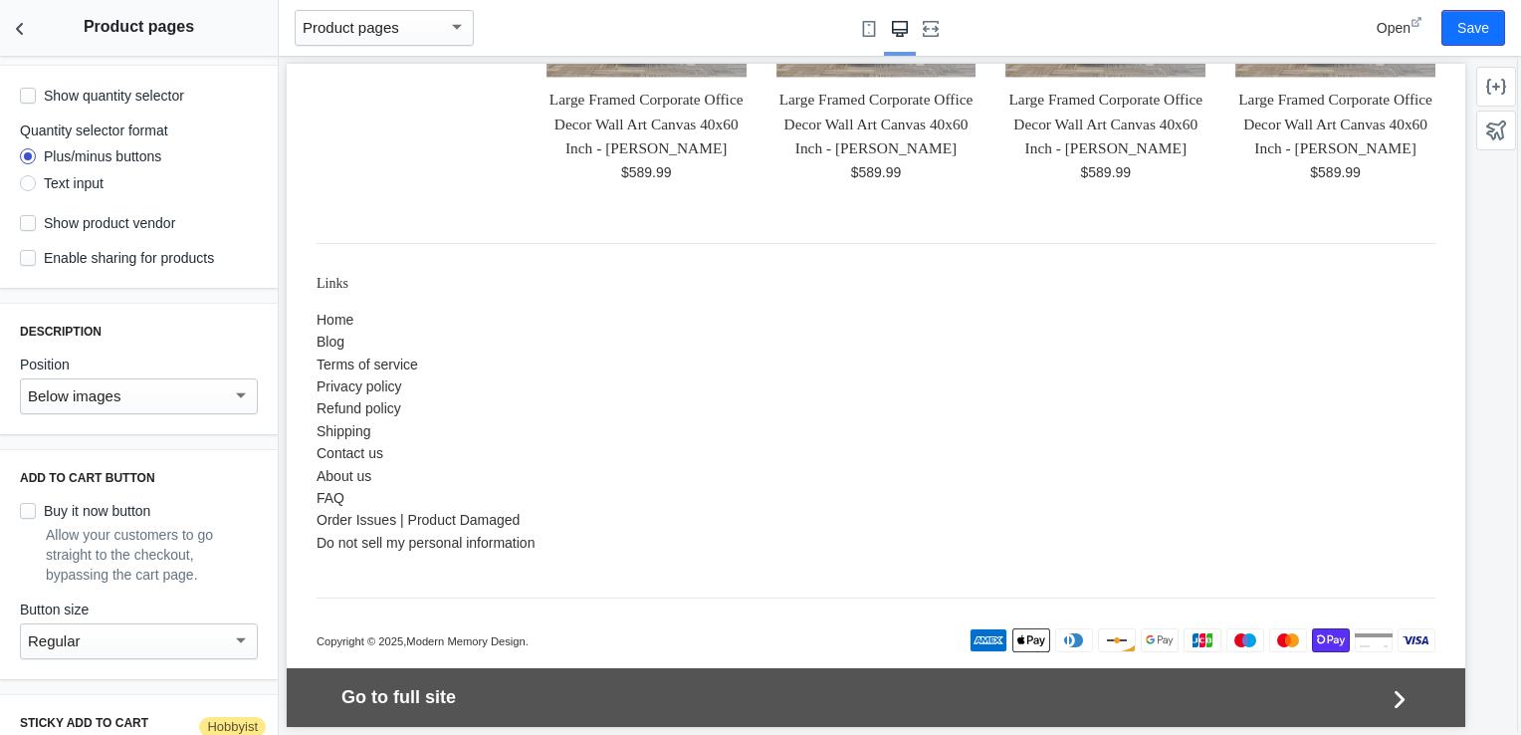
scroll to position [0, 0]
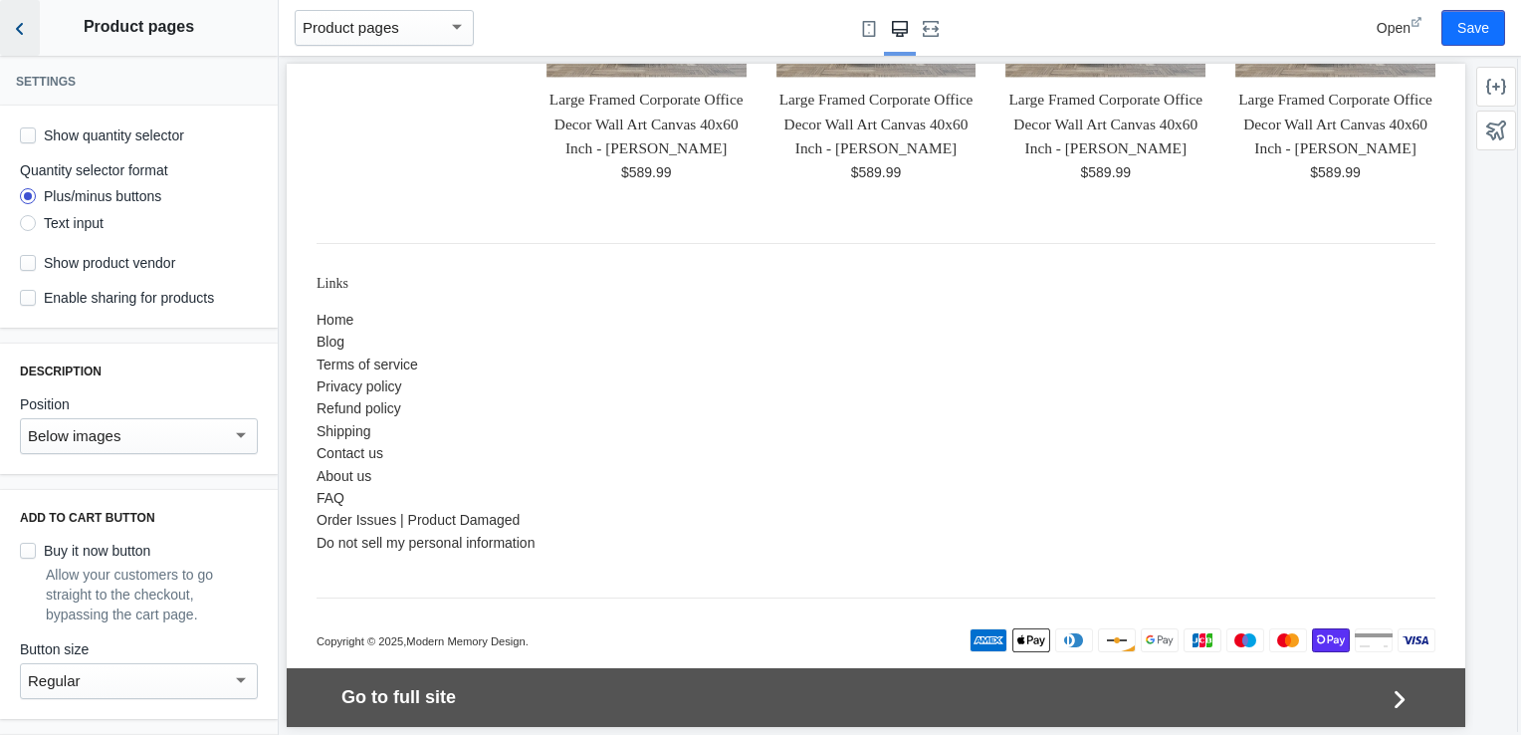
click at [21, 41] on button "Back to sections" at bounding box center [20, 28] width 40 height 56
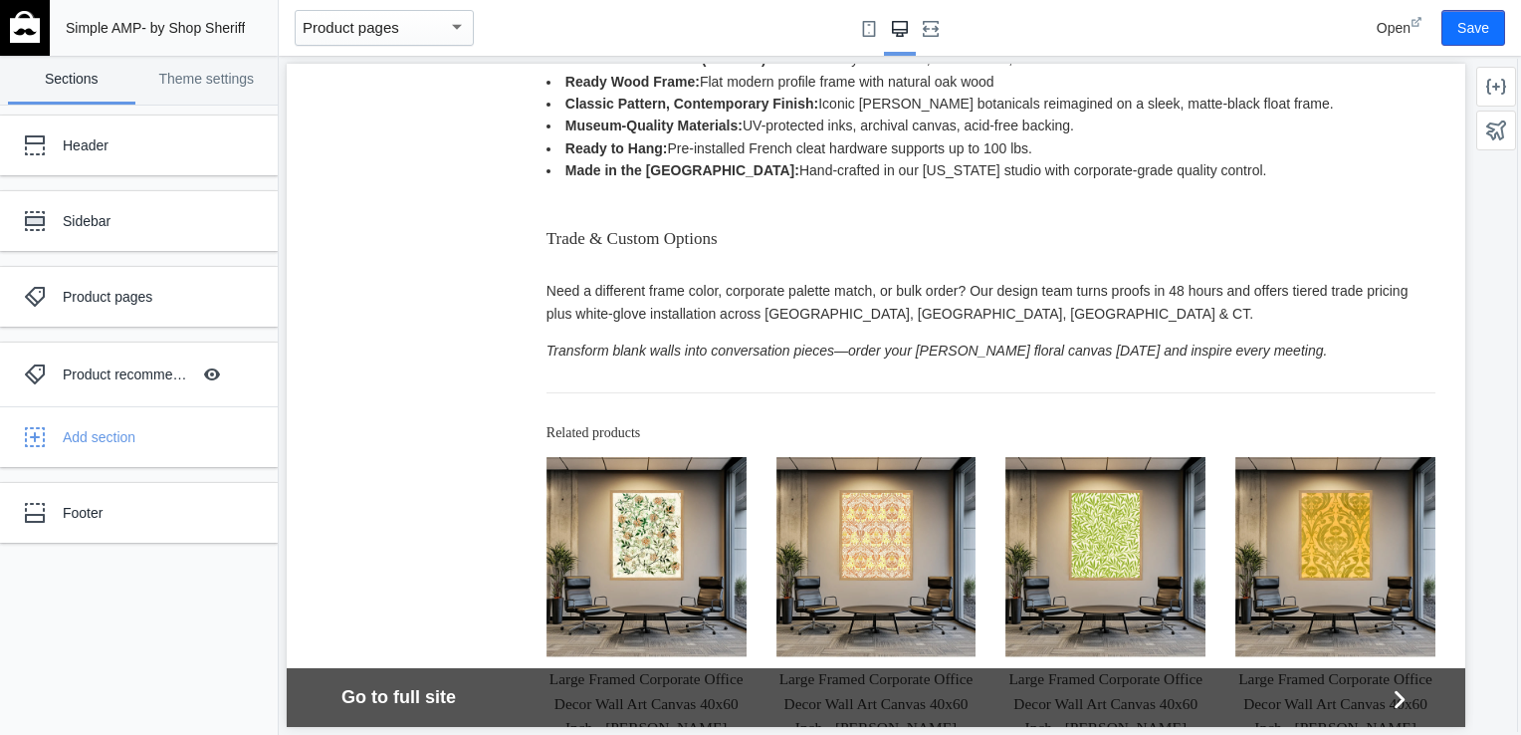
scroll to position [1648, 0]
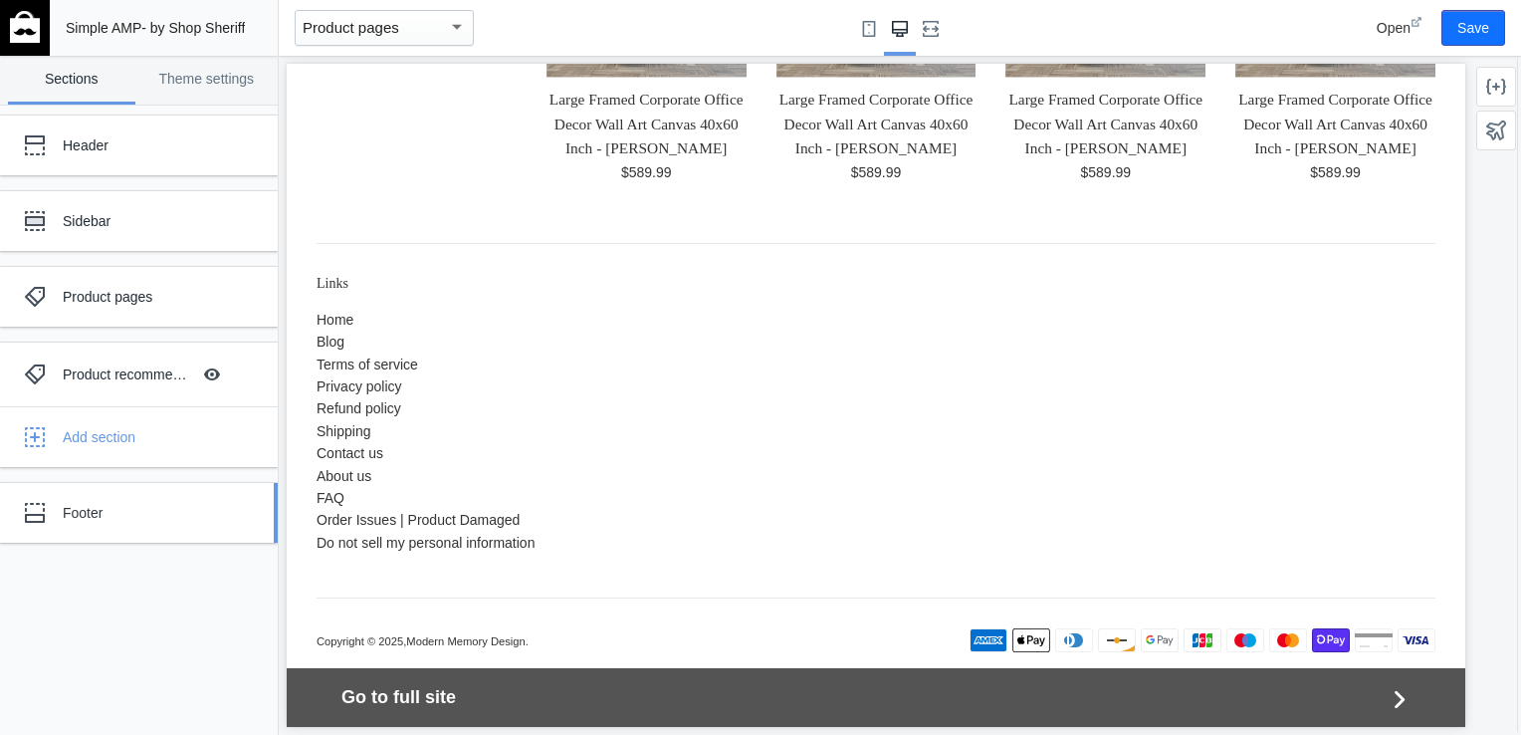
click at [127, 500] on div "Footer" at bounding box center [124, 513] width 219 height 40
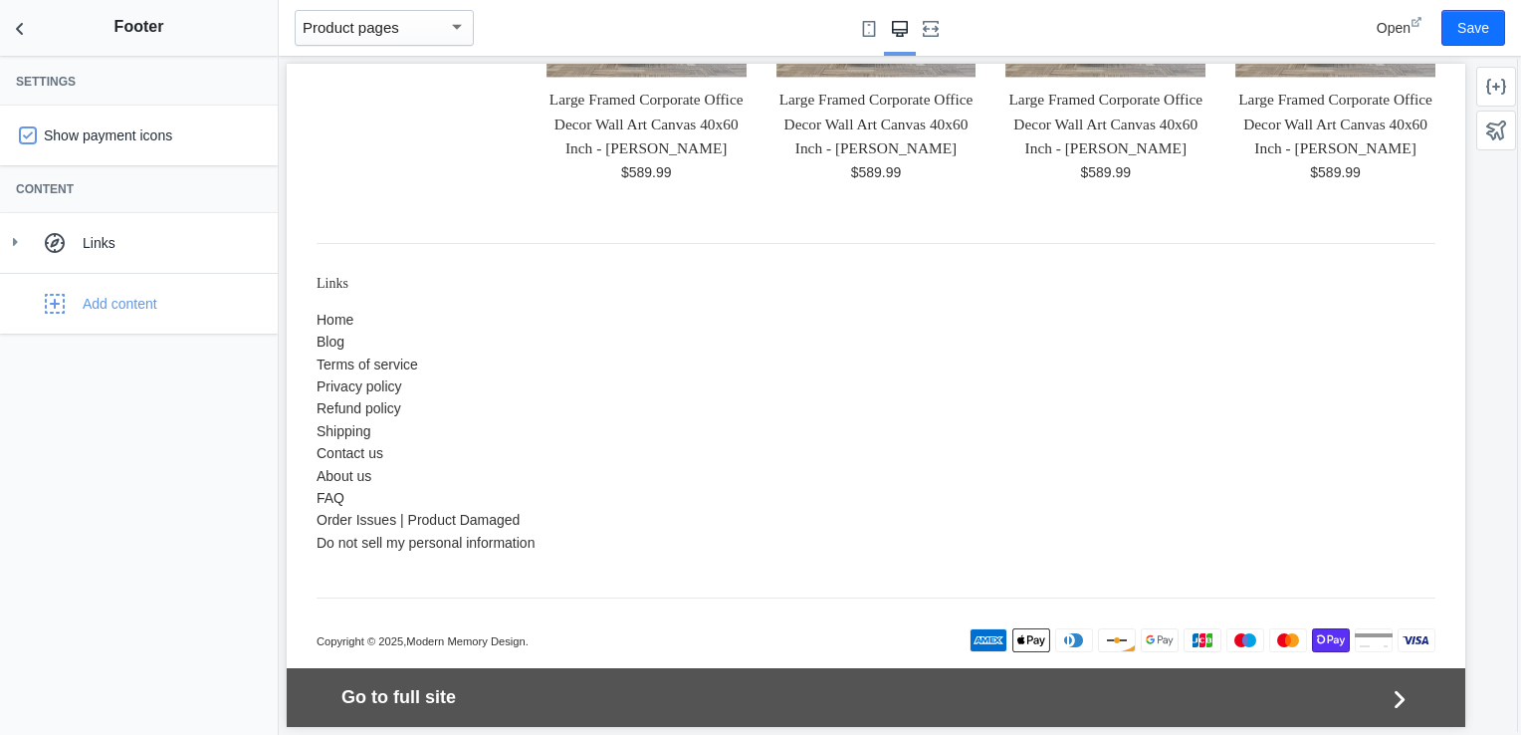
click at [32, 137] on input "Show payment icons" at bounding box center [28, 135] width 16 height 16
checkbox input "false"
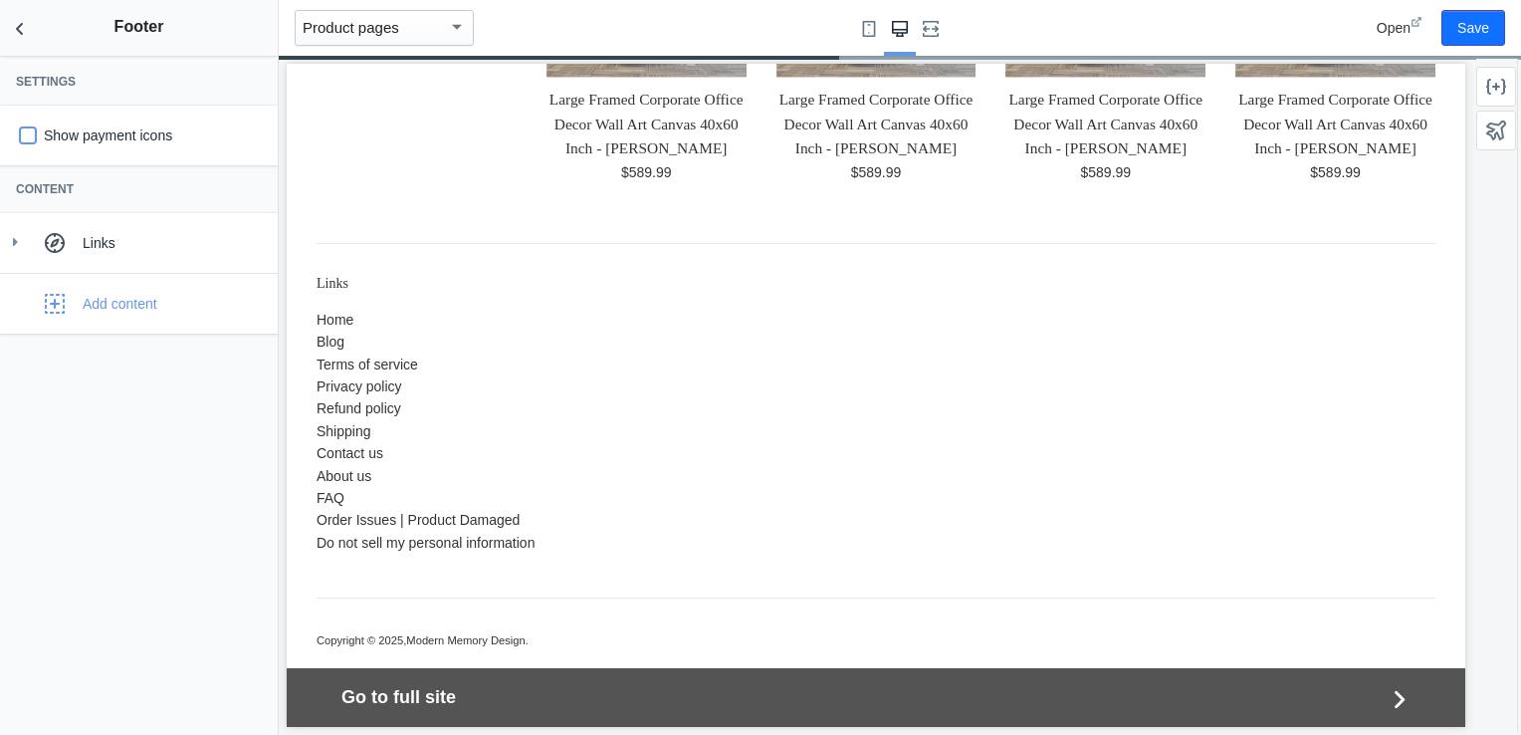
scroll to position [1647, 0]
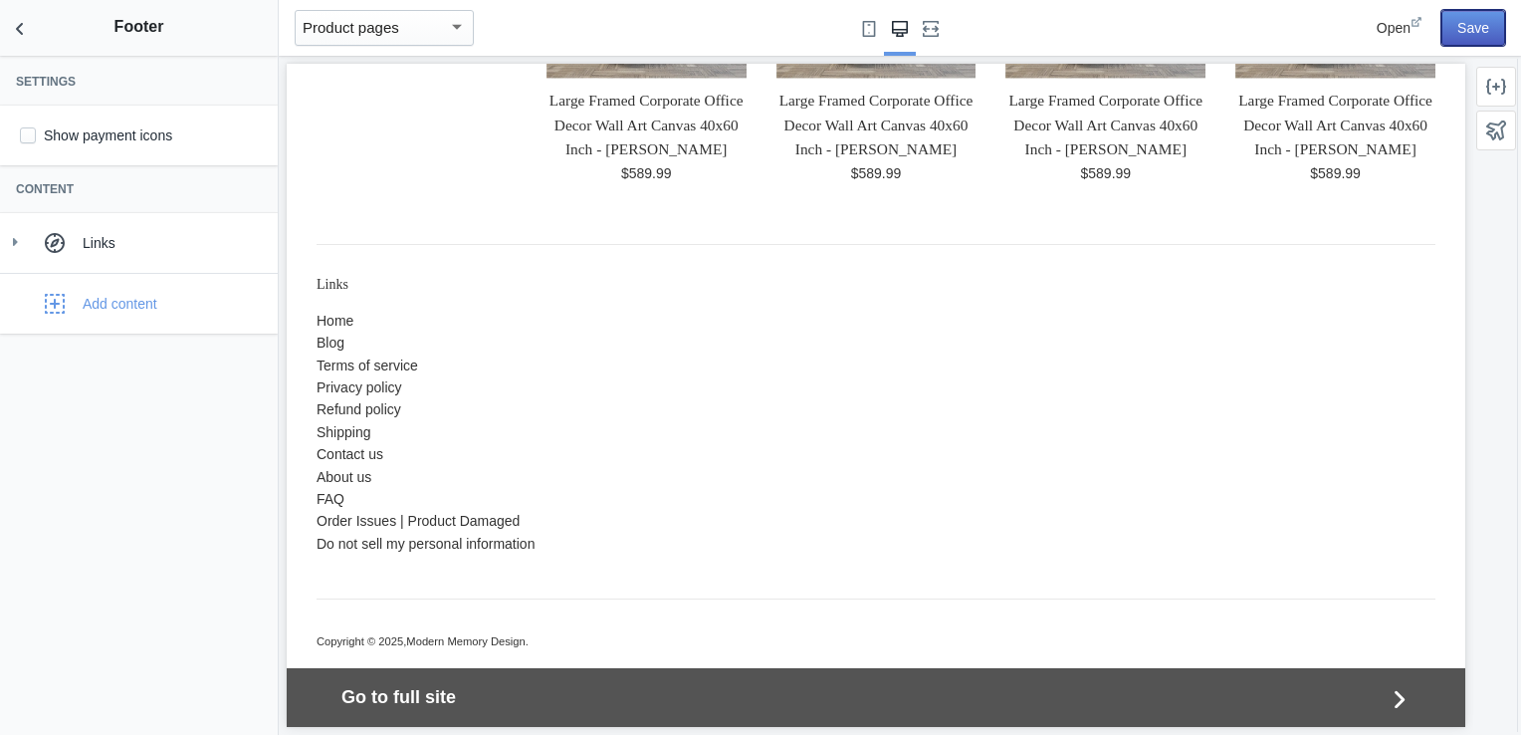
click at [1464, 27] on button "Save" at bounding box center [1473, 28] width 64 height 36
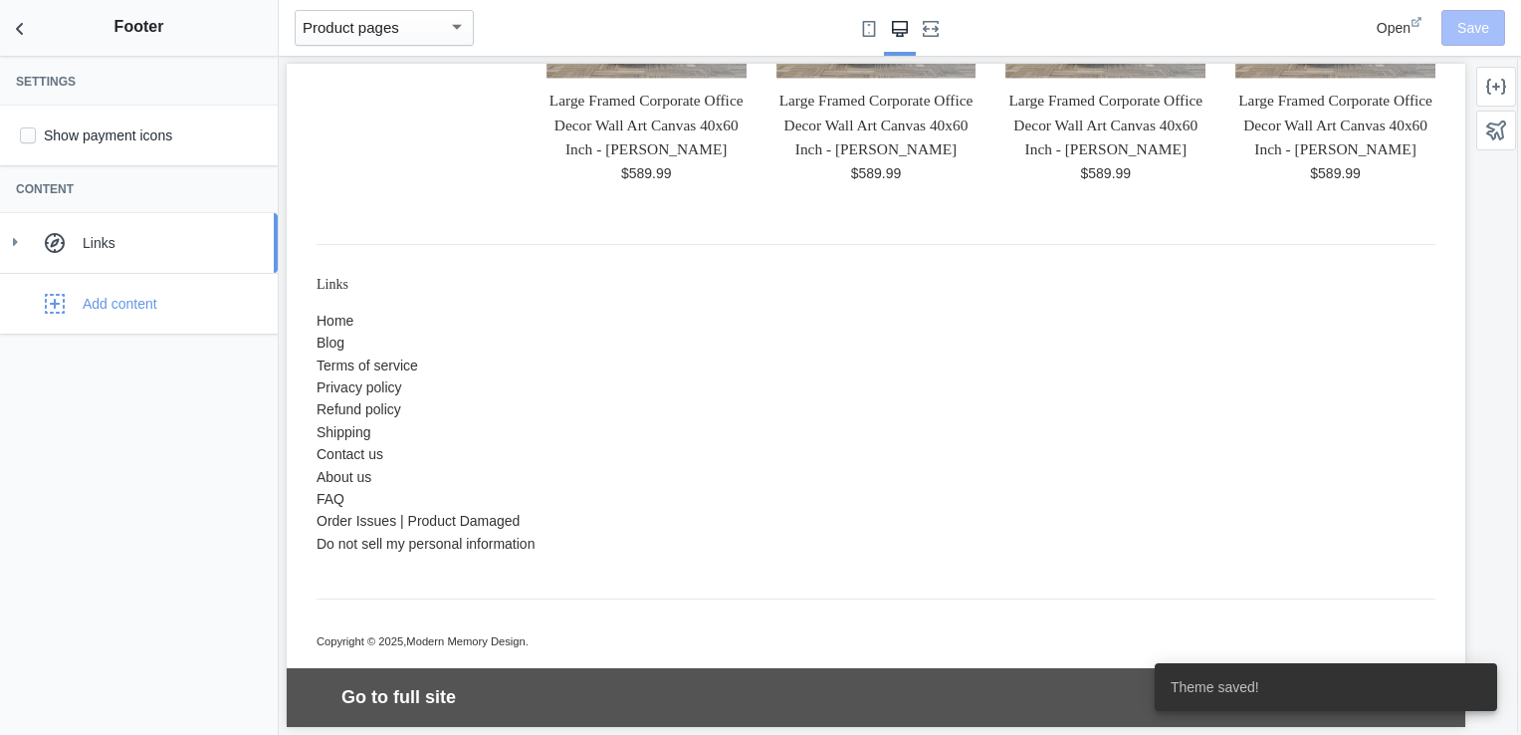
click at [159, 266] on link "Links" at bounding box center [139, 243] width 278 height 60
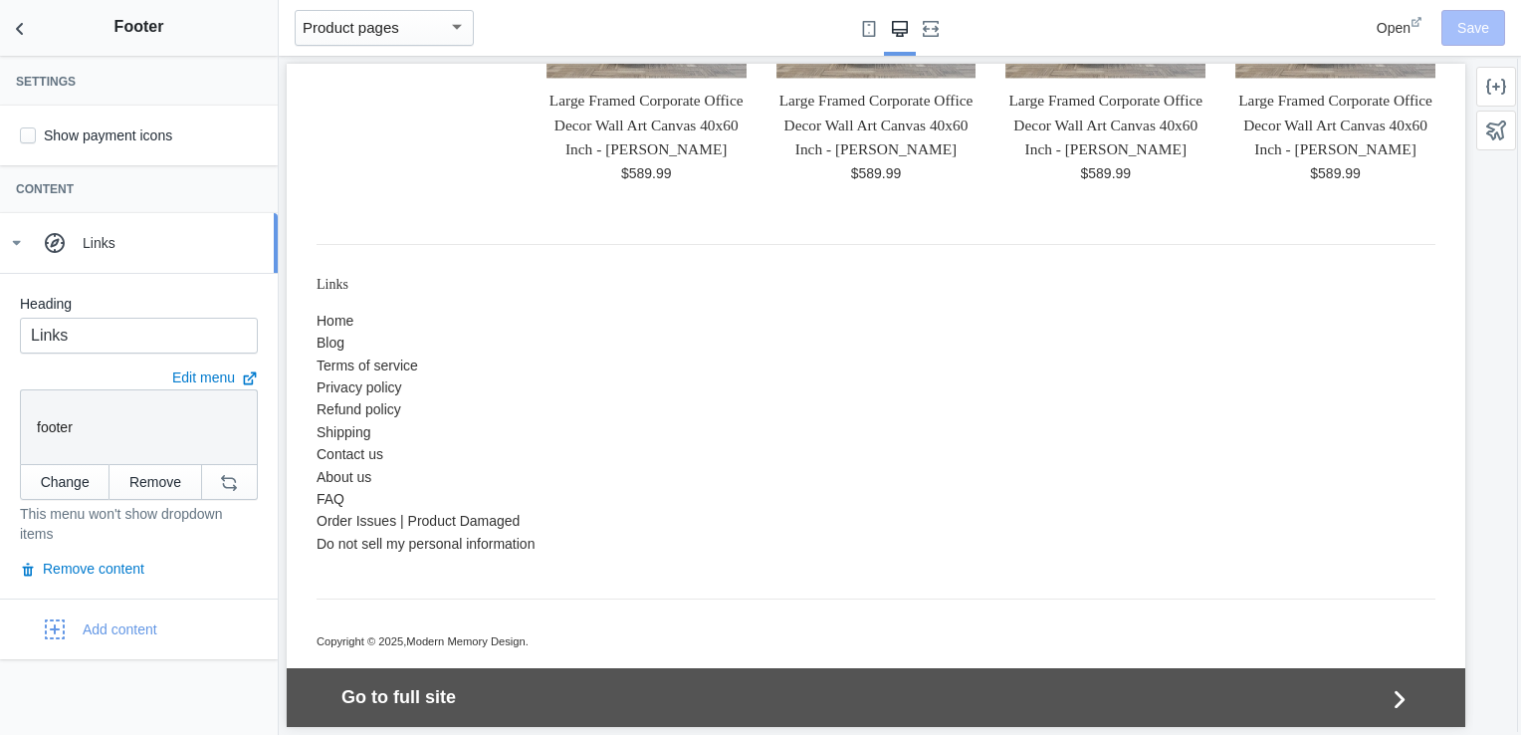
click at [159, 266] on link "Links" at bounding box center [139, 243] width 278 height 60
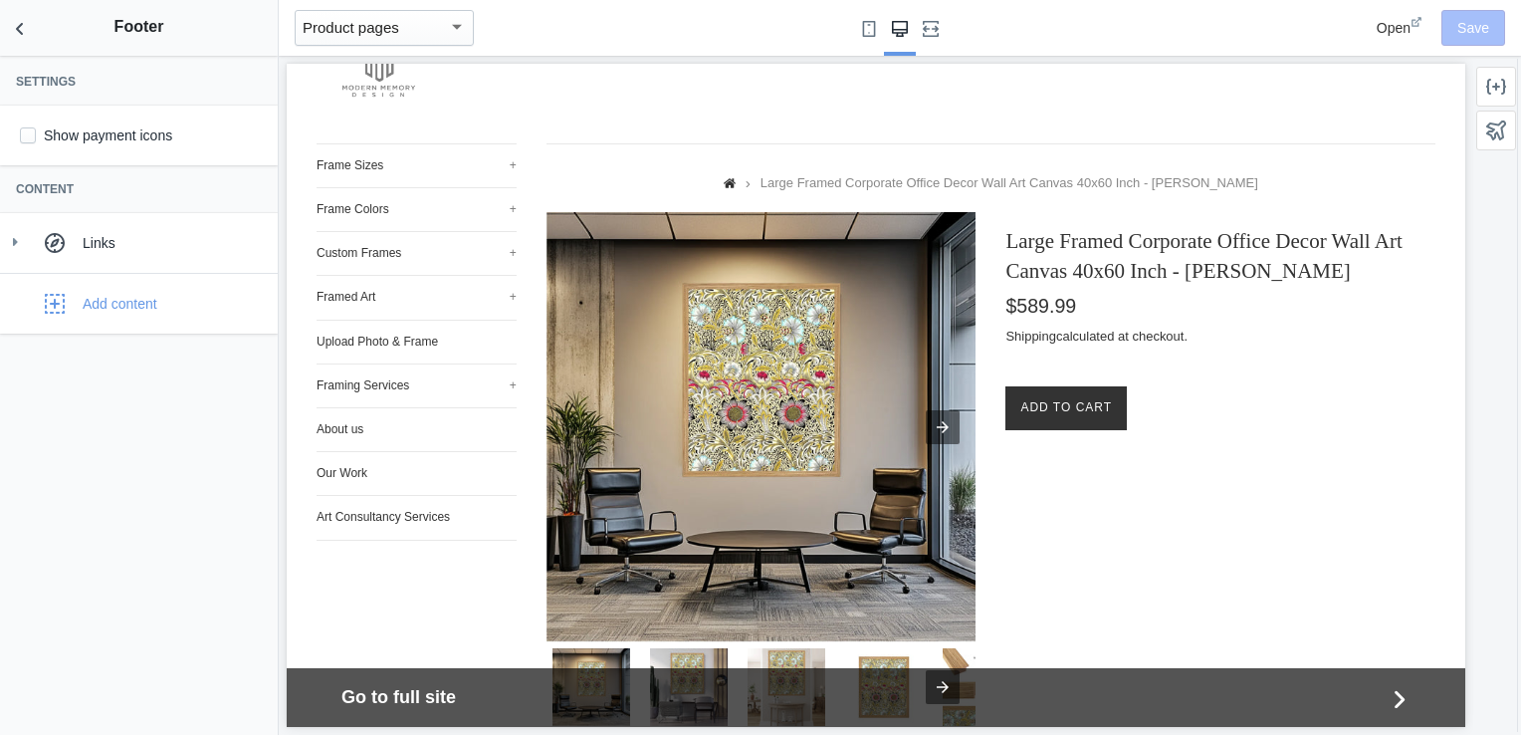
scroll to position [0, 0]
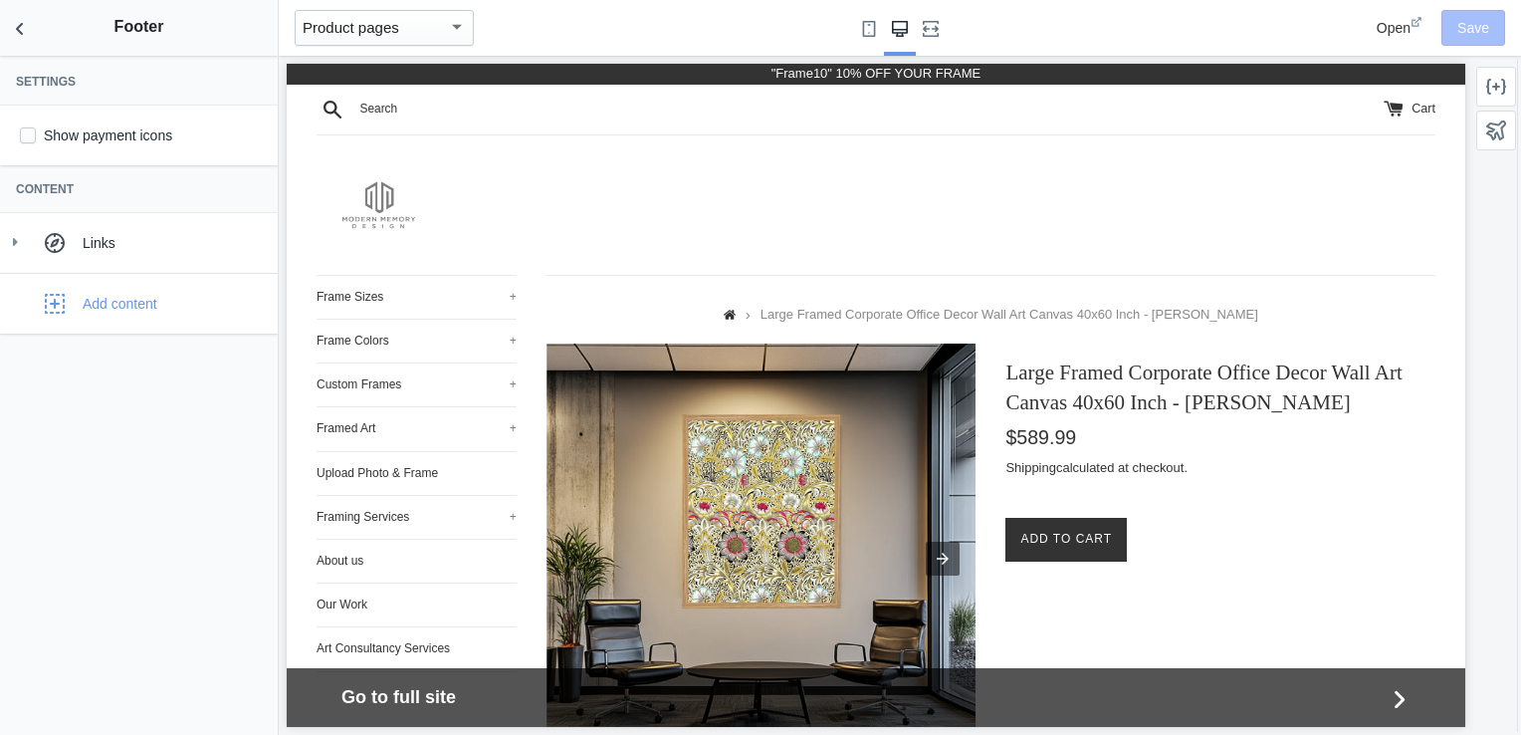
drag, startPoint x: 1455, startPoint y: 605, endPoint x: 1692, endPoint y: 96, distance: 562.0
click at [1473, 15] on div "Open Save" at bounding box center [1403, 28] width 219 height 56
click at [15, 32] on icon "Back to sections" at bounding box center [20, 29] width 20 height 20
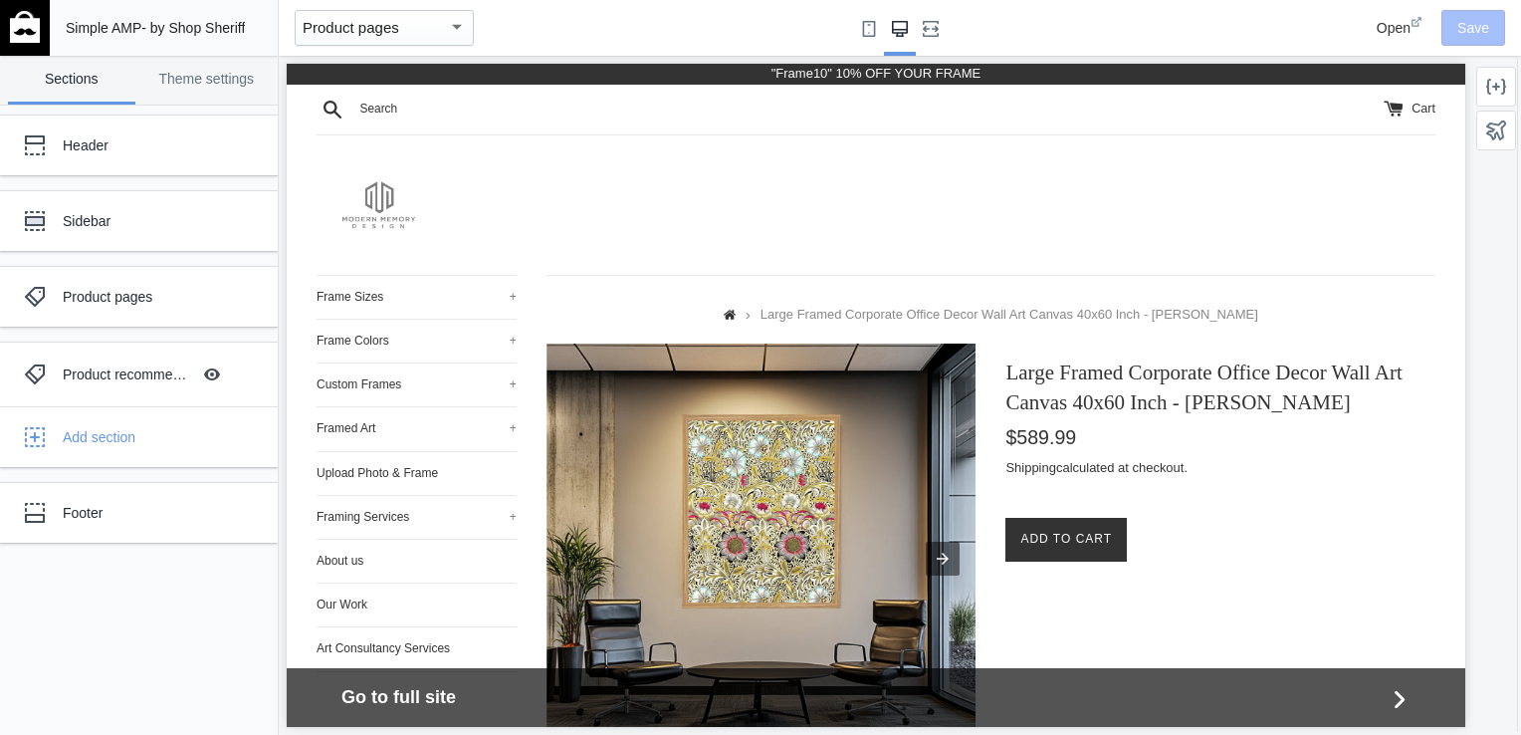
click at [15, 32] on img at bounding box center [25, 27] width 30 height 32
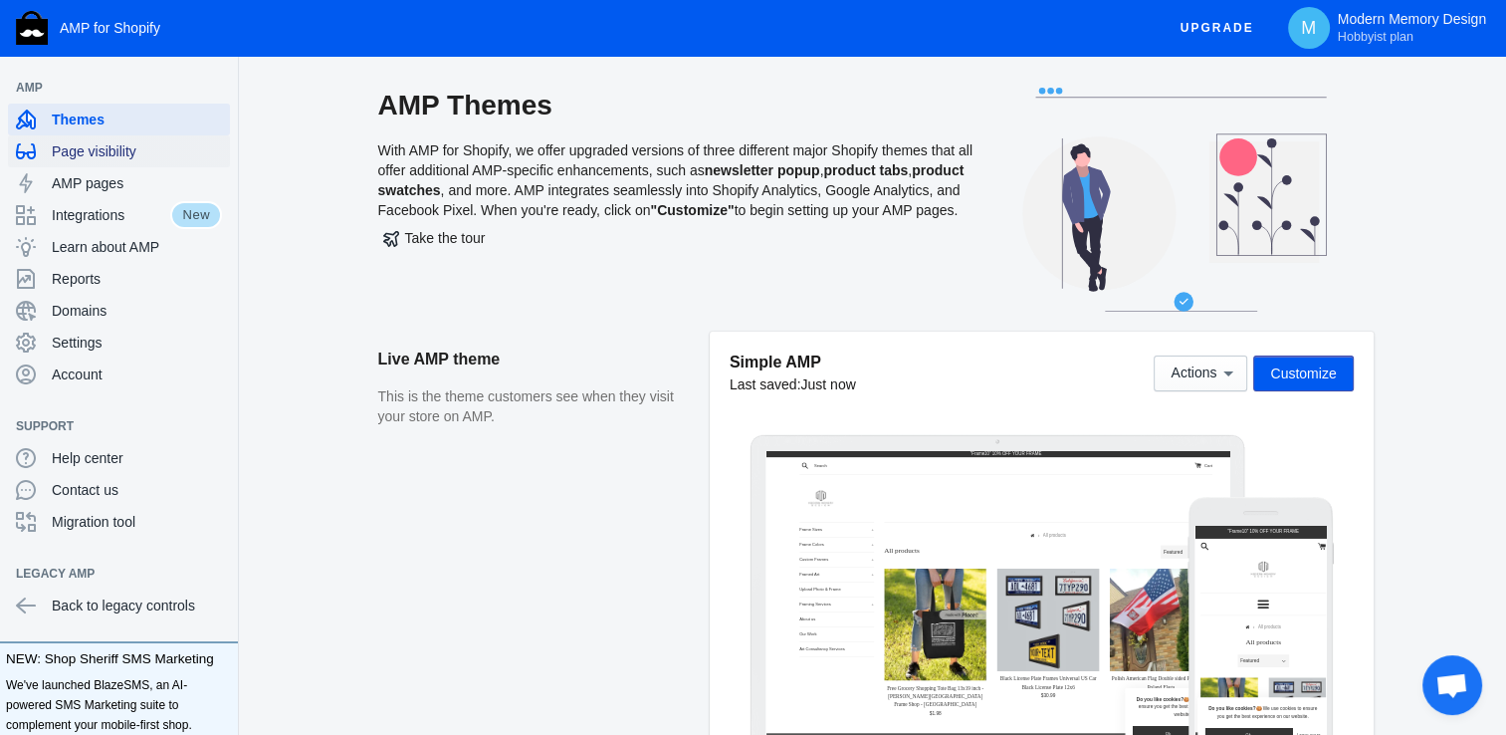
click at [95, 157] on span "Page visibility" at bounding box center [137, 151] width 170 height 20
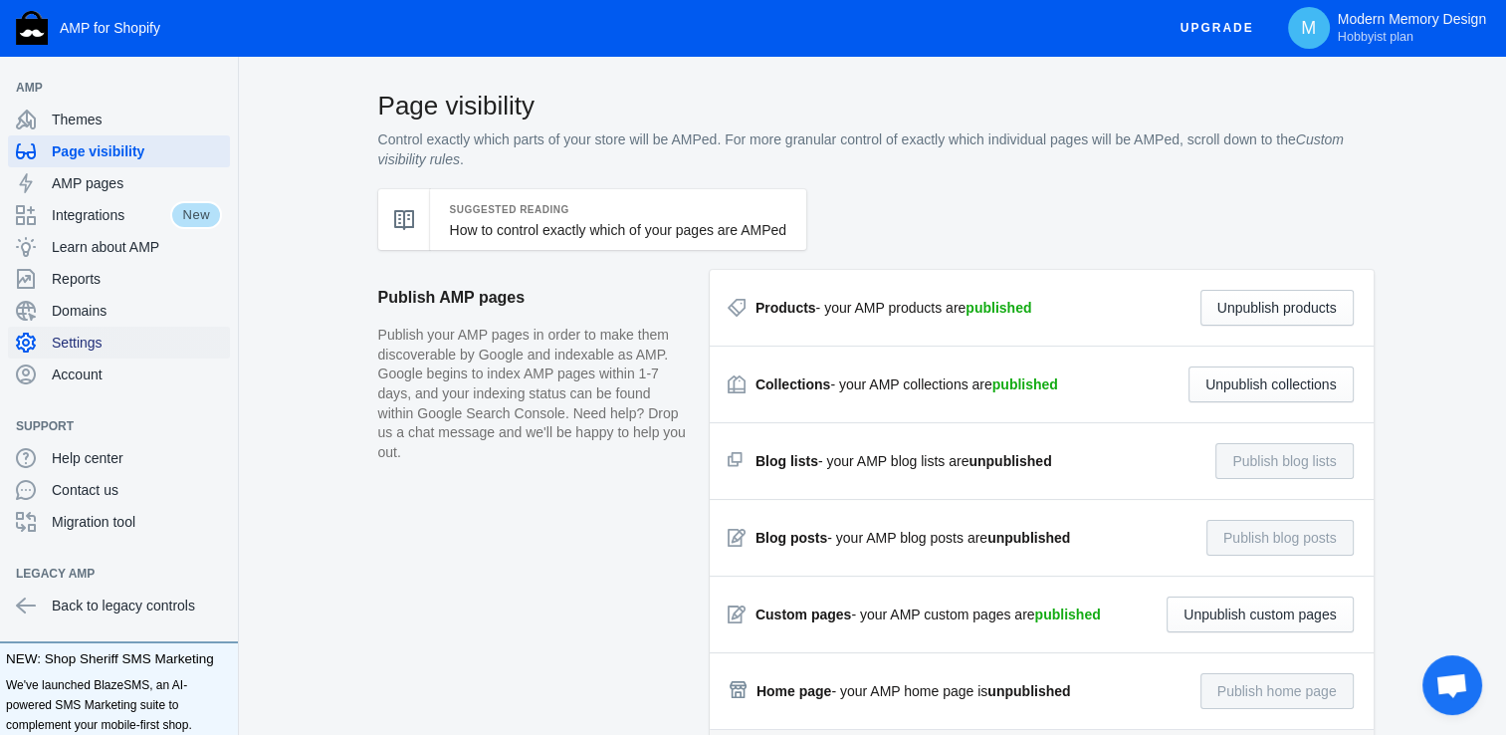
click at [88, 348] on span "Settings" at bounding box center [137, 342] width 170 height 20
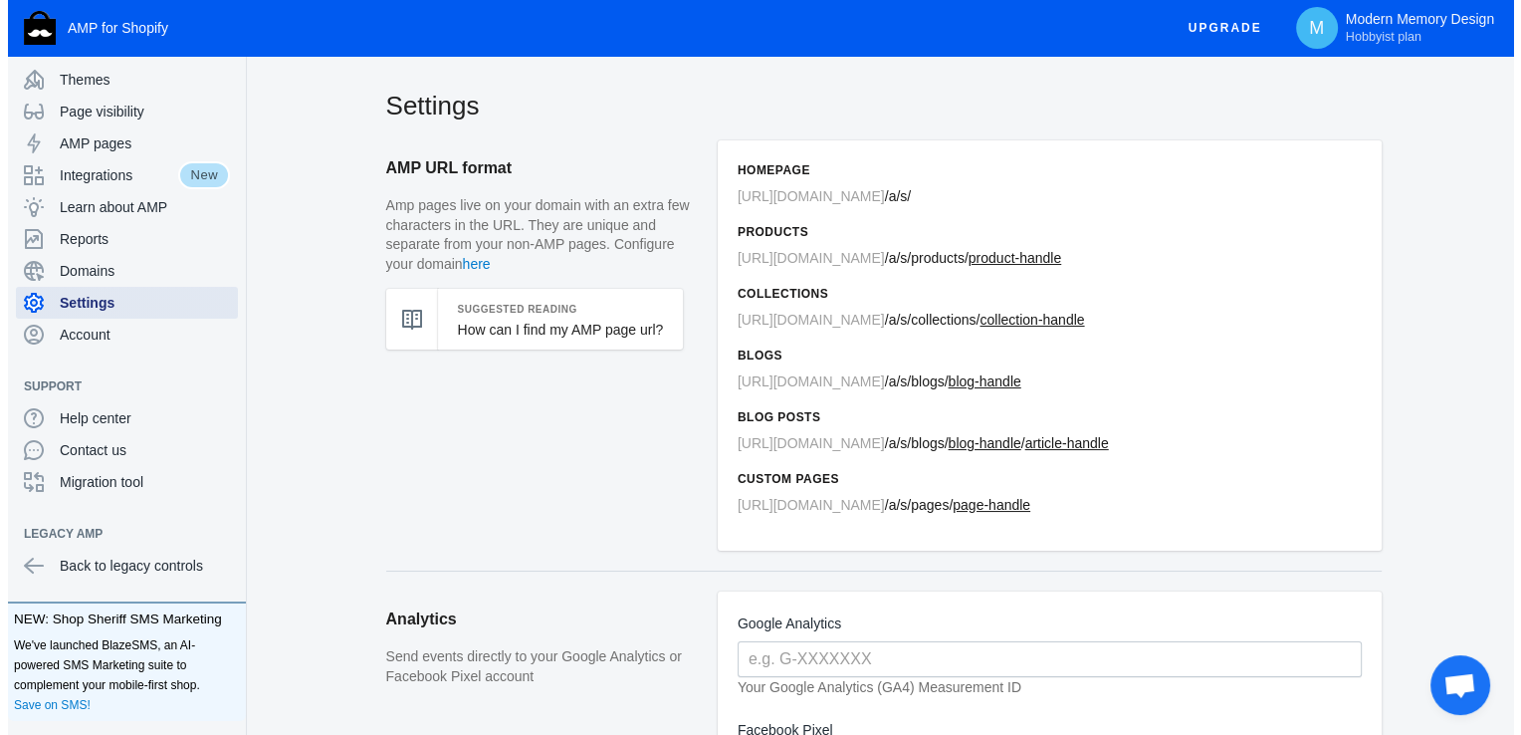
scroll to position [80, 0]
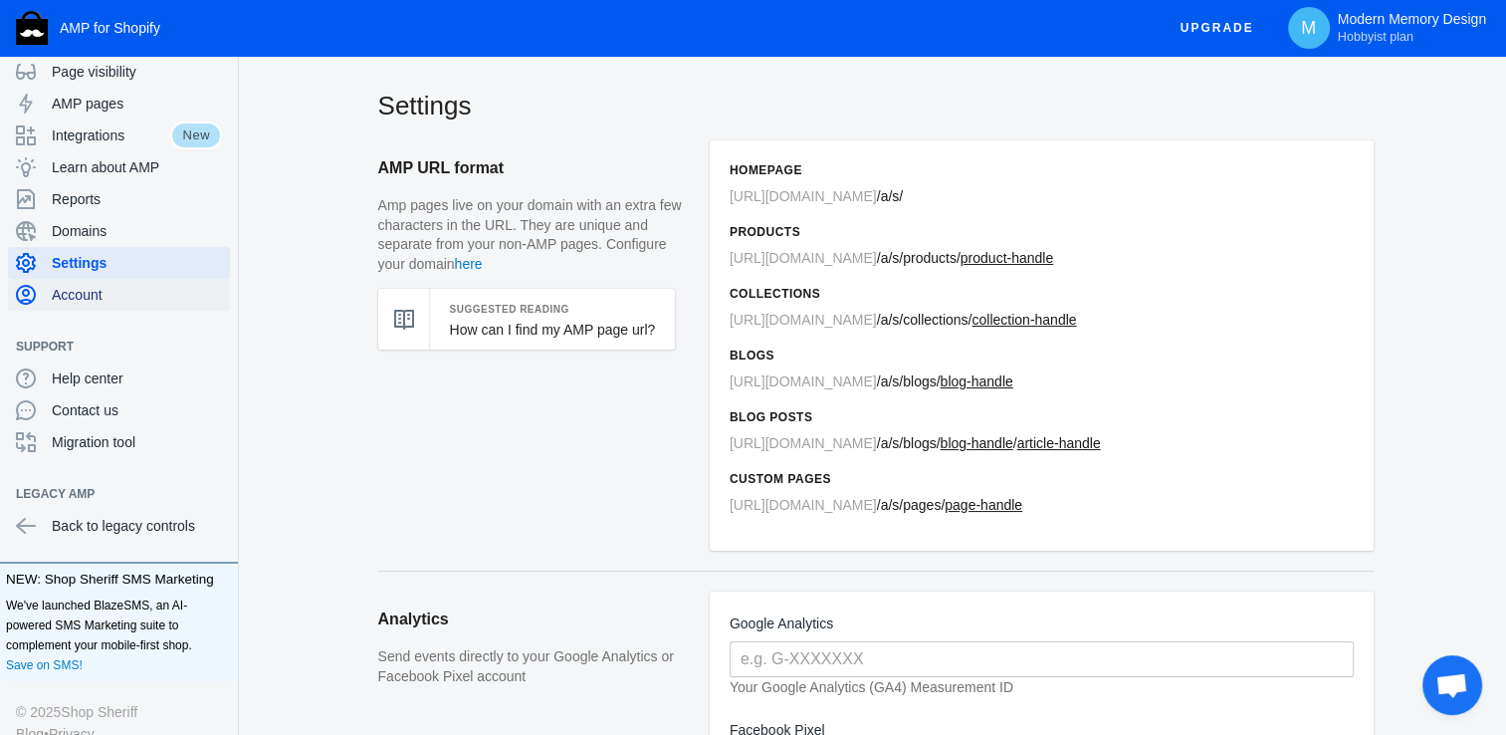
click at [92, 290] on span "Account" at bounding box center [137, 295] width 170 height 20
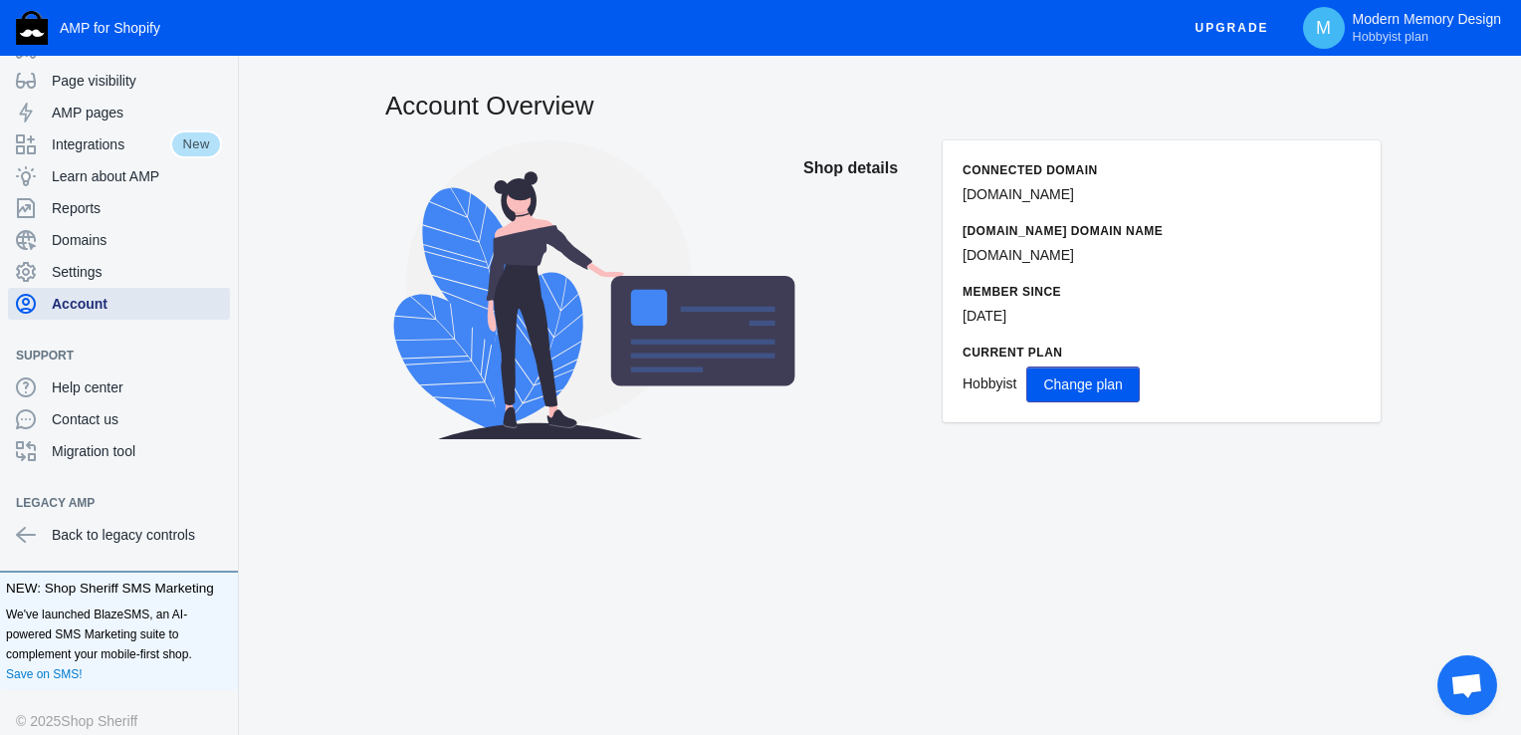
scroll to position [68, 0]
click at [1089, 379] on span "Change plan" at bounding box center [1082, 384] width 79 height 16
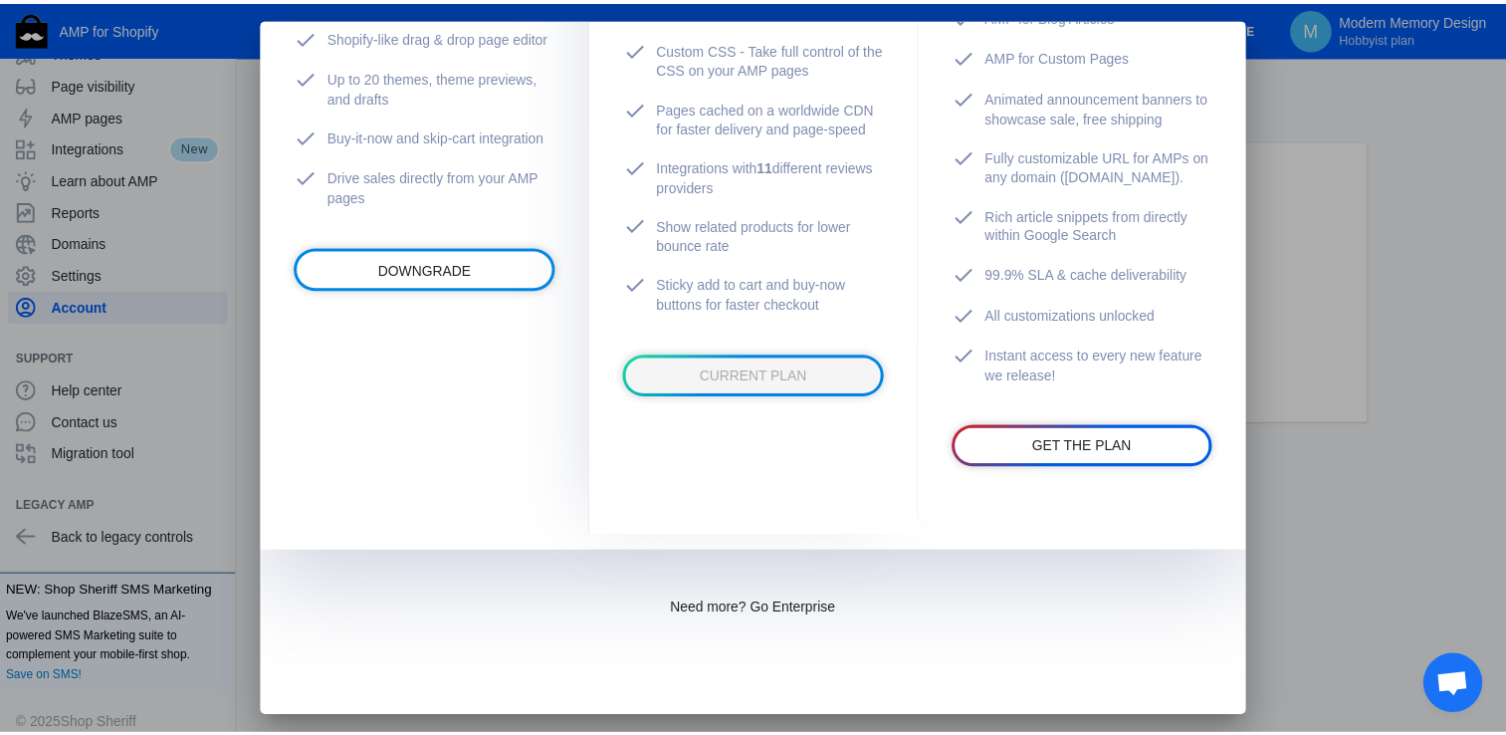
scroll to position [0, 0]
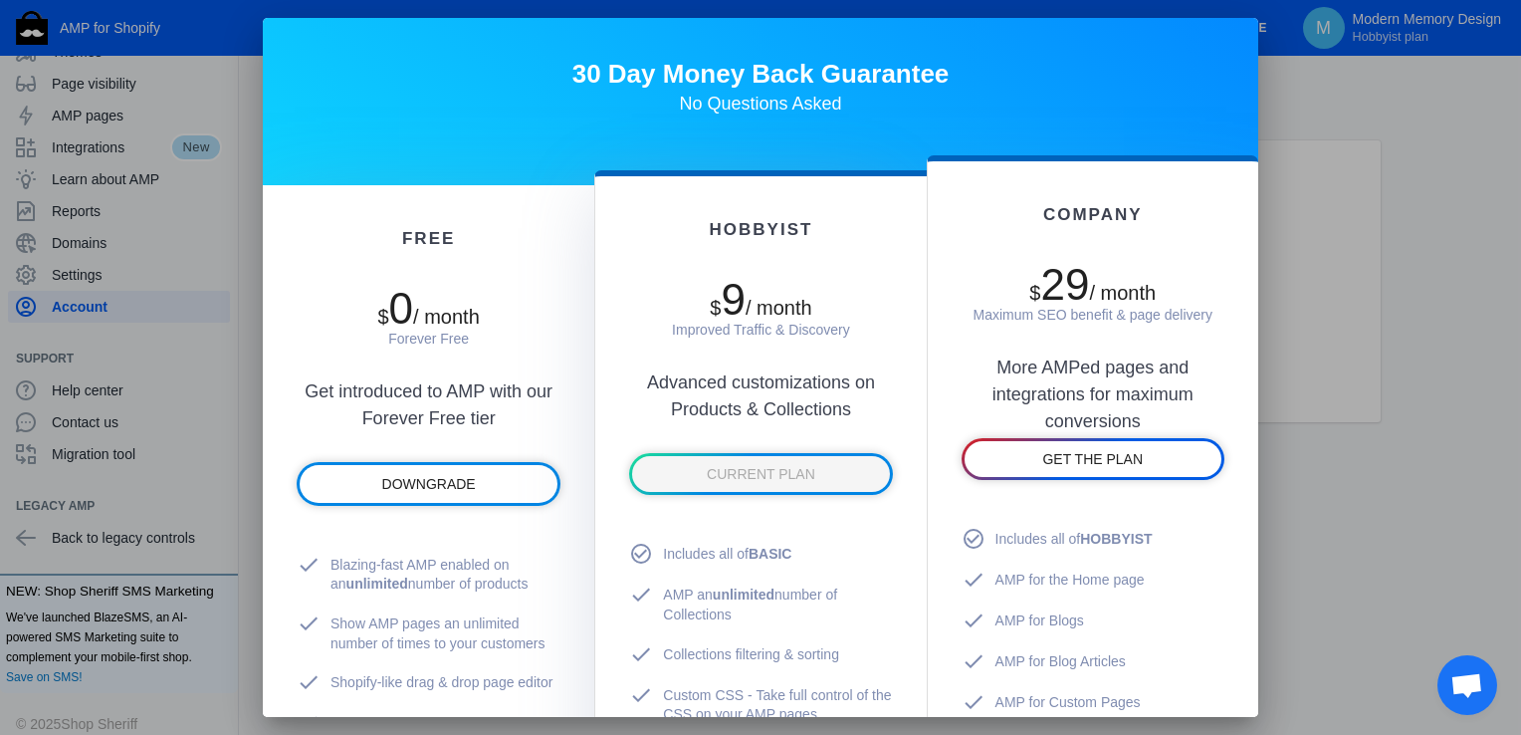
click at [1404, 293] on div at bounding box center [760, 367] width 1521 height 735
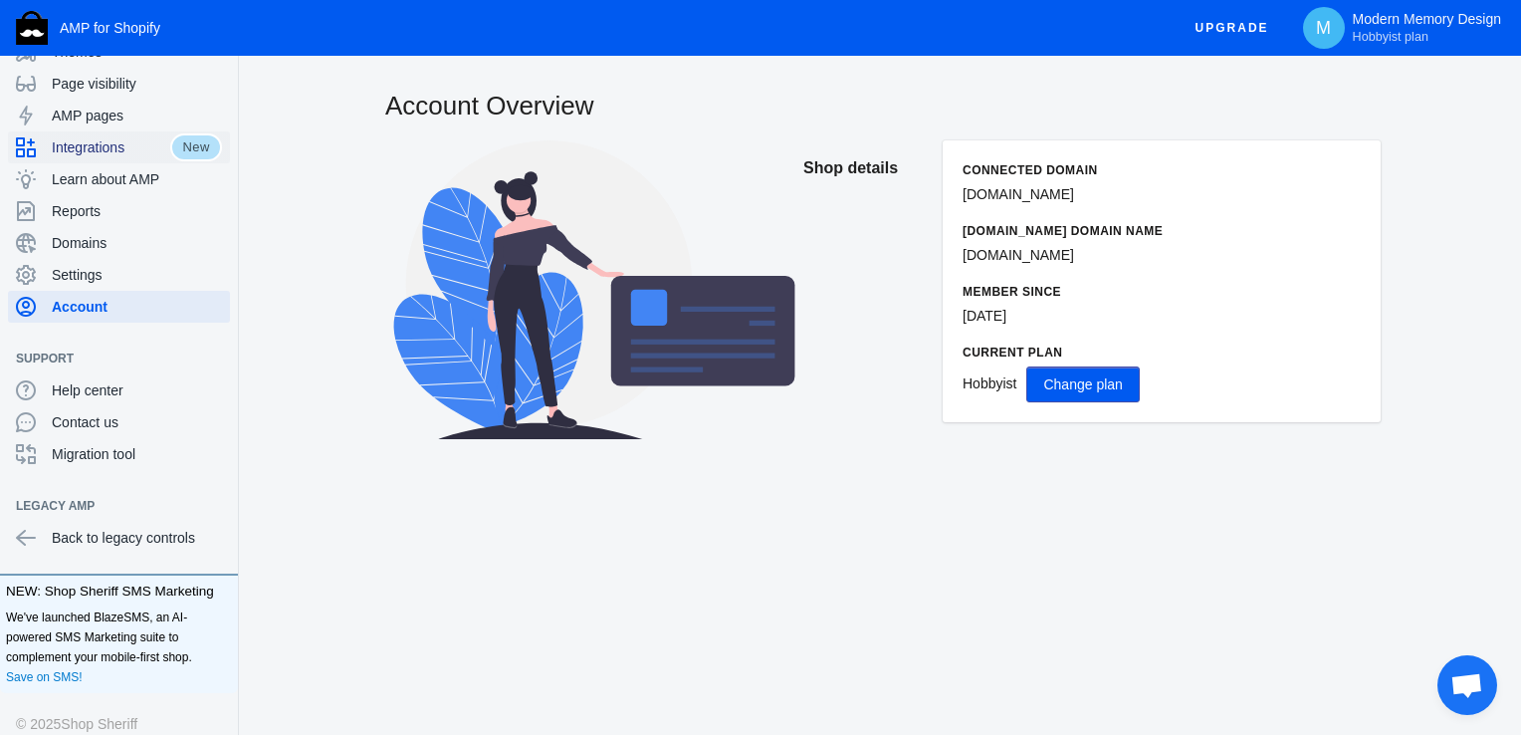
click at [55, 153] on span "Integrations" at bounding box center [111, 147] width 118 height 20
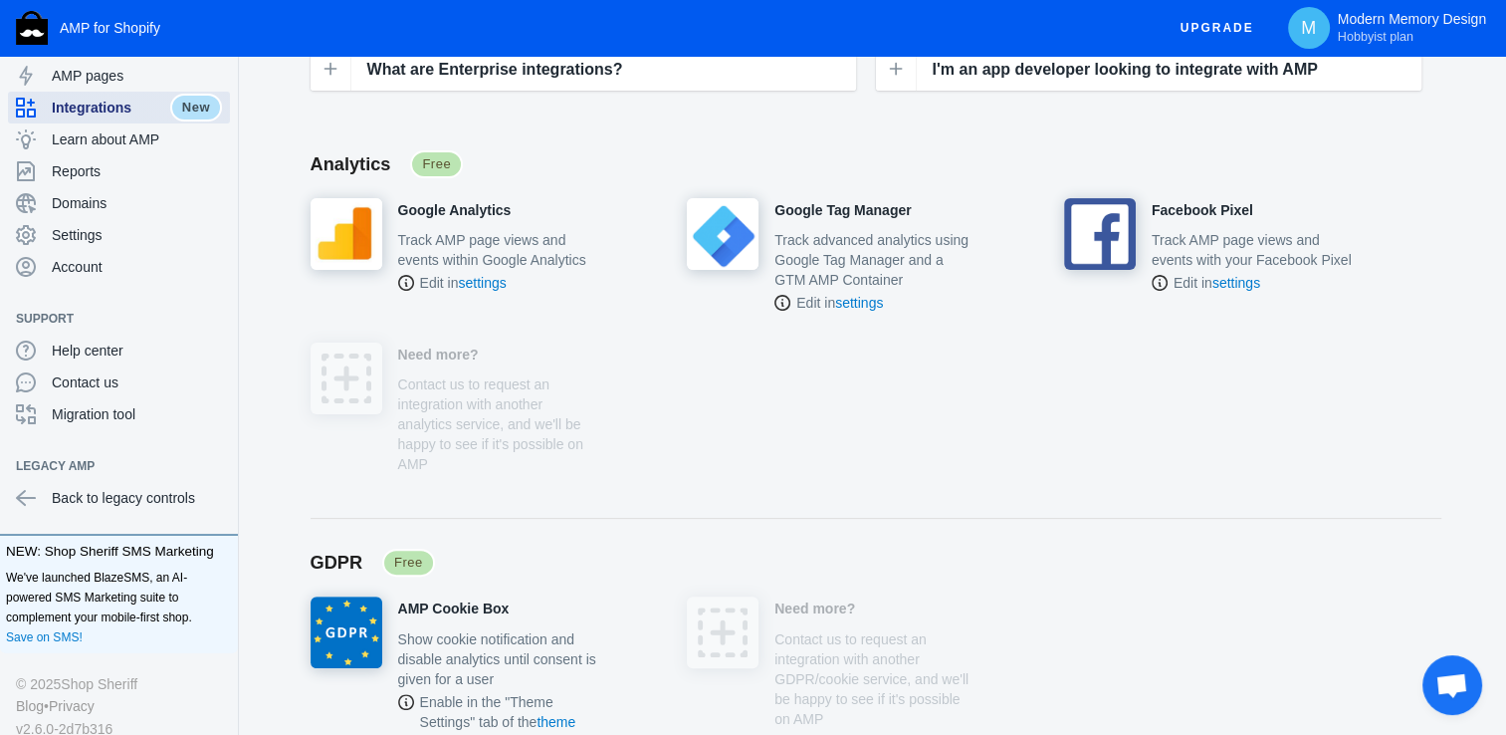
scroll to position [438, 0]
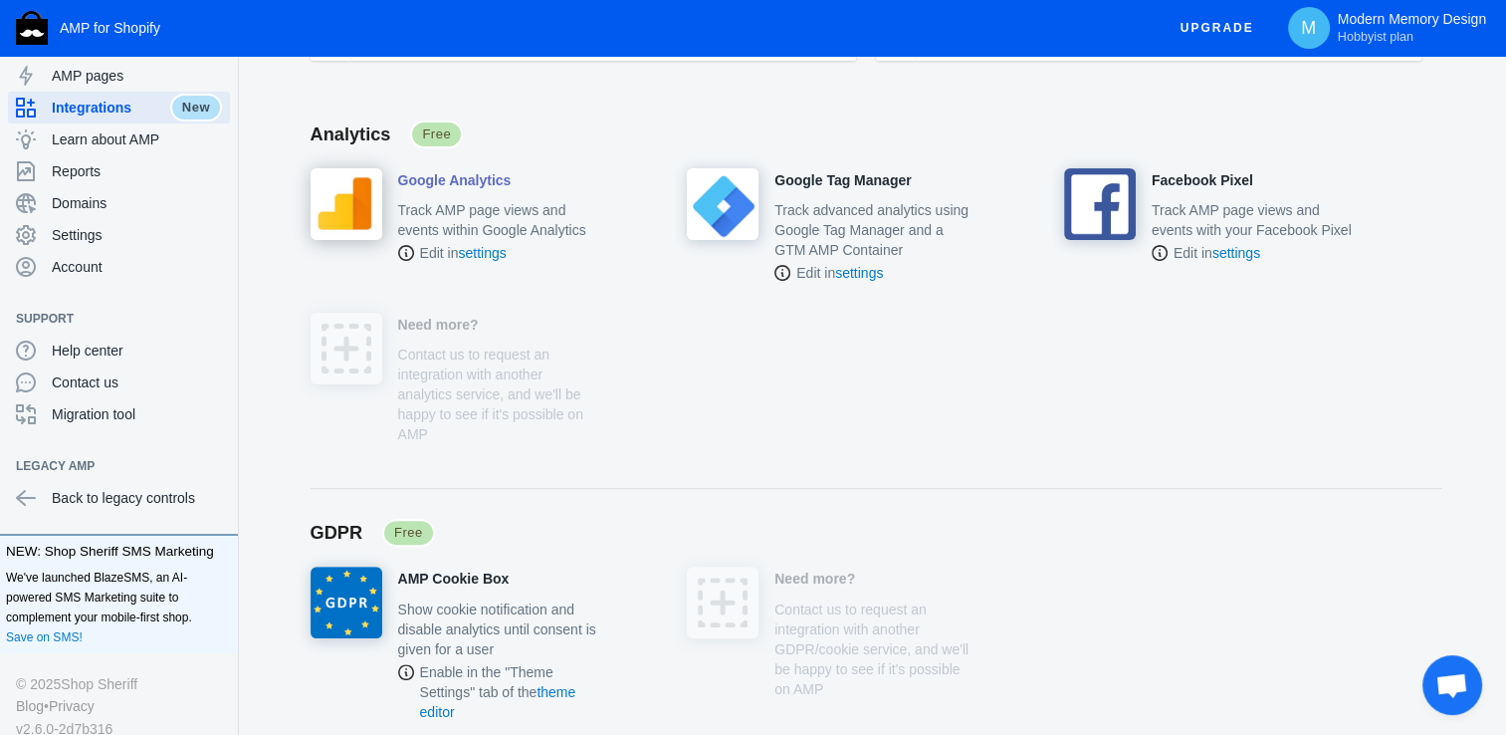
click at [472, 231] on p "Track AMP page views and events within Google Analytics" at bounding box center [498, 220] width 201 height 40
click at [480, 193] on div at bounding box center [498, 194] width 201 height 3
click at [483, 179] on h4 "Google Analytics" at bounding box center [454, 181] width 113 height 18
click at [416, 190] on div "Google Analytics Track AMP page views and events within Google Analytics Edit i…" at bounding box center [455, 215] width 289 height 95
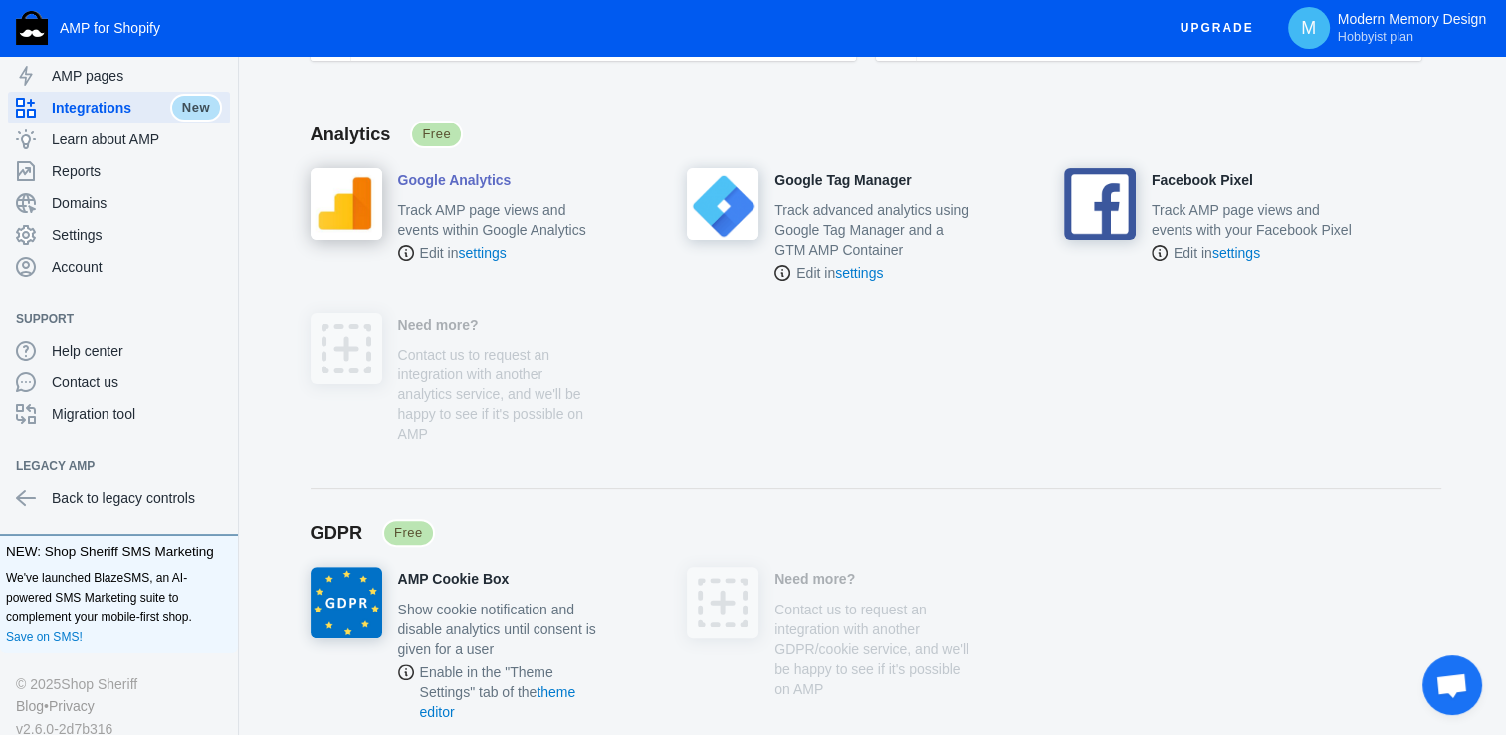
click at [371, 196] on img at bounding box center [347, 204] width 72 height 72
click at [494, 255] on link "settings" at bounding box center [482, 253] width 48 height 16
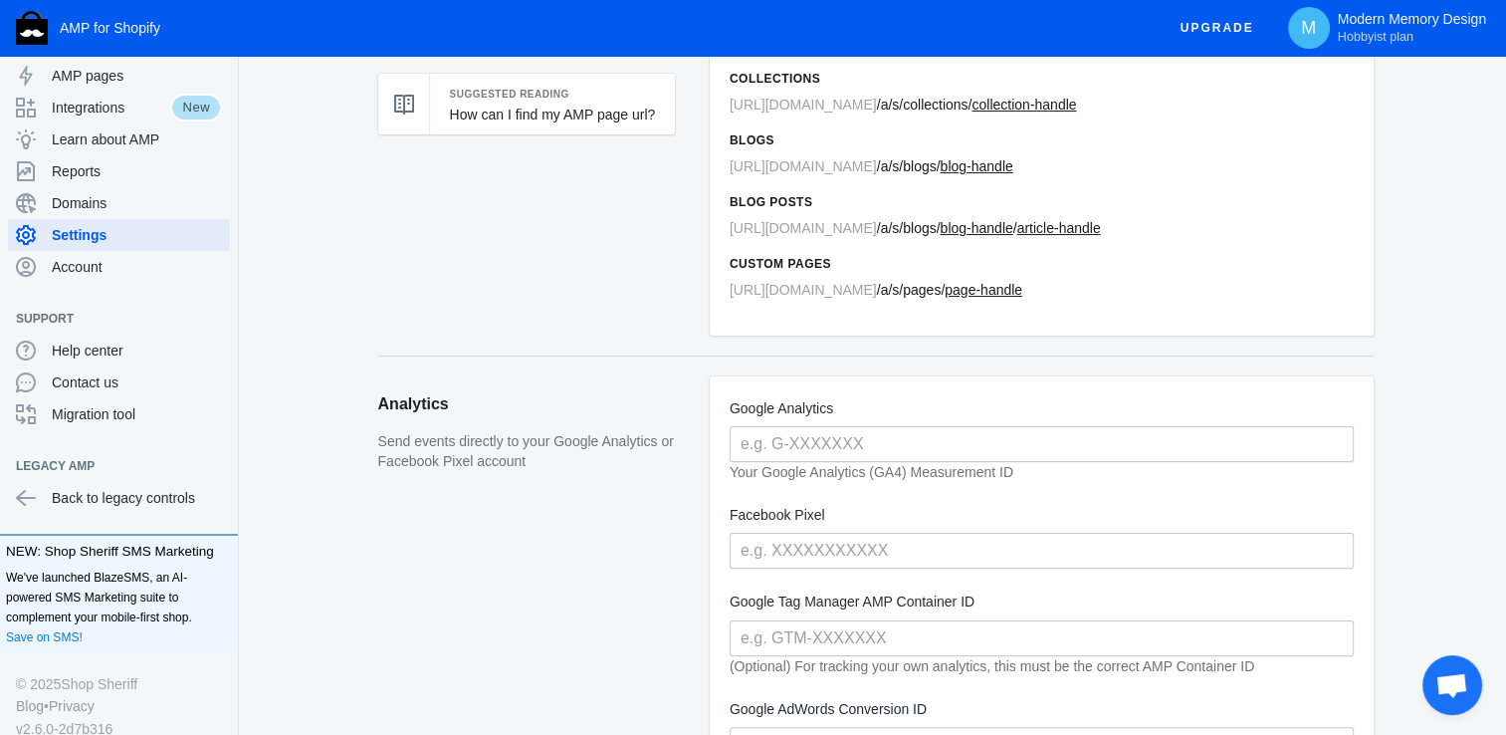
scroll to position [279, 0]
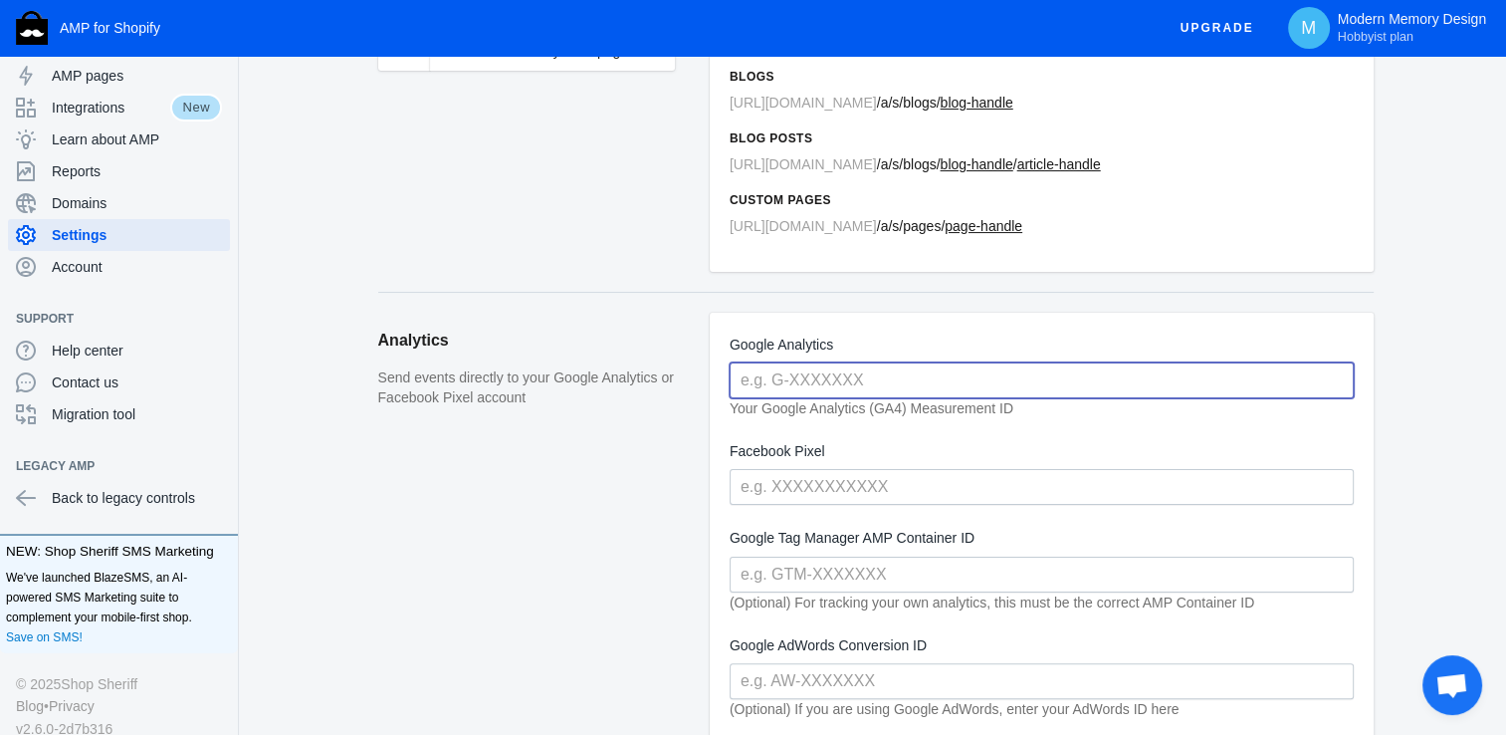
click at [849, 373] on input "text" at bounding box center [1042, 380] width 624 height 36
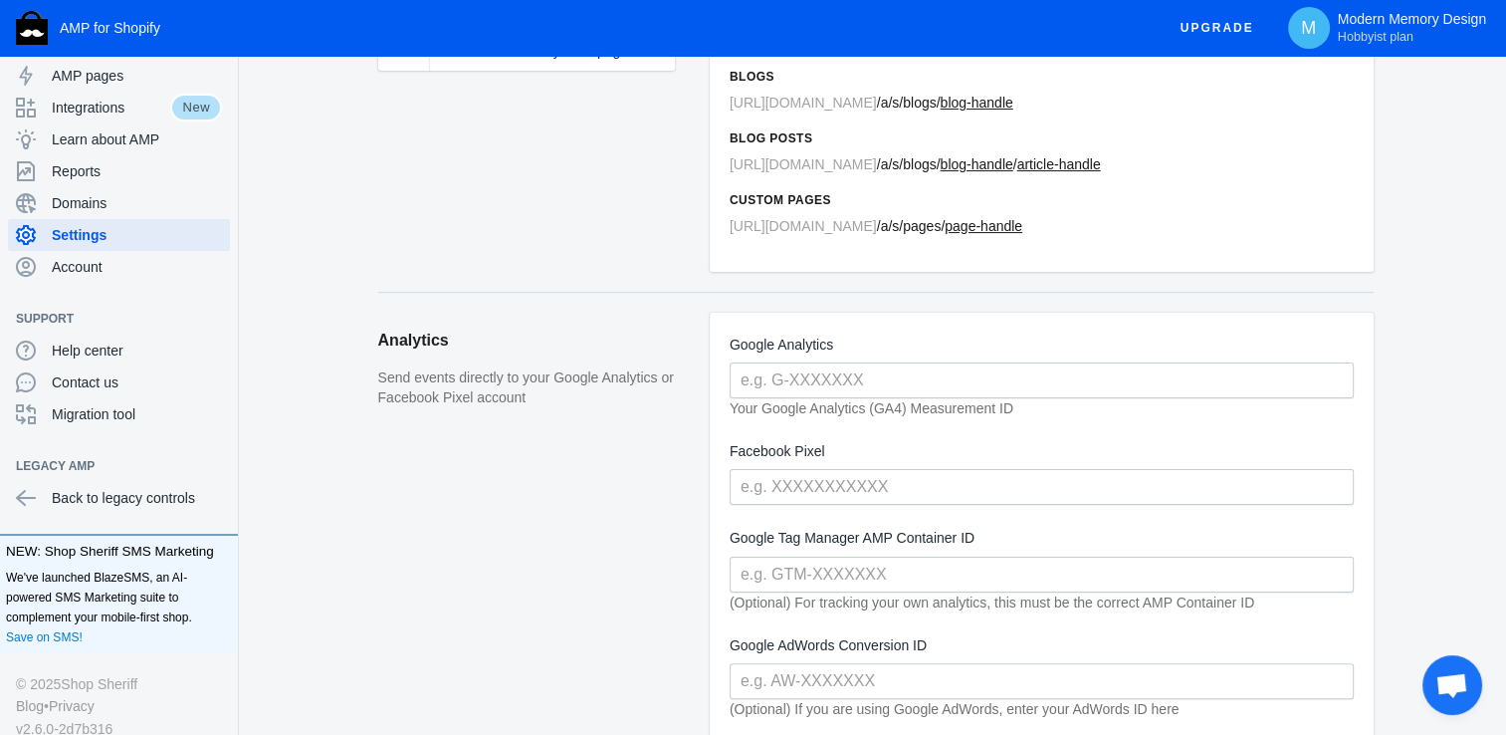
click at [673, 571] on aside "Analytics Send events directly to your Google Analytics or Facebook Pixel accou…" at bounding box center [543, 538] width 331 height 451
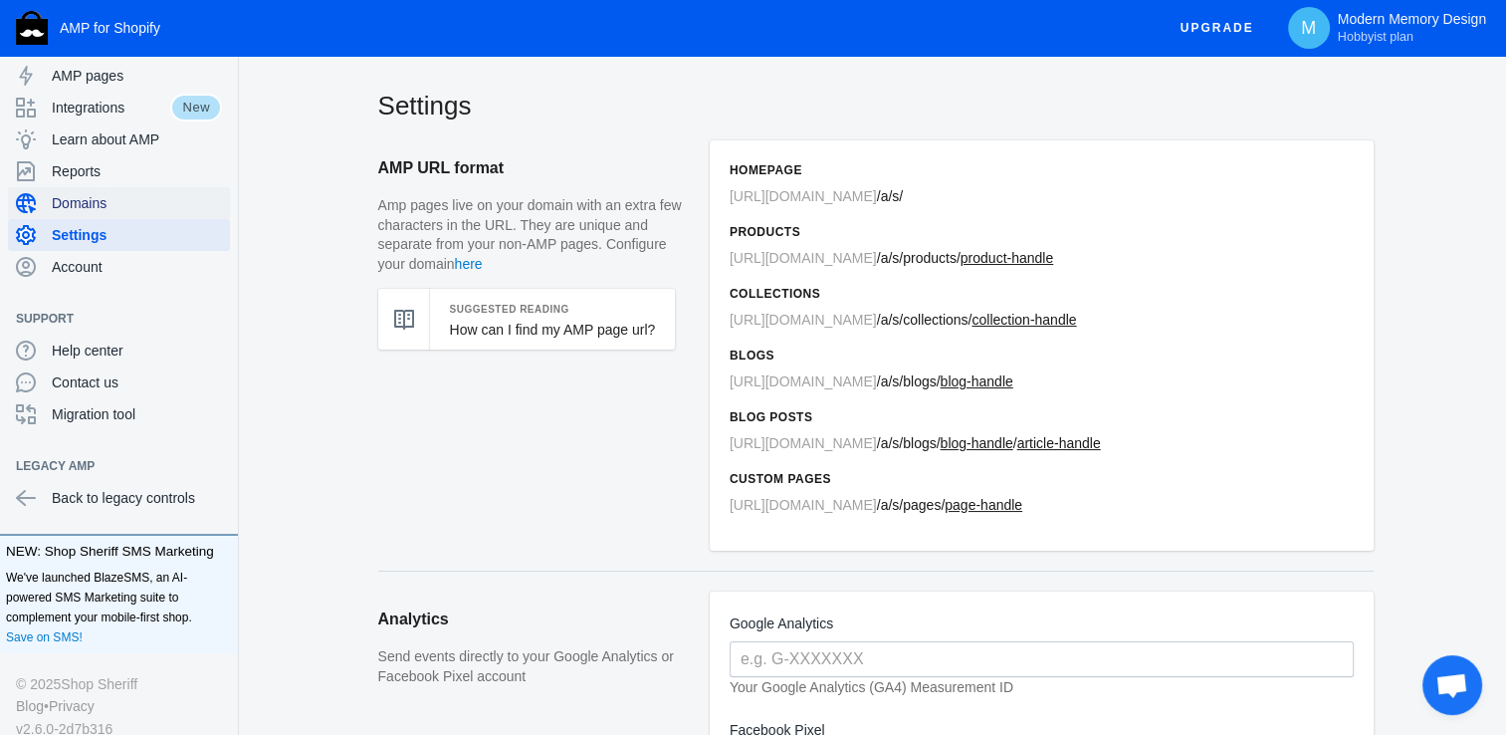
scroll to position [0, 0]
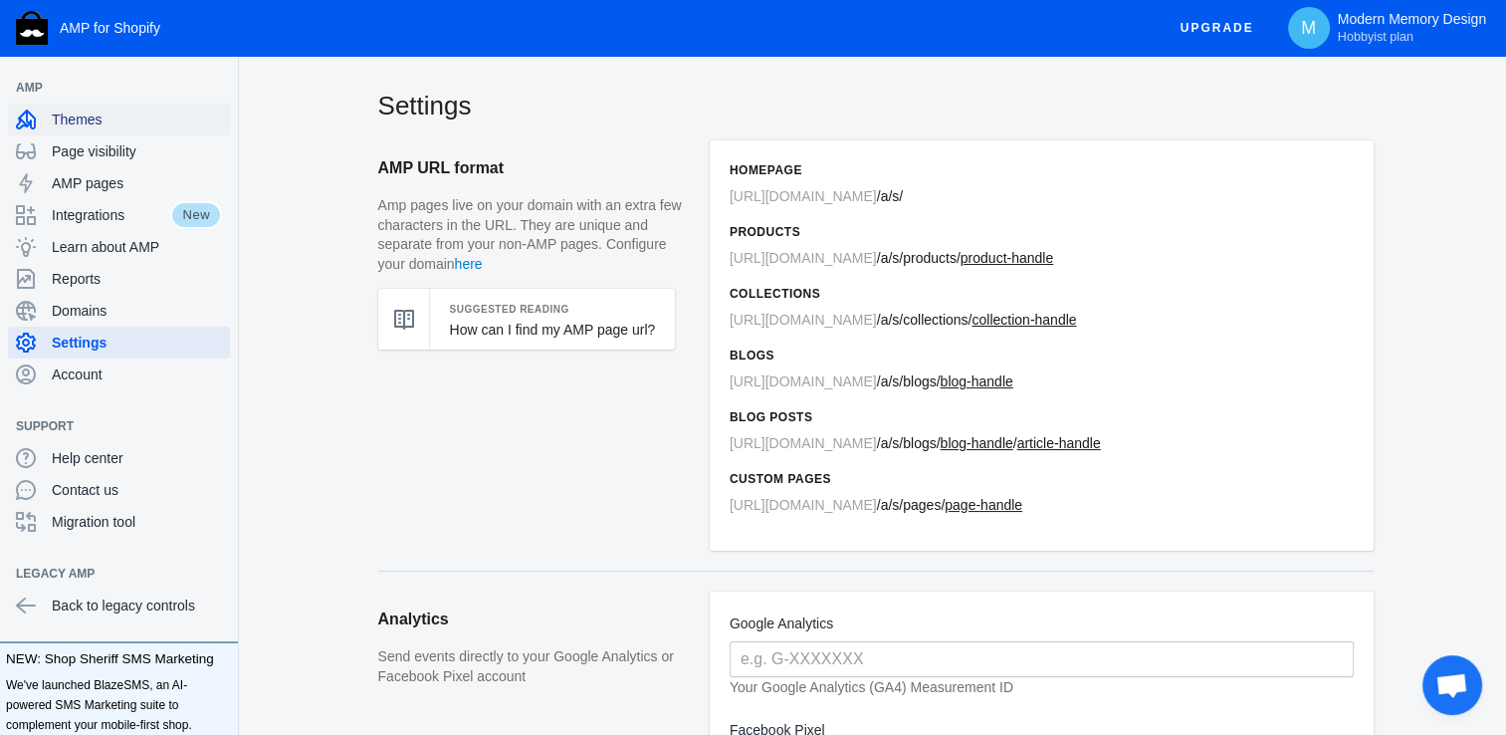
click at [148, 121] on span "Themes" at bounding box center [137, 119] width 170 height 20
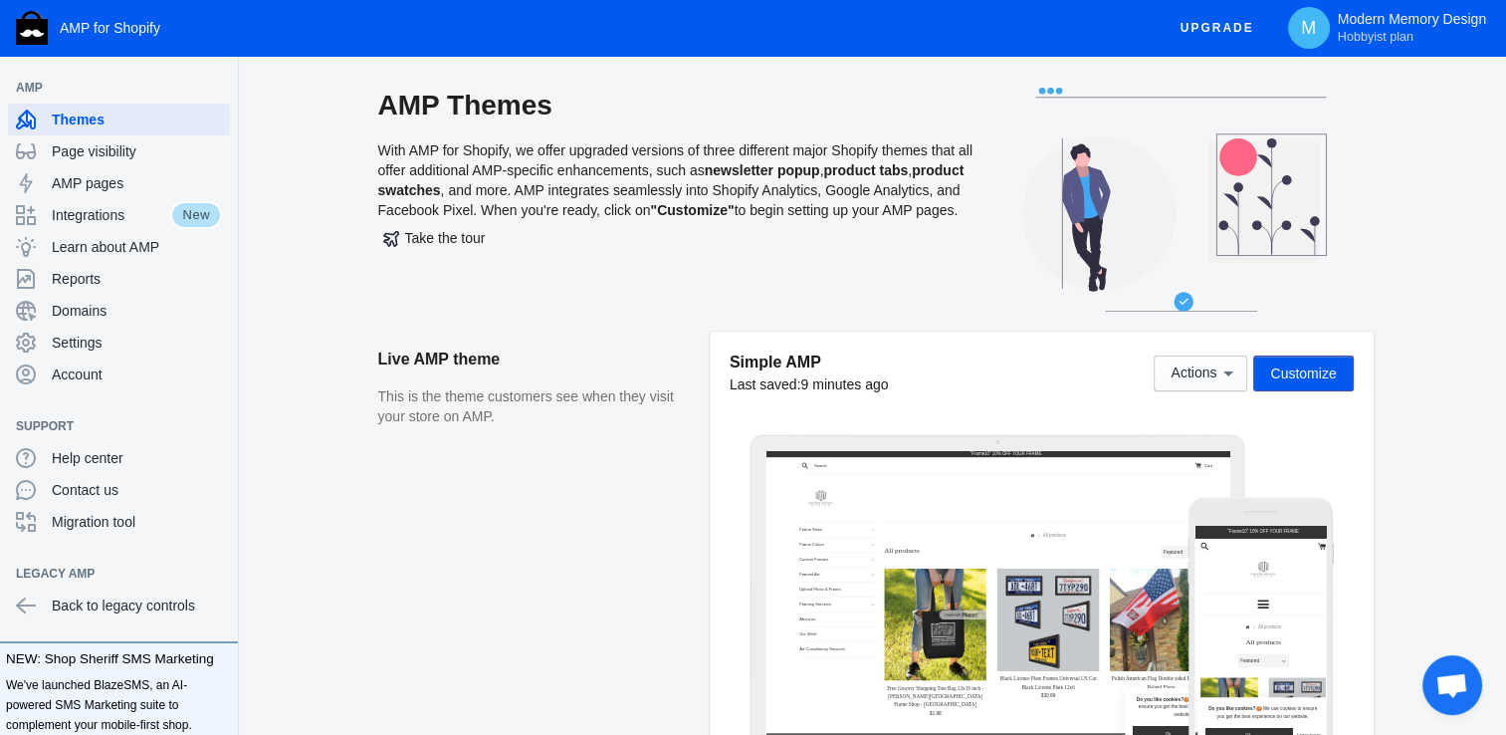
click at [1321, 377] on span "Customize" at bounding box center [1303, 373] width 66 height 16
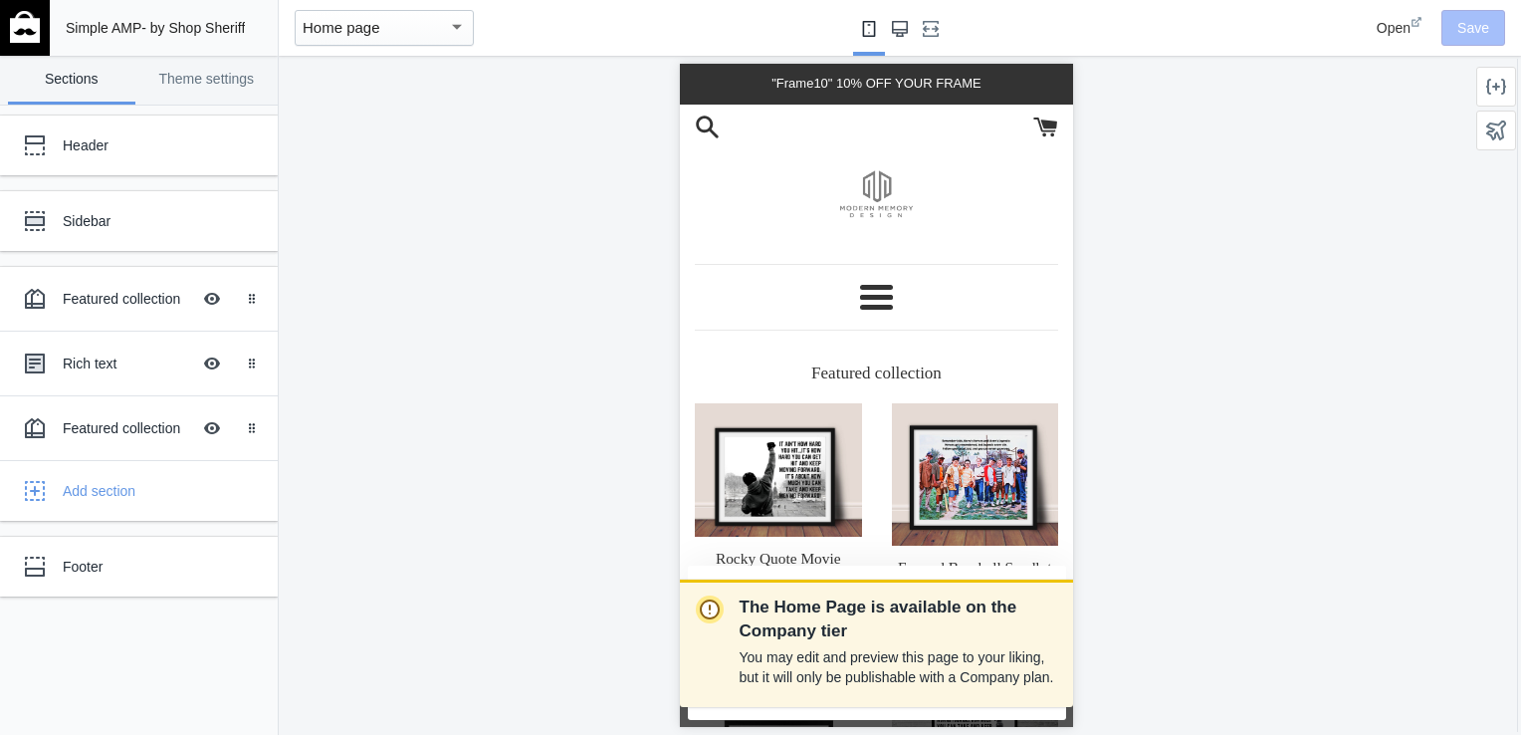
click at [904, 37] on button "Large screen" at bounding box center [900, 28] width 32 height 56
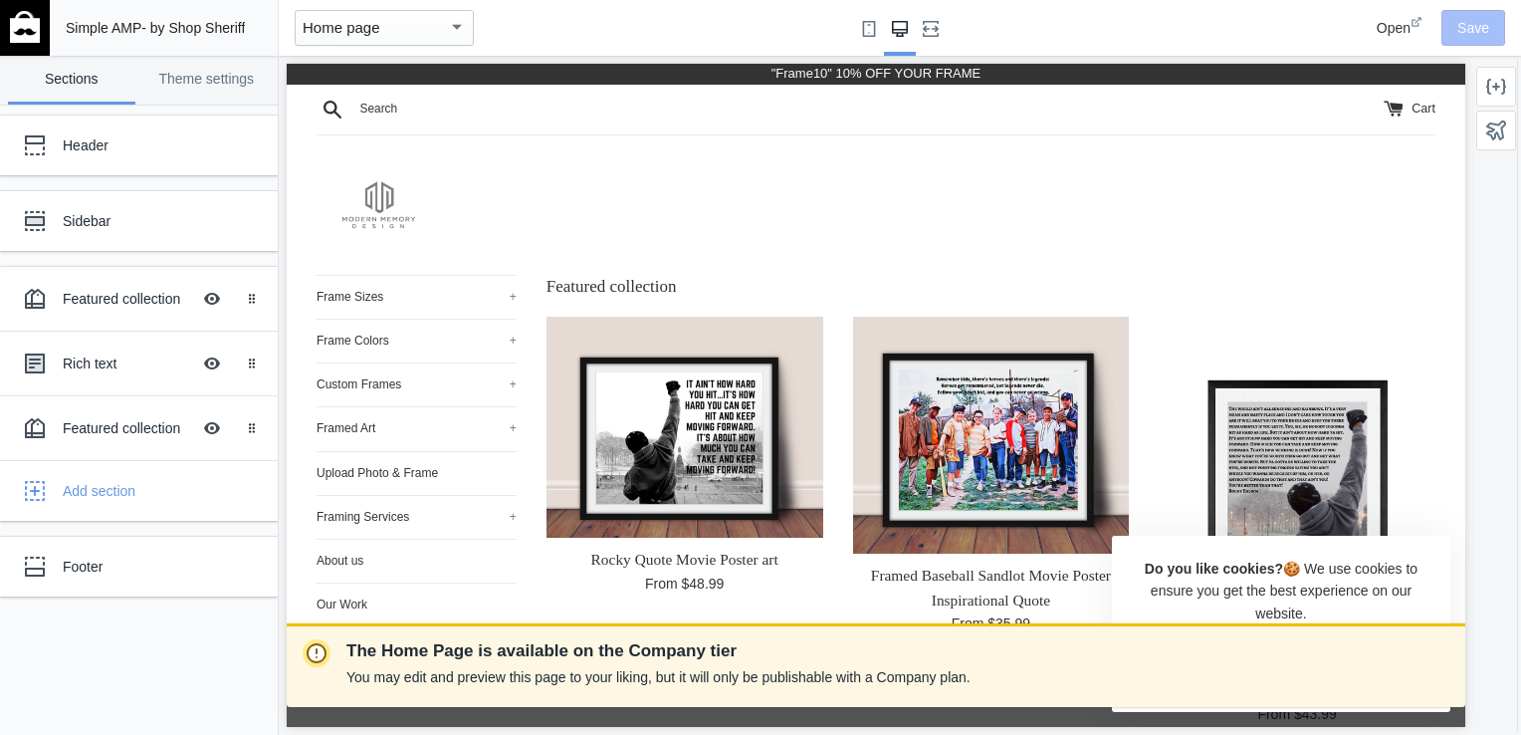
click at [462, 29] on div "button" at bounding box center [457, 27] width 18 height 24
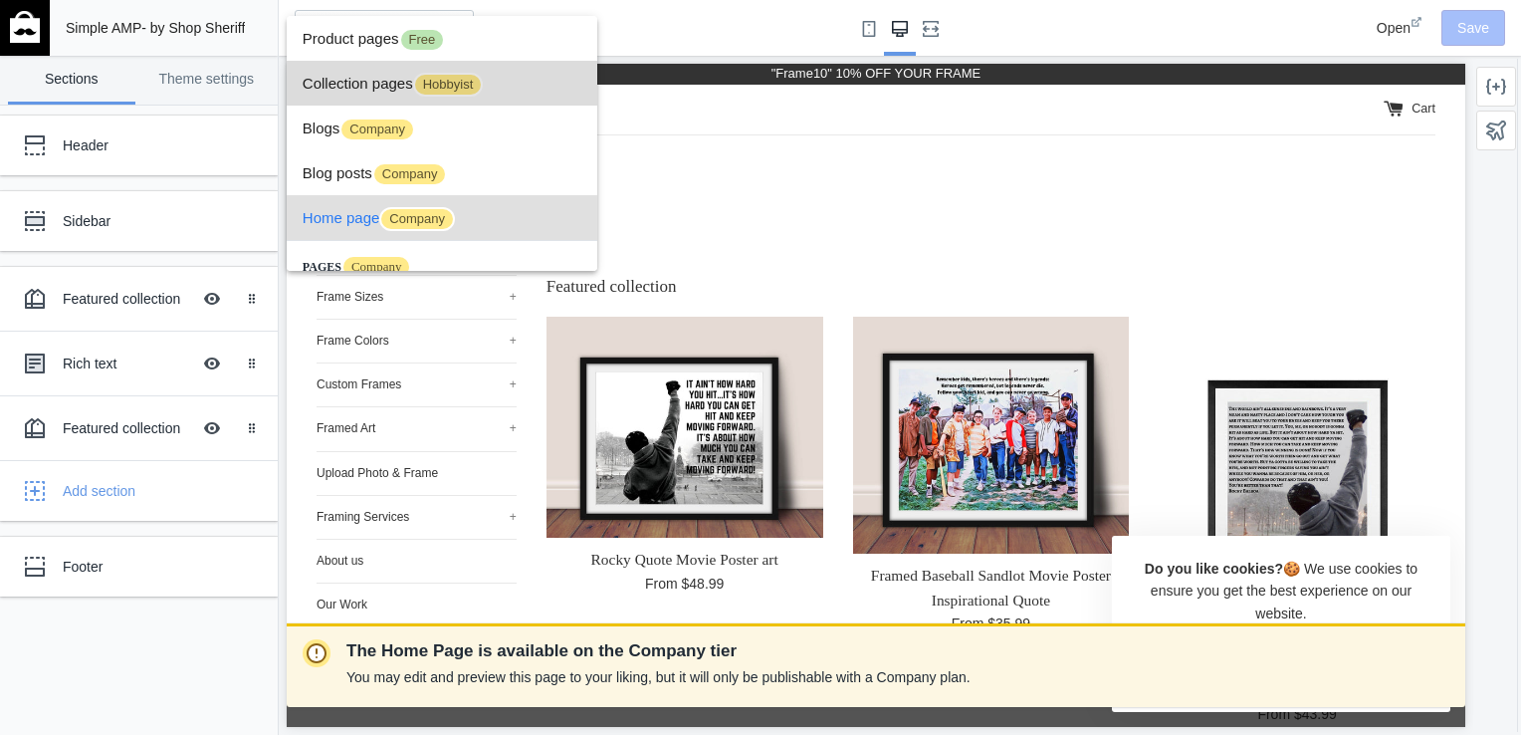
click at [502, 86] on span "Collection pages Hobbyist" at bounding box center [442, 83] width 279 height 45
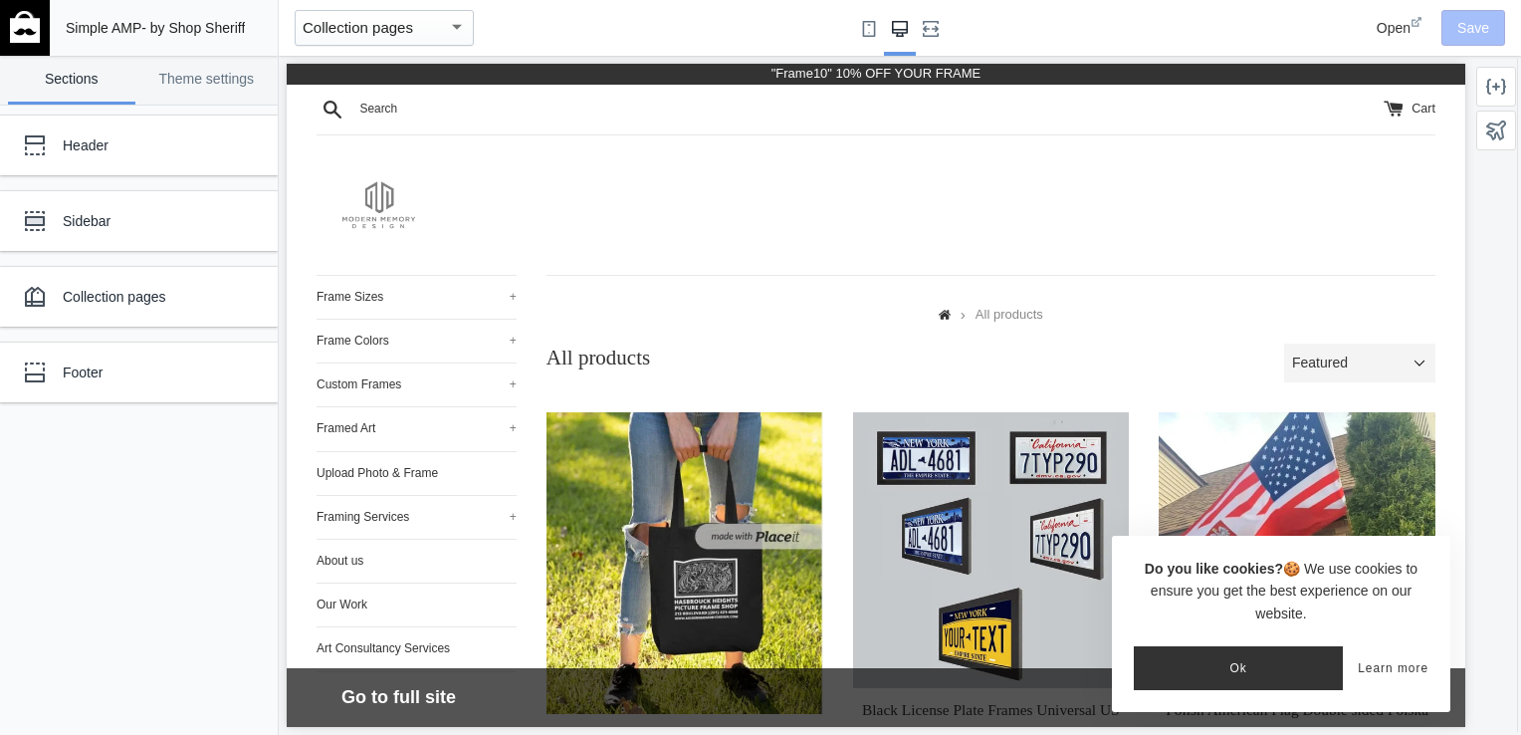
drag, startPoint x: 1453, startPoint y: 216, endPoint x: 1758, endPoint y: 233, distance: 305.0
click at [182, 90] on link "Theme settings" at bounding box center [206, 80] width 127 height 49
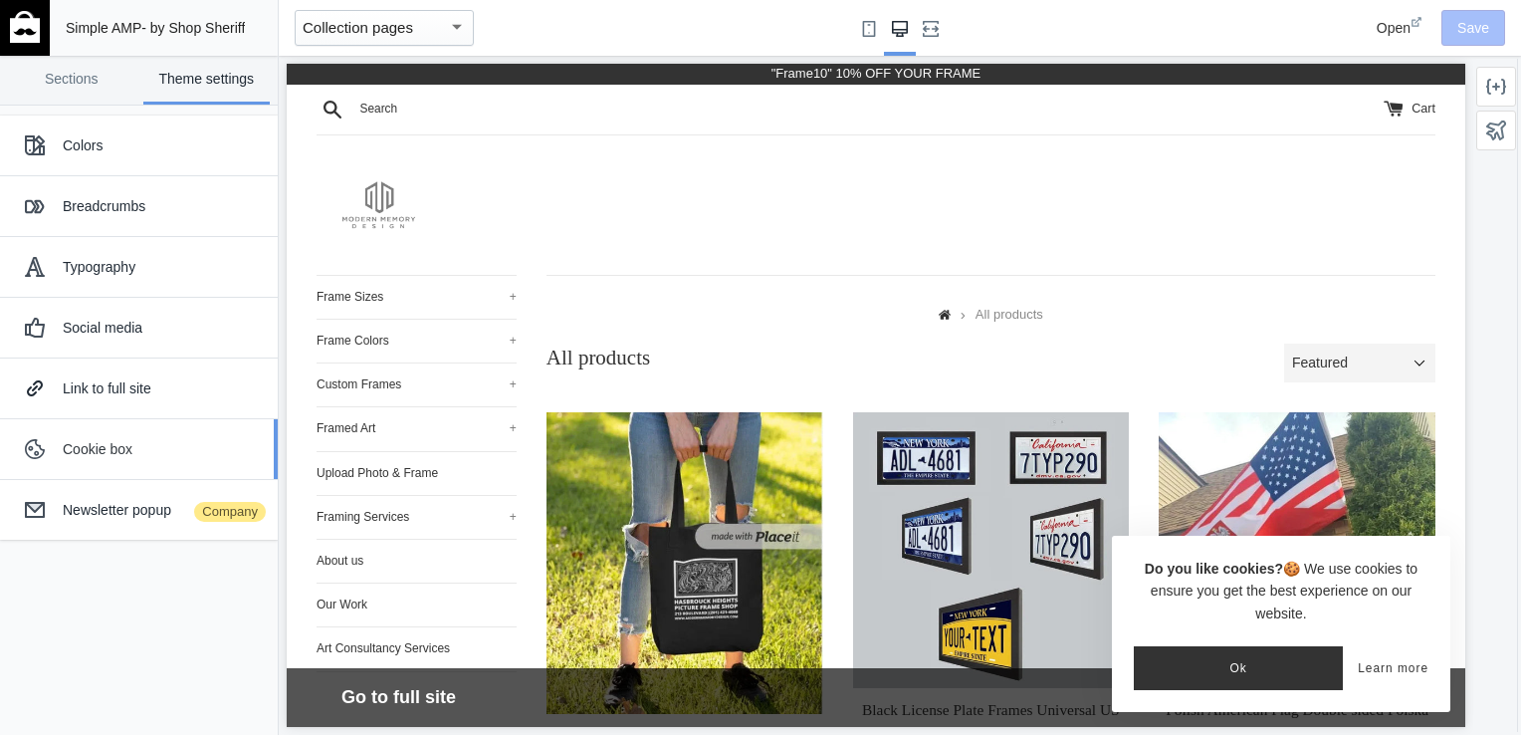
click at [178, 468] on button "Cookie box" at bounding box center [139, 449] width 278 height 60
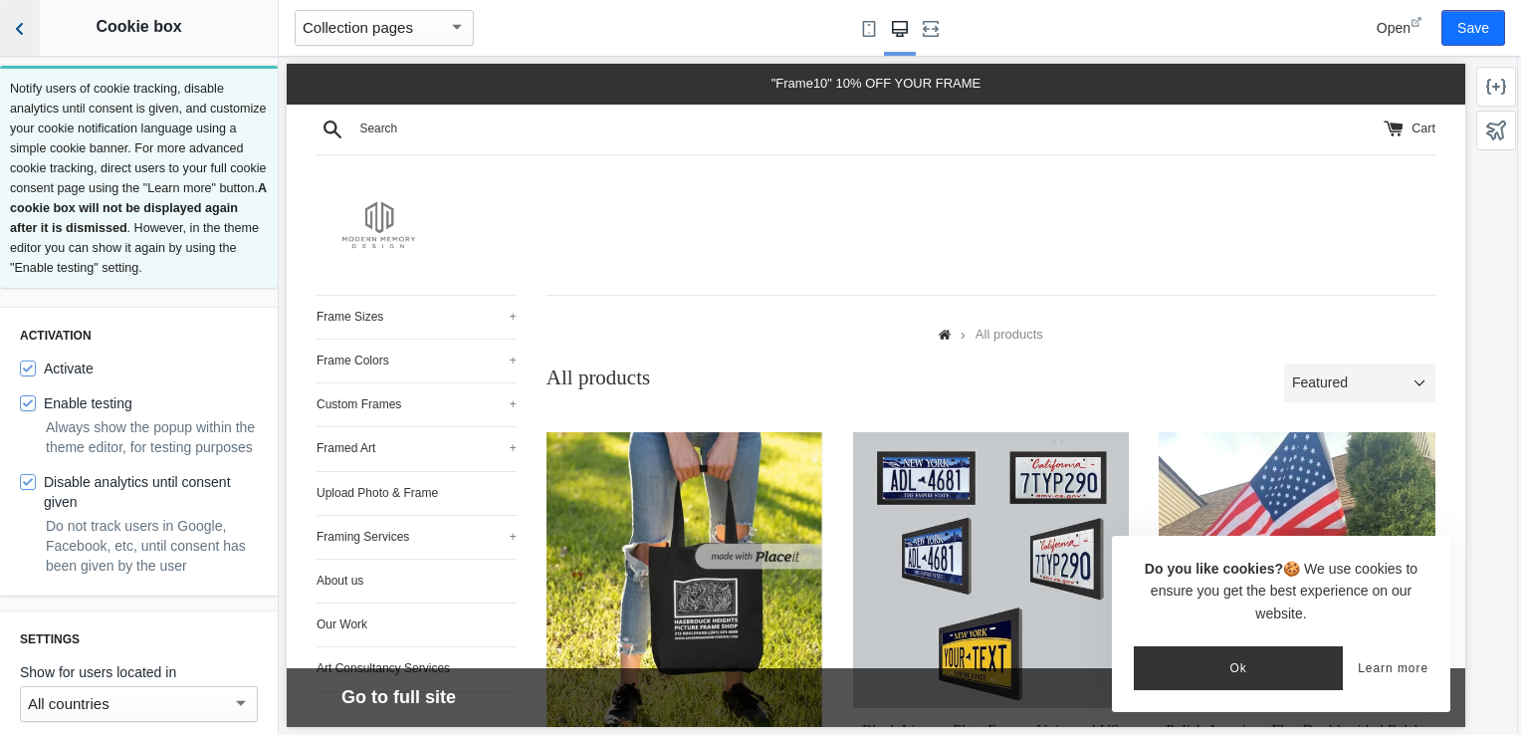
click at [38, 46] on button "Back to sections" at bounding box center [20, 28] width 40 height 56
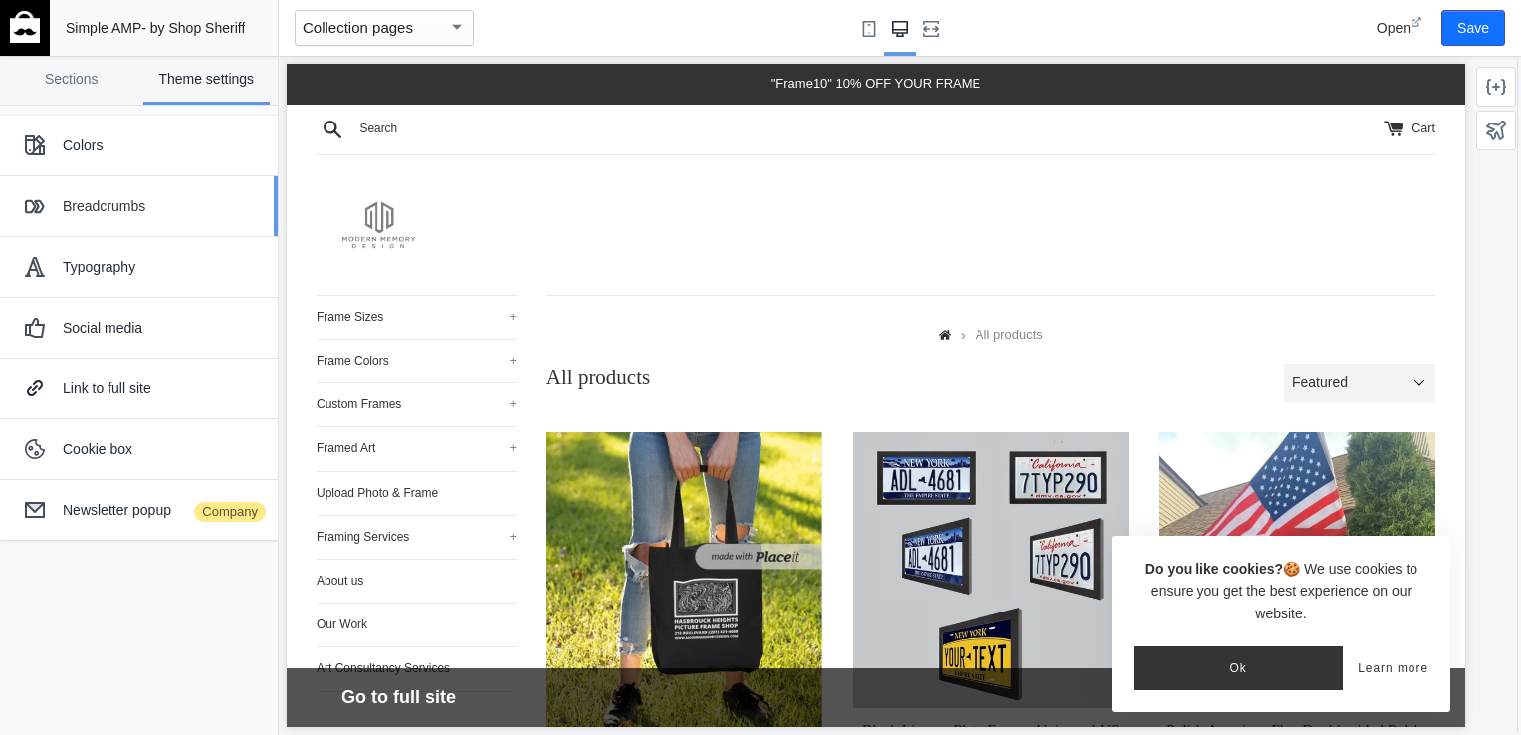
click at [163, 207] on div "Breadcrumbs" at bounding box center [163, 206] width 200 height 20
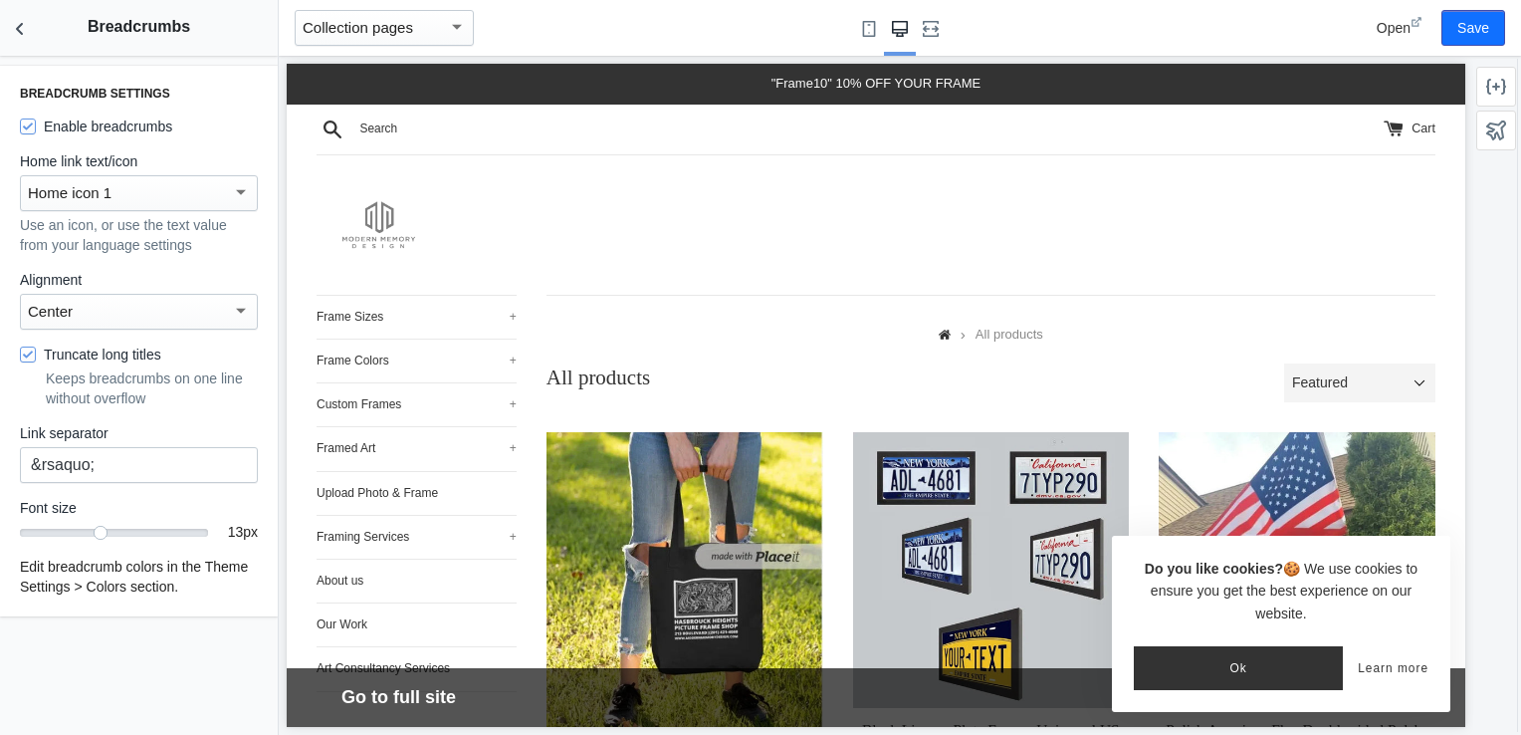
click at [167, 313] on div "Center" at bounding box center [130, 312] width 204 height 24
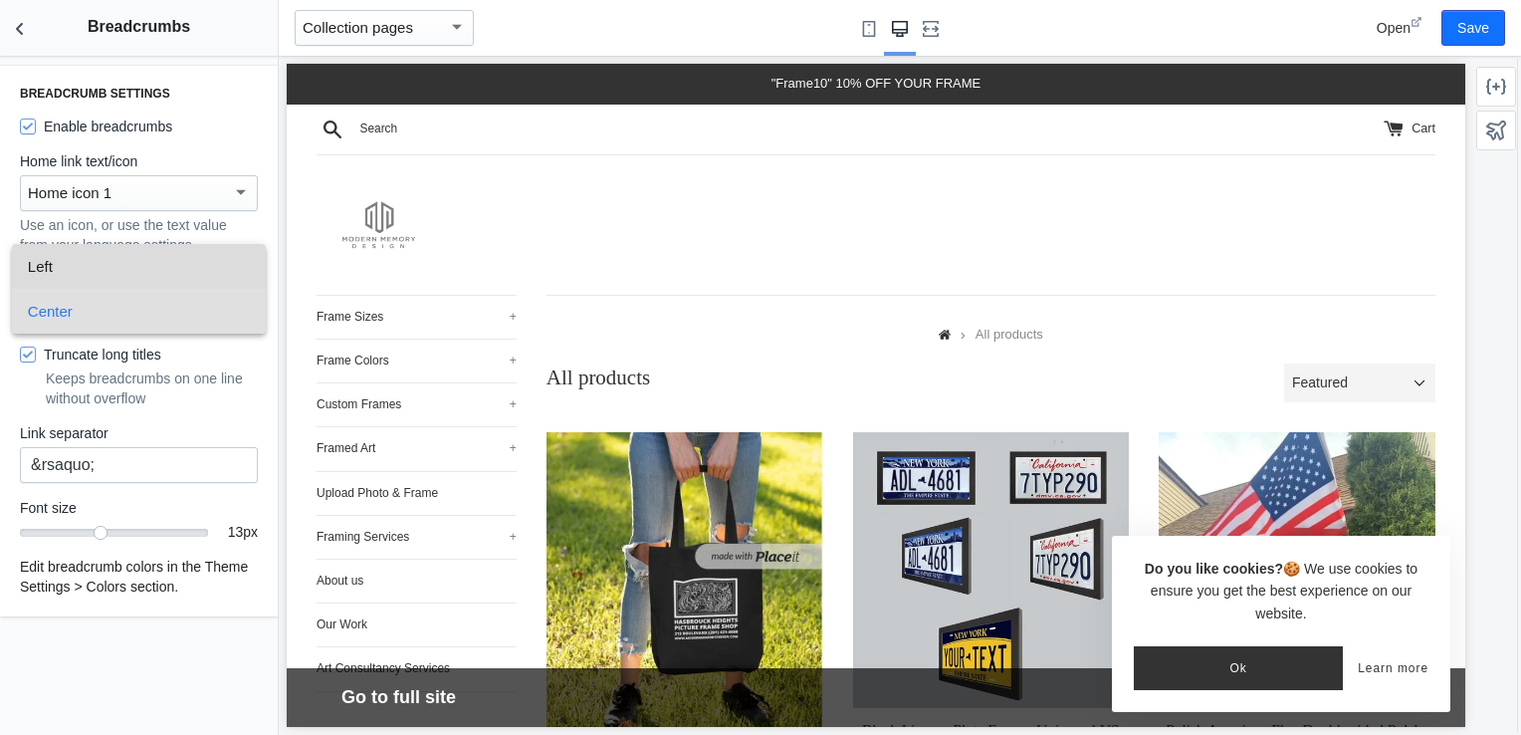
click at [151, 285] on span "Left" at bounding box center [139, 266] width 223 height 45
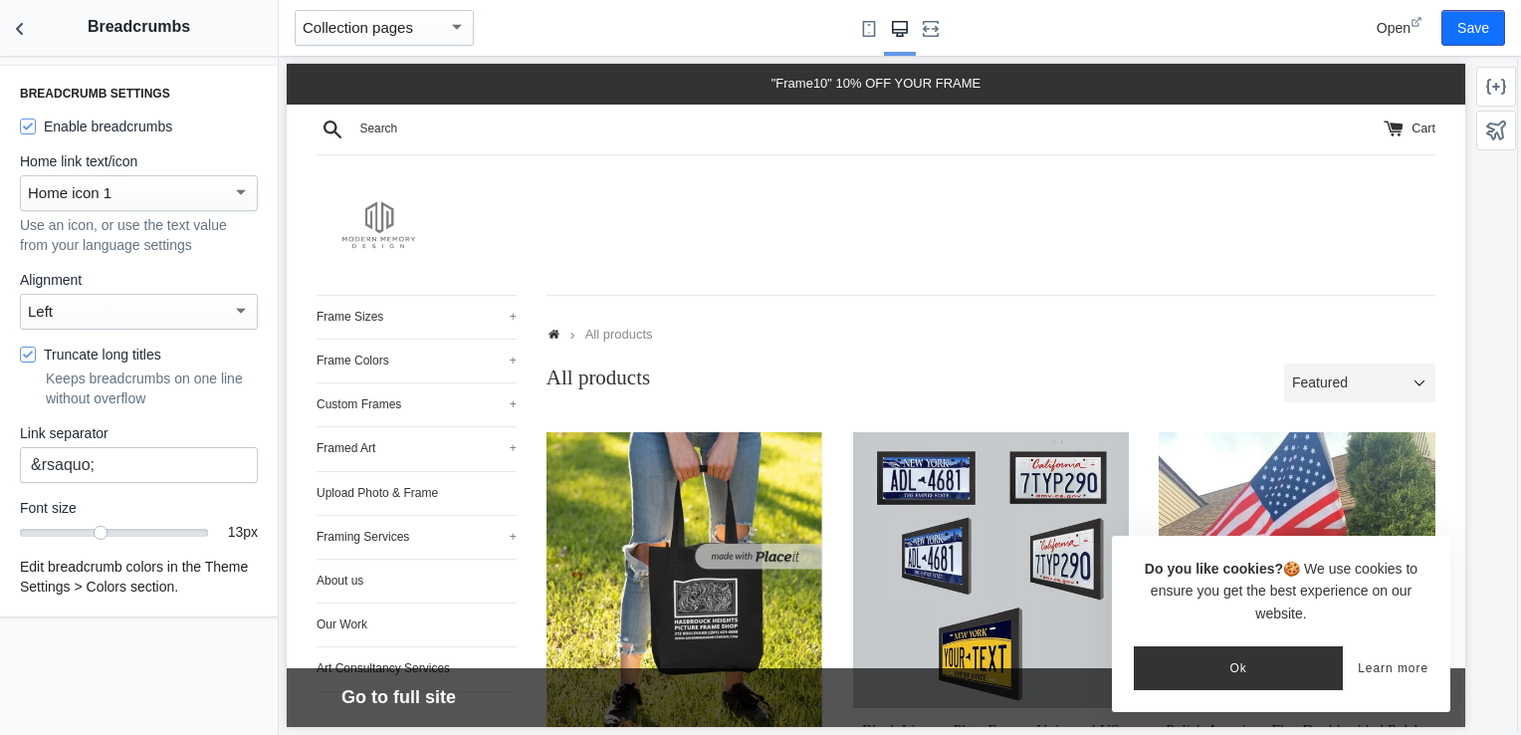
click at [124, 187] on div "Home icon 1" at bounding box center [130, 193] width 204 height 24
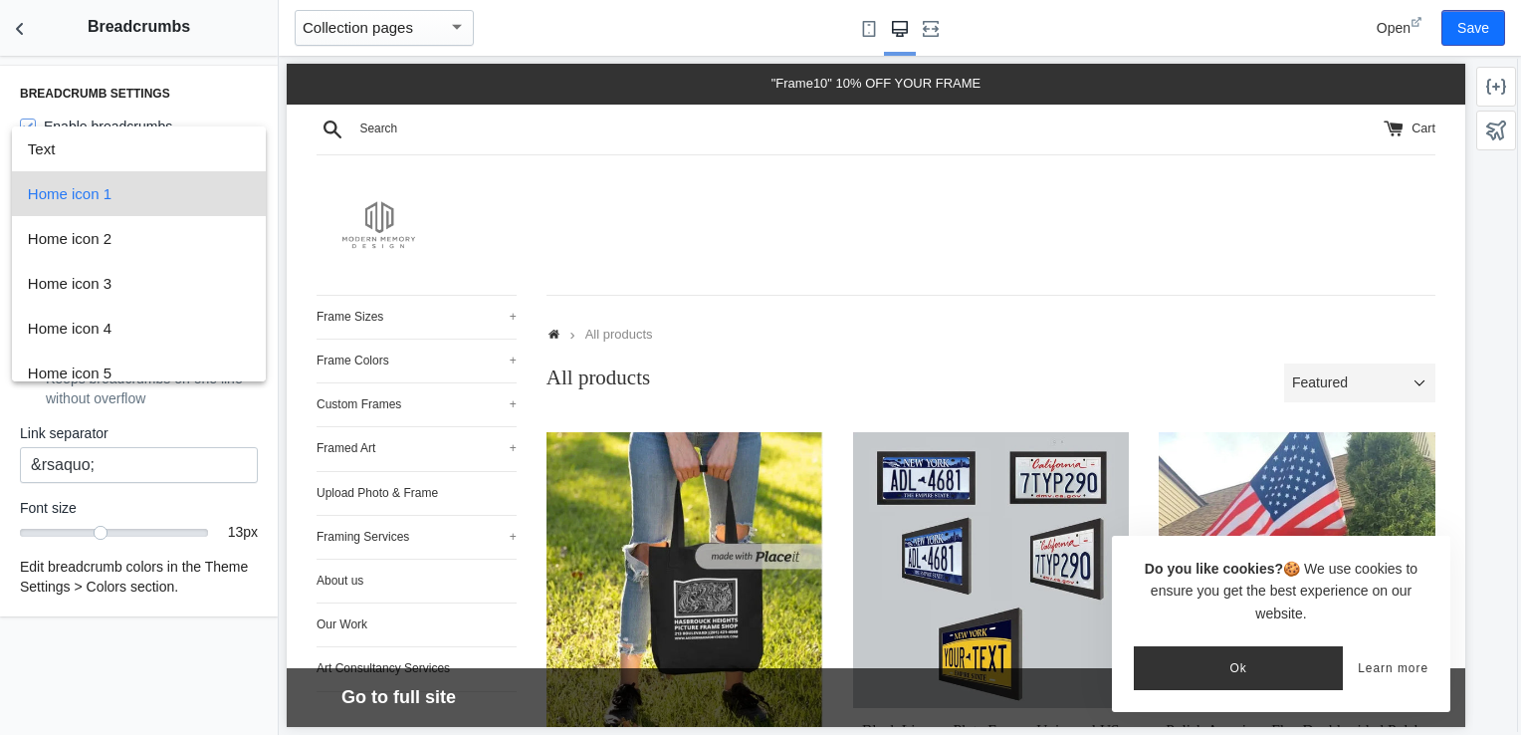
click at [155, 57] on div at bounding box center [760, 367] width 1521 height 735
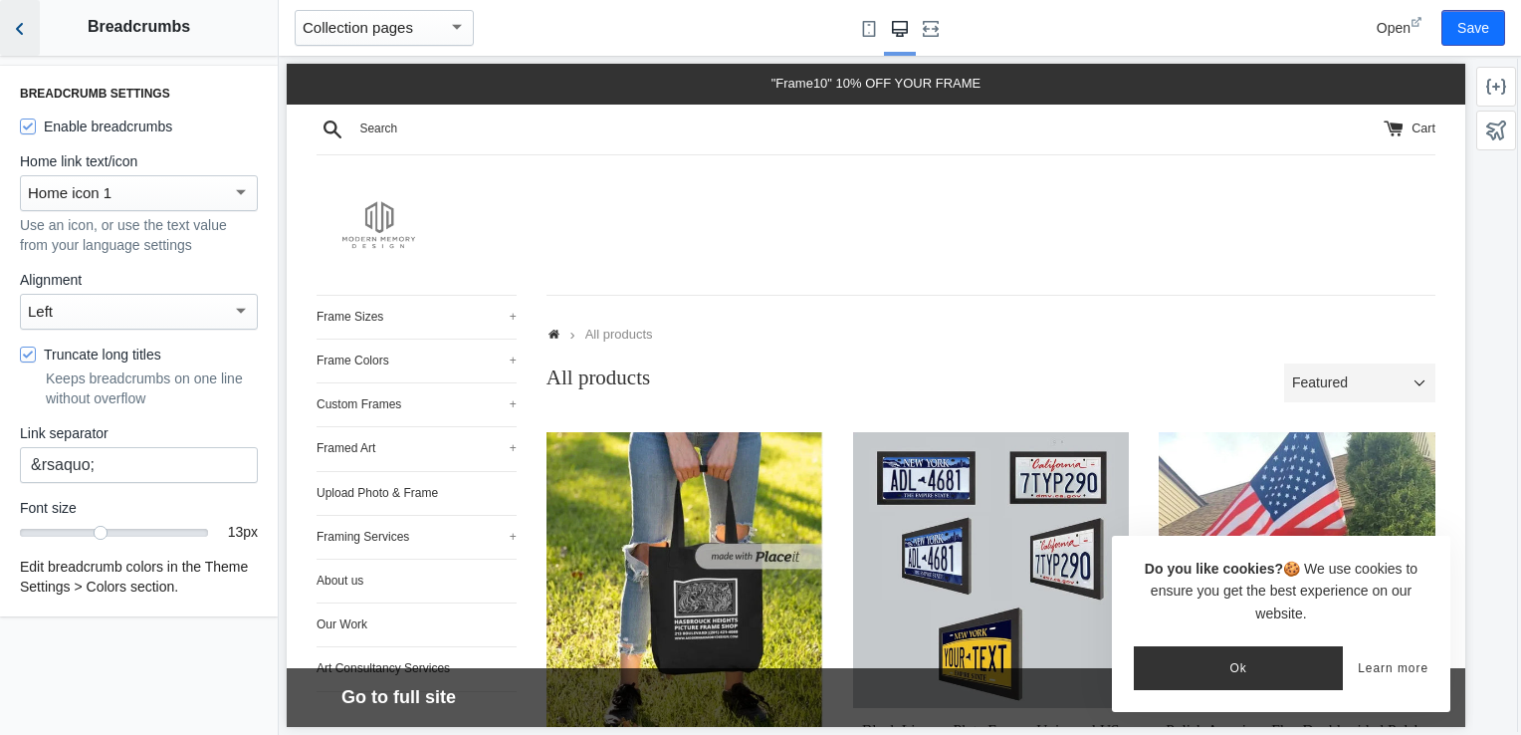
click at [18, 23] on icon "Back to sections" at bounding box center [20, 29] width 20 height 20
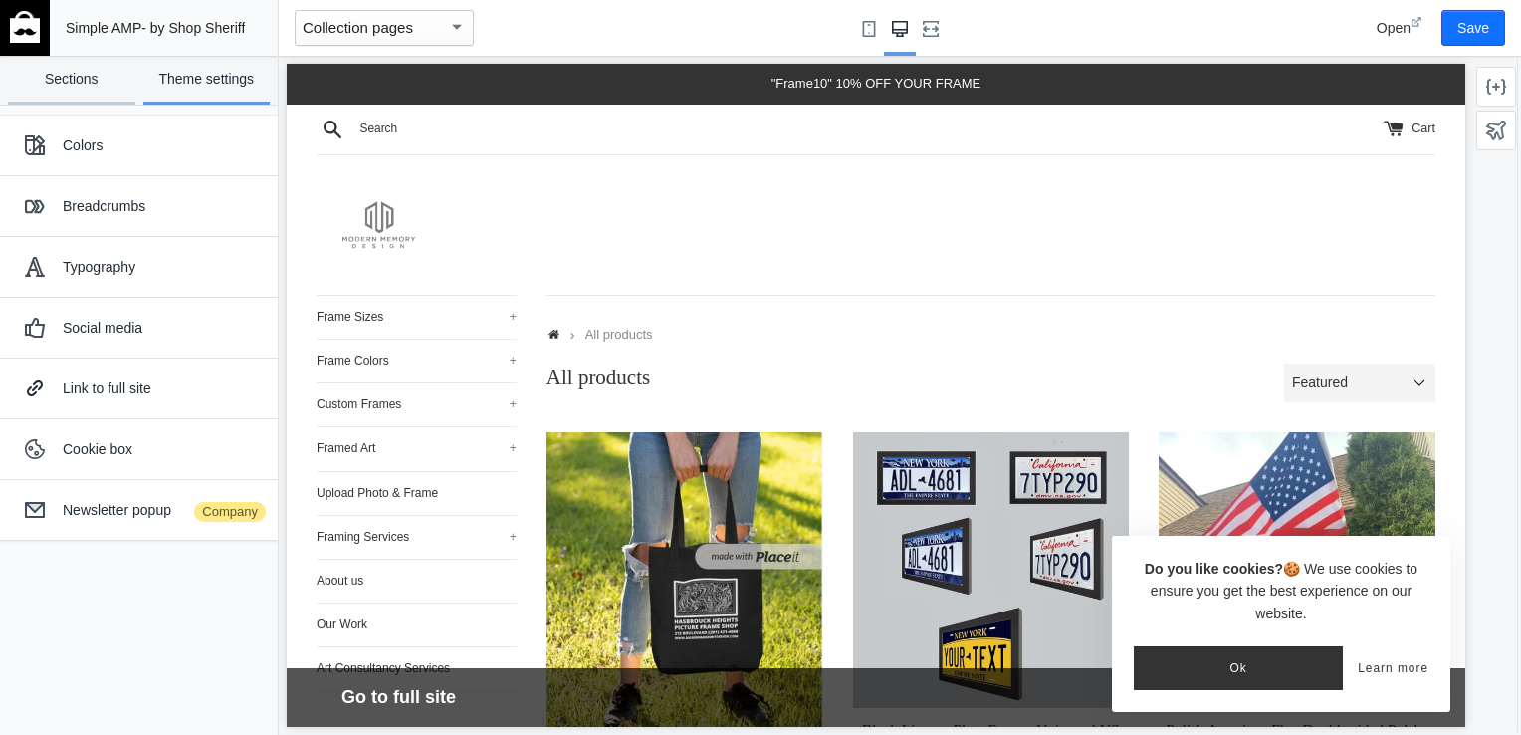
click at [64, 88] on link "Sections" at bounding box center [71, 80] width 127 height 49
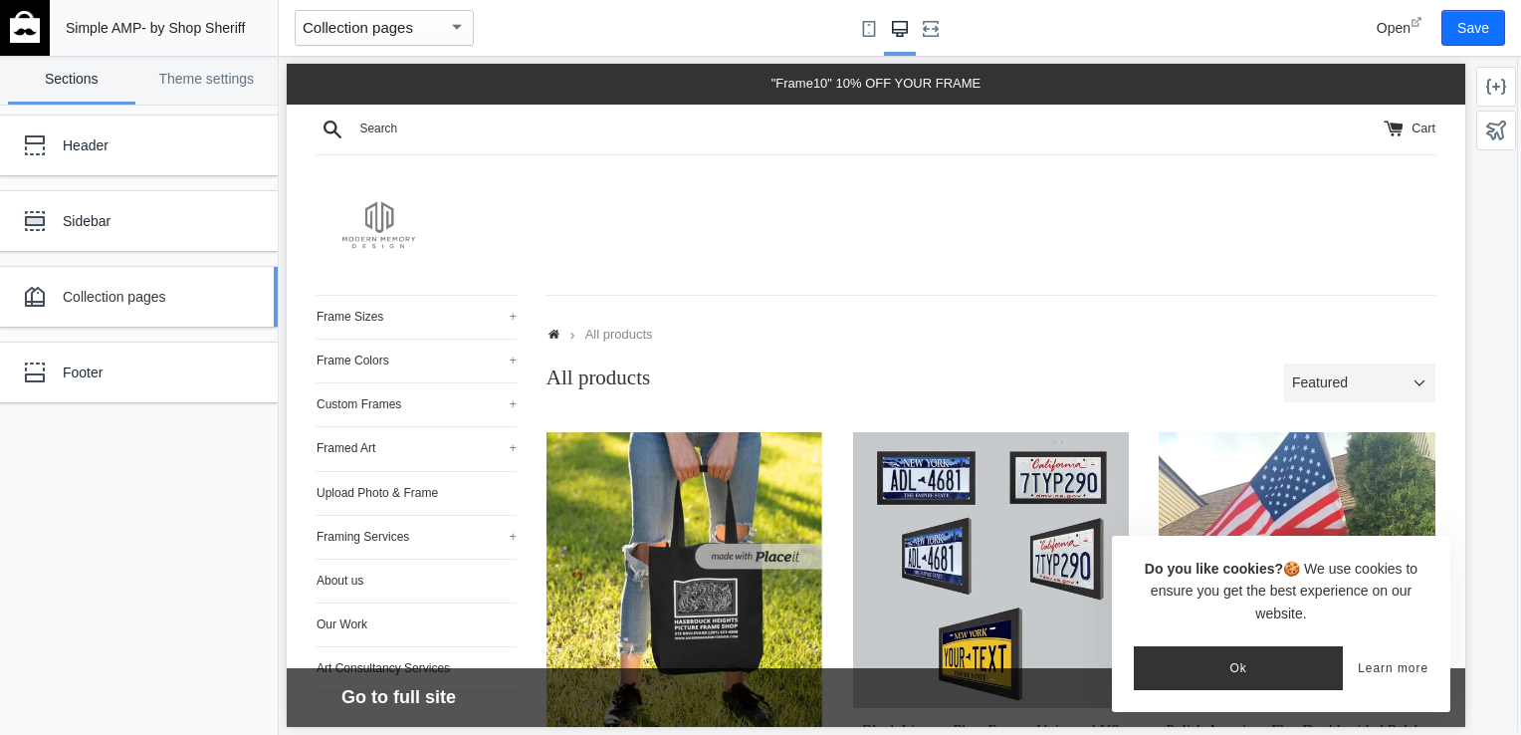
click at [87, 287] on div "Collection pages" at bounding box center [148, 297] width 171 height 20
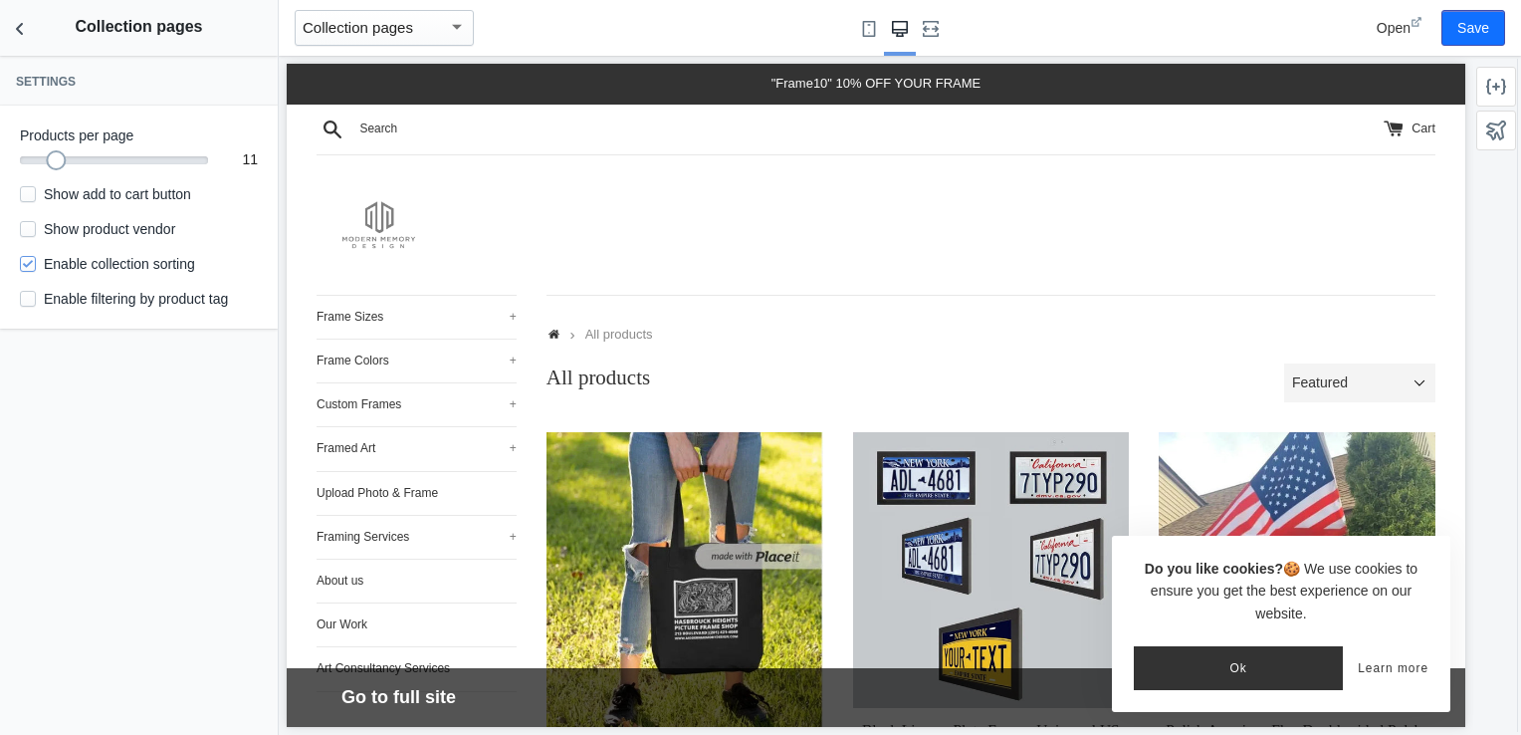
drag, startPoint x: 65, startPoint y: 161, endPoint x: 55, endPoint y: 165, distance: 10.7
click at [55, 165] on div at bounding box center [56, 160] width 20 height 20
click at [16, 32] on icon "Back to sections" at bounding box center [20, 29] width 20 height 20
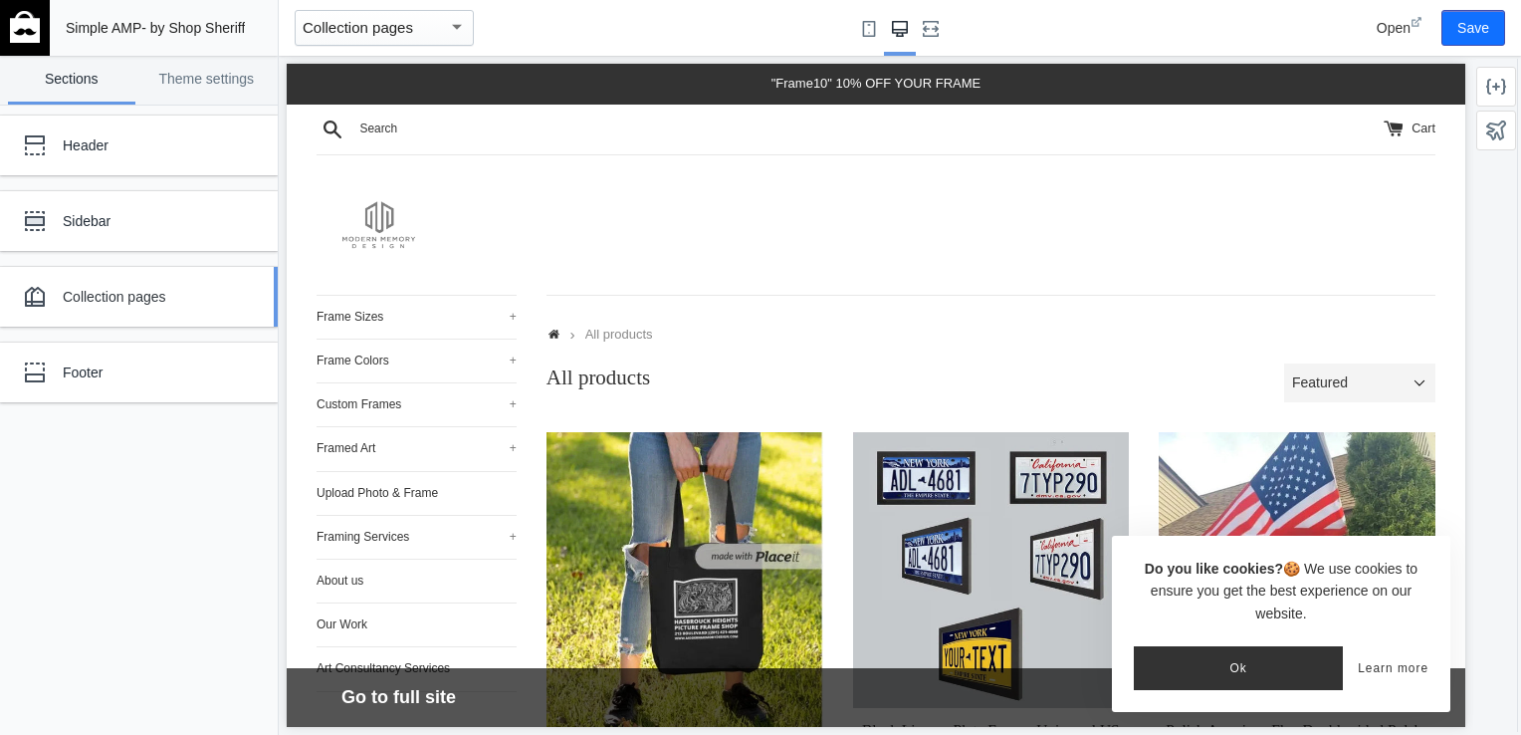
click at [203, 281] on div "Collection pages" at bounding box center [124, 297] width 219 height 40
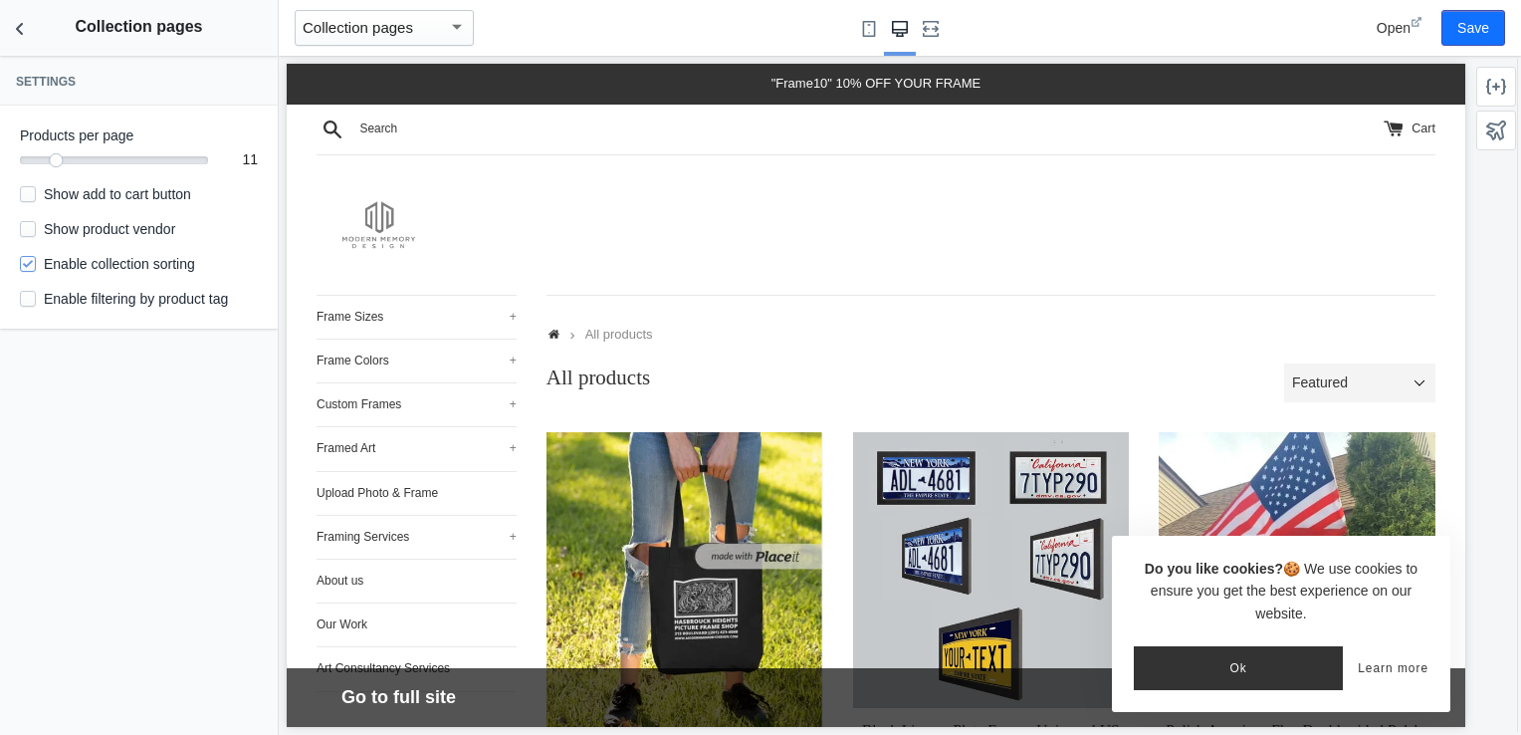
click at [127, 269] on label "Enable collection sorting" at bounding box center [107, 264] width 175 height 20
click at [36, 269] on input "Enable collection sorting" at bounding box center [28, 264] width 16 height 16
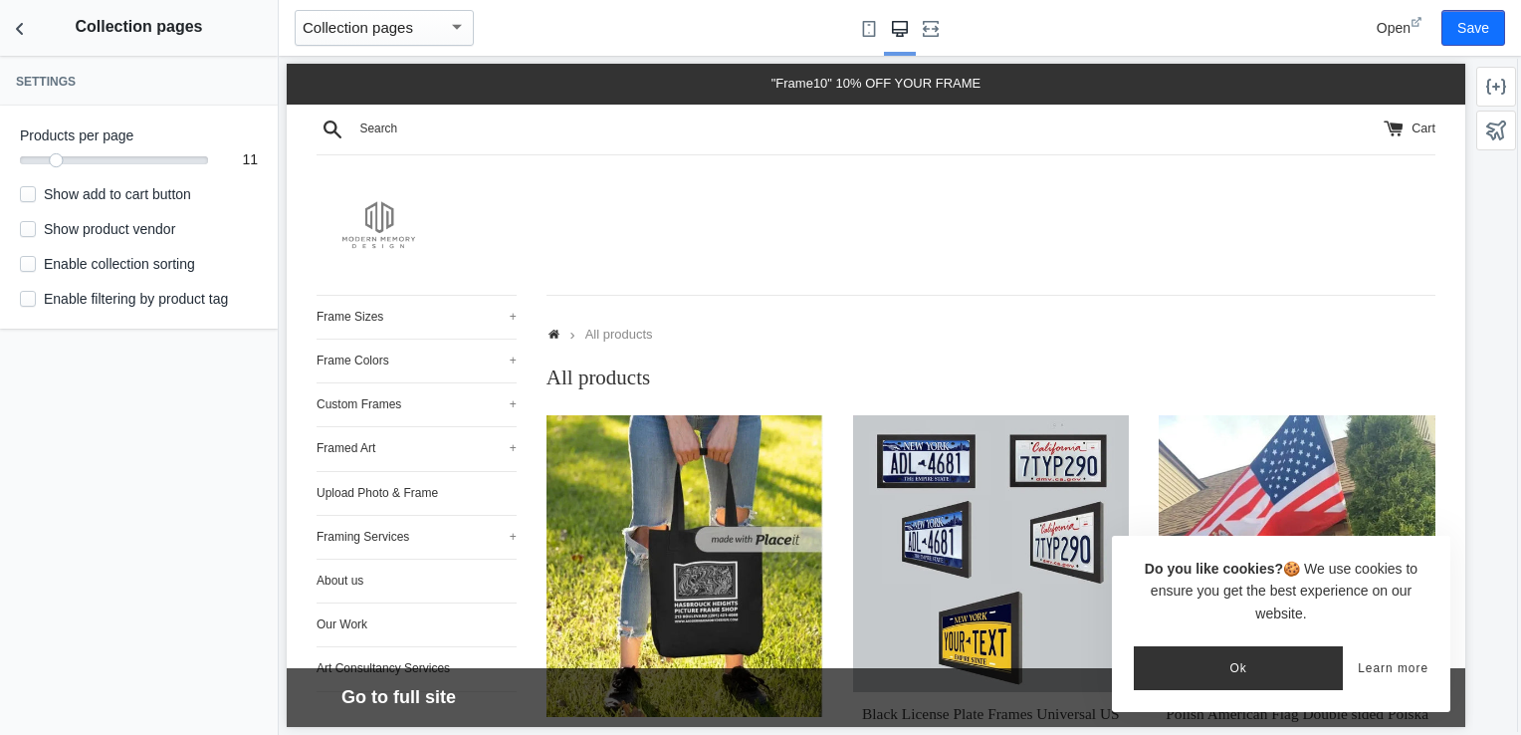
click at [127, 269] on label "Enable collection sorting" at bounding box center [107, 264] width 175 height 20
click at [36, 269] on input "Enable collection sorting" at bounding box center [28, 264] width 16 height 16
checkbox input "true"
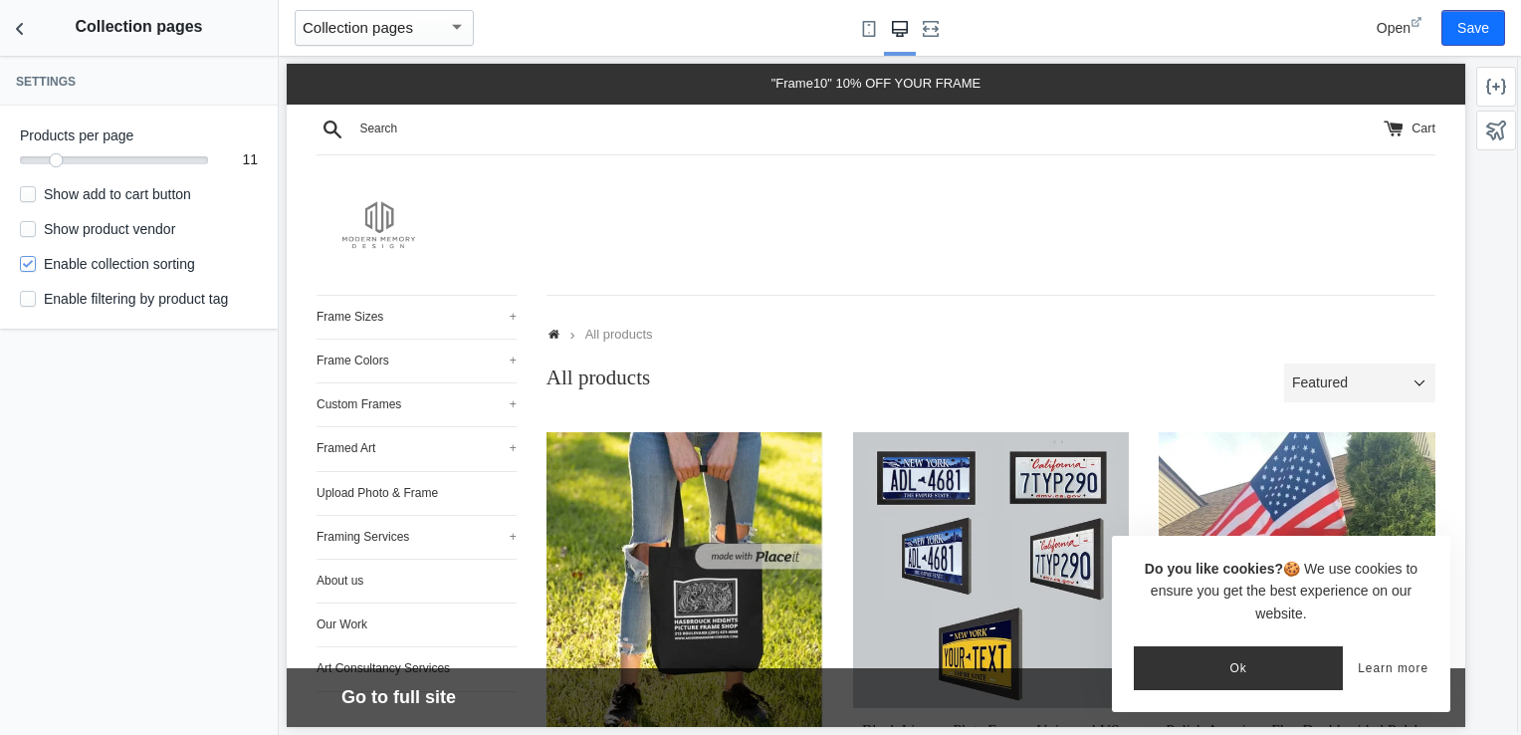
click at [113, 301] on label "Enable filtering by product tag" at bounding box center [124, 299] width 208 height 20
click at [36, 301] on input "Enable filtering by product tag" at bounding box center [28, 299] width 16 height 16
checkbox input "true"
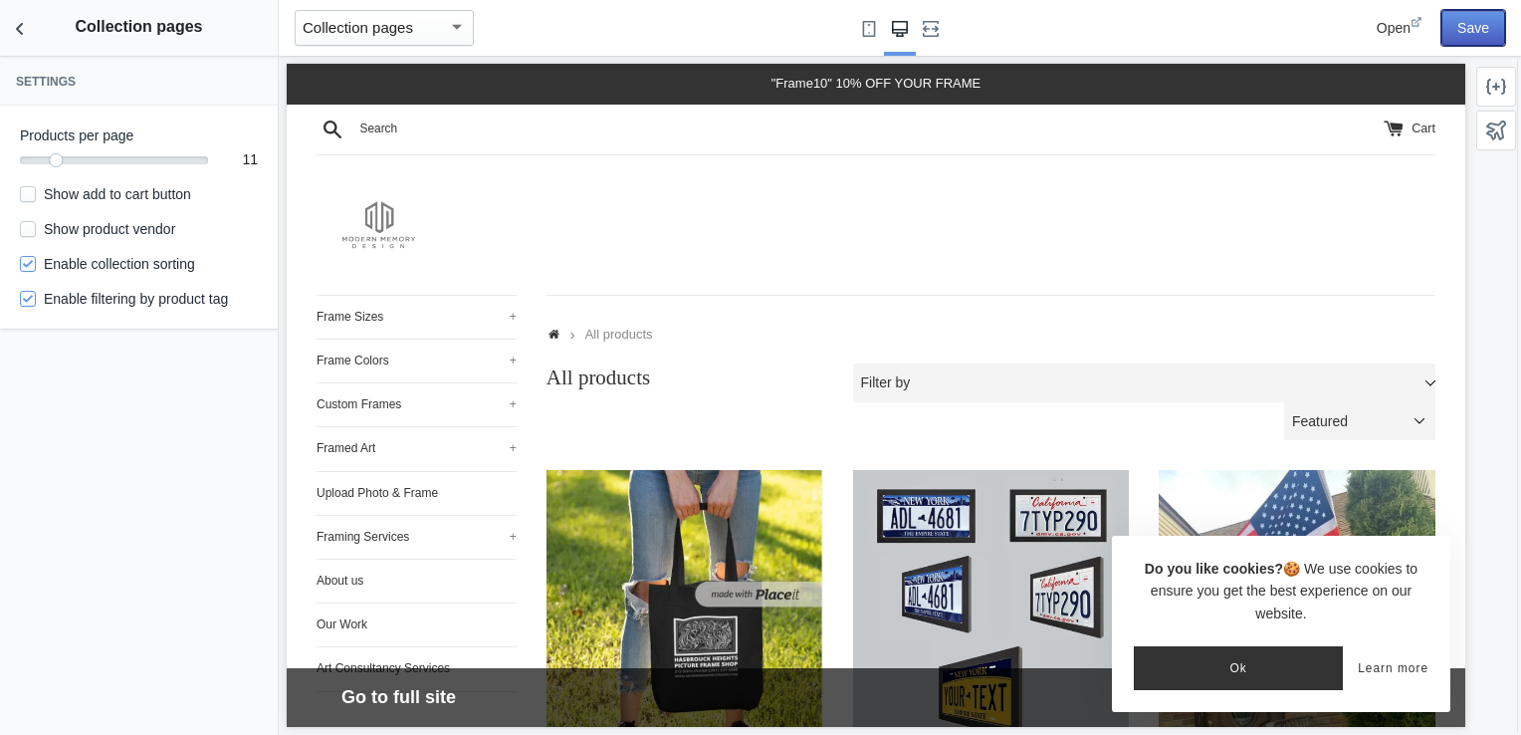
click at [1482, 21] on button "Save" at bounding box center [1473, 28] width 64 height 36
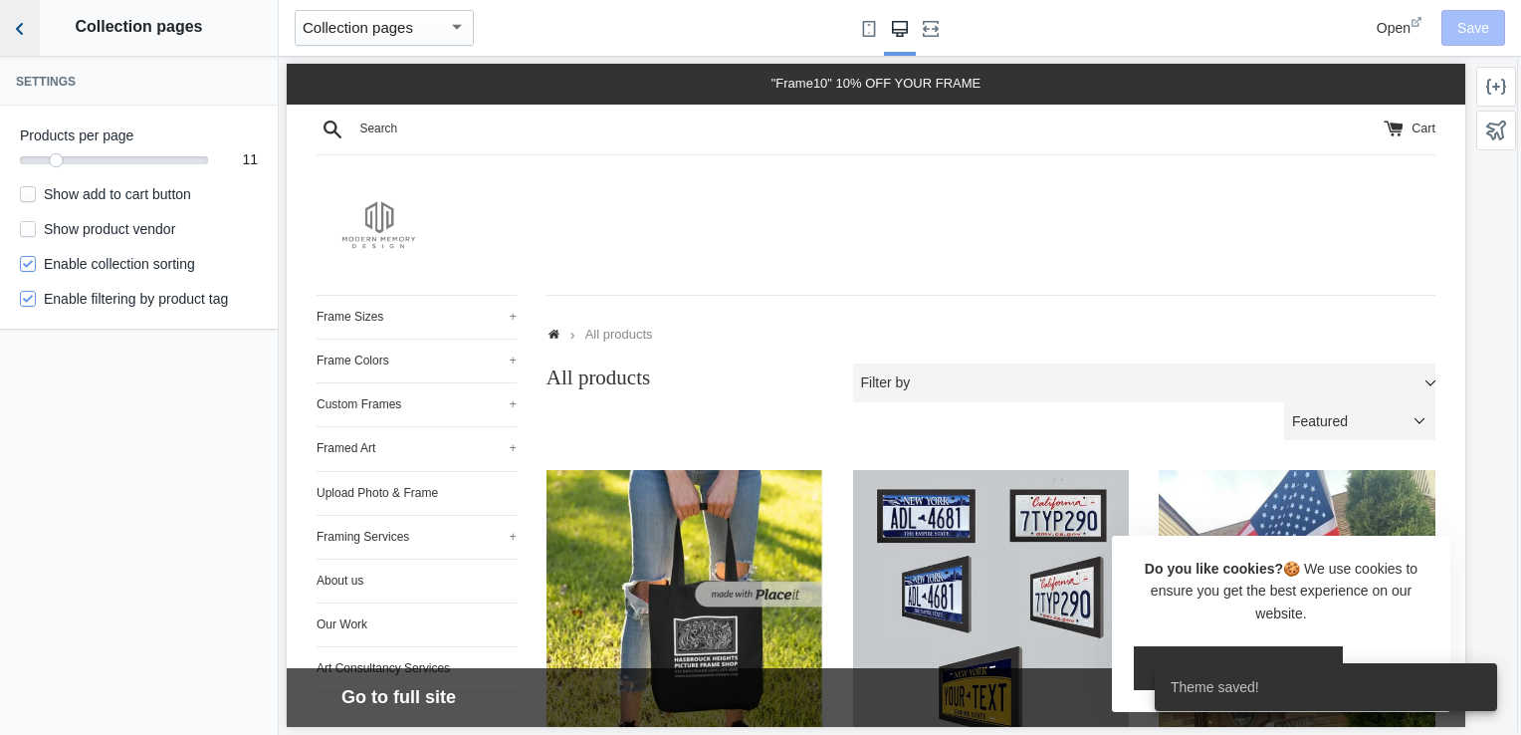
click at [26, 21] on icon "Back to sections" at bounding box center [20, 29] width 20 height 20
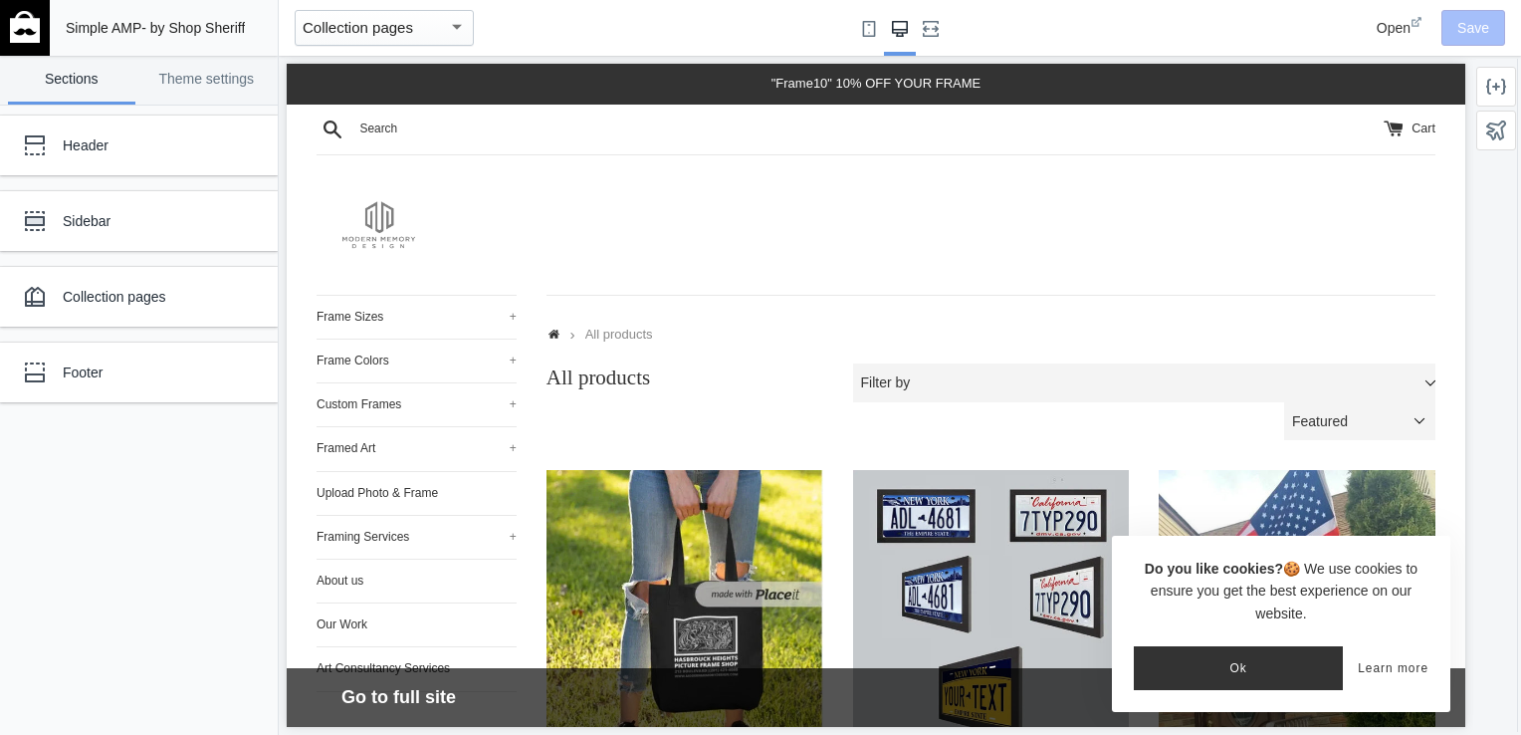
click at [26, 43] on link at bounding box center [25, 28] width 50 height 56
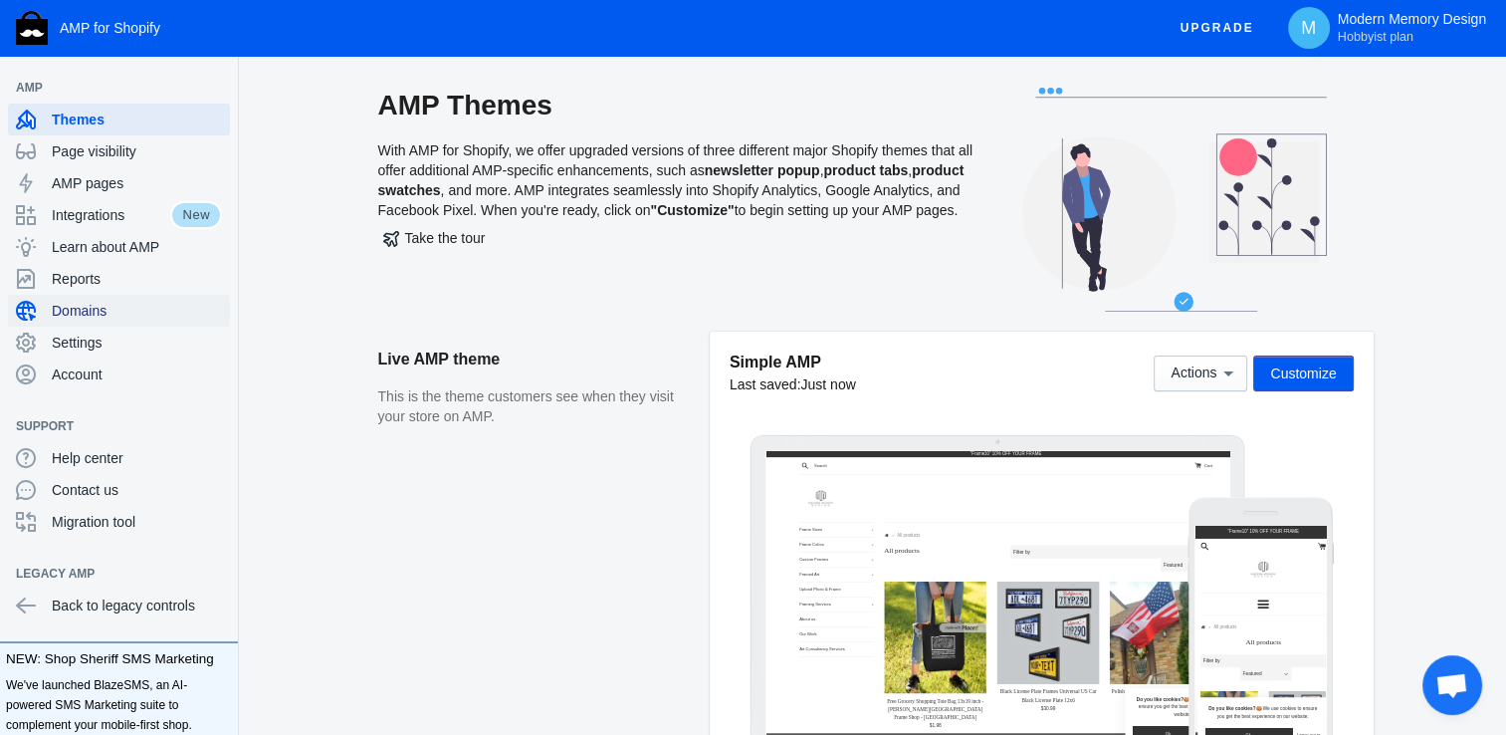
click at [119, 313] on span "Domains" at bounding box center [137, 311] width 170 height 20
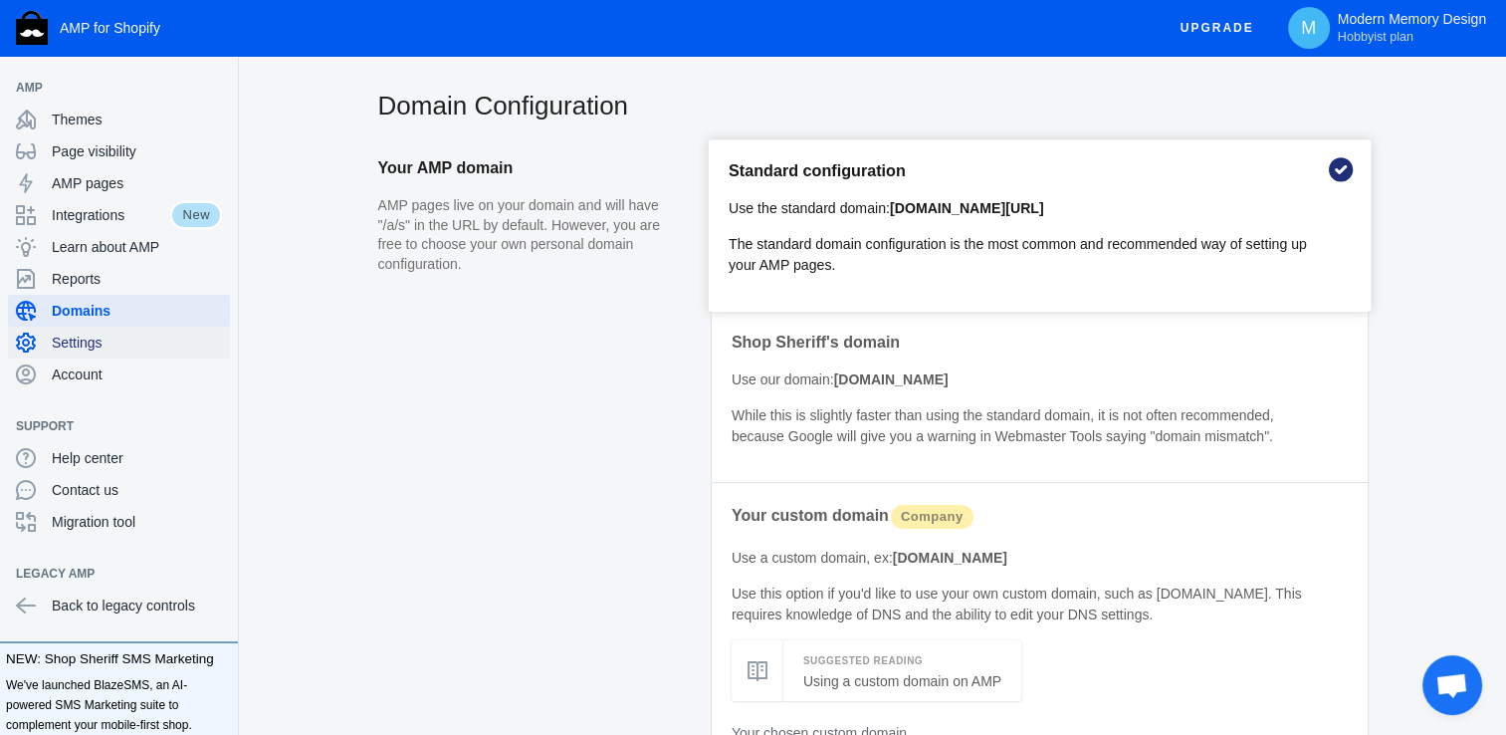
click at [132, 349] on span "Settings" at bounding box center [137, 342] width 170 height 20
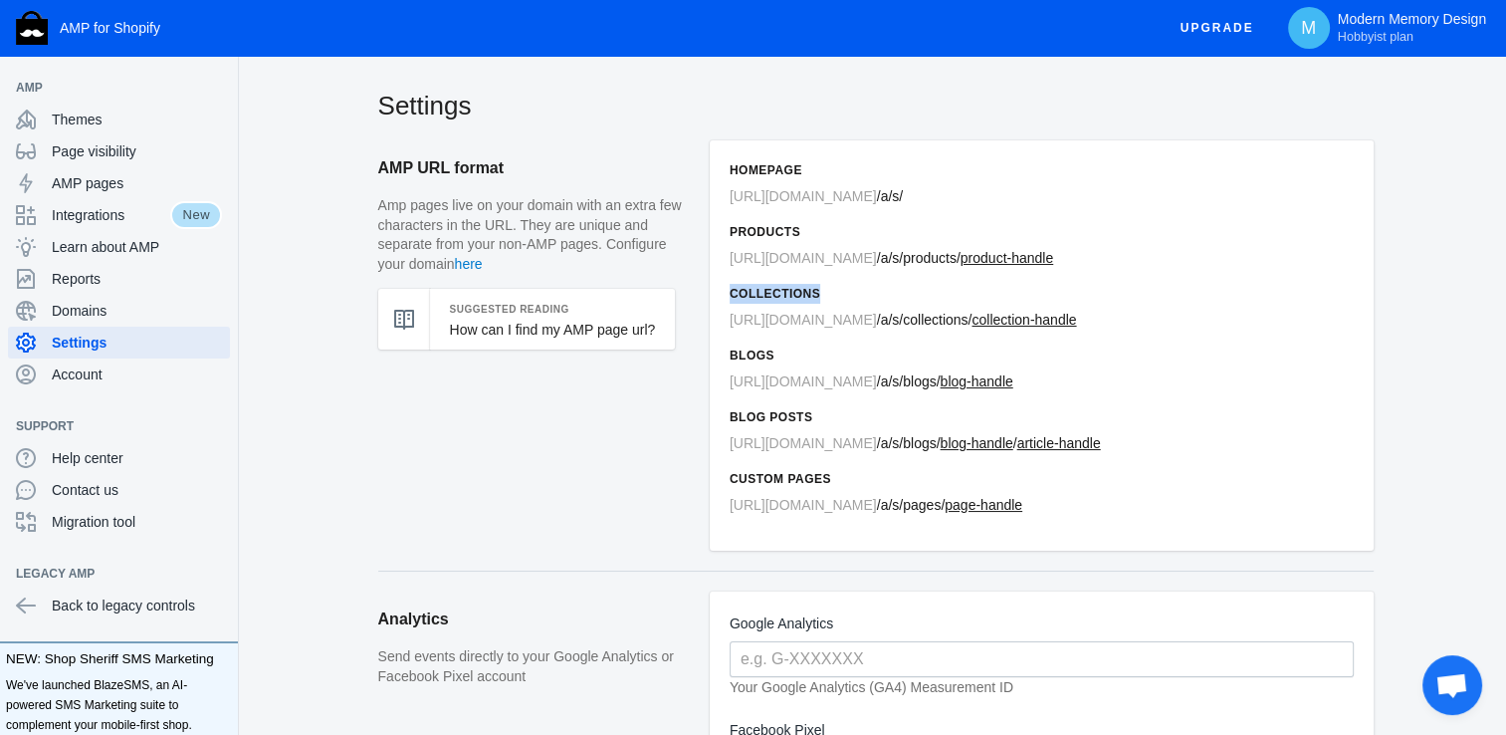
drag, startPoint x: 1504, startPoint y: 243, endPoint x: 1520, endPoint y: 302, distance: 60.8
click at [1506, 302] on html "AMP for Shopify Upgrade M Modern Memory Design Hobbyist plan AMP Themes Page vi…" at bounding box center [753, 367] width 1506 height 735
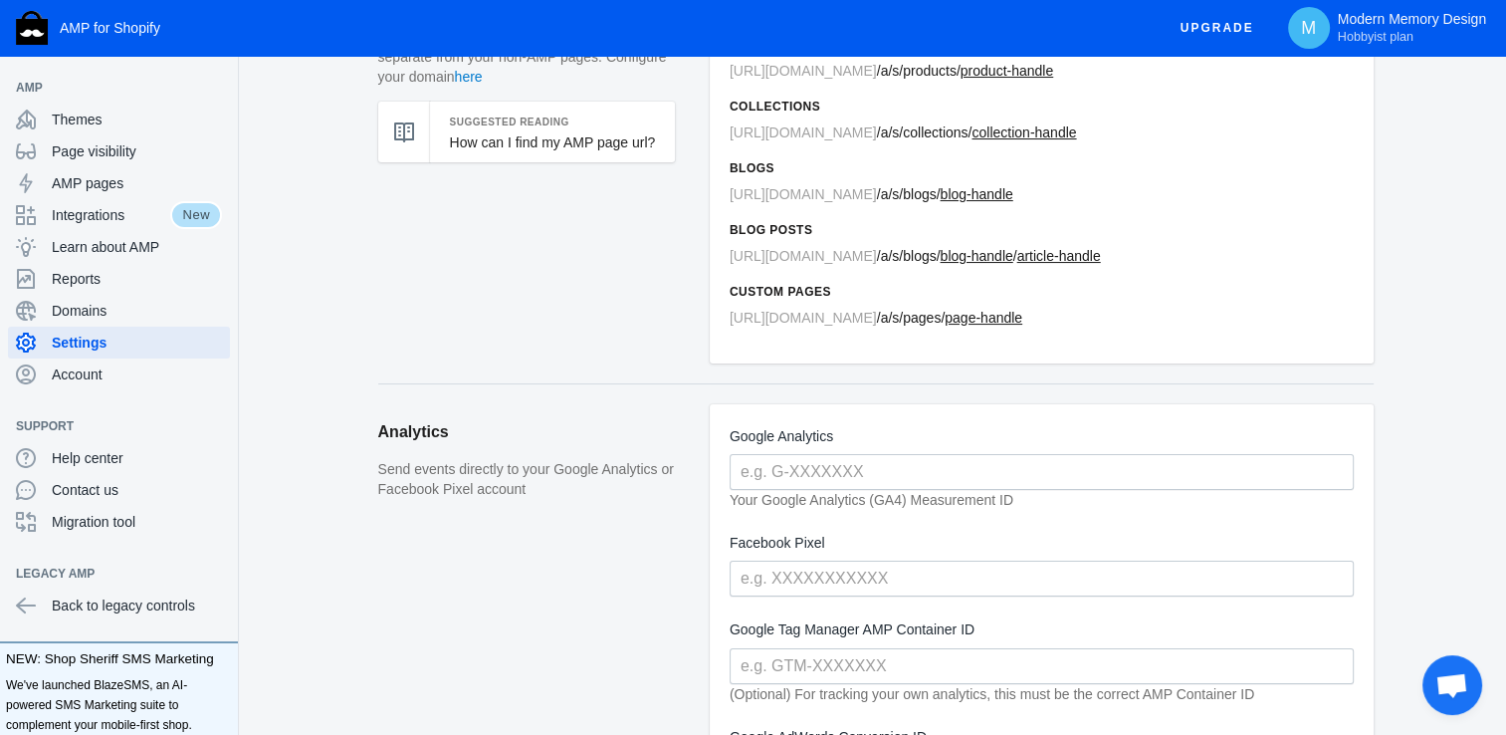
scroll to position [190, 0]
click at [824, 501] on em "Your Google Analytics (GA4) Measurement ID" at bounding box center [872, 497] width 284 height 16
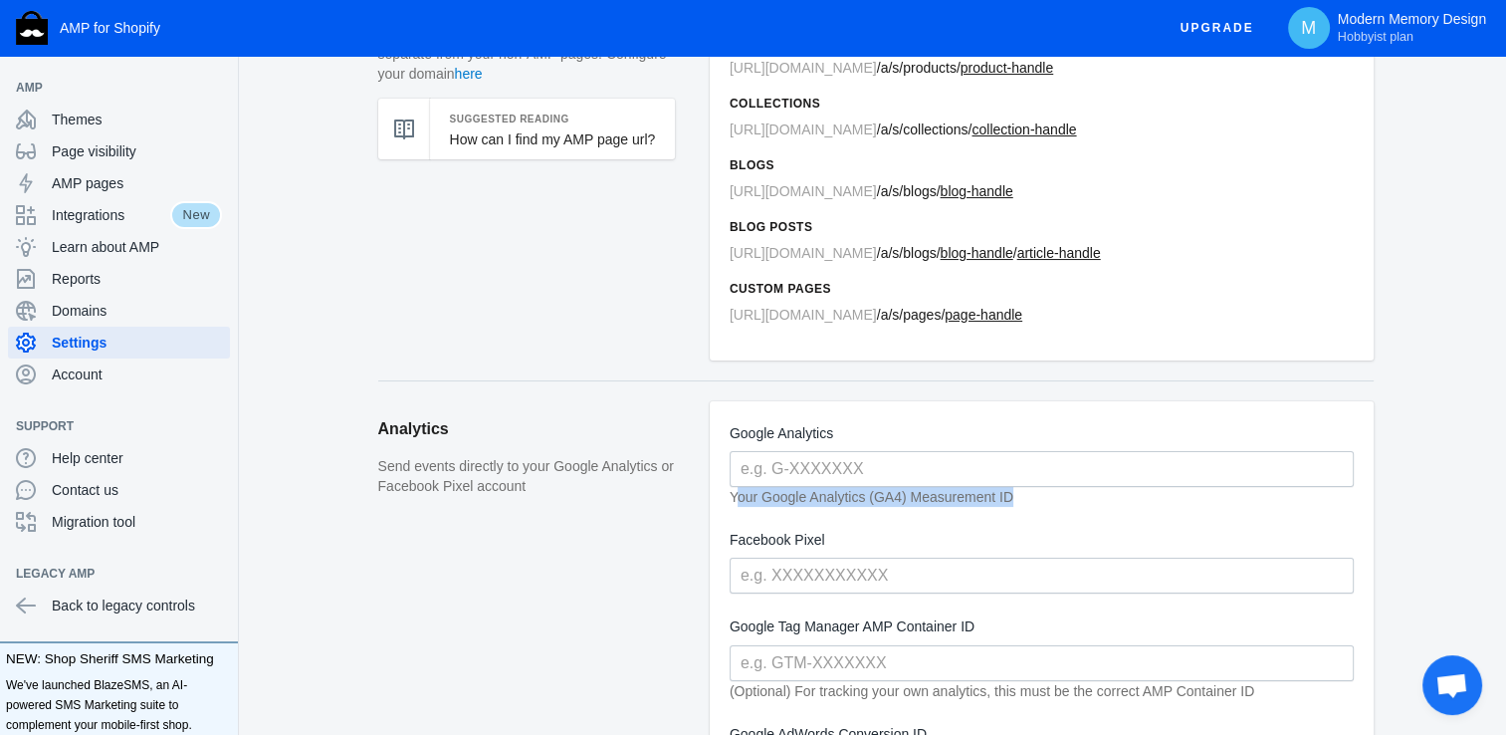
click at [824, 501] on em "Your Google Analytics (GA4) Measurement ID" at bounding box center [872, 497] width 284 height 16
click at [879, 496] on em "Your Google Analytics (GA4) Measurement ID" at bounding box center [872, 497] width 284 height 16
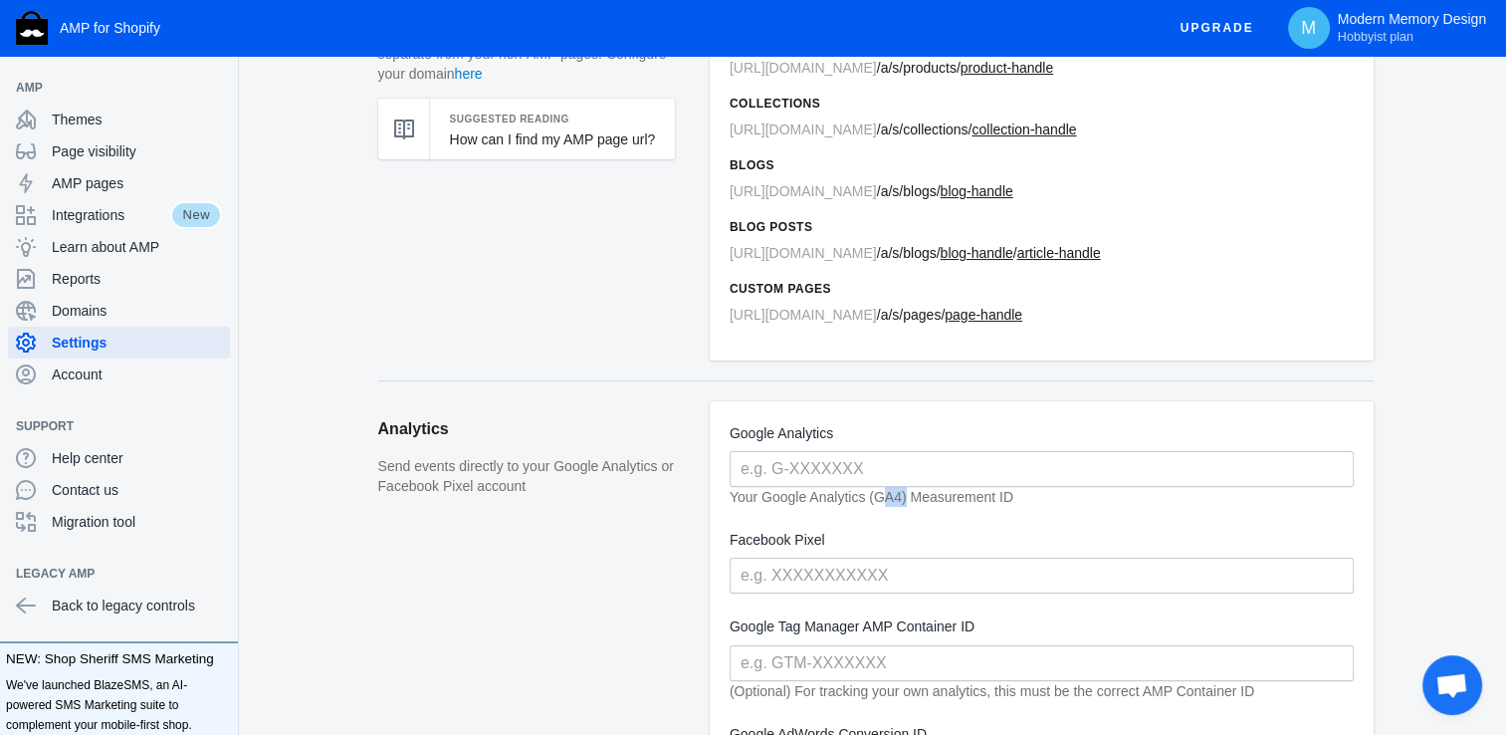
click at [879, 496] on em "Your Google Analytics (GA4) Measurement ID" at bounding box center [872, 497] width 284 height 16
drag, startPoint x: 764, startPoint y: 500, endPoint x: 1011, endPoint y: 489, distance: 247.1
click at [1011, 489] on div "Google Analytics Your Google Analytics (GA4) Measurement ID" at bounding box center [1042, 464] width 624 height 86
drag, startPoint x: 1011, startPoint y: 495, endPoint x: 761, endPoint y: 497, distance: 249.8
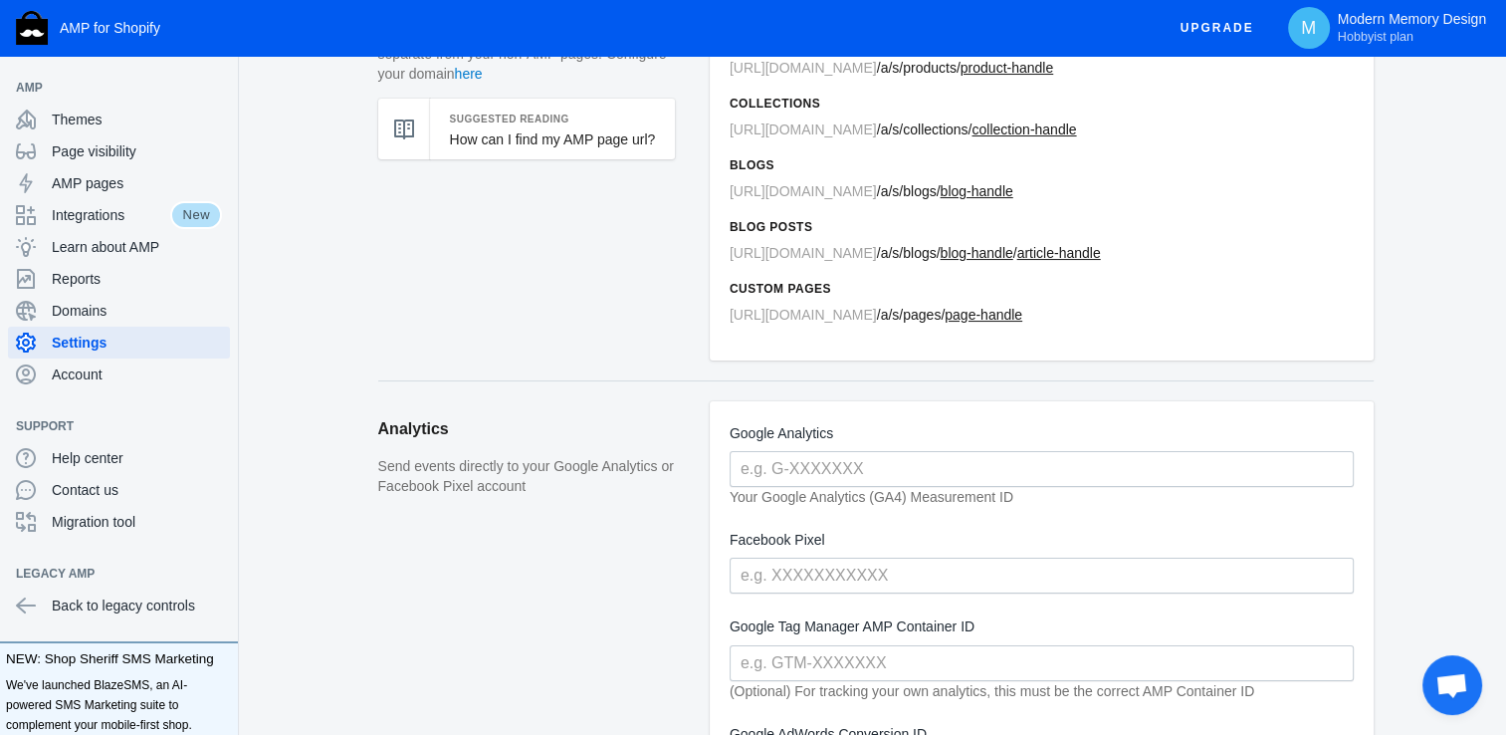
click at [761, 497] on div "Google Analytics Your Google Analytics (GA4) Measurement ID" at bounding box center [1042, 464] width 624 height 86
click at [761, 497] on em "Your Google Analytics (GA4) Measurement ID" at bounding box center [872, 497] width 284 height 16
paste input "101594053"
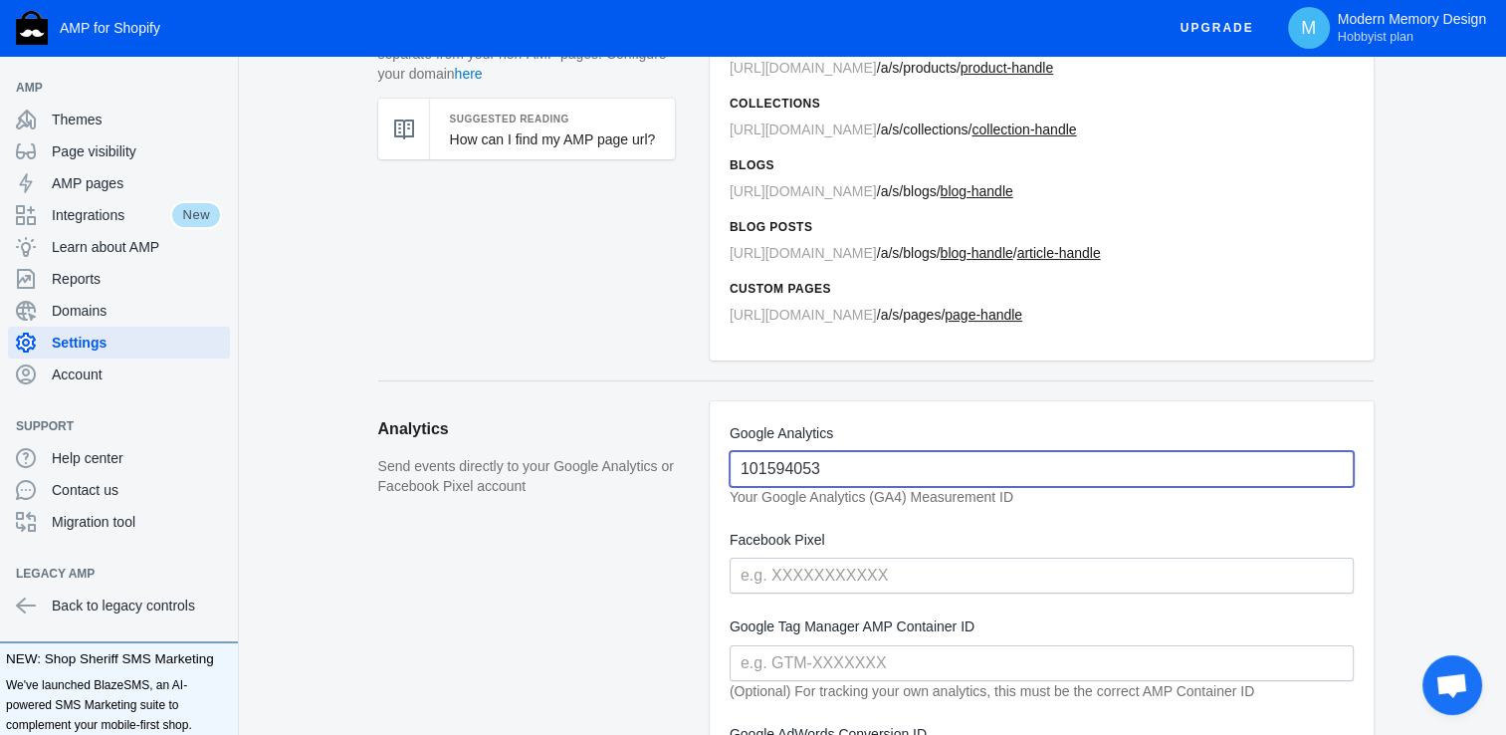
type input "101594053"
click at [672, 392] on section "Analytics Send events directly to your Google Analytics or Facebook Pixel accou…" at bounding box center [875, 616] width 995 height 472
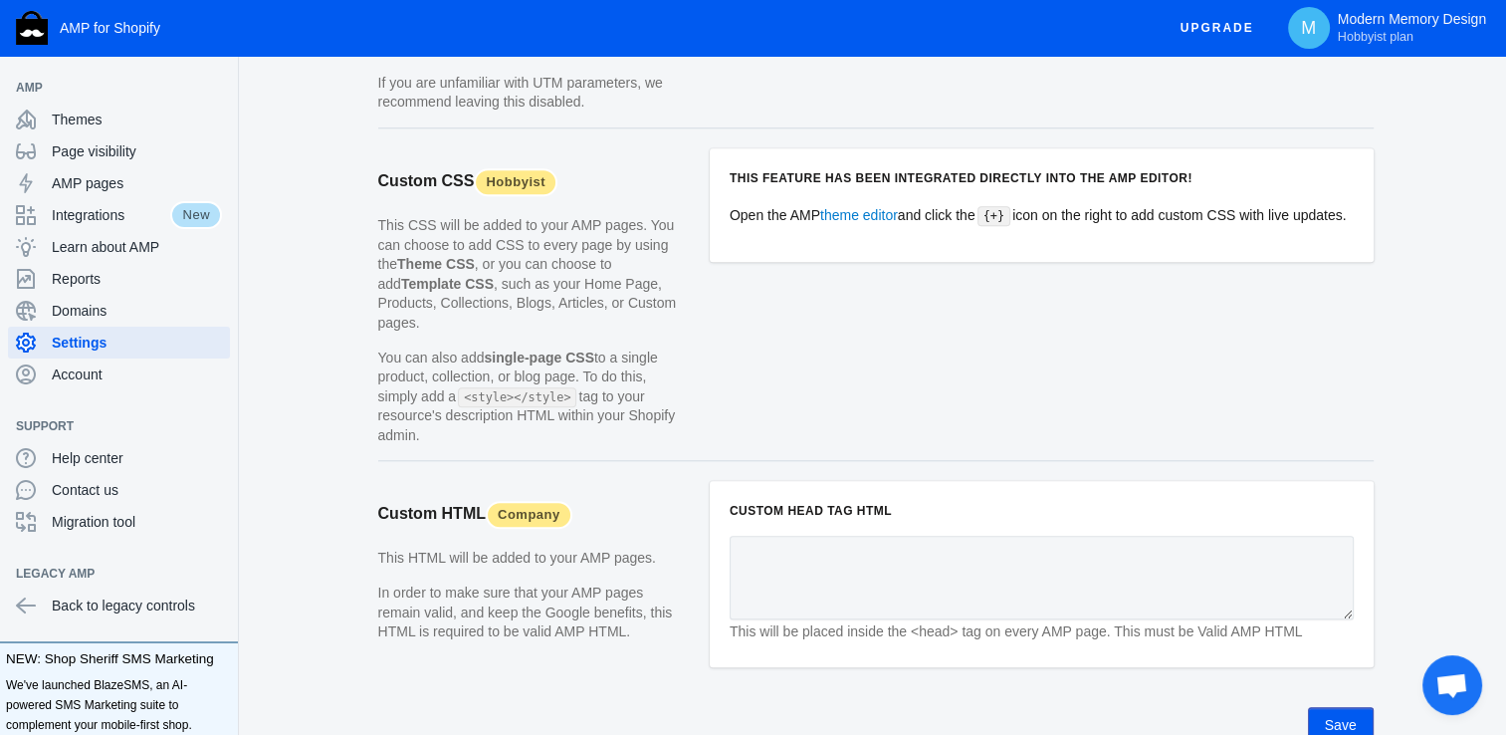
scroll to position [1988, 0]
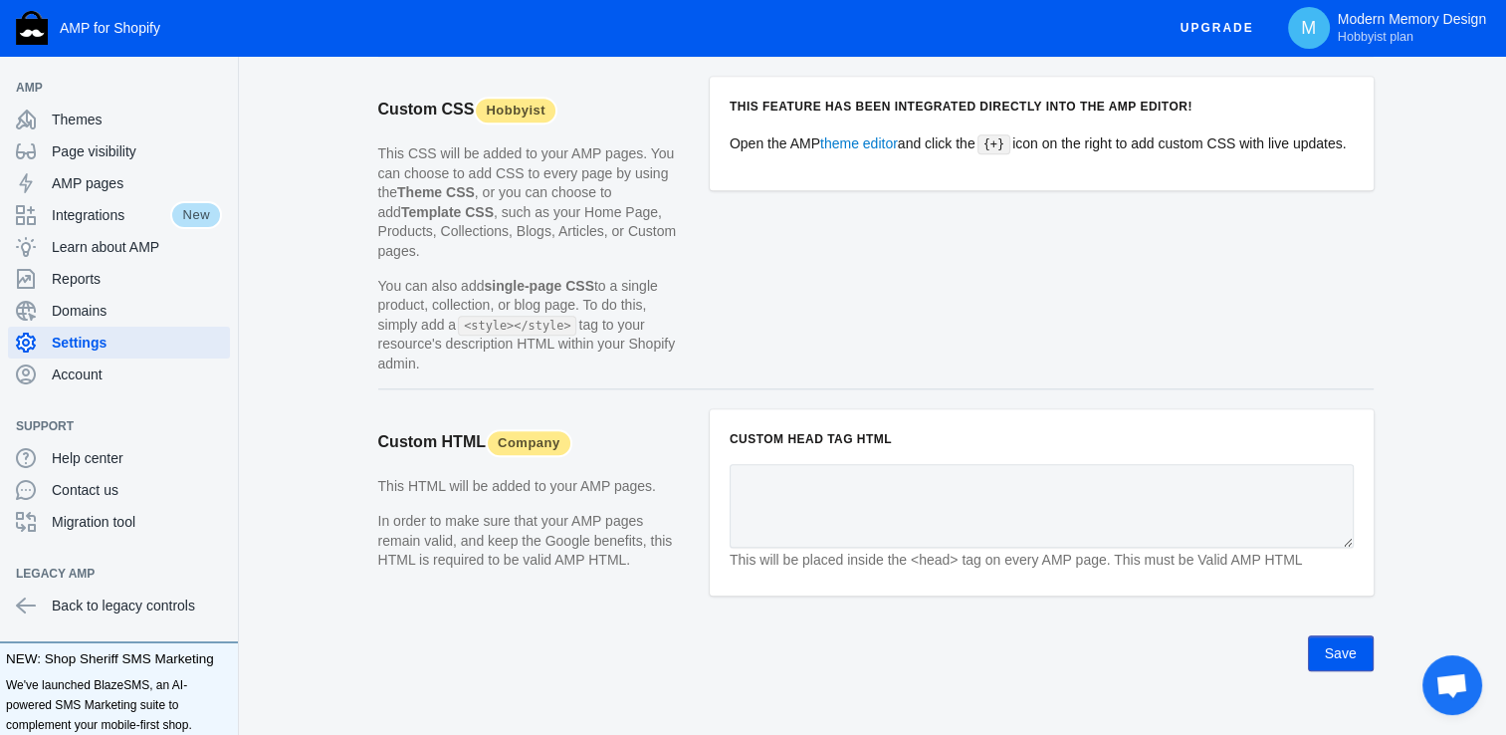
click at [1332, 635] on button "Save" at bounding box center [1341, 653] width 66 height 36
